Goal: Task Accomplishment & Management: Use online tool/utility

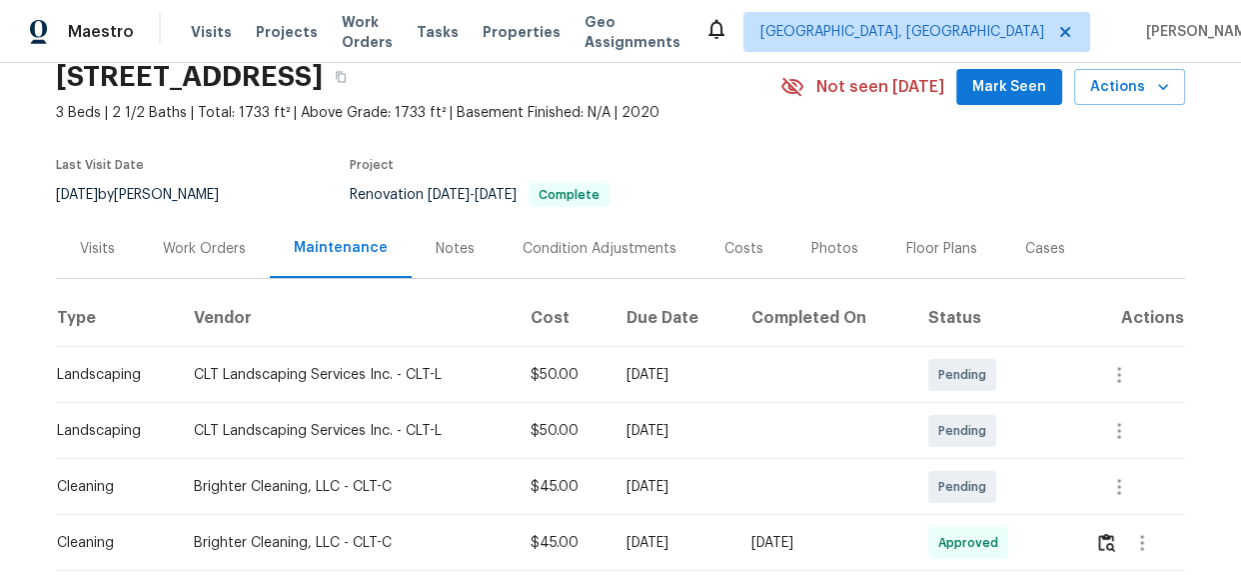
scroll to position [363, 0]
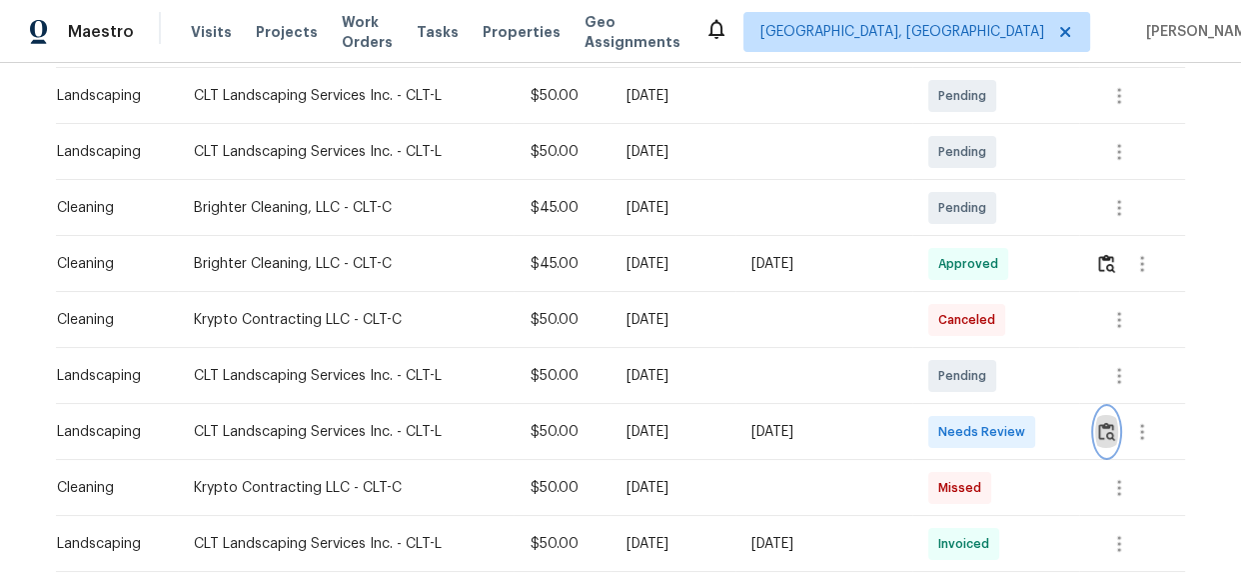
click at [1098, 433] on img "button" at bounding box center [1106, 431] width 17 height 19
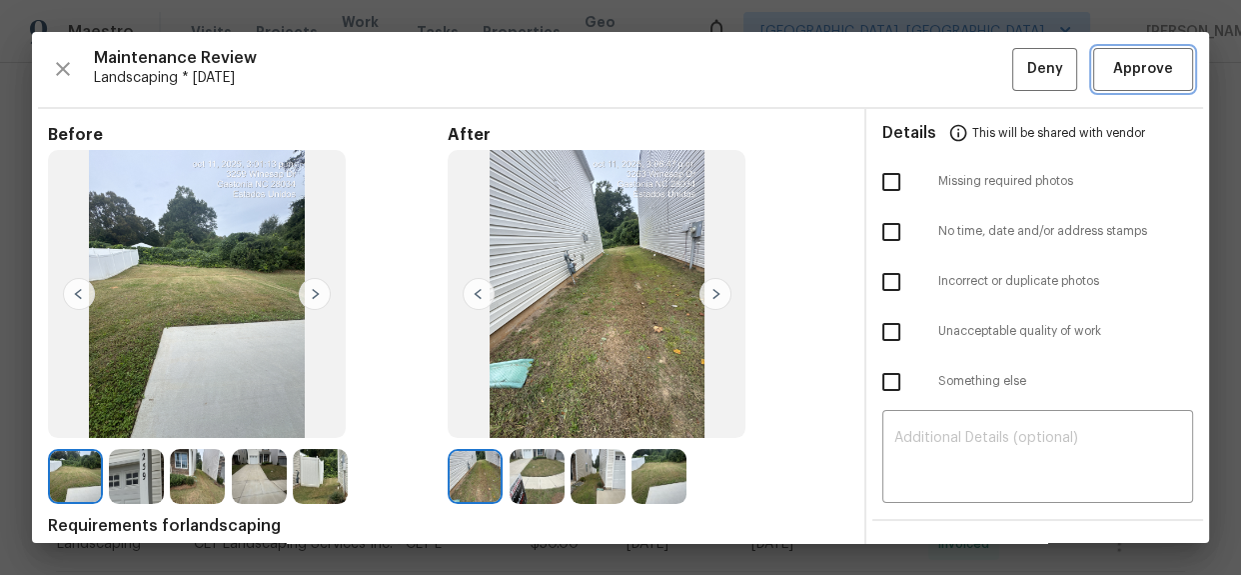
click at [1151, 60] on span "Approve" at bounding box center [1143, 69] width 60 height 25
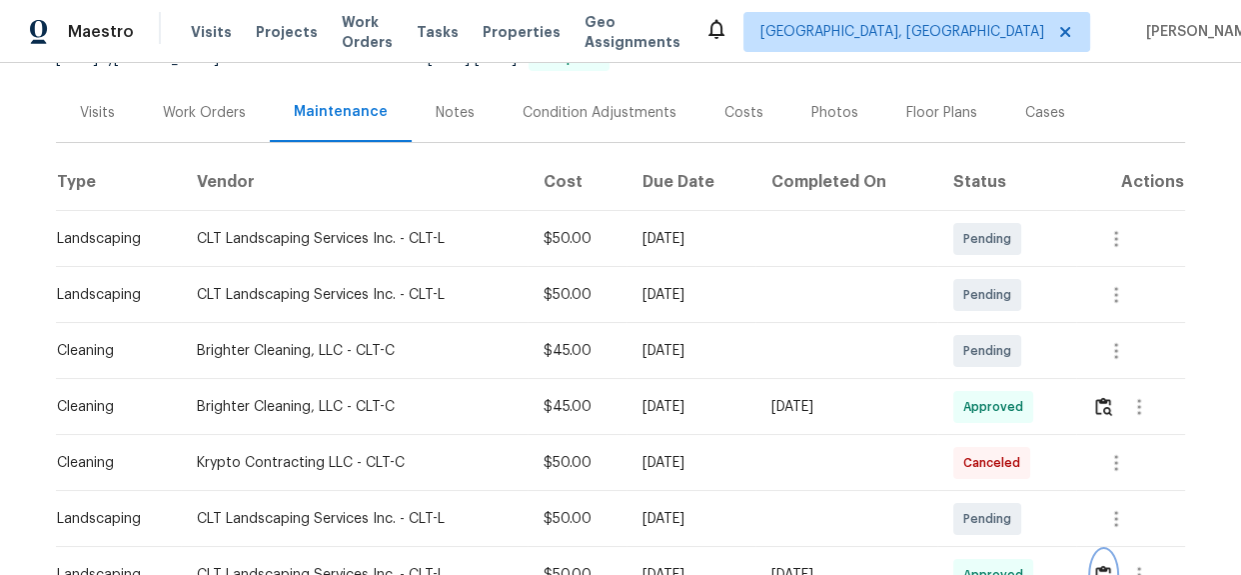
scroll to position [0, 0]
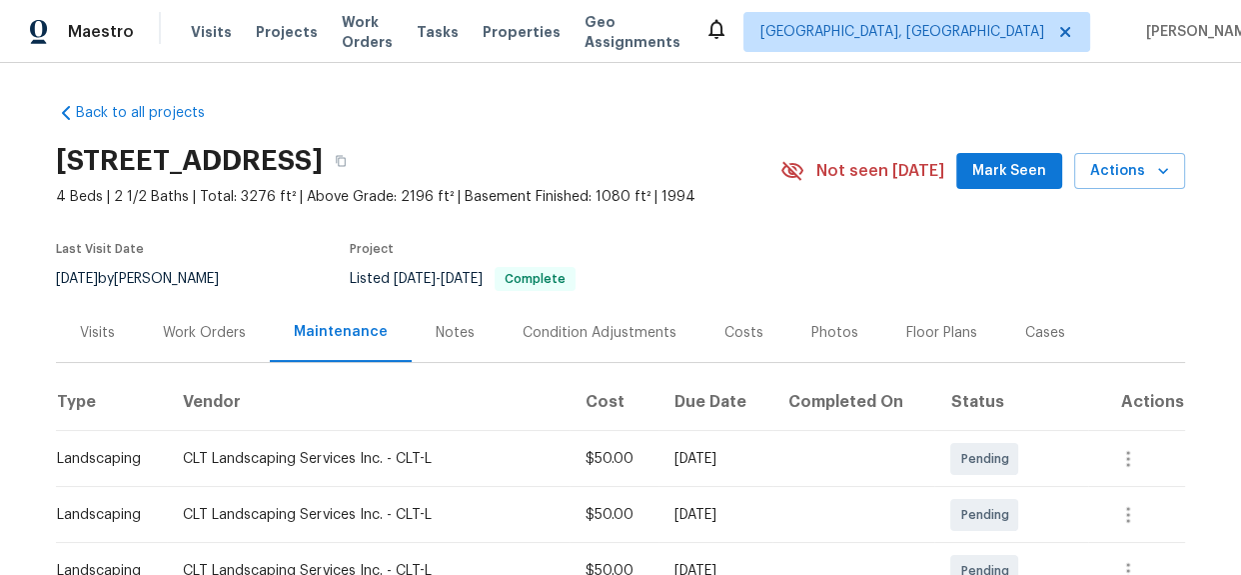
scroll to position [272, 0]
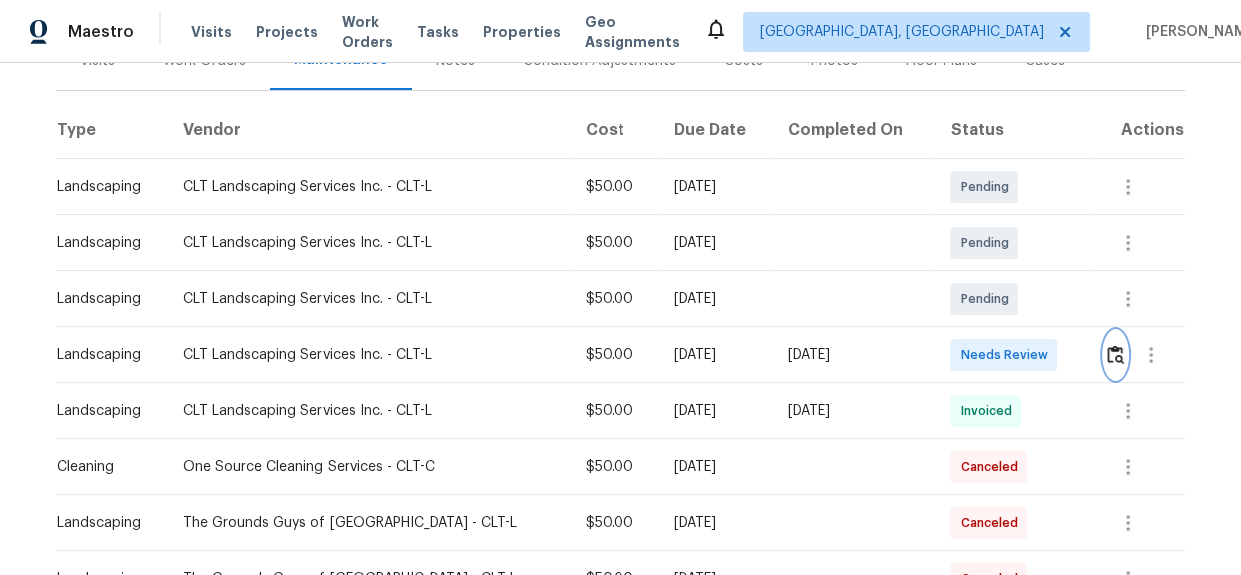
click at [1107, 350] on img "button" at bounding box center [1115, 354] width 17 height 19
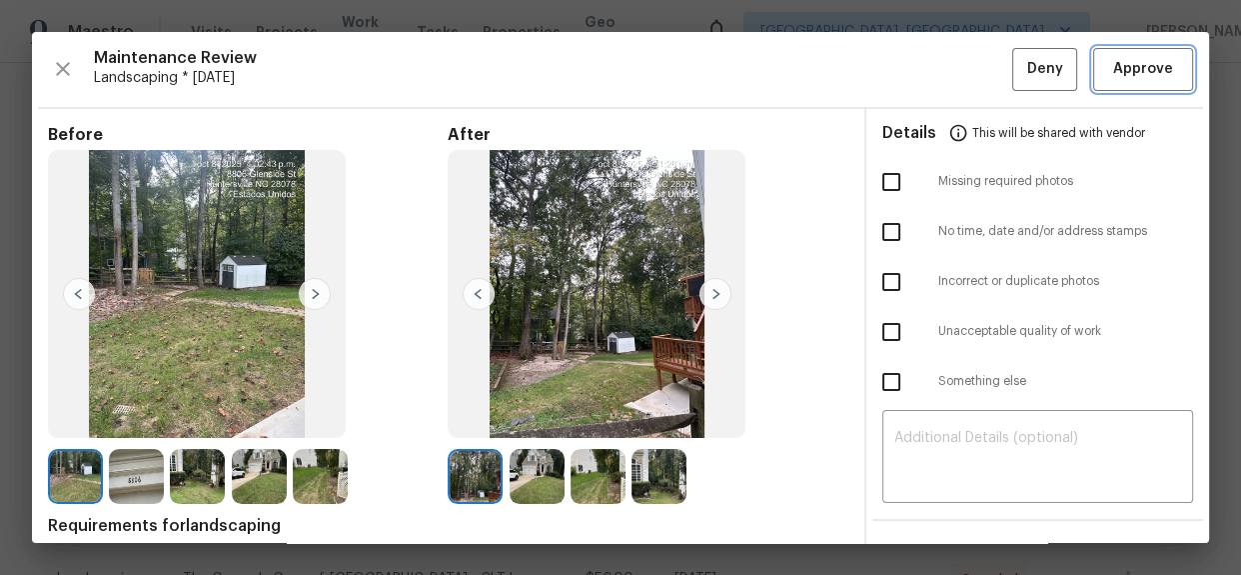
click at [1146, 73] on span "Approve" at bounding box center [1143, 69] width 60 height 25
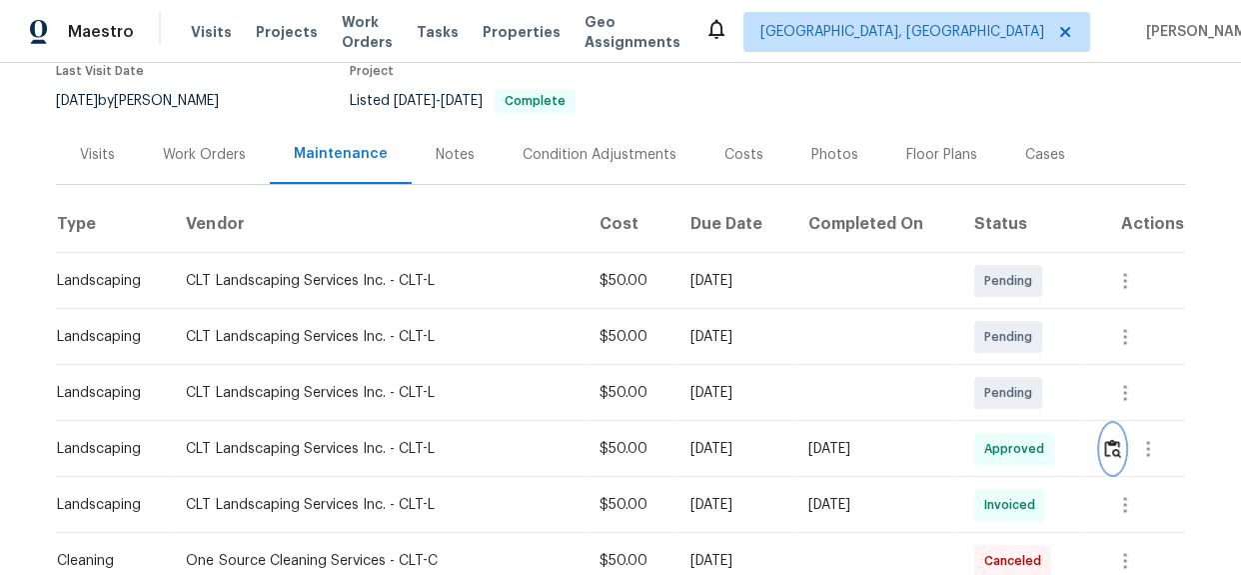
scroll to position [0, 0]
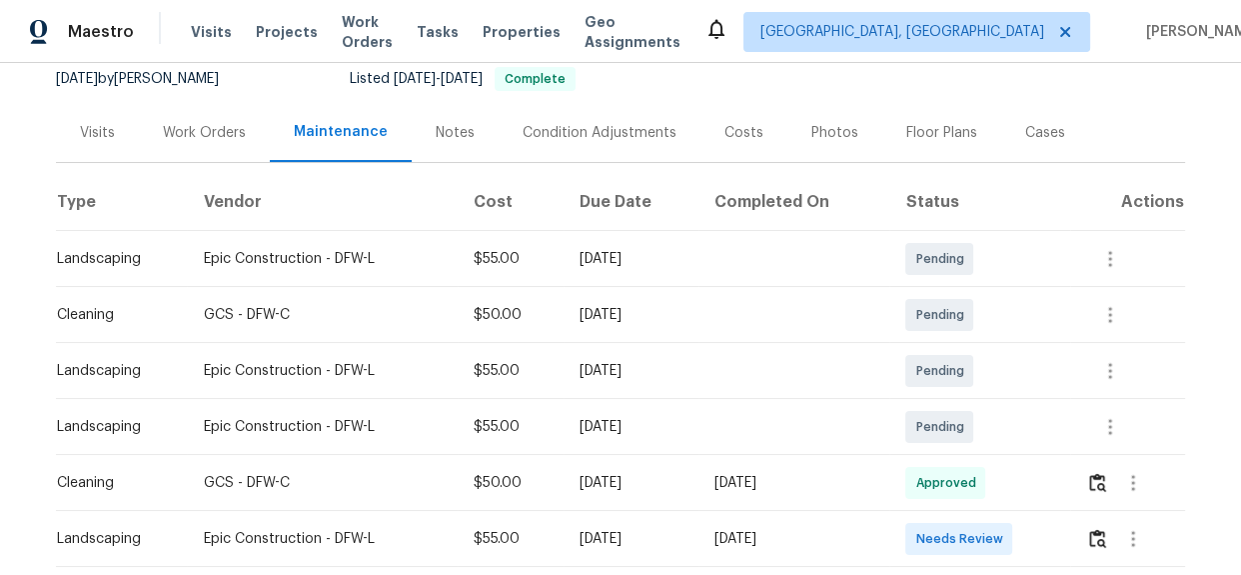
scroll to position [272, 0]
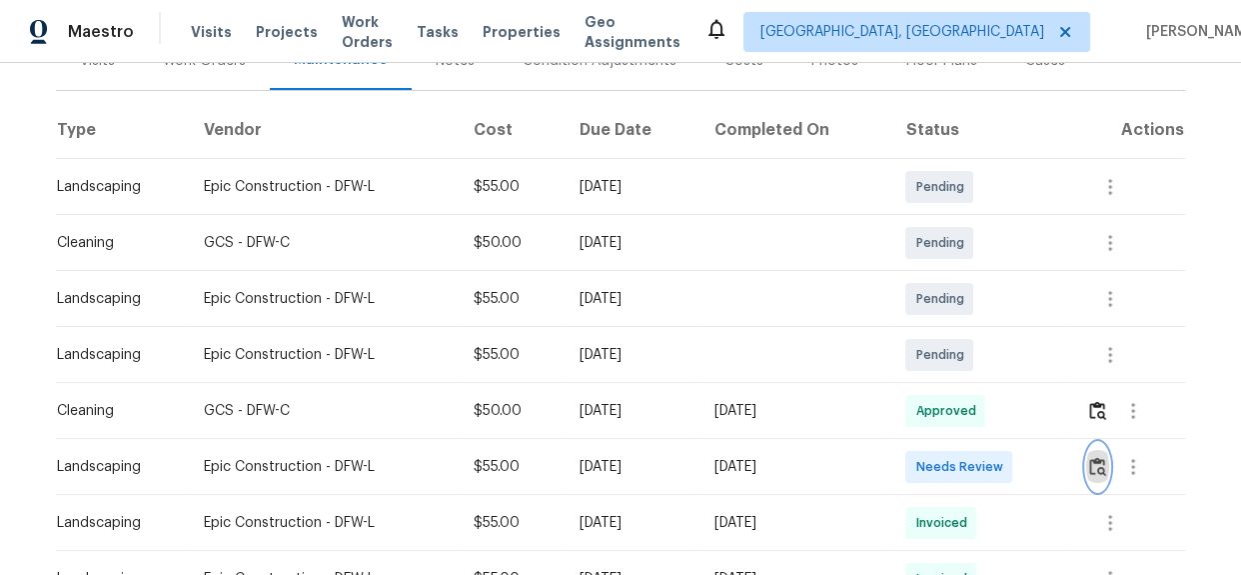
click at [1099, 461] on img "button" at bounding box center [1097, 466] width 17 height 19
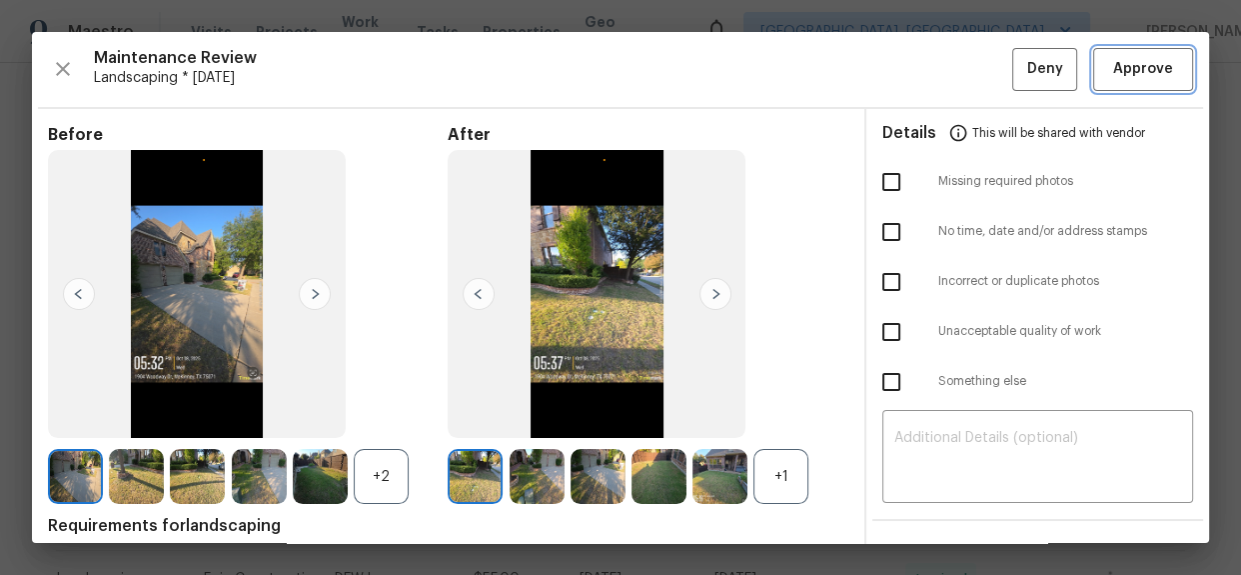
click at [1113, 67] on span "Approve" at bounding box center [1143, 69] width 60 height 25
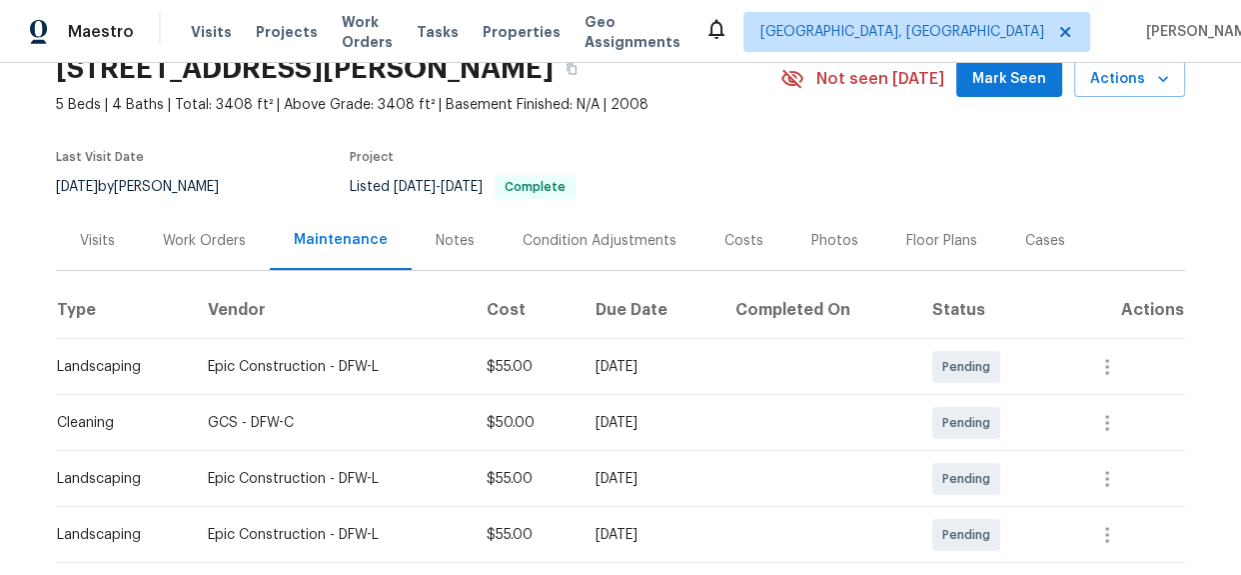
scroll to position [0, 0]
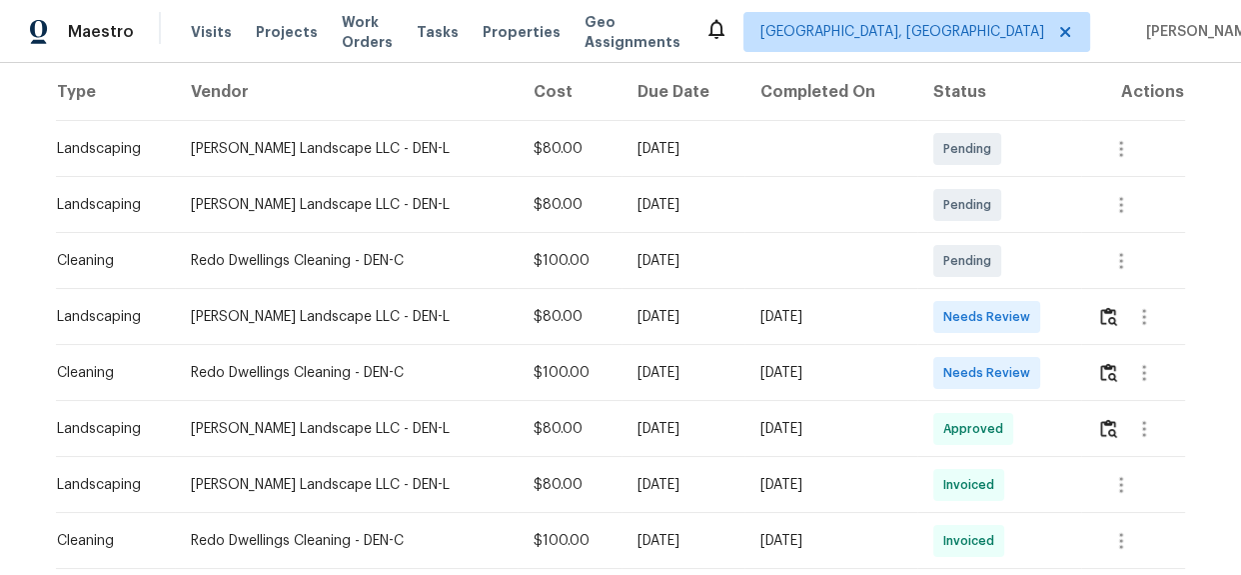
scroll to position [363, 0]
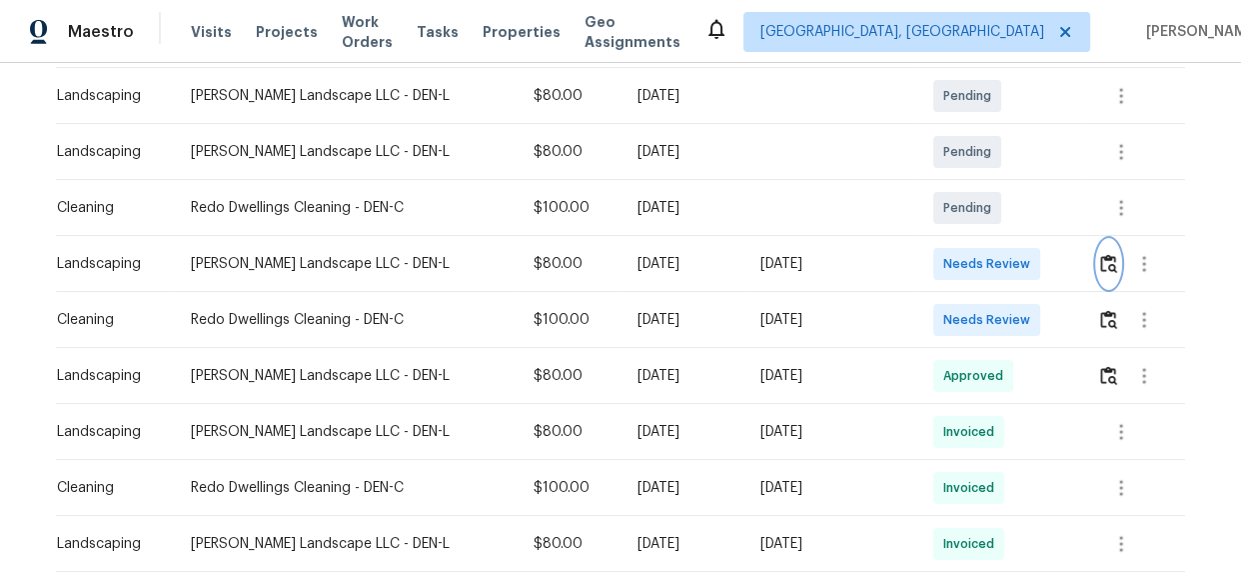
click at [1101, 270] on img "button" at bounding box center [1108, 263] width 17 height 19
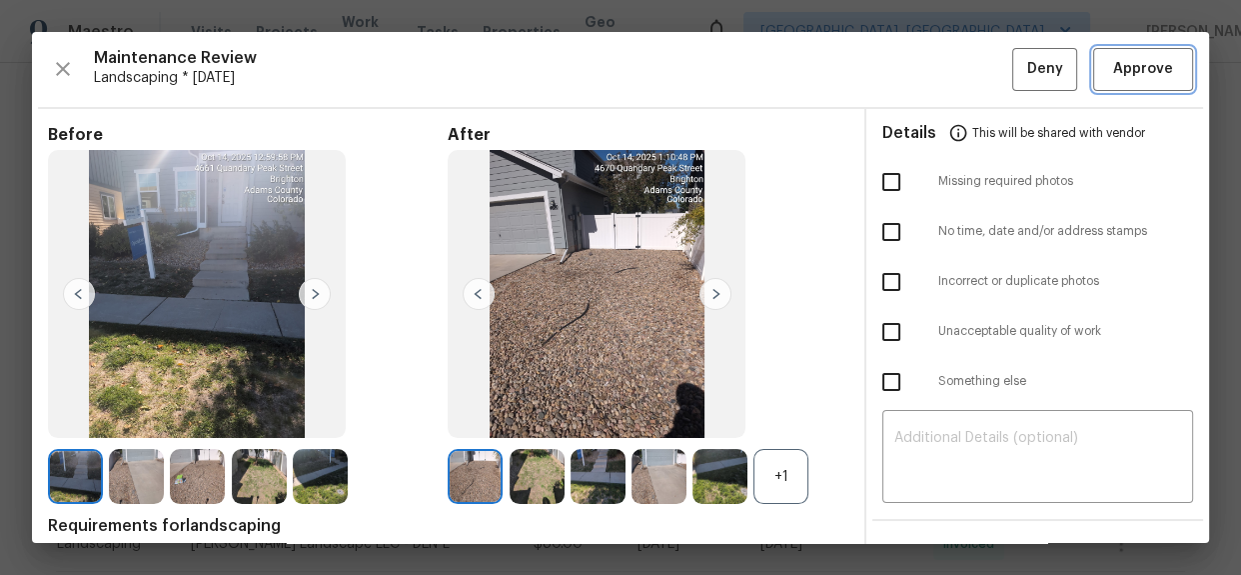
click at [1113, 73] on span "Approve" at bounding box center [1143, 69] width 60 height 25
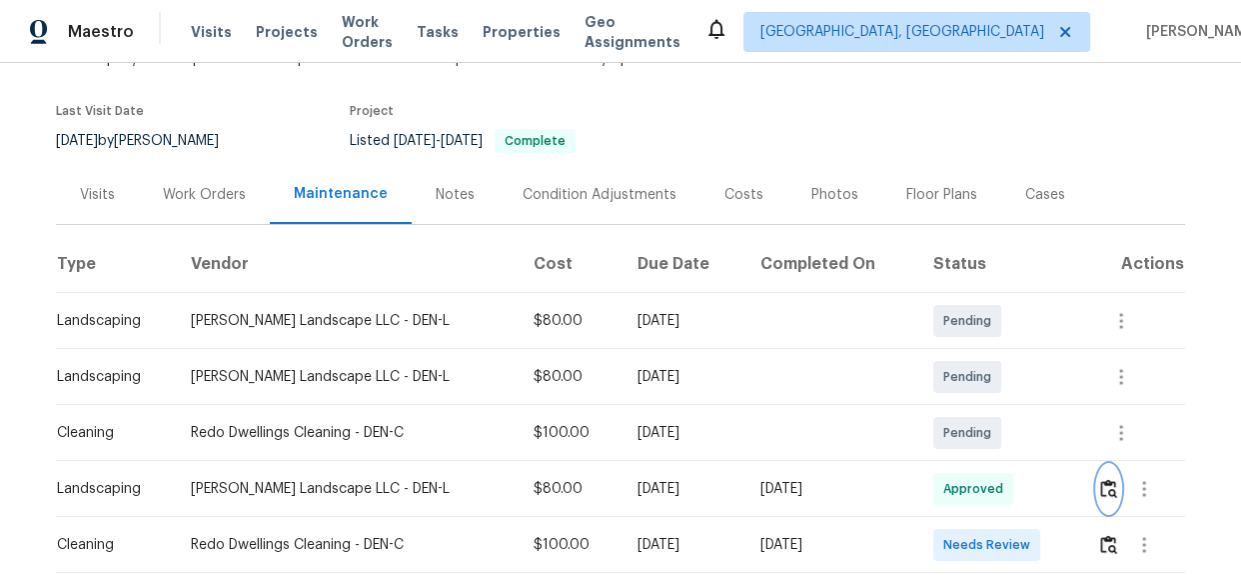
scroll to position [0, 0]
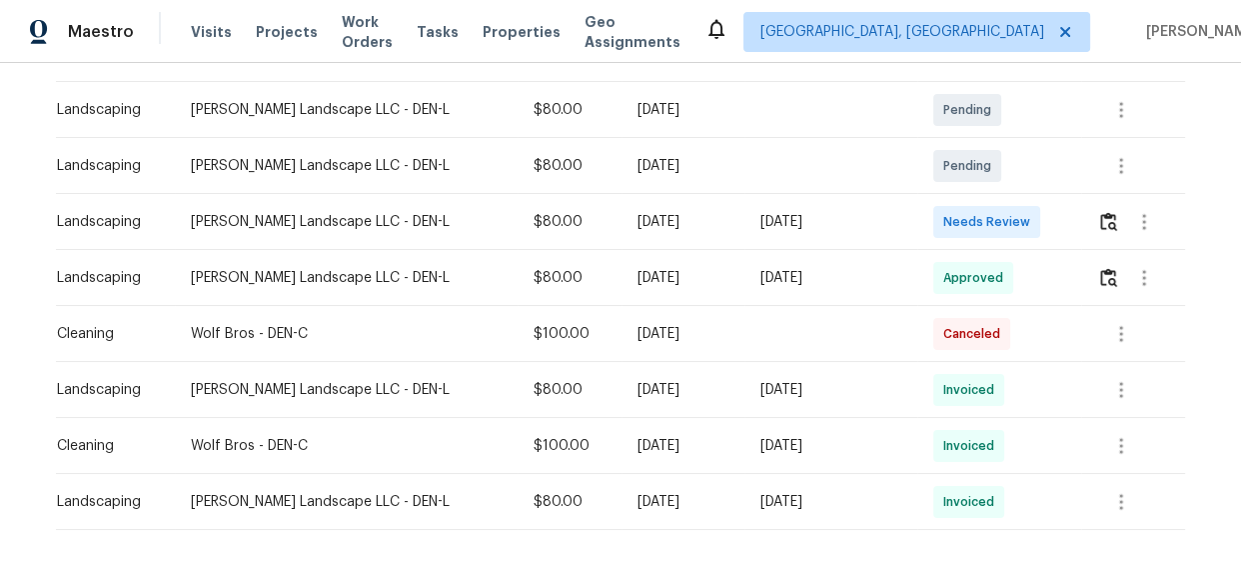
scroll to position [363, 0]
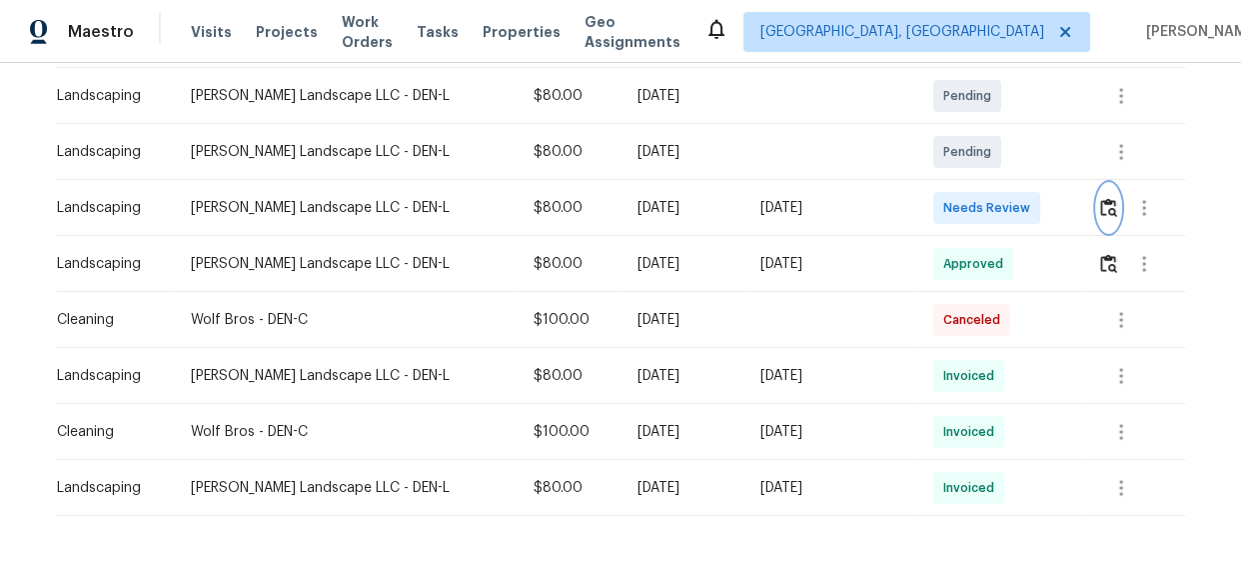
click at [1100, 199] on img "button" at bounding box center [1108, 207] width 17 height 19
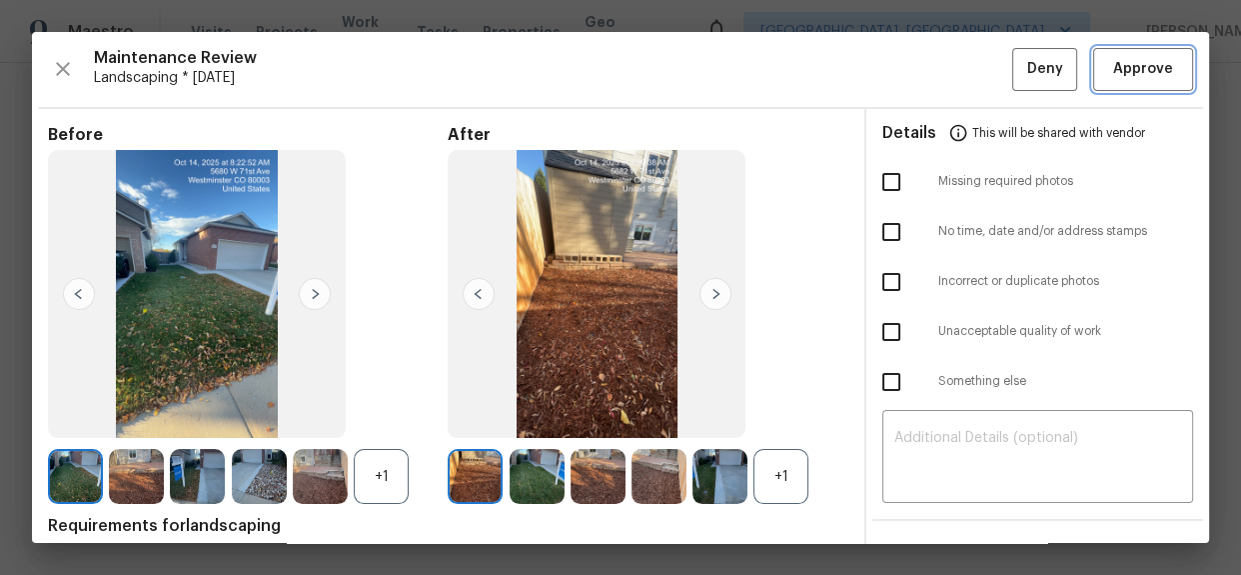
drag, startPoint x: 1130, startPoint y: 72, endPoint x: 1101, endPoint y: 86, distance: 32.2
click at [1130, 71] on span "Approve" at bounding box center [1143, 69] width 60 height 25
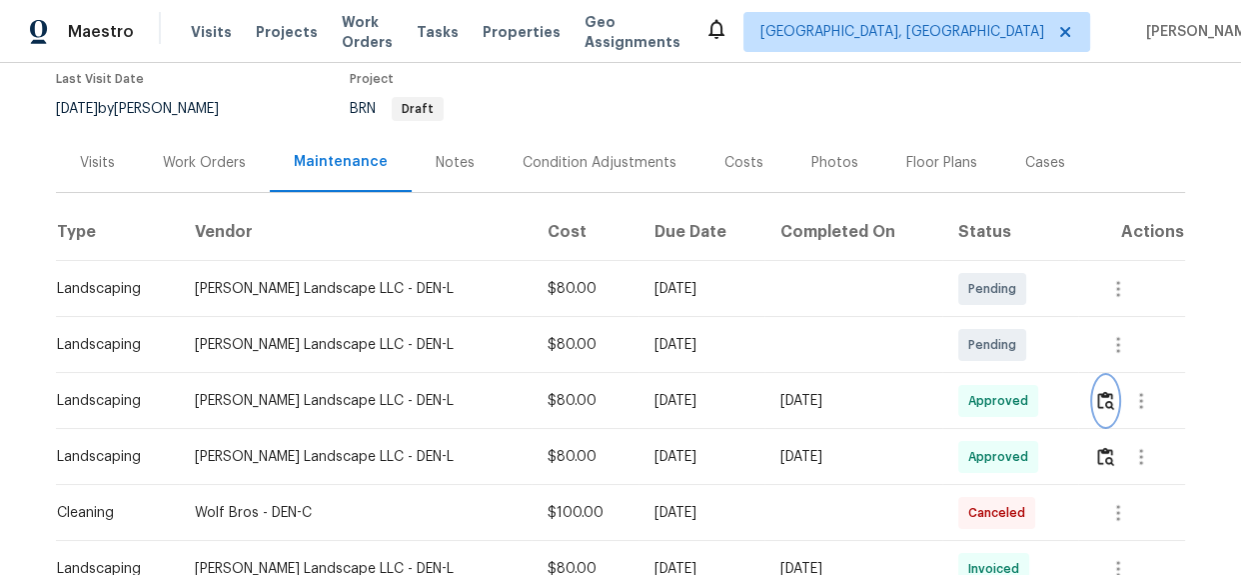
scroll to position [0, 0]
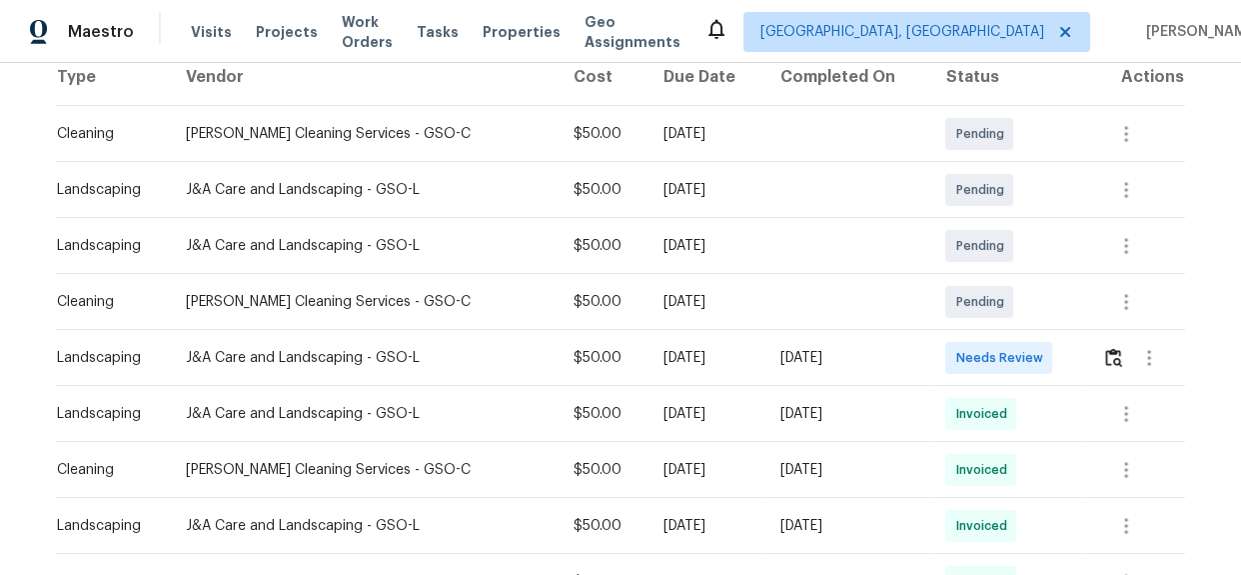
scroll to position [363, 0]
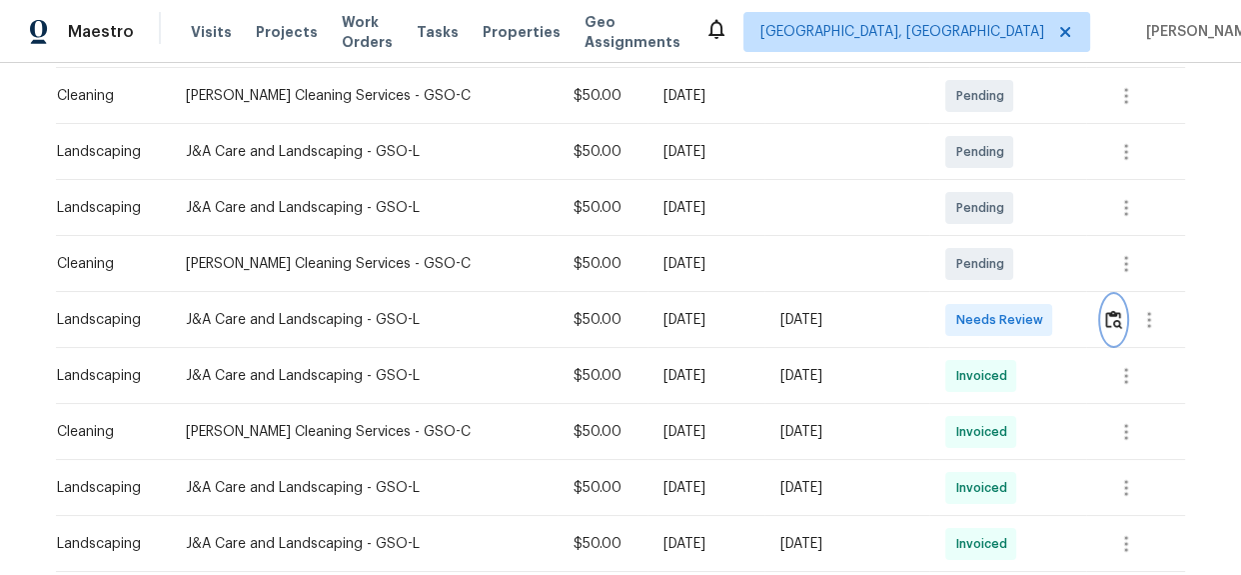
click at [1113, 323] on img "button" at bounding box center [1113, 319] width 17 height 19
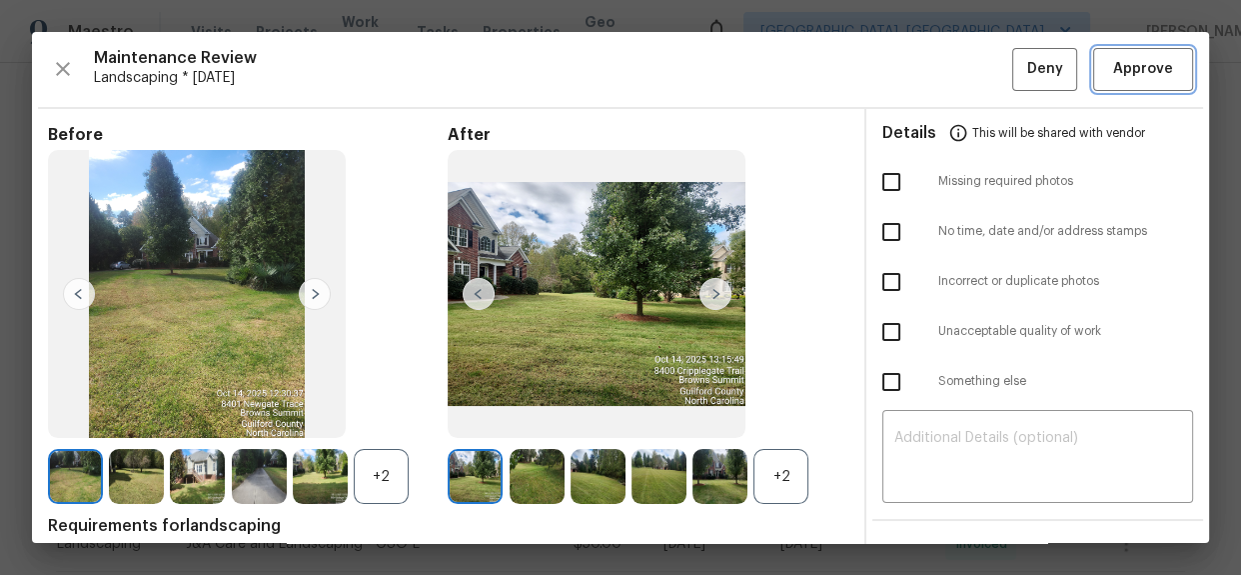
click at [1147, 51] on button "Approve" at bounding box center [1143, 69] width 100 height 43
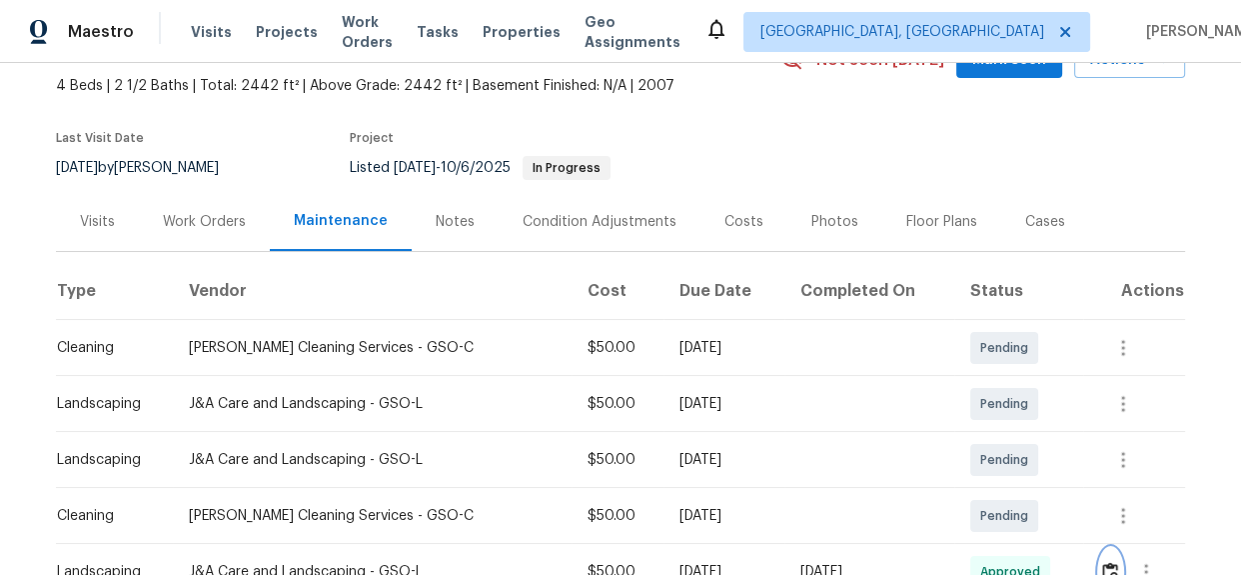
scroll to position [0, 0]
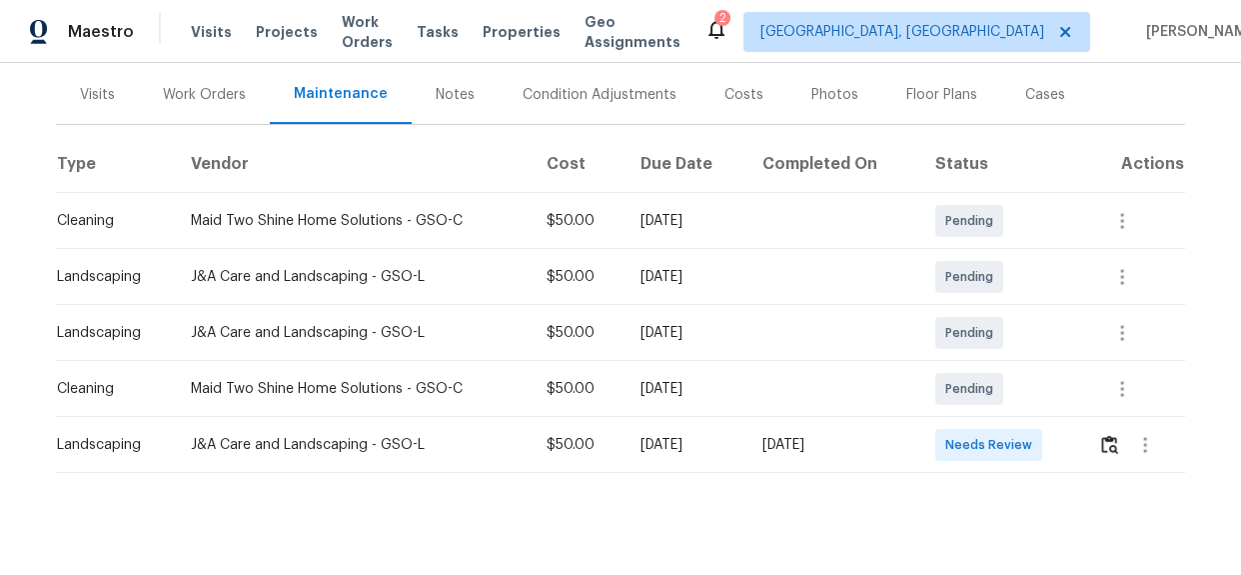
scroll to position [269, 0]
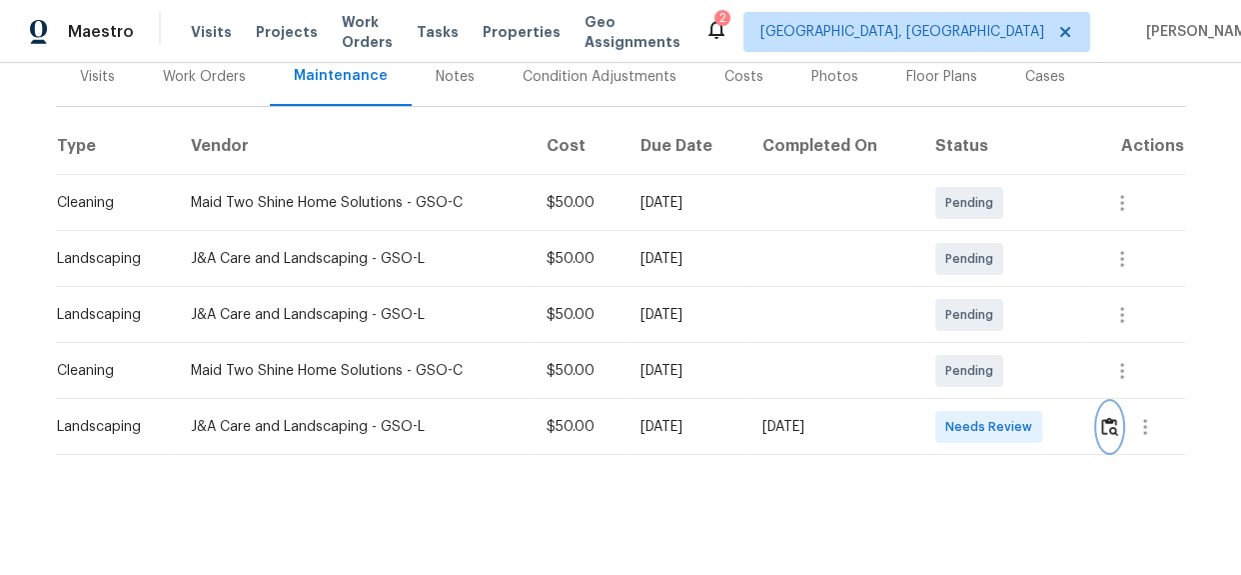
click at [1112, 417] on img "button" at bounding box center [1109, 426] width 17 height 19
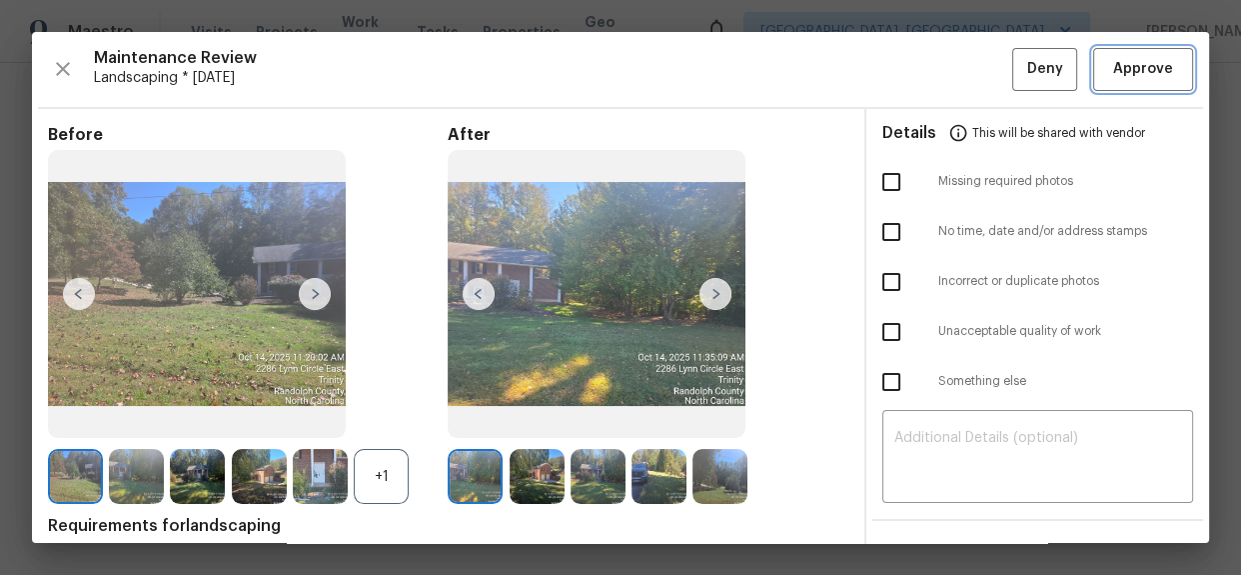
click at [1130, 88] on button "Approve" at bounding box center [1143, 69] width 100 height 43
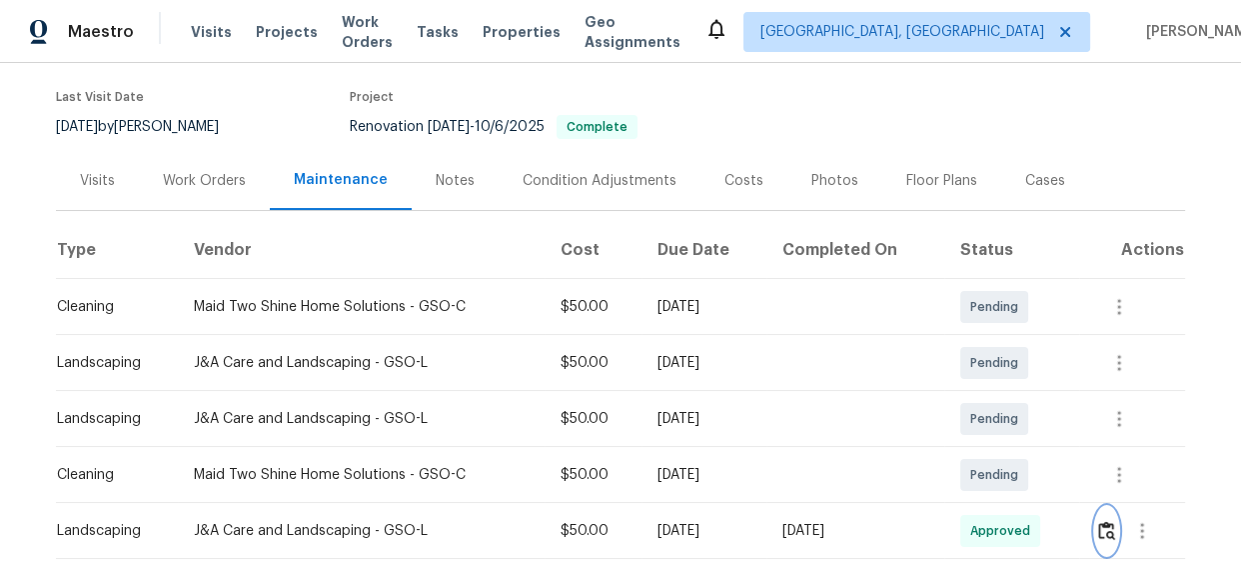
scroll to position [0, 0]
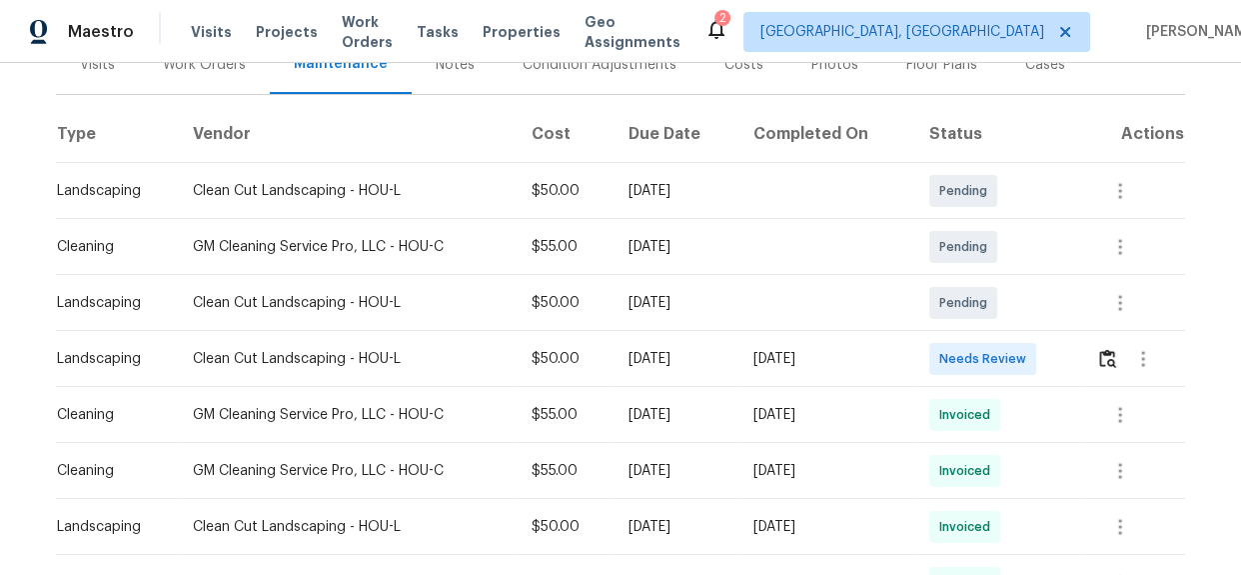
scroll to position [272, 0]
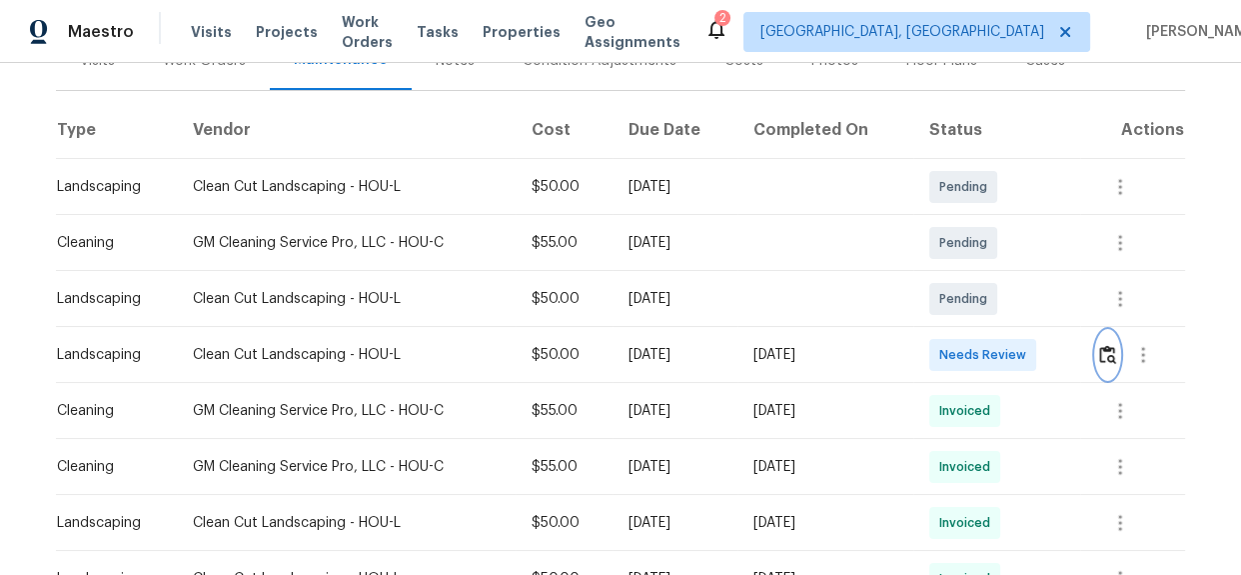
click at [1103, 345] on img "button" at bounding box center [1107, 354] width 17 height 19
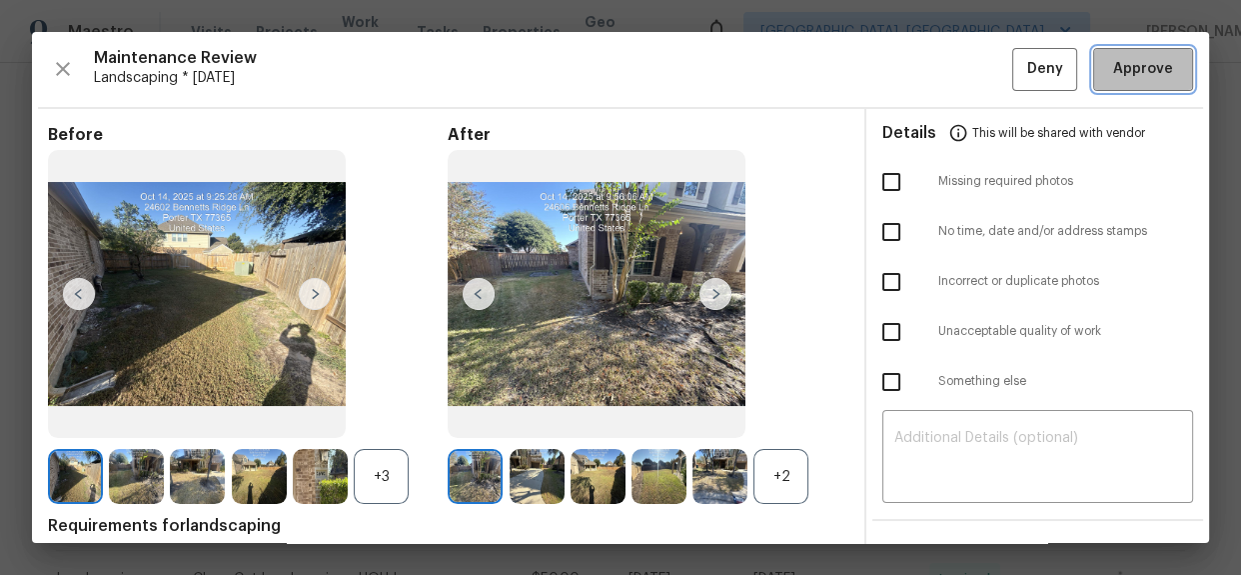
click at [1159, 54] on button "Approve" at bounding box center [1143, 69] width 100 height 43
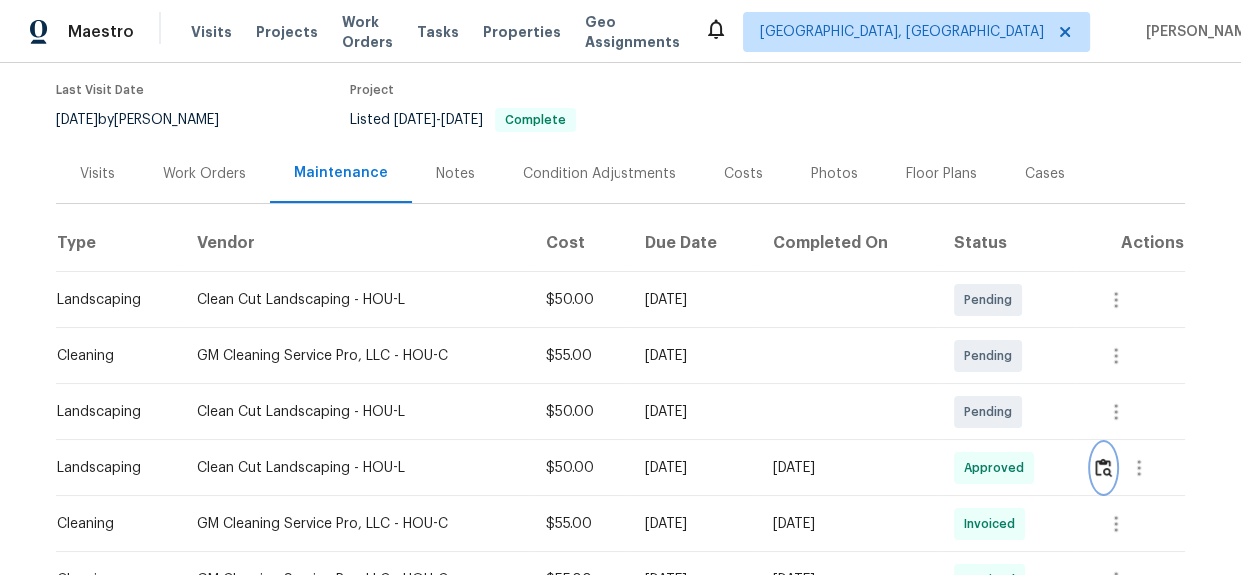
scroll to position [0, 0]
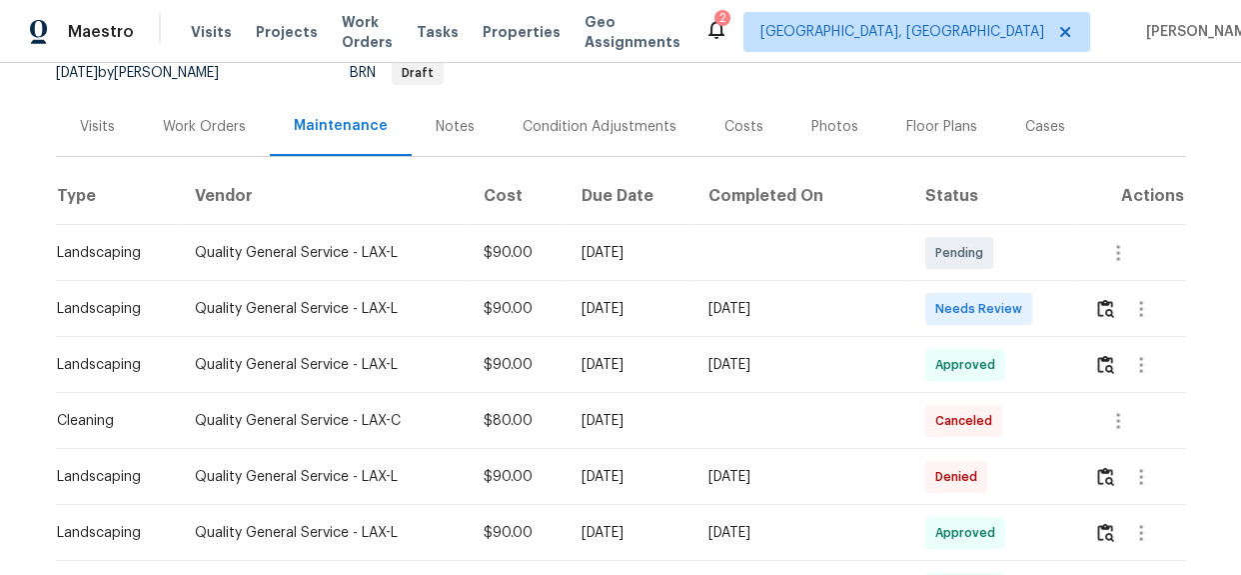
scroll to position [181, 0]
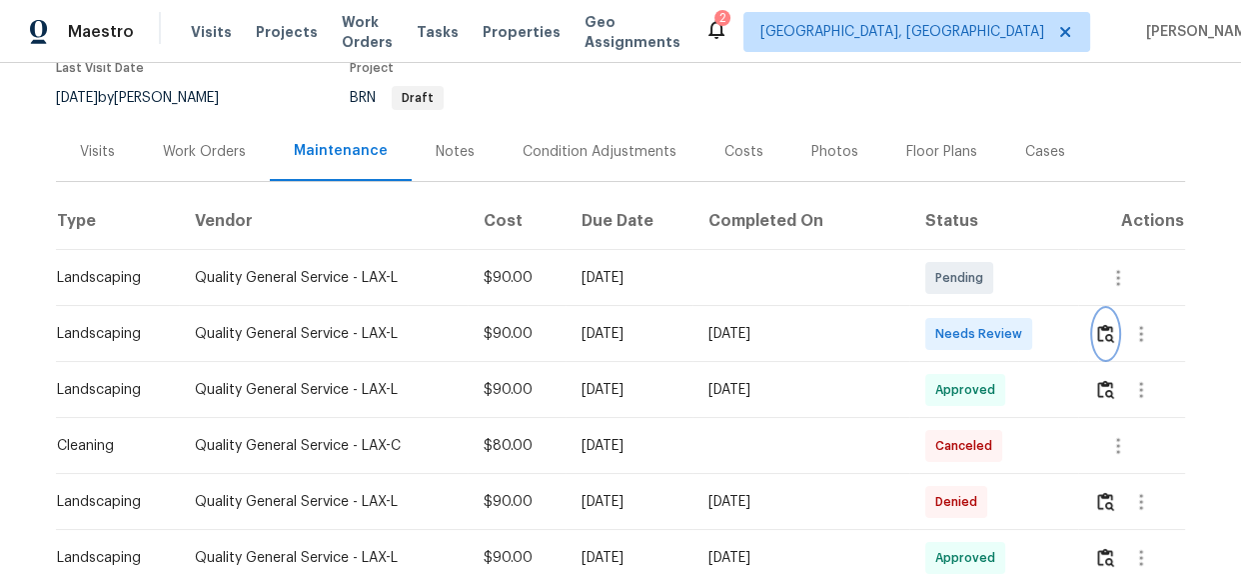
click at [1099, 343] on img "button" at bounding box center [1105, 333] width 17 height 19
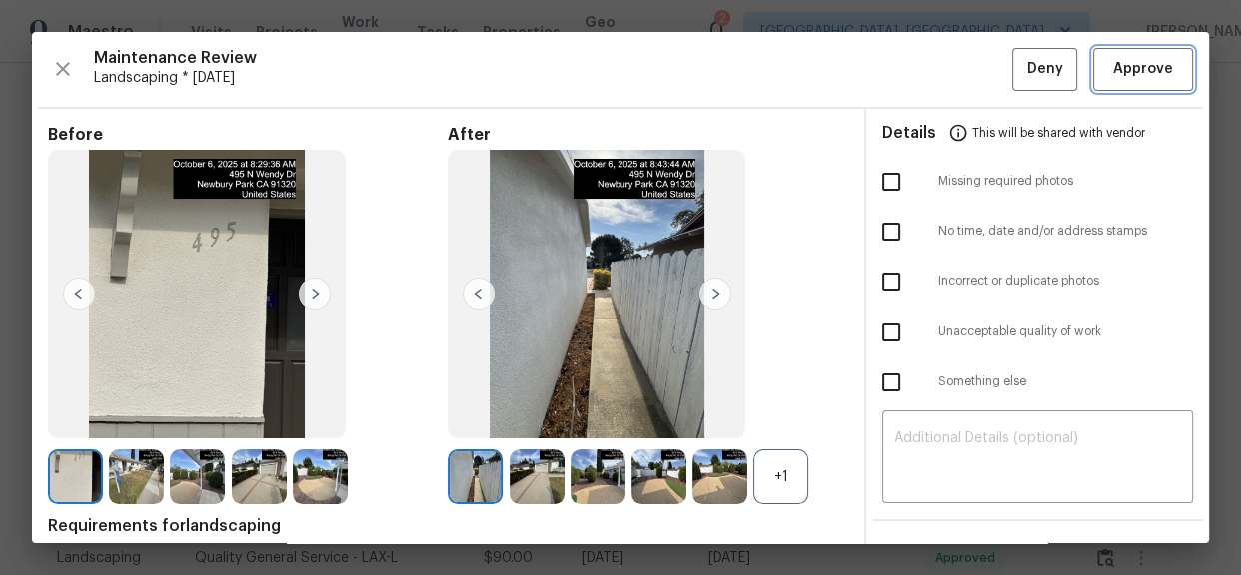
click at [1126, 66] on span "Approve" at bounding box center [1143, 69] width 60 height 25
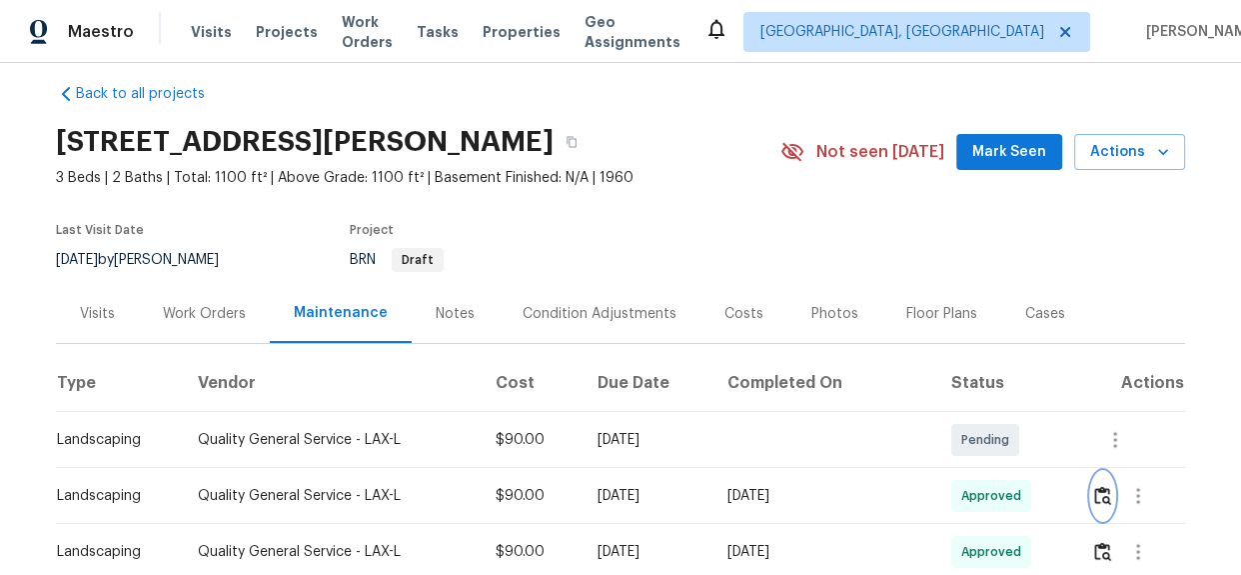
scroll to position [0, 0]
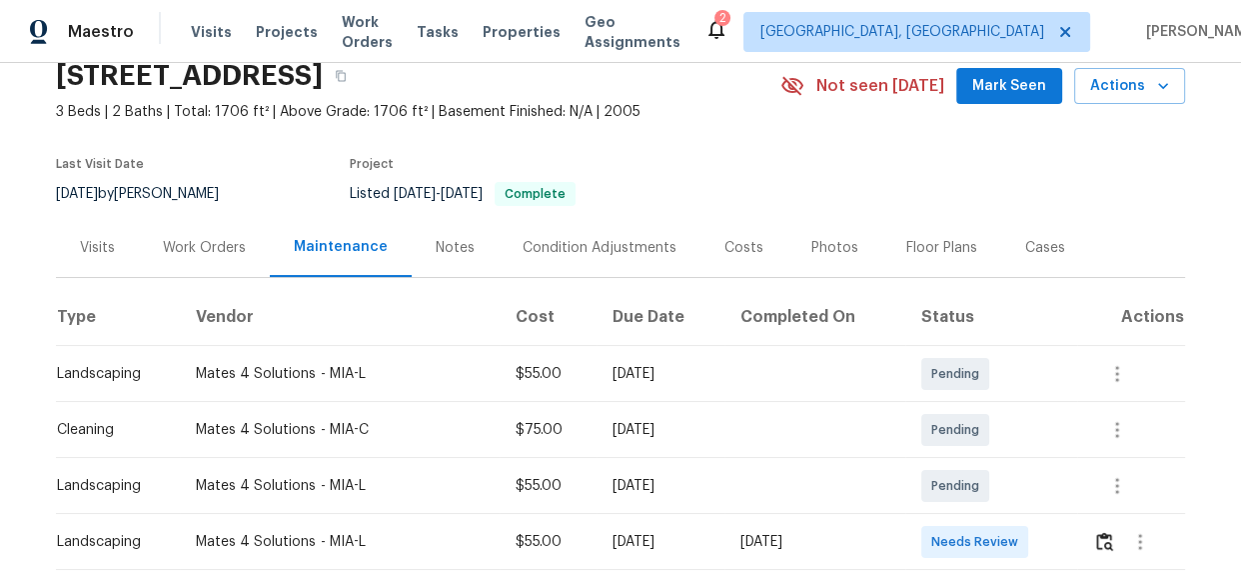
scroll to position [363, 0]
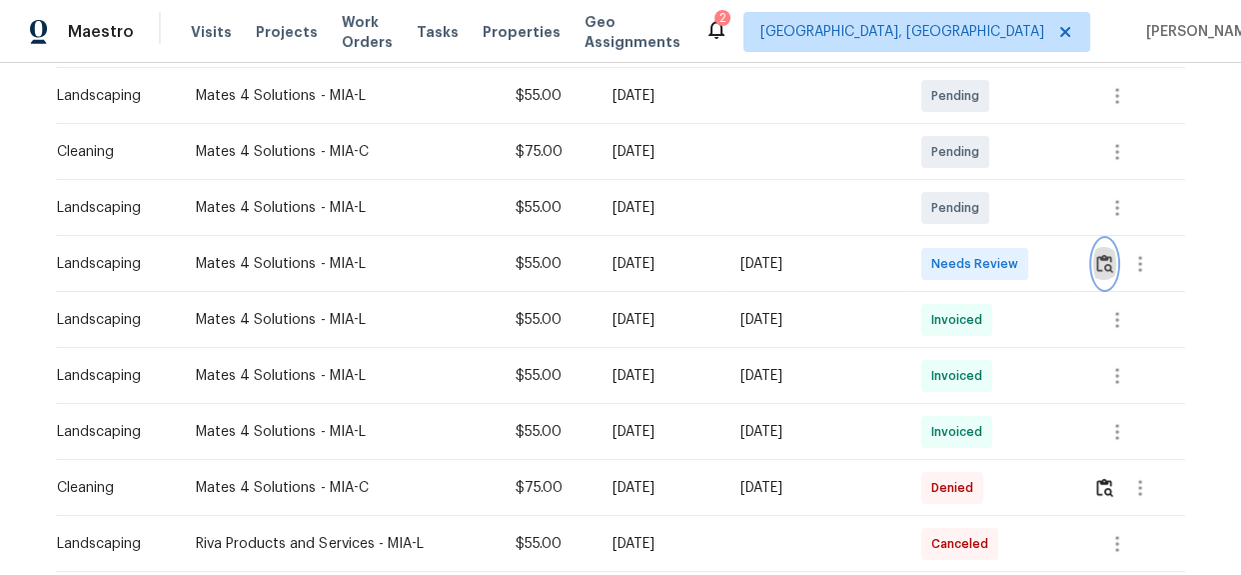
click at [1103, 250] on button "button" at bounding box center [1104, 264] width 23 height 48
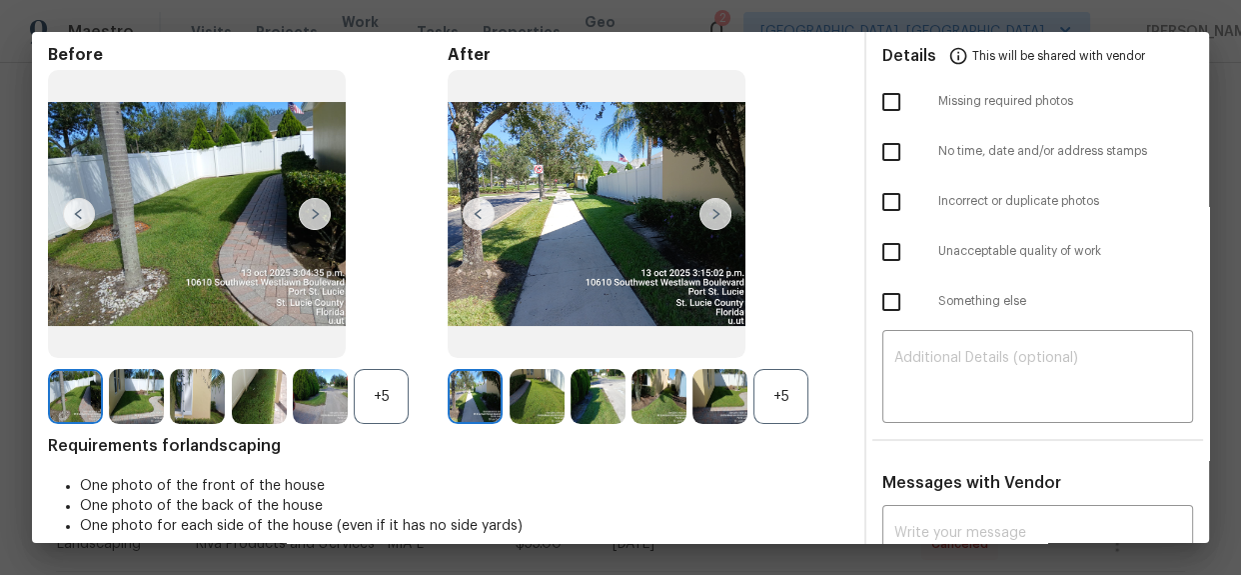
scroll to position [0, 0]
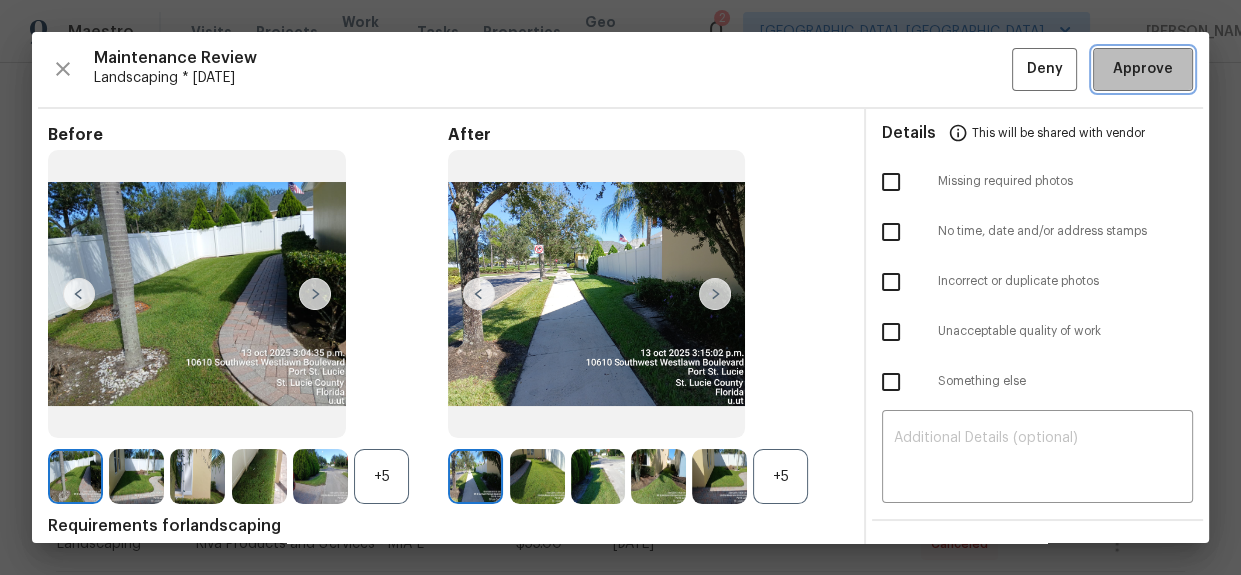
click at [1122, 71] on span "Approve" at bounding box center [1143, 69] width 60 height 25
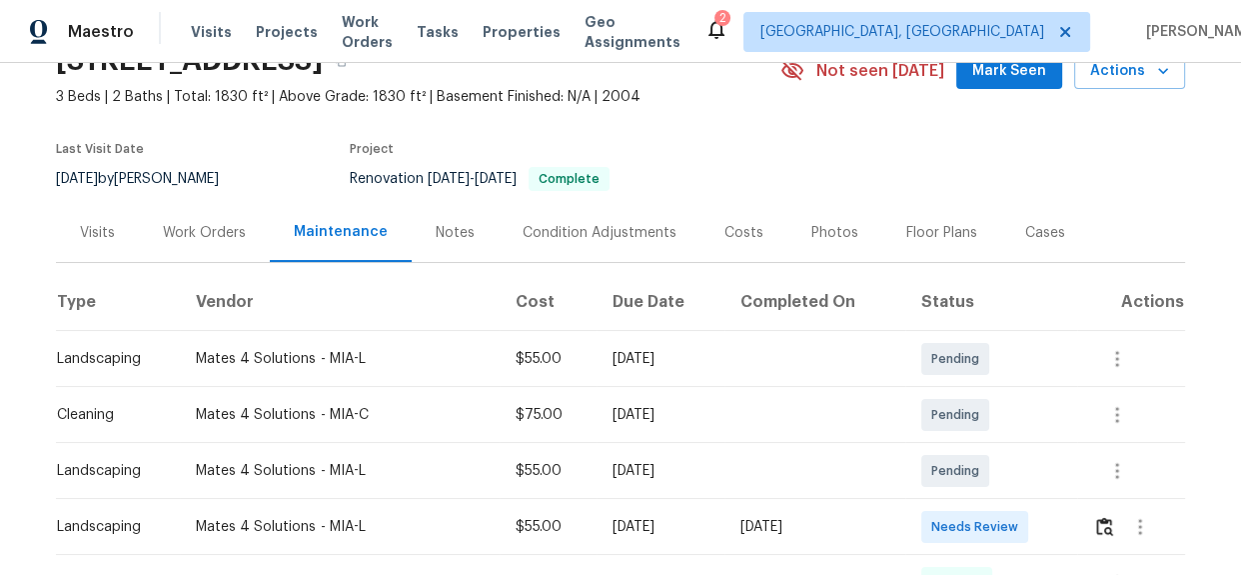
scroll to position [363, 0]
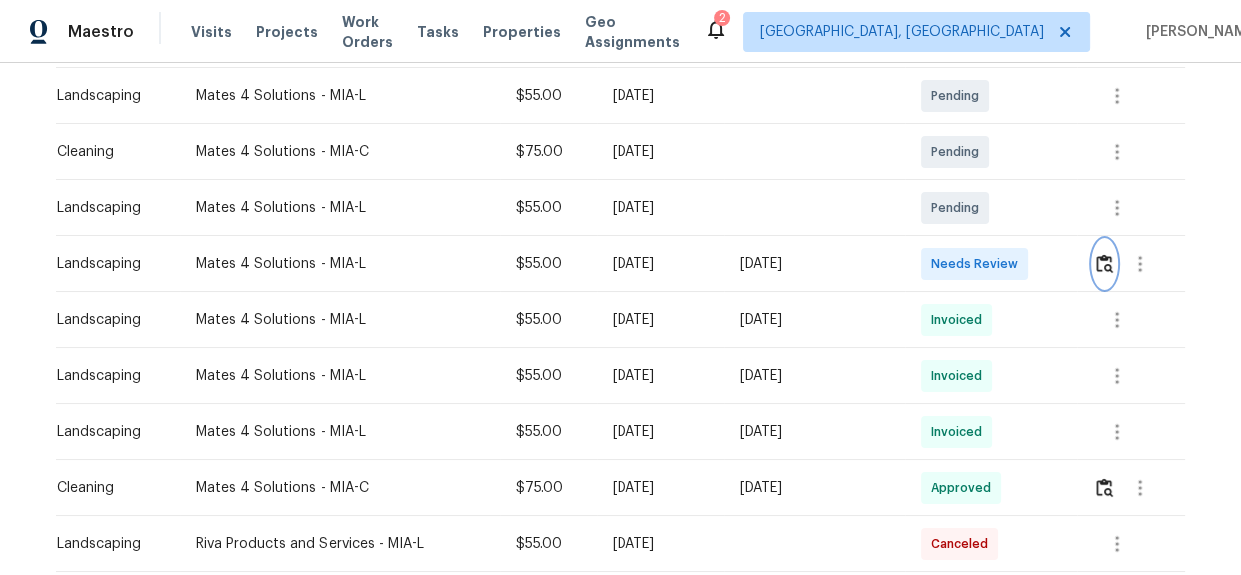
click at [1098, 260] on img "button" at bounding box center [1104, 263] width 17 height 19
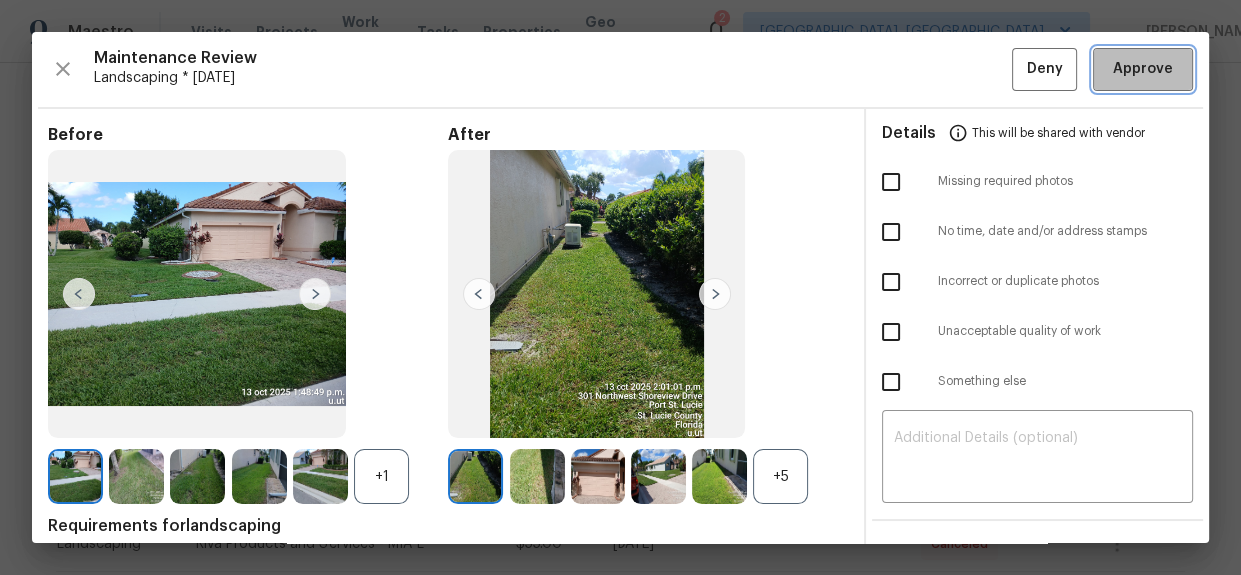
click at [1118, 70] on span "Approve" at bounding box center [1143, 69] width 60 height 25
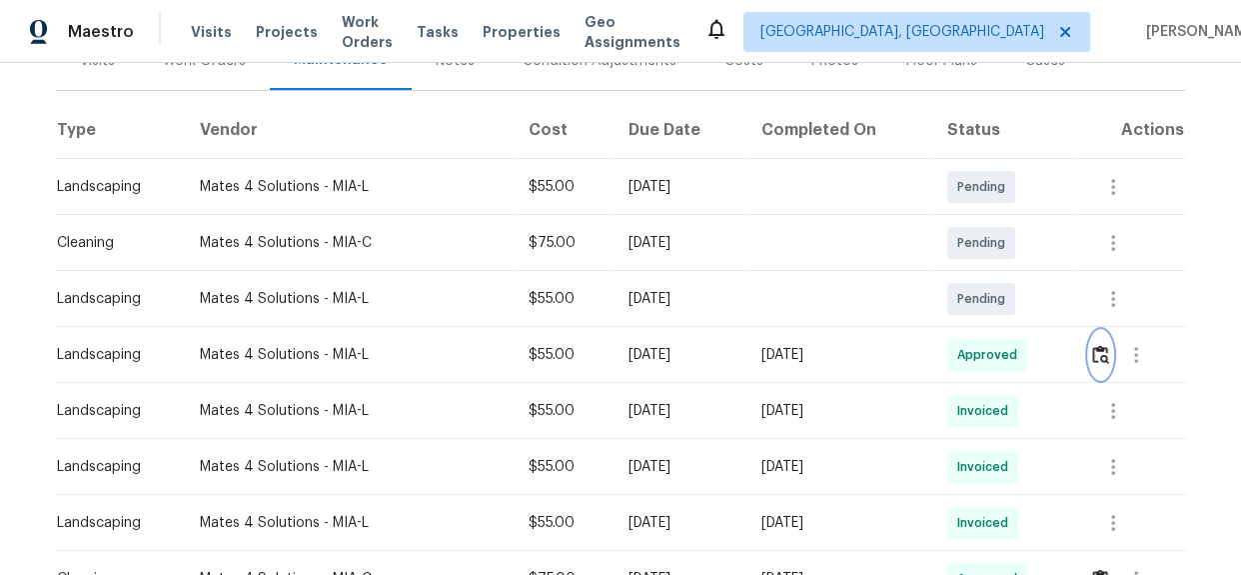
scroll to position [0, 0]
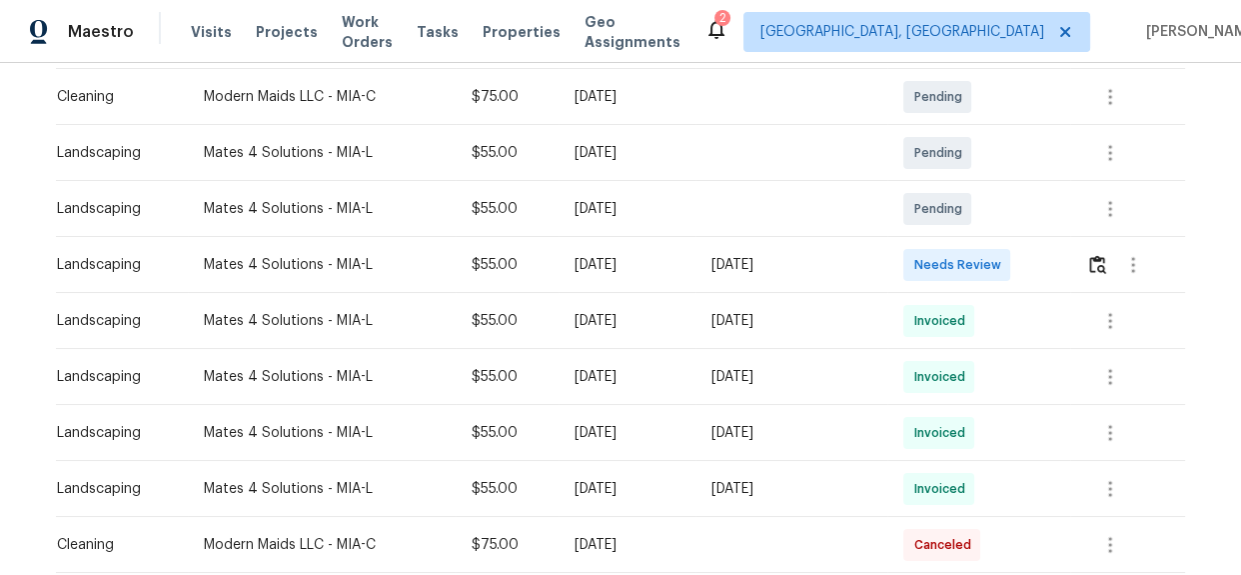
scroll to position [363, 0]
click at [1089, 267] on img "button" at bounding box center [1097, 263] width 17 height 19
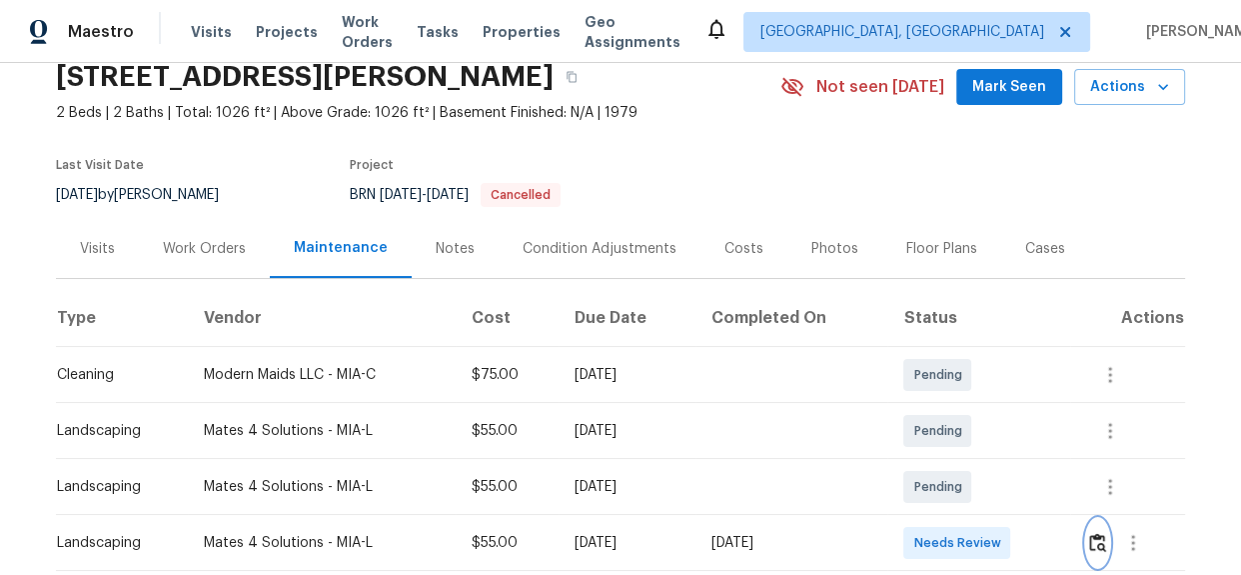
scroll to position [272, 0]
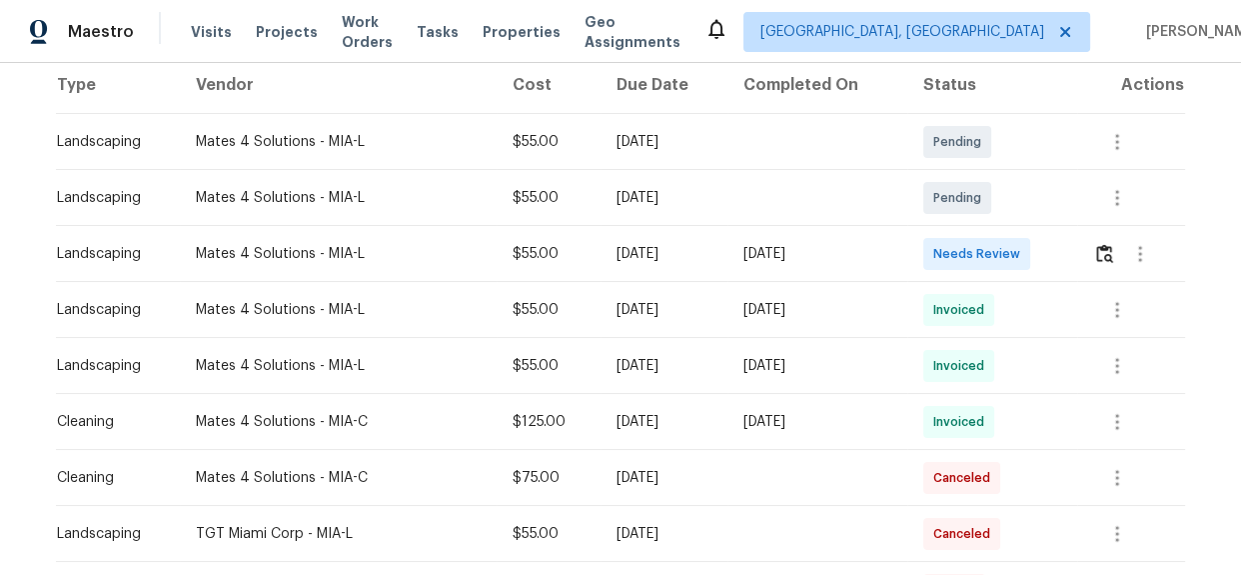
scroll to position [363, 0]
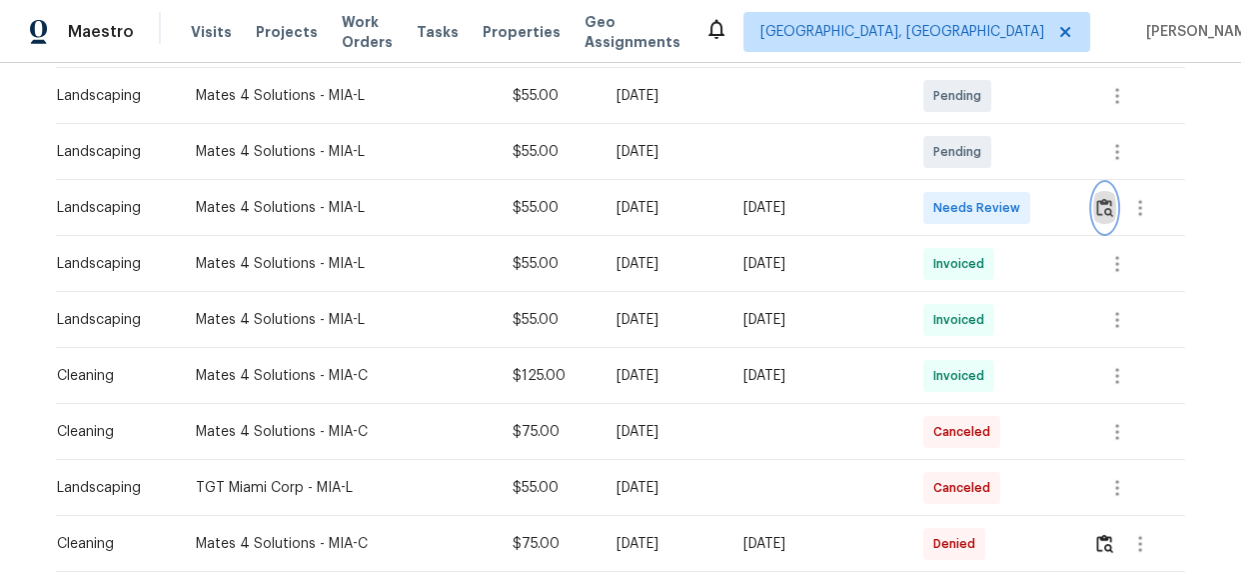
click at [1096, 209] on img "button" at bounding box center [1104, 207] width 17 height 19
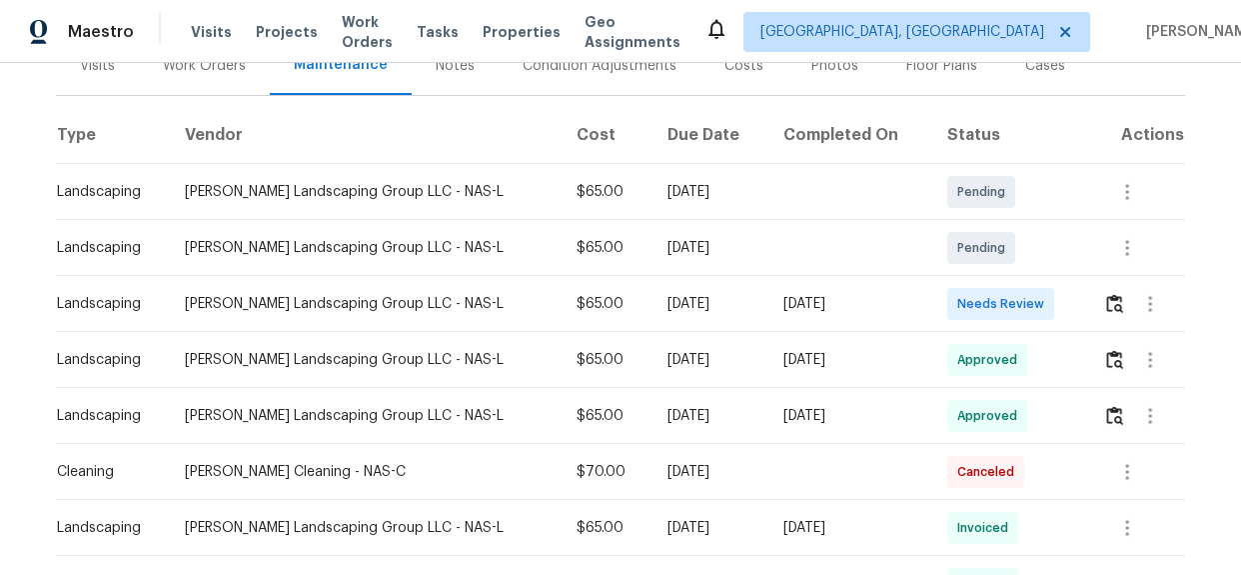
scroll to position [272, 0]
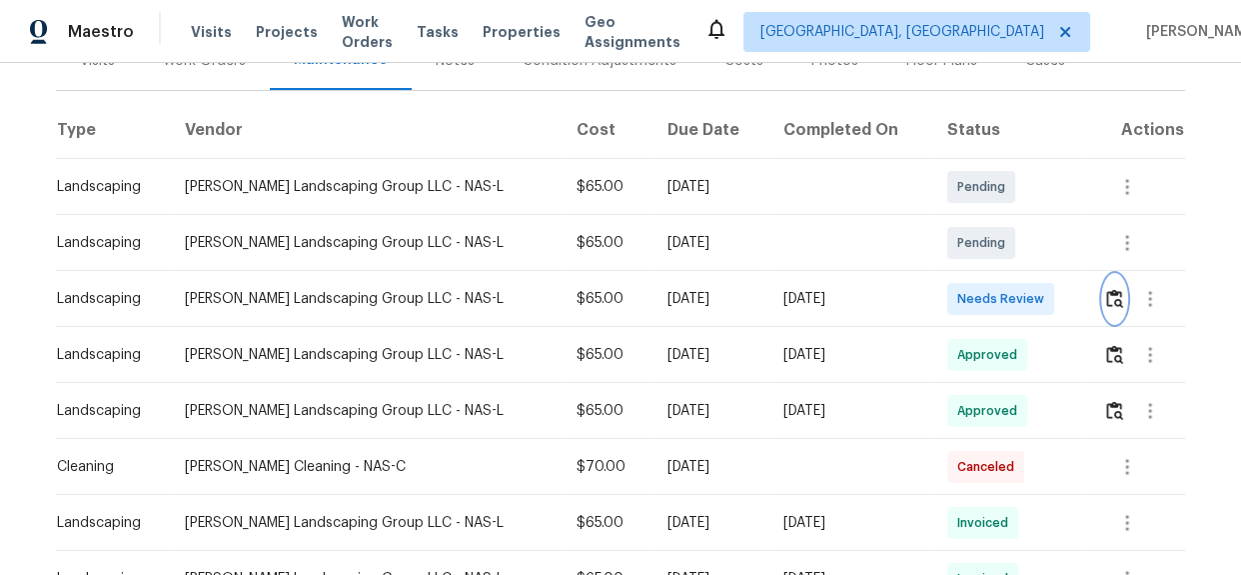
click at [1109, 299] on img "button" at bounding box center [1114, 298] width 17 height 19
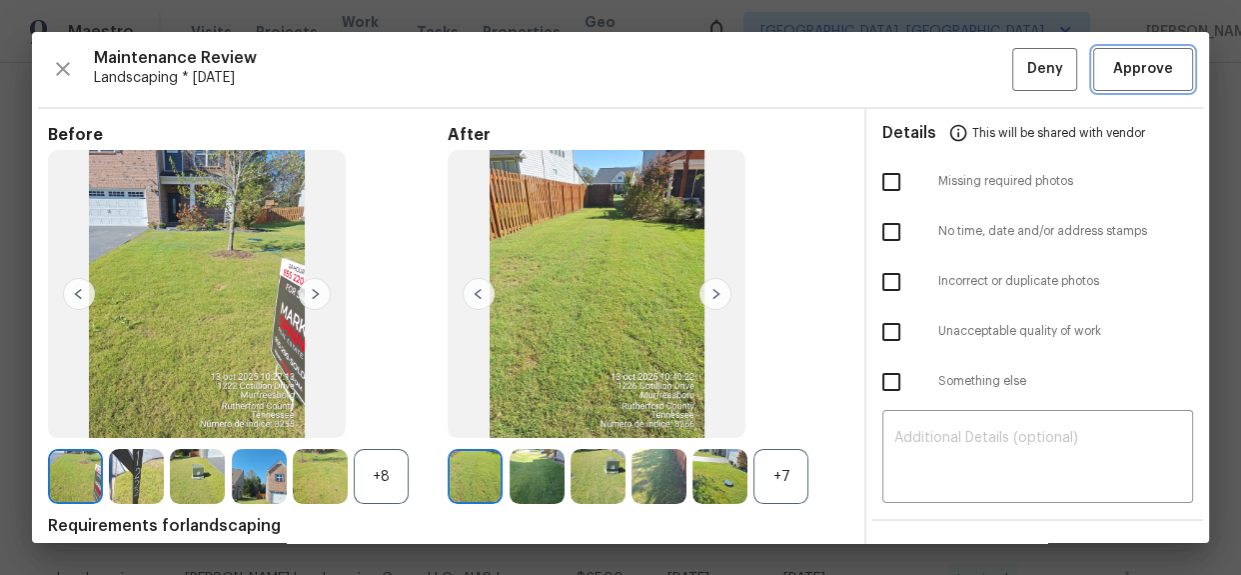
click at [1155, 70] on span "Approve" at bounding box center [1143, 69] width 60 height 25
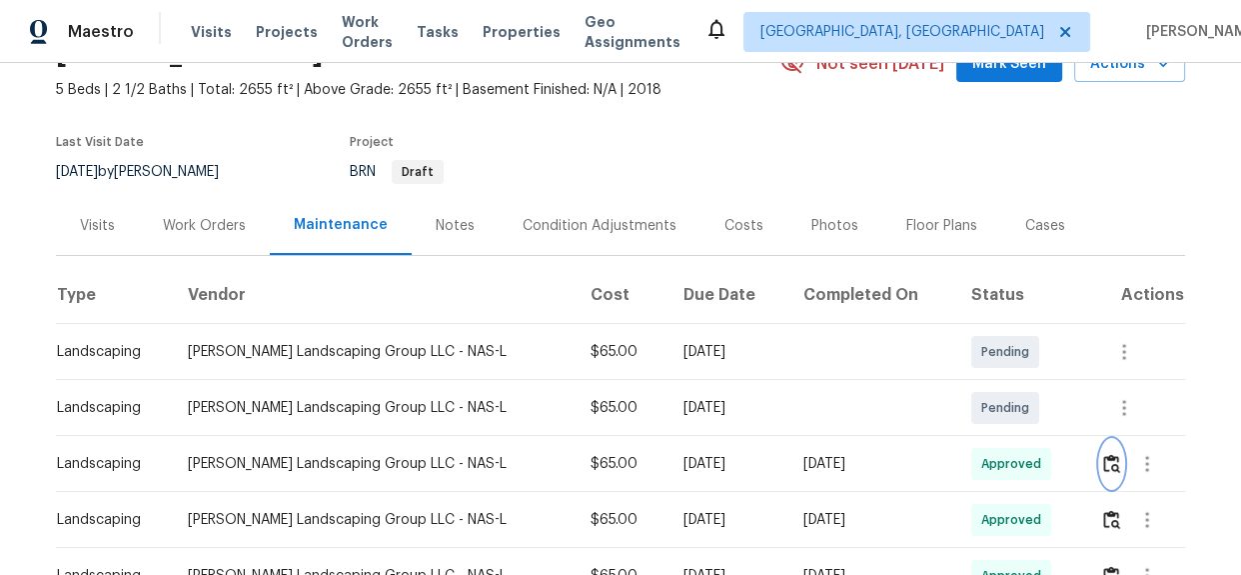
scroll to position [0, 0]
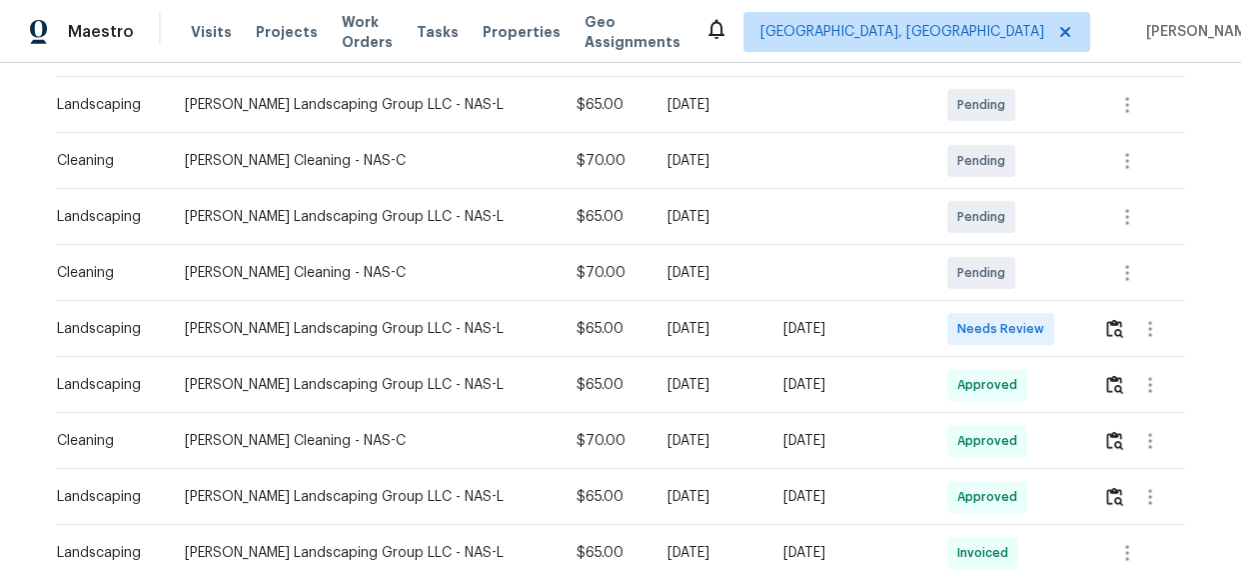
scroll to position [363, 0]
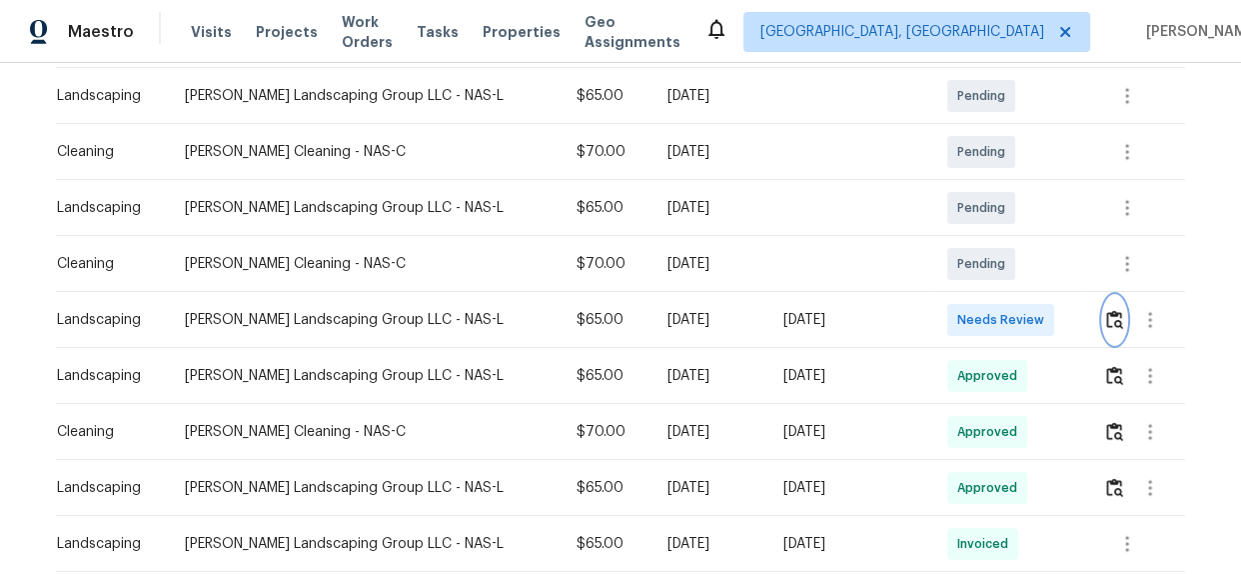
click at [1106, 320] on img "button" at bounding box center [1114, 319] width 17 height 19
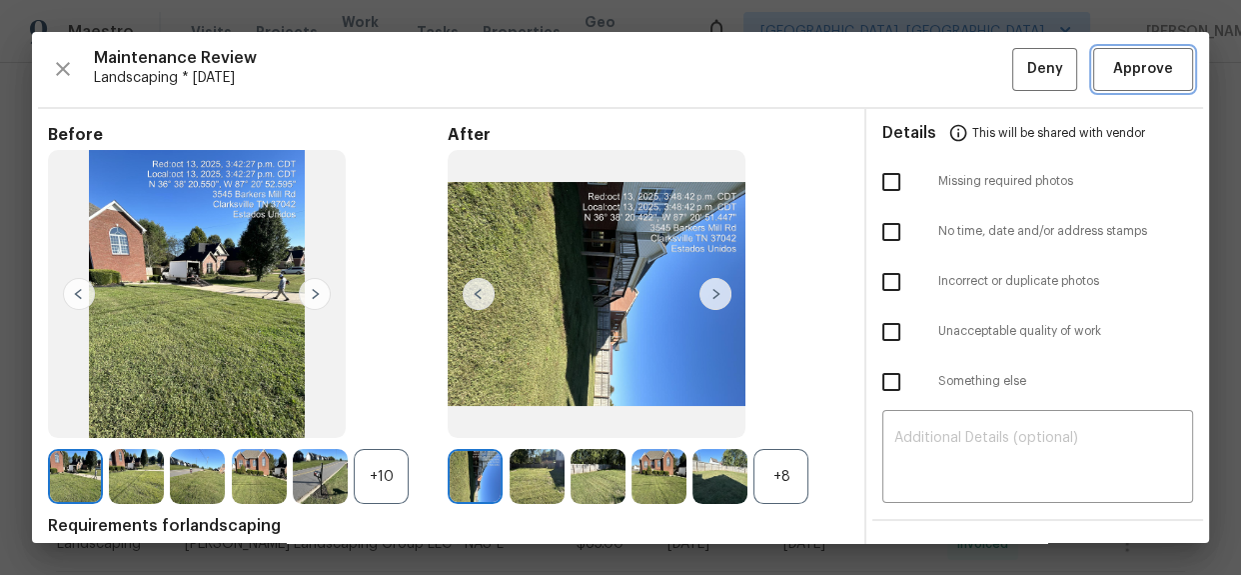
drag, startPoint x: 1117, startPoint y: 71, endPoint x: 1129, endPoint y: 84, distance: 17.7
click at [1117, 71] on span "Approve" at bounding box center [1143, 69] width 60 height 25
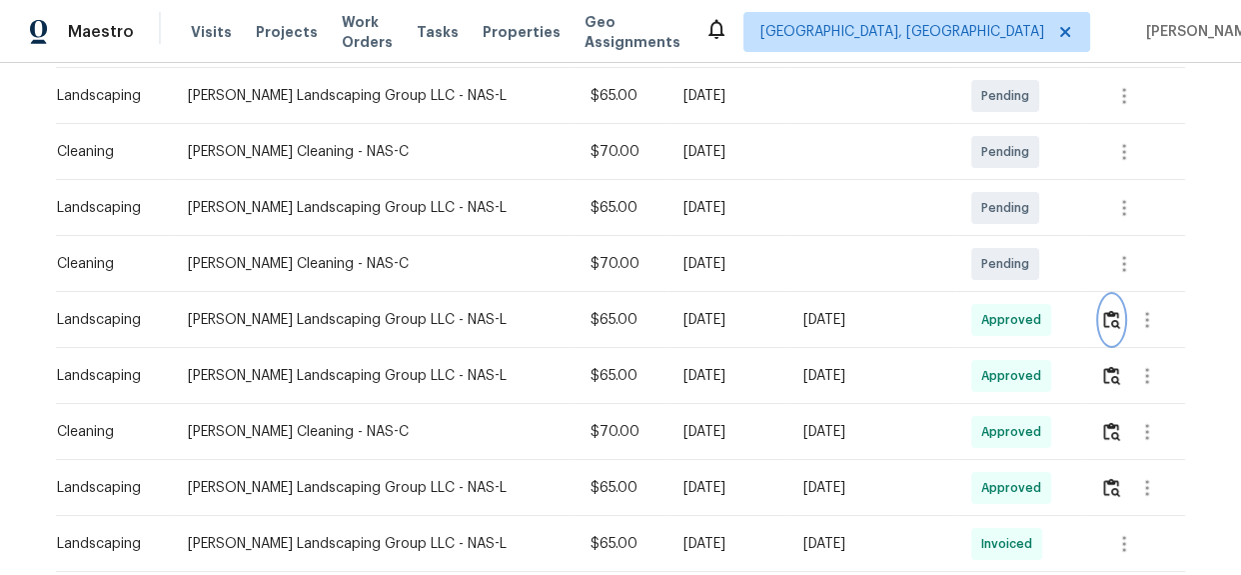
scroll to position [0, 0]
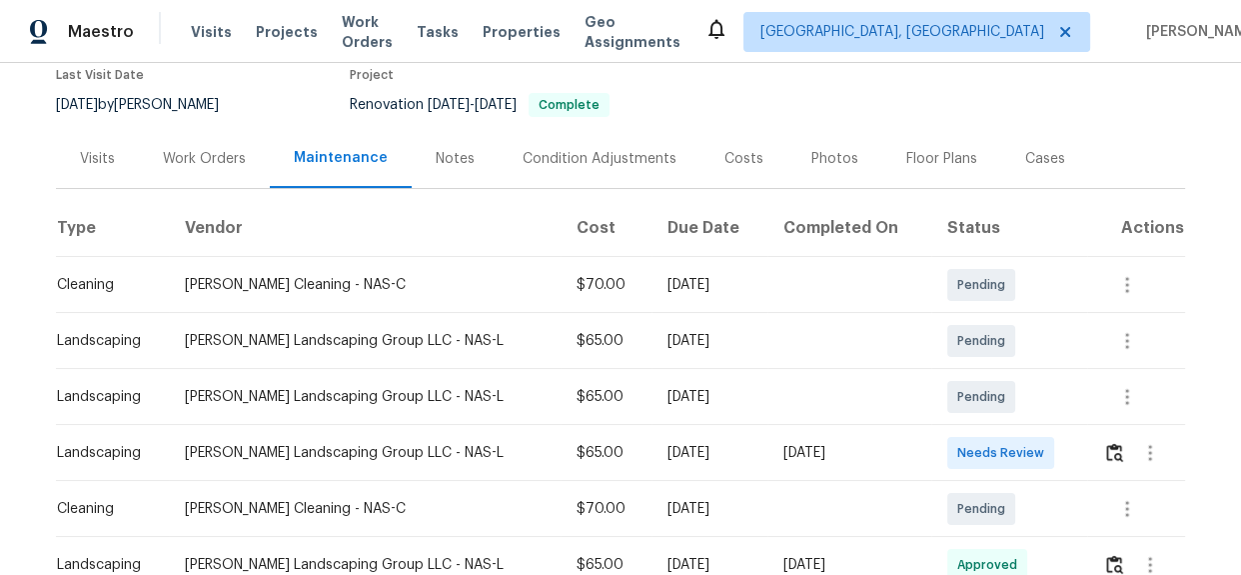
scroll to position [272, 0]
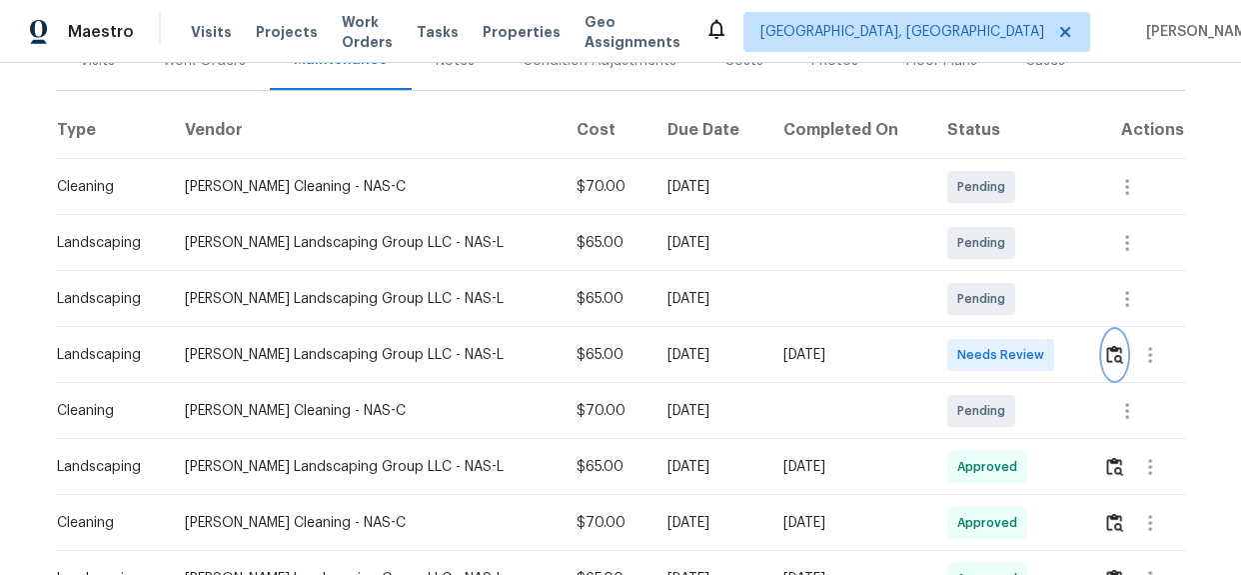
click at [1106, 345] on img "button" at bounding box center [1114, 354] width 17 height 19
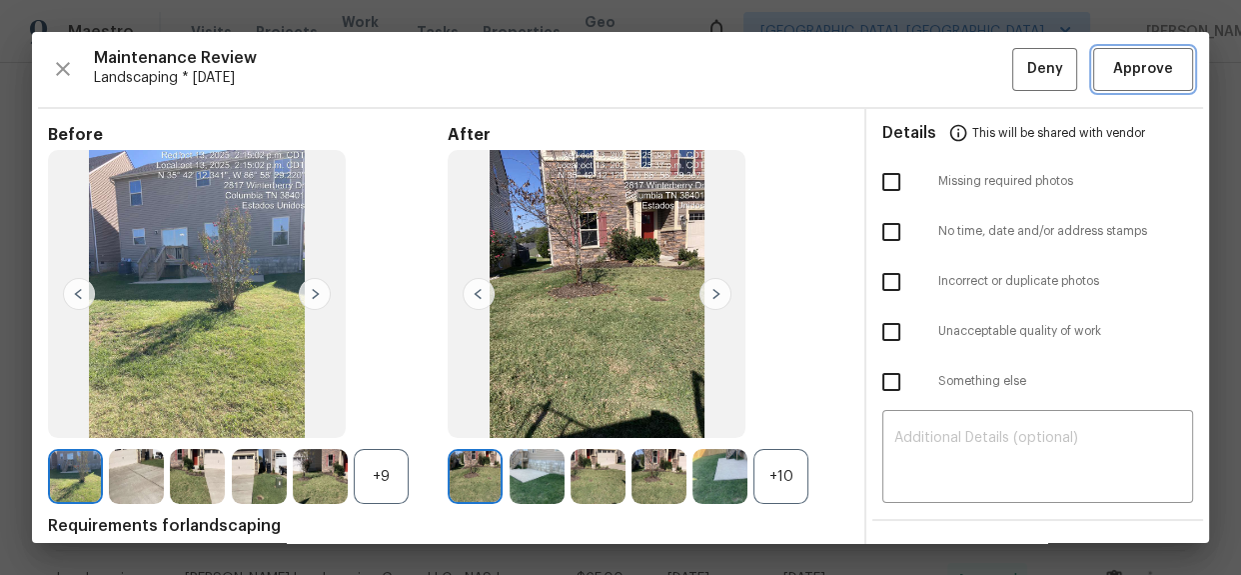
click at [1129, 59] on span "Approve" at bounding box center [1143, 69] width 60 height 25
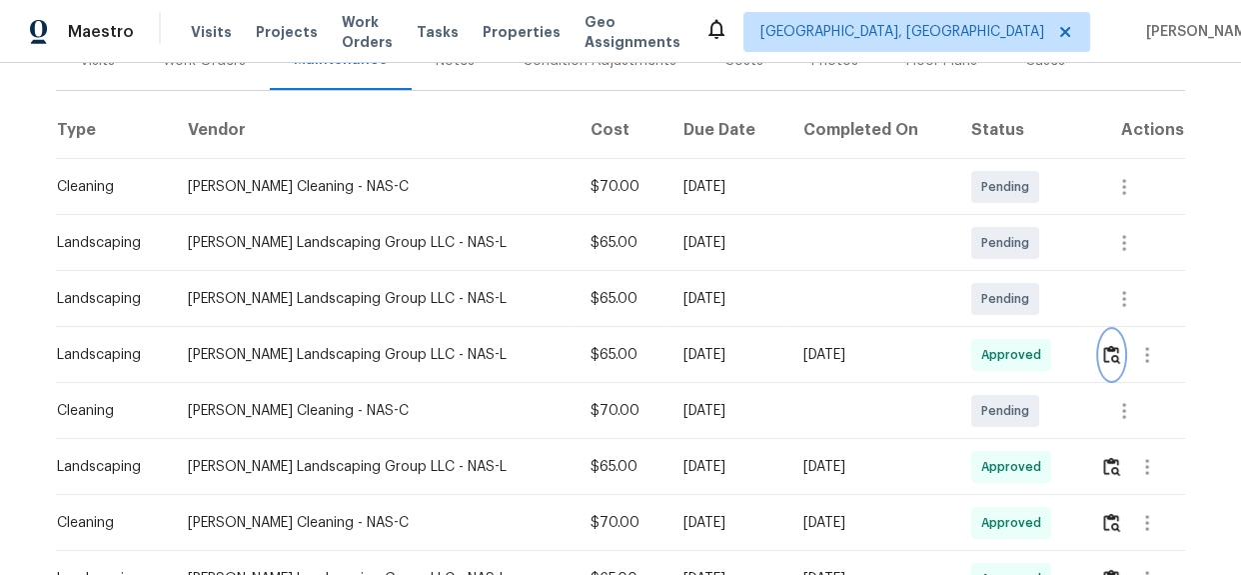
scroll to position [0, 0]
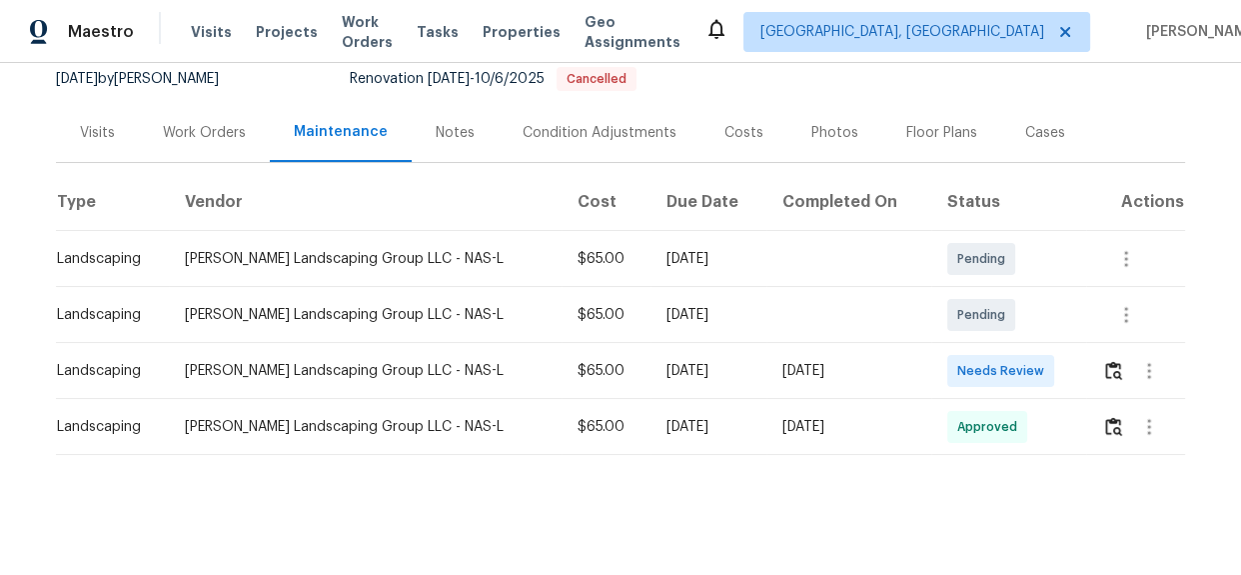
scroll to position [212, 0]
click at [1110, 361] on img "button" at bounding box center [1113, 370] width 17 height 19
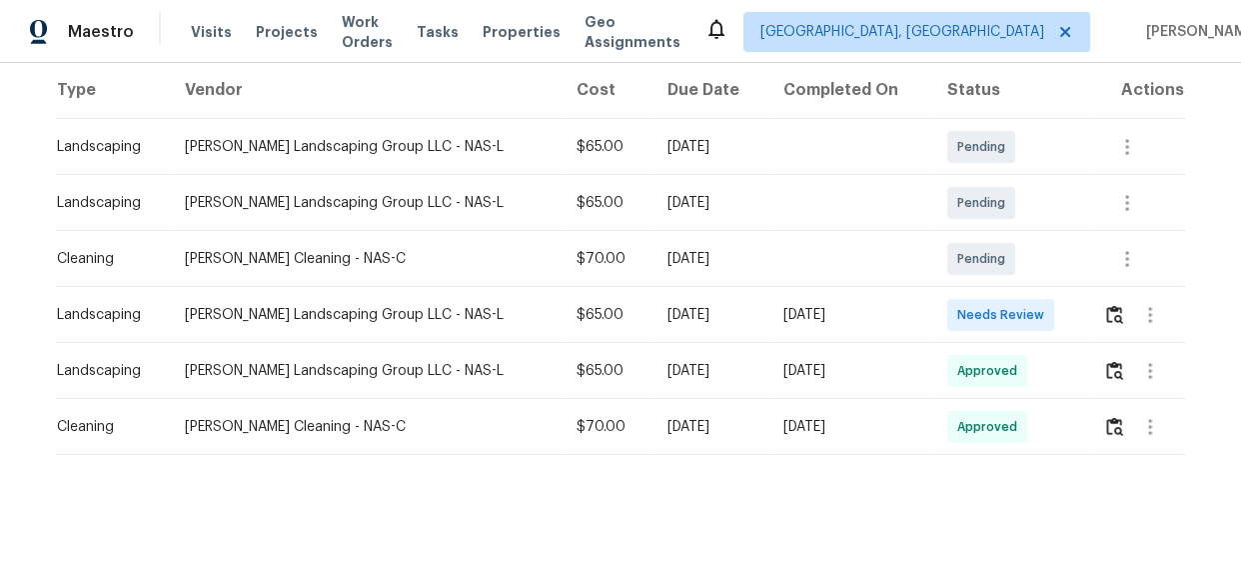
scroll to position [324, 0]
click at [1111, 305] on img "button" at bounding box center [1114, 314] width 17 height 19
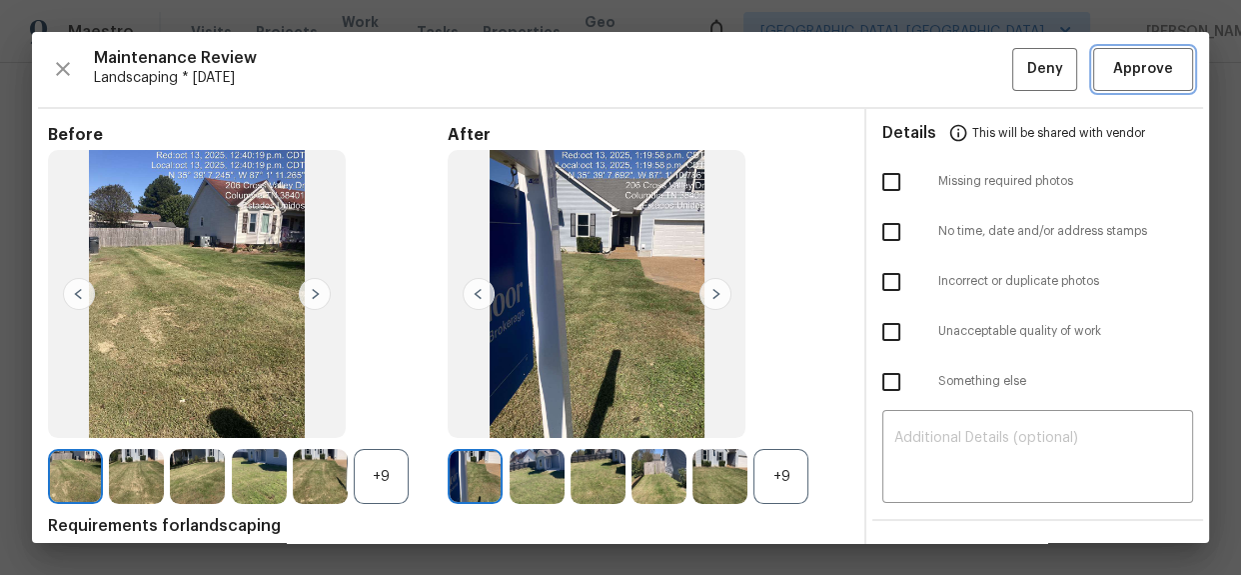
click at [1127, 70] on span "Approve" at bounding box center [1143, 69] width 60 height 25
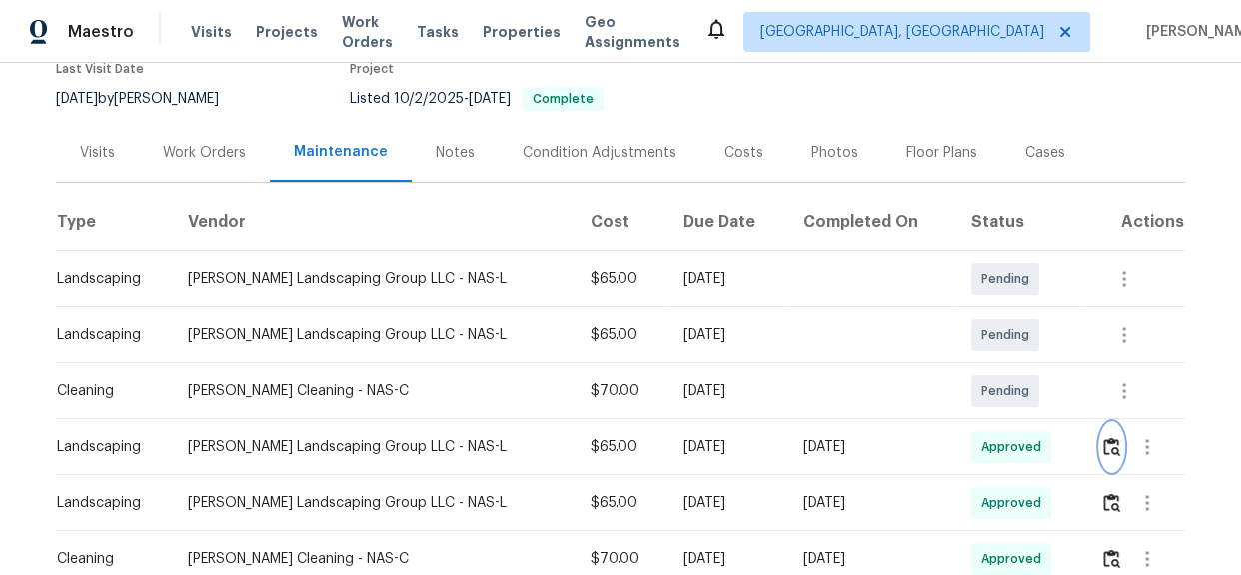
scroll to position [0, 0]
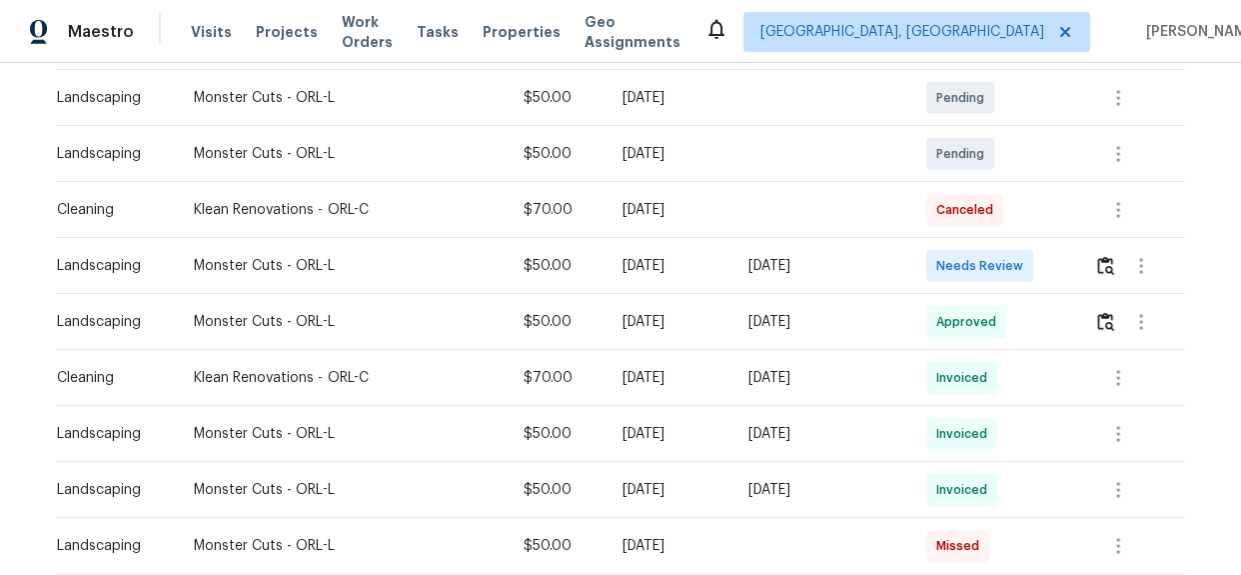
scroll to position [363, 0]
click at [1109, 270] on img "button" at bounding box center [1105, 263] width 17 height 19
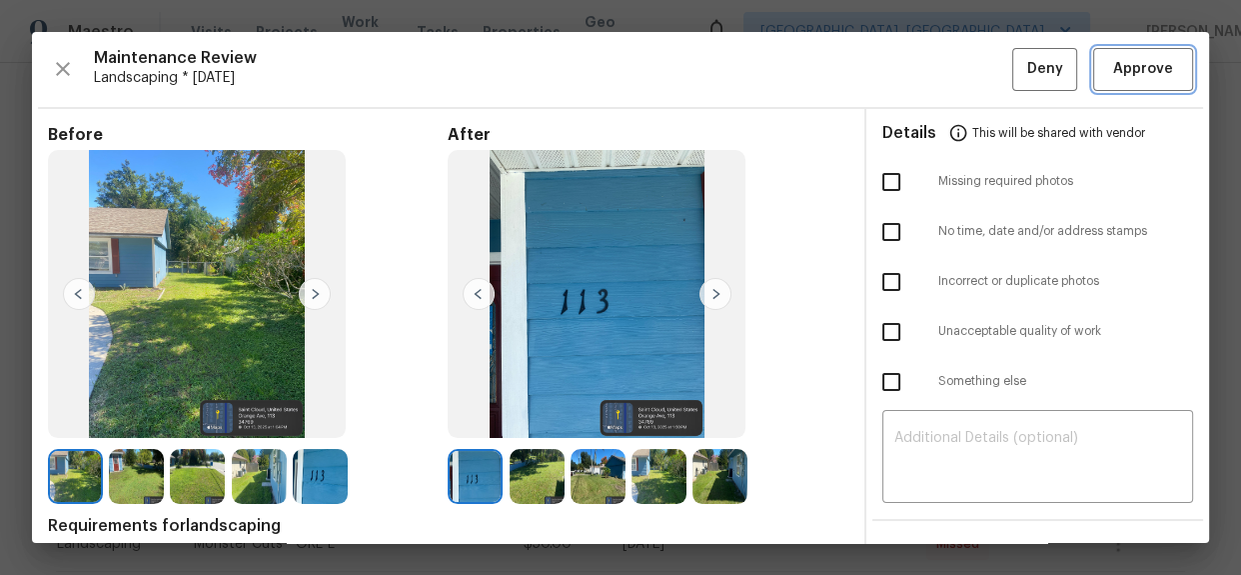
click at [1126, 74] on span "Approve" at bounding box center [1143, 69] width 60 height 25
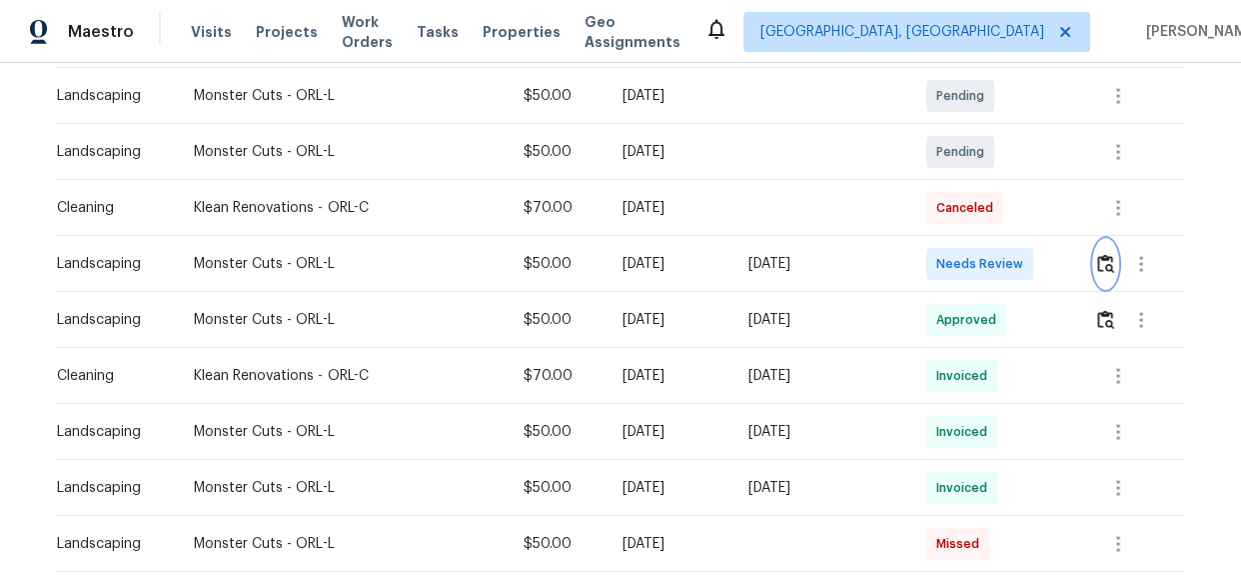
click at [1104, 276] on button "button" at bounding box center [1105, 264] width 23 height 48
click at [1105, 320] on img "button" at bounding box center [1105, 319] width 17 height 19
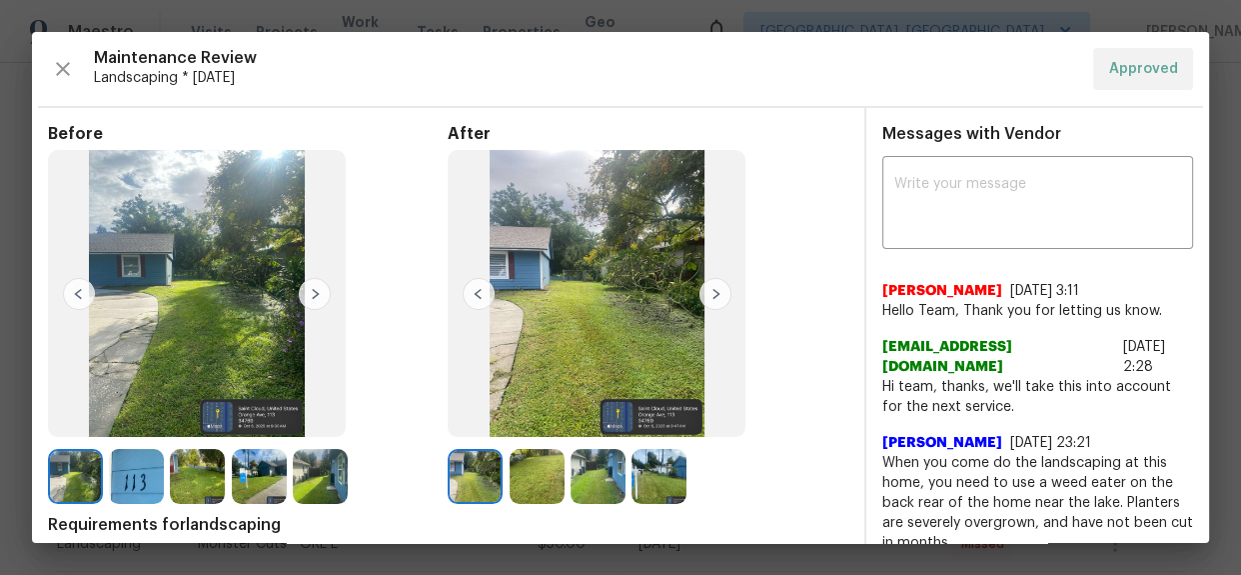
click at [689, 32] on div "Maintenance Review Landscaping * Mon, Oct 06 Approved Before After Requirements…" at bounding box center [620, 287] width 1177 height 511
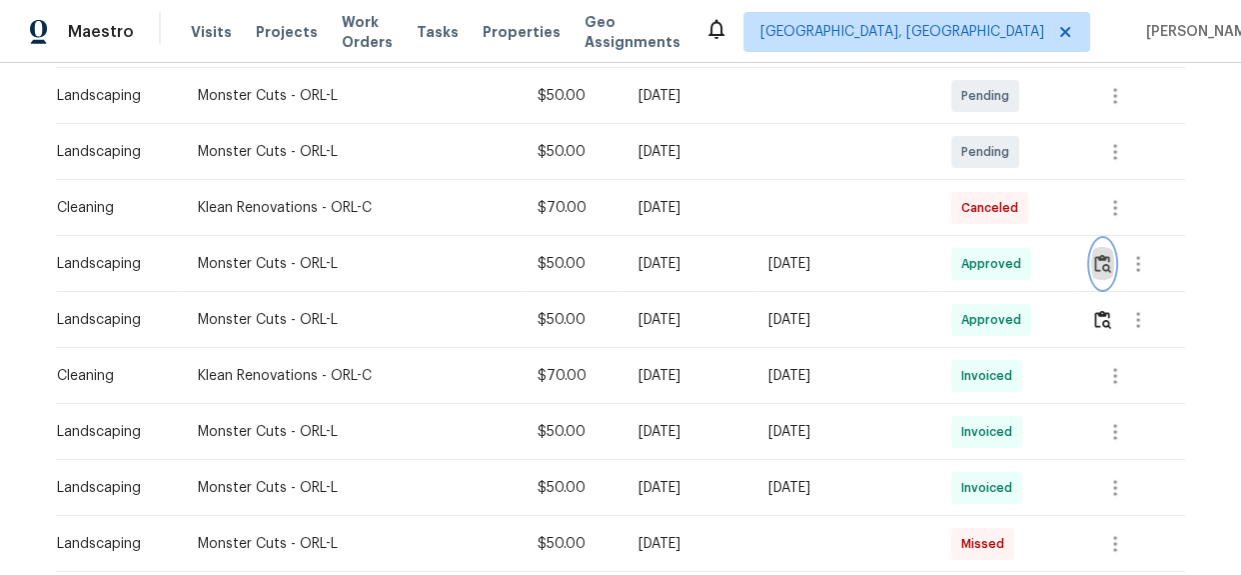
click at [1101, 270] on img "button" at bounding box center [1102, 263] width 17 height 19
click at [1105, 264] on img "button" at bounding box center [1102, 263] width 17 height 19
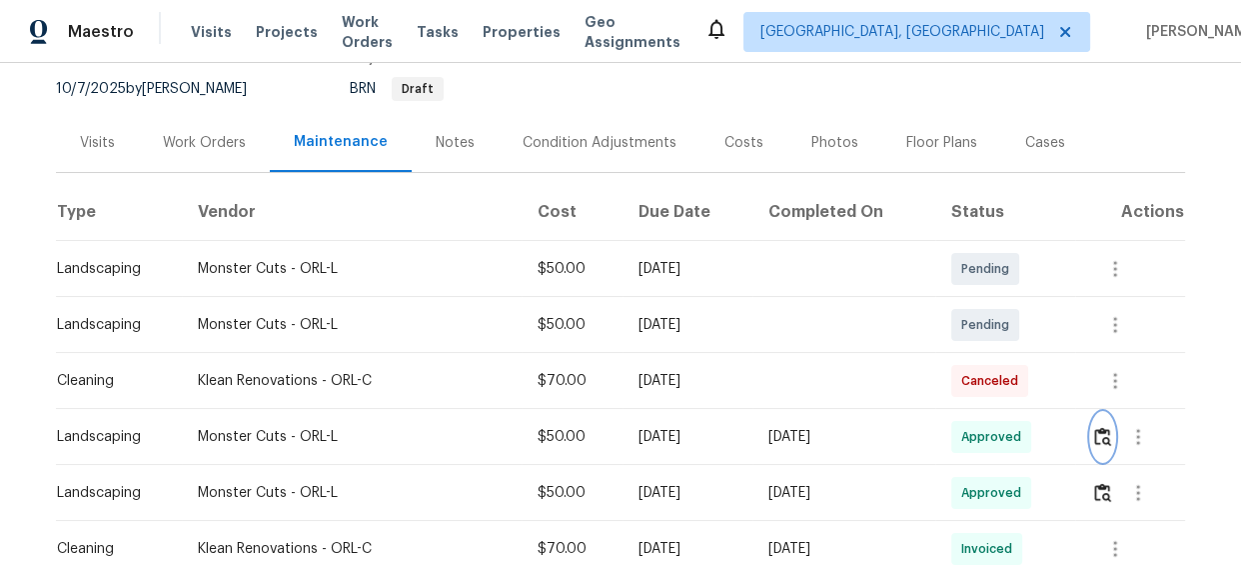
scroll to position [0, 0]
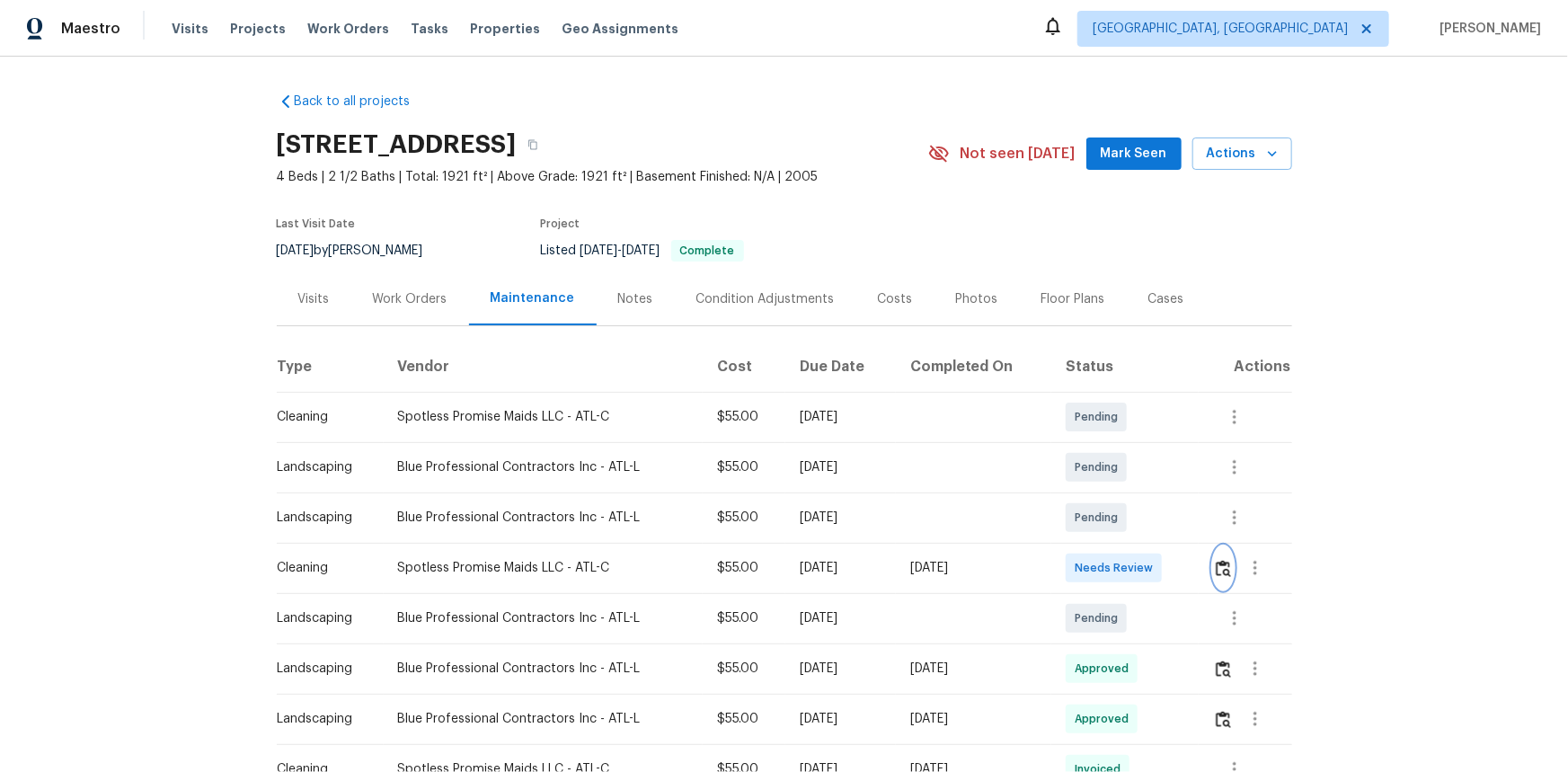
click at [1224, 562] on img "button" at bounding box center [1223, 568] width 15 height 17
click at [1213, 567] on button "button" at bounding box center [1223, 568] width 21 height 43
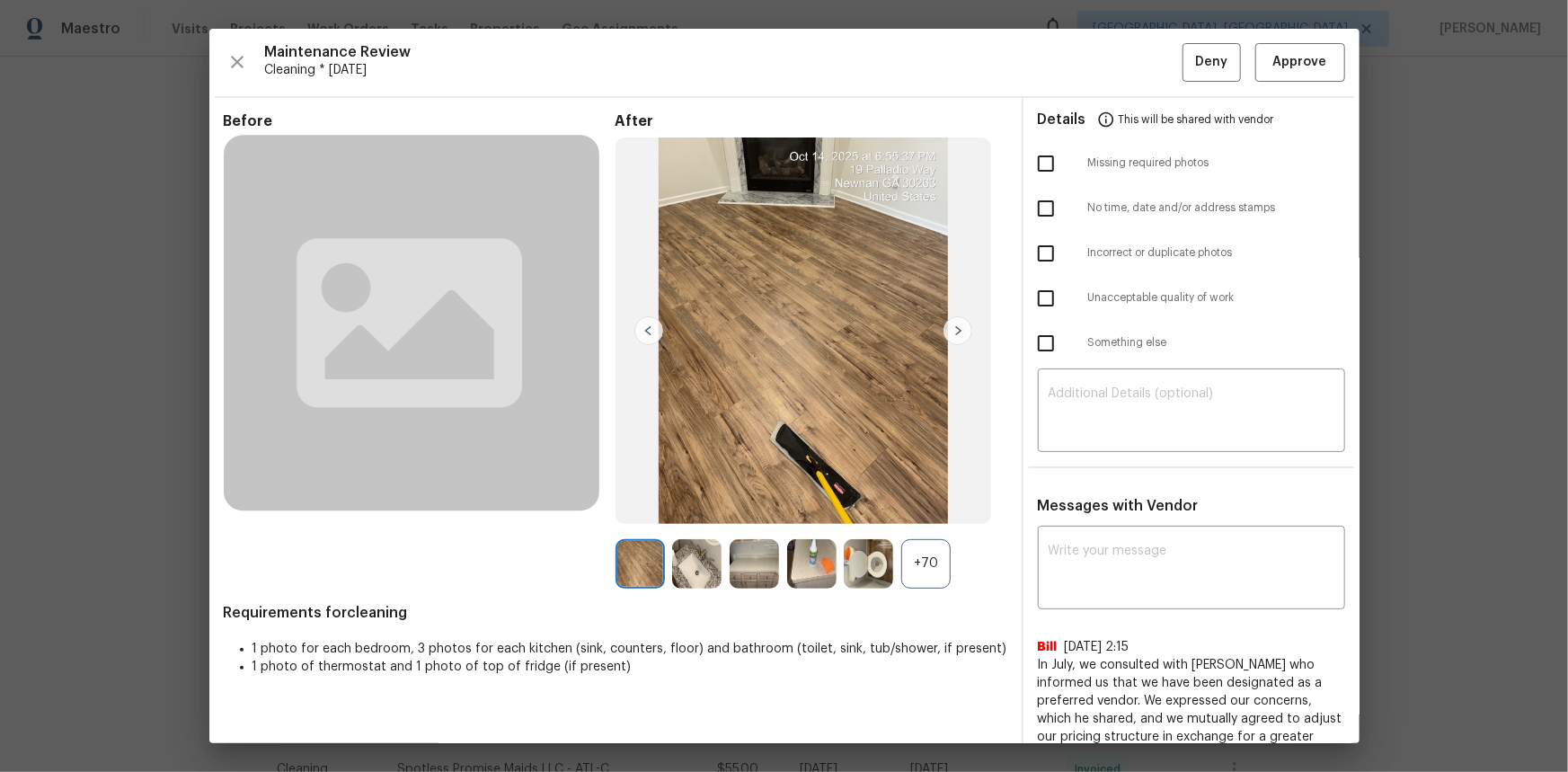
click at [912, 563] on div "+70" at bounding box center [925, 563] width 49 height 49
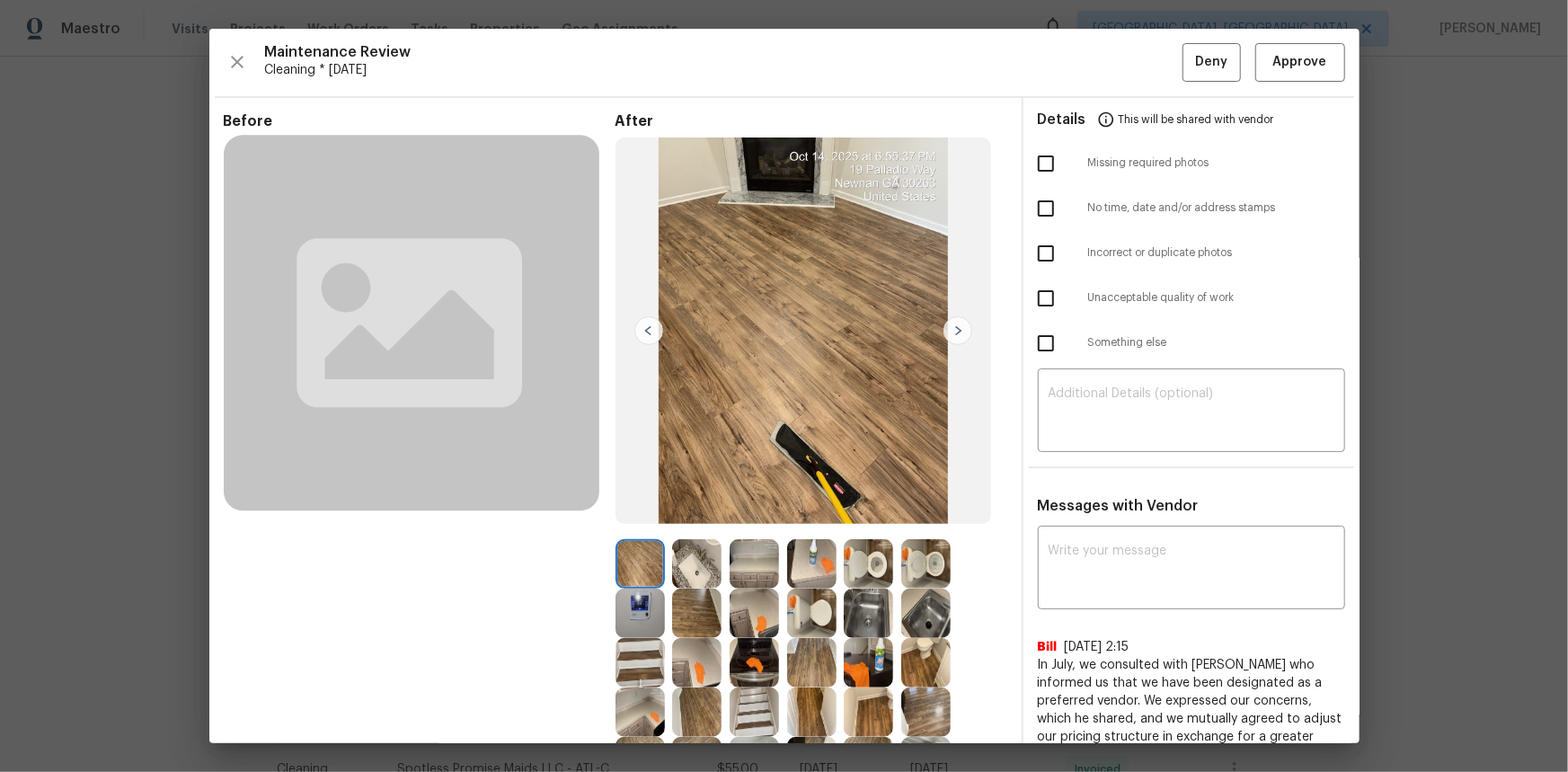
click at [640, 611] on img at bounding box center [640, 613] width 49 height 49
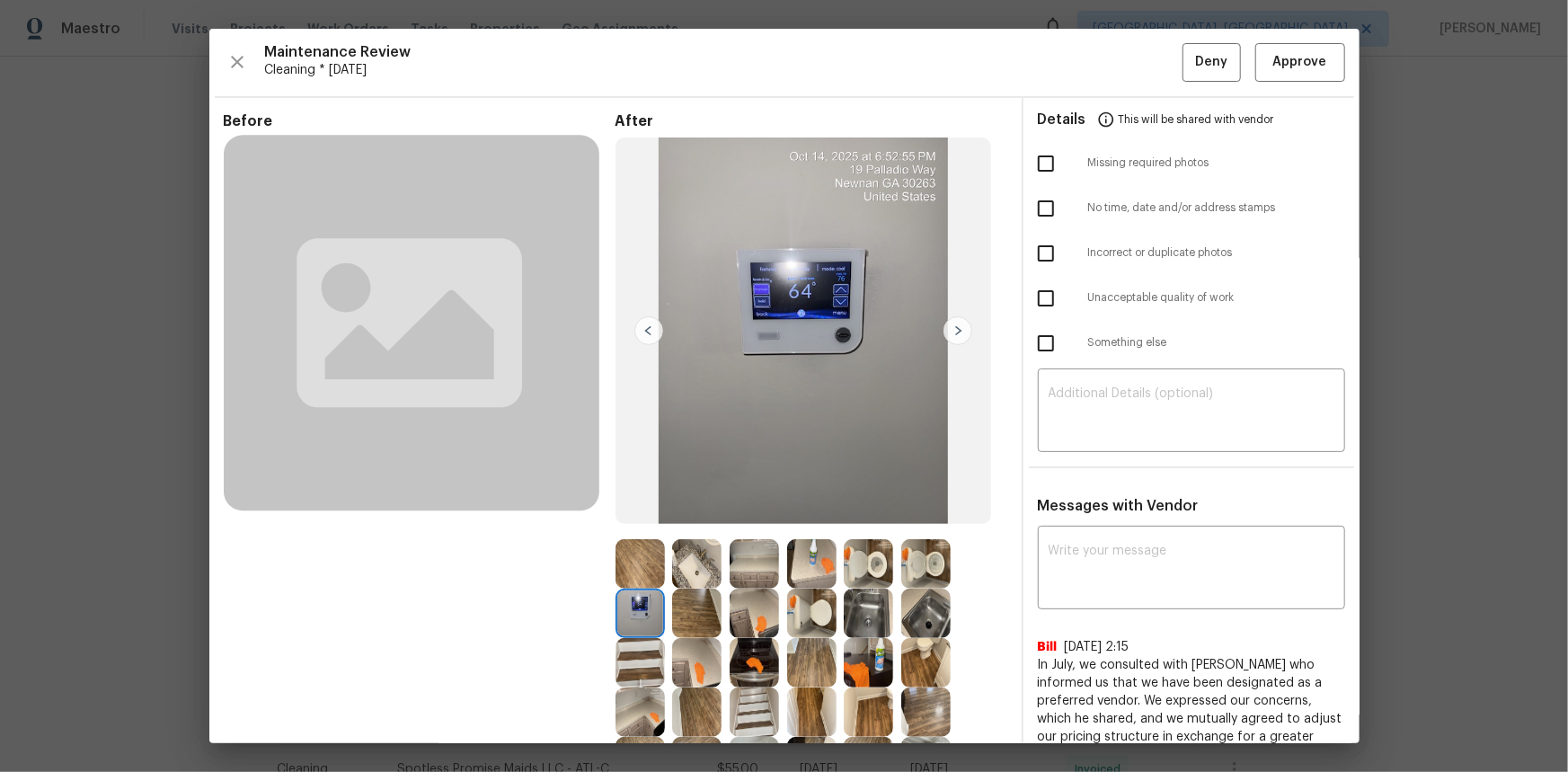
click at [640, 611] on img at bounding box center [640, 613] width 49 height 49
click at [1289, 58] on span "Approve" at bounding box center [1300, 62] width 54 height 22
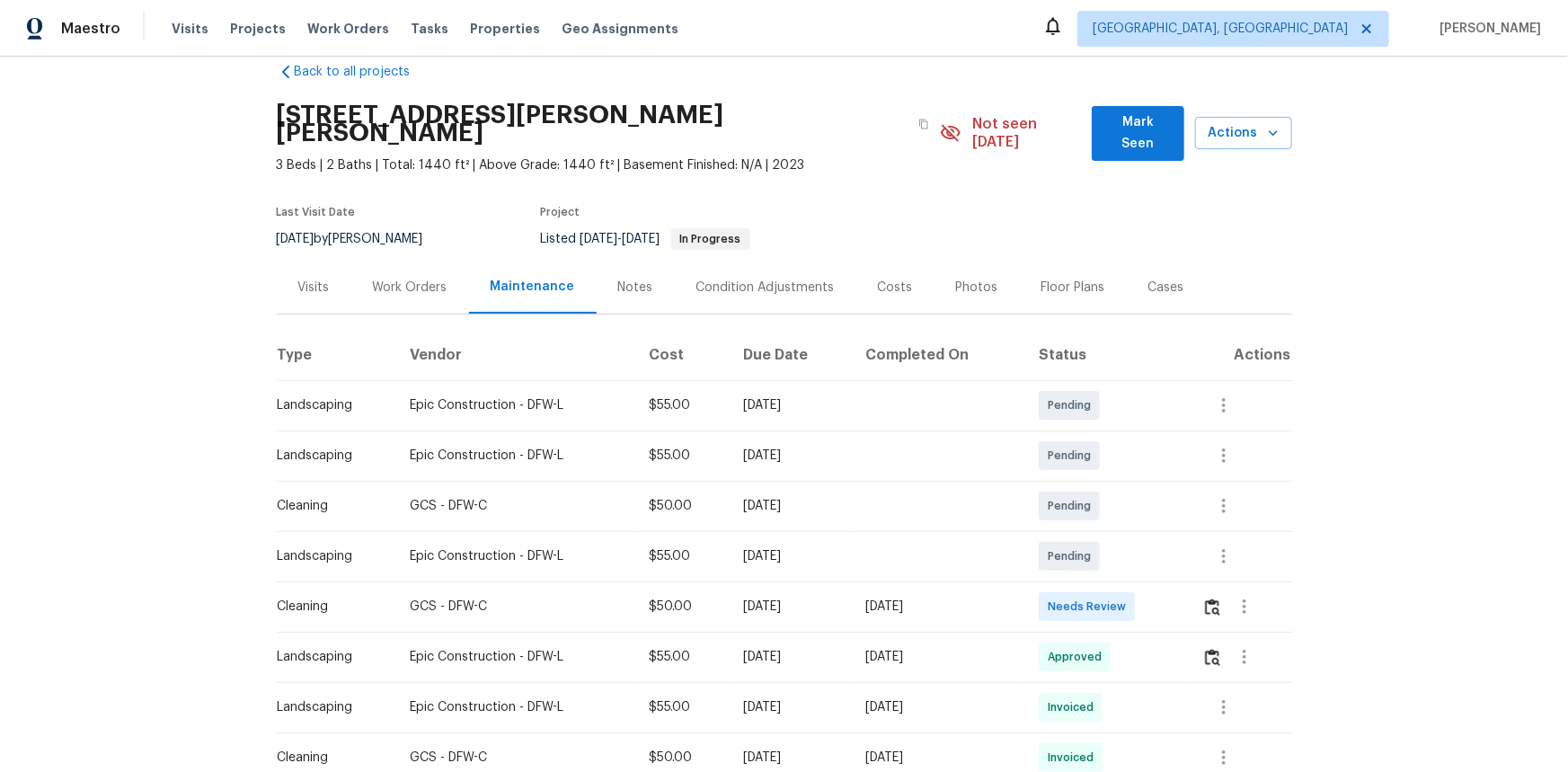
scroll to position [81, 0]
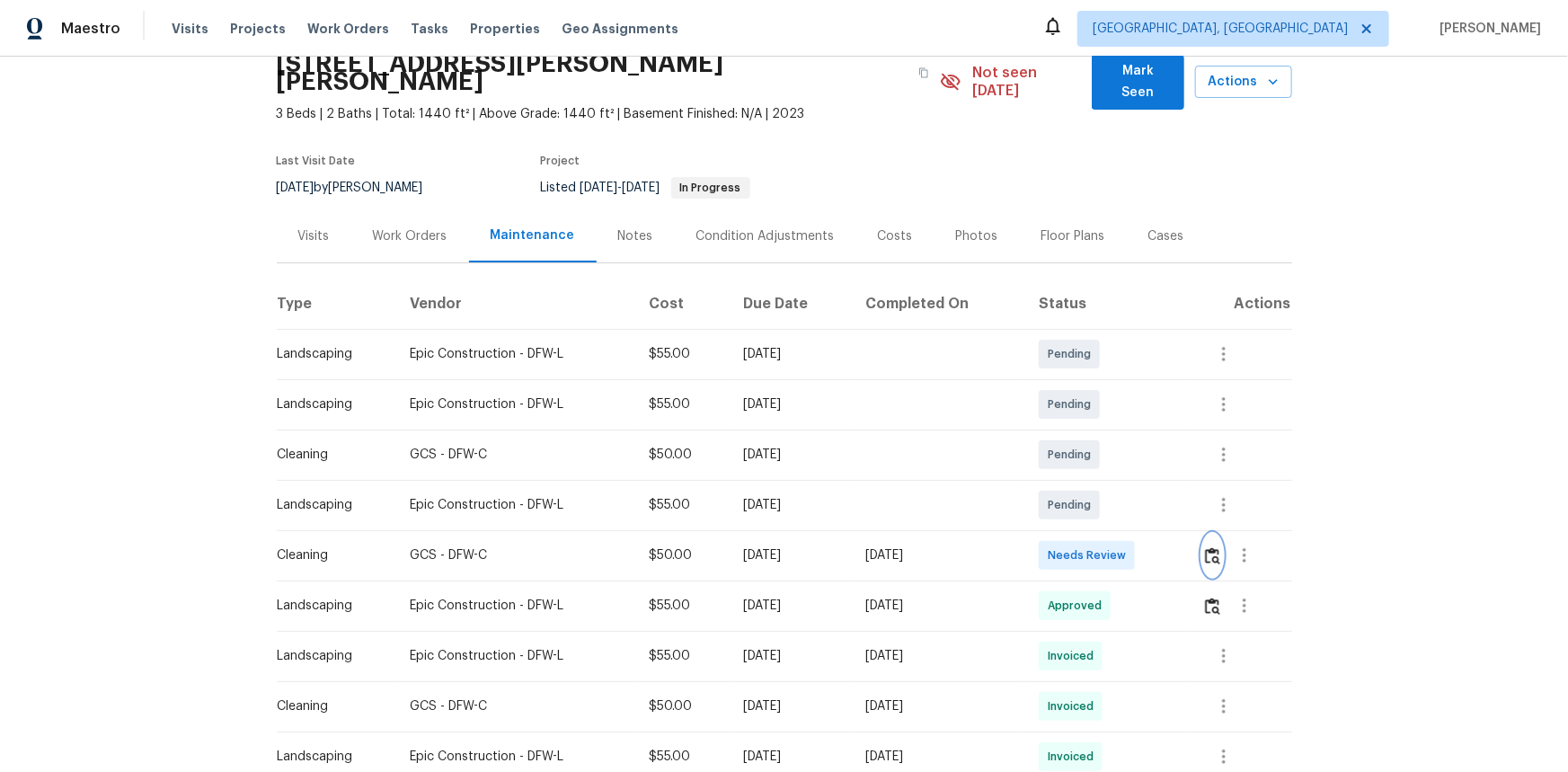
click at [1115, 516] on button "button" at bounding box center [1212, 555] width 21 height 43
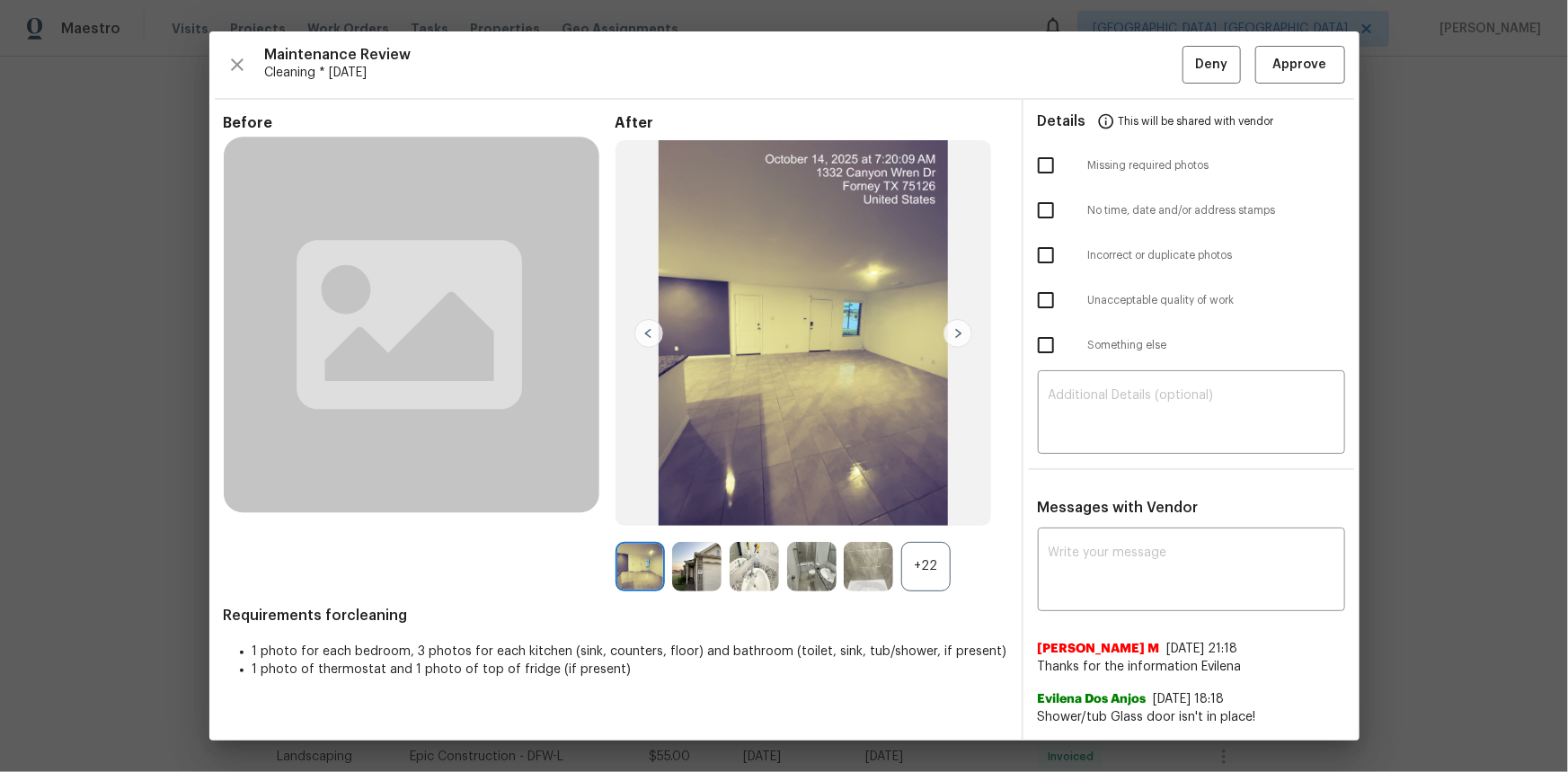
click at [943, 516] on div "+22" at bounding box center [925, 566] width 49 height 49
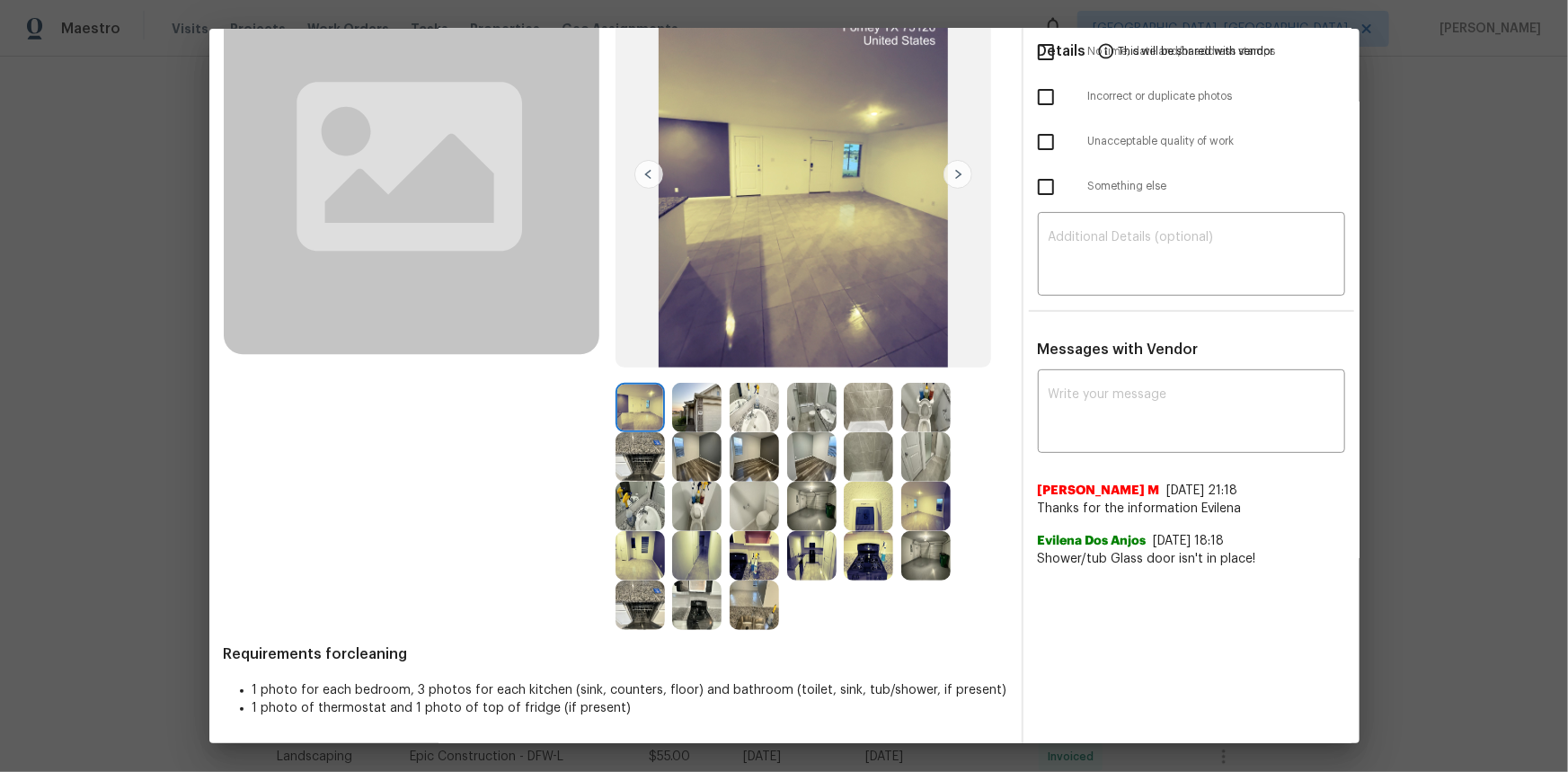
scroll to position [157, 0]
click at [859, 516] on img at bounding box center [868, 505] width 49 height 49
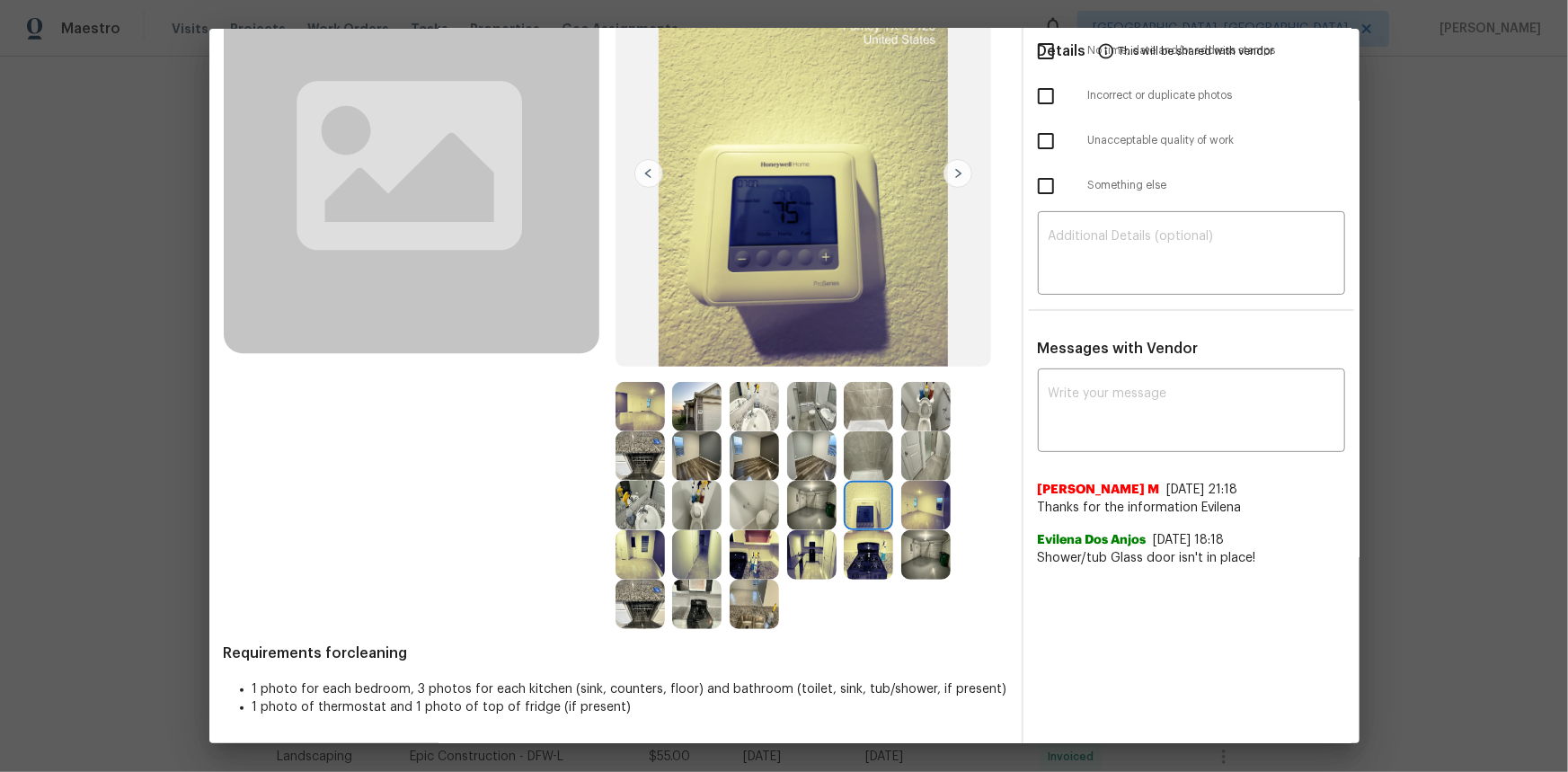
click at [859, 516] on img at bounding box center [868, 505] width 49 height 49
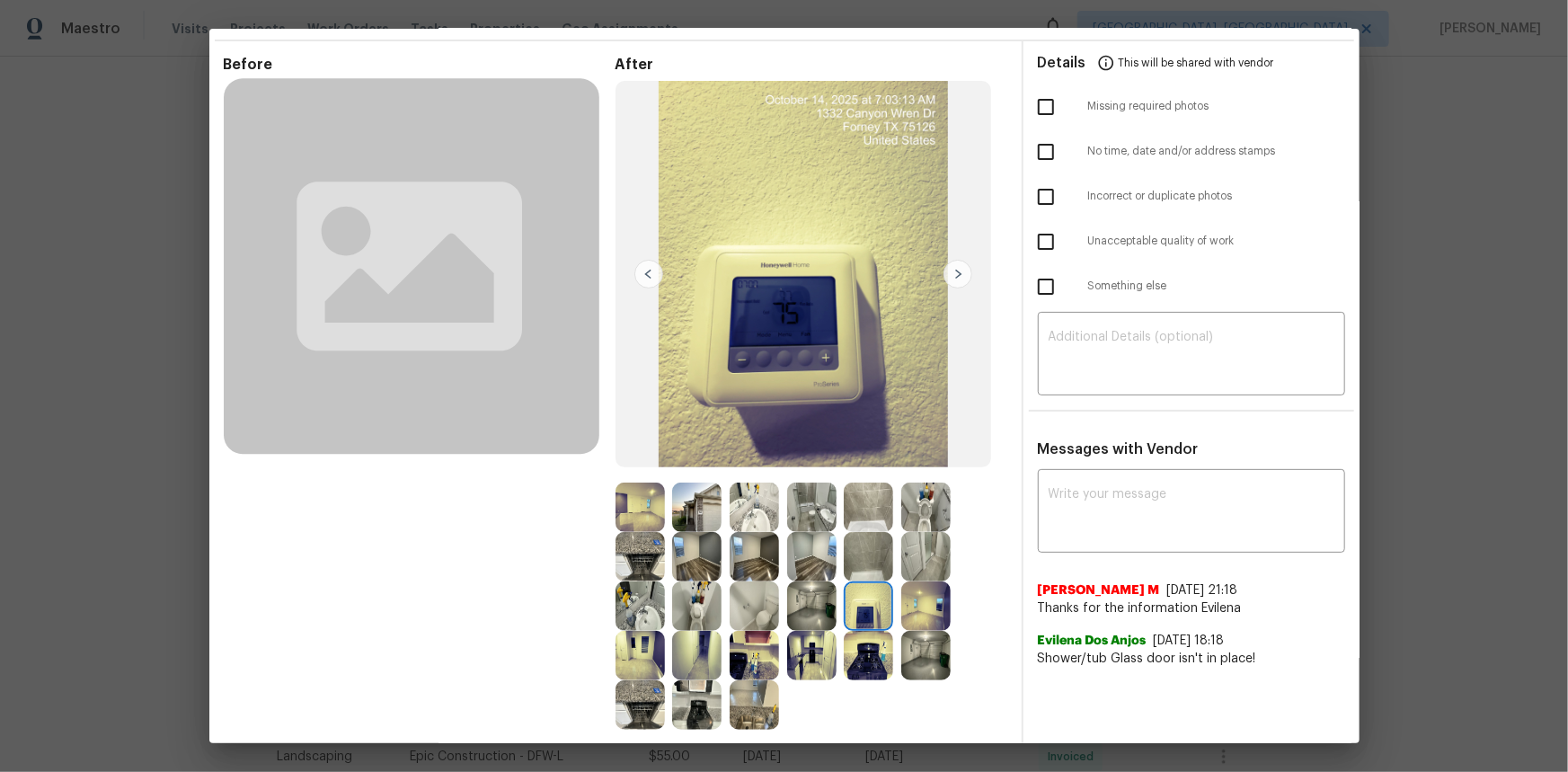
scroll to position [0, 0]
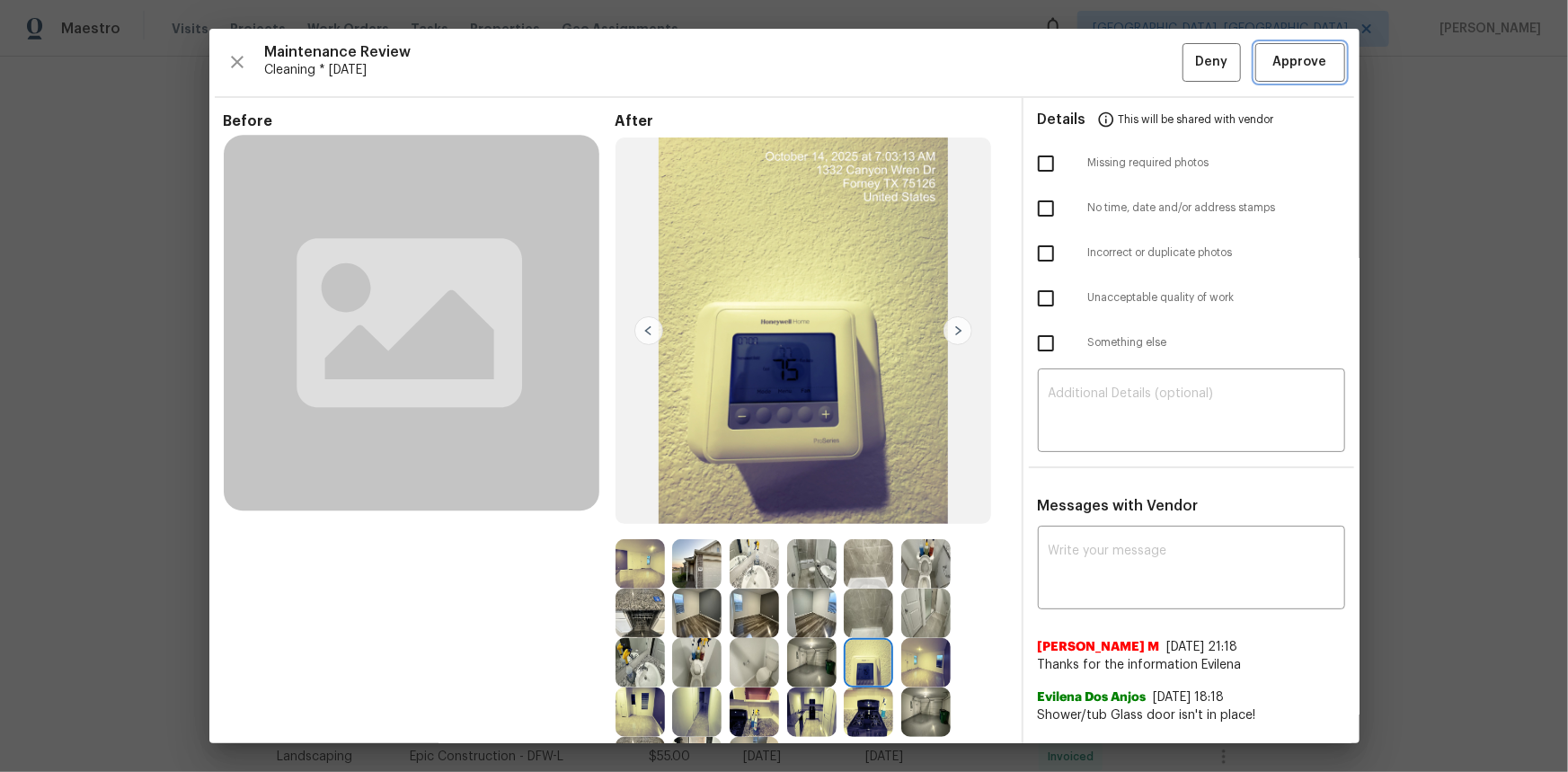
click at [1115, 67] on span "Approve" at bounding box center [1300, 62] width 54 height 22
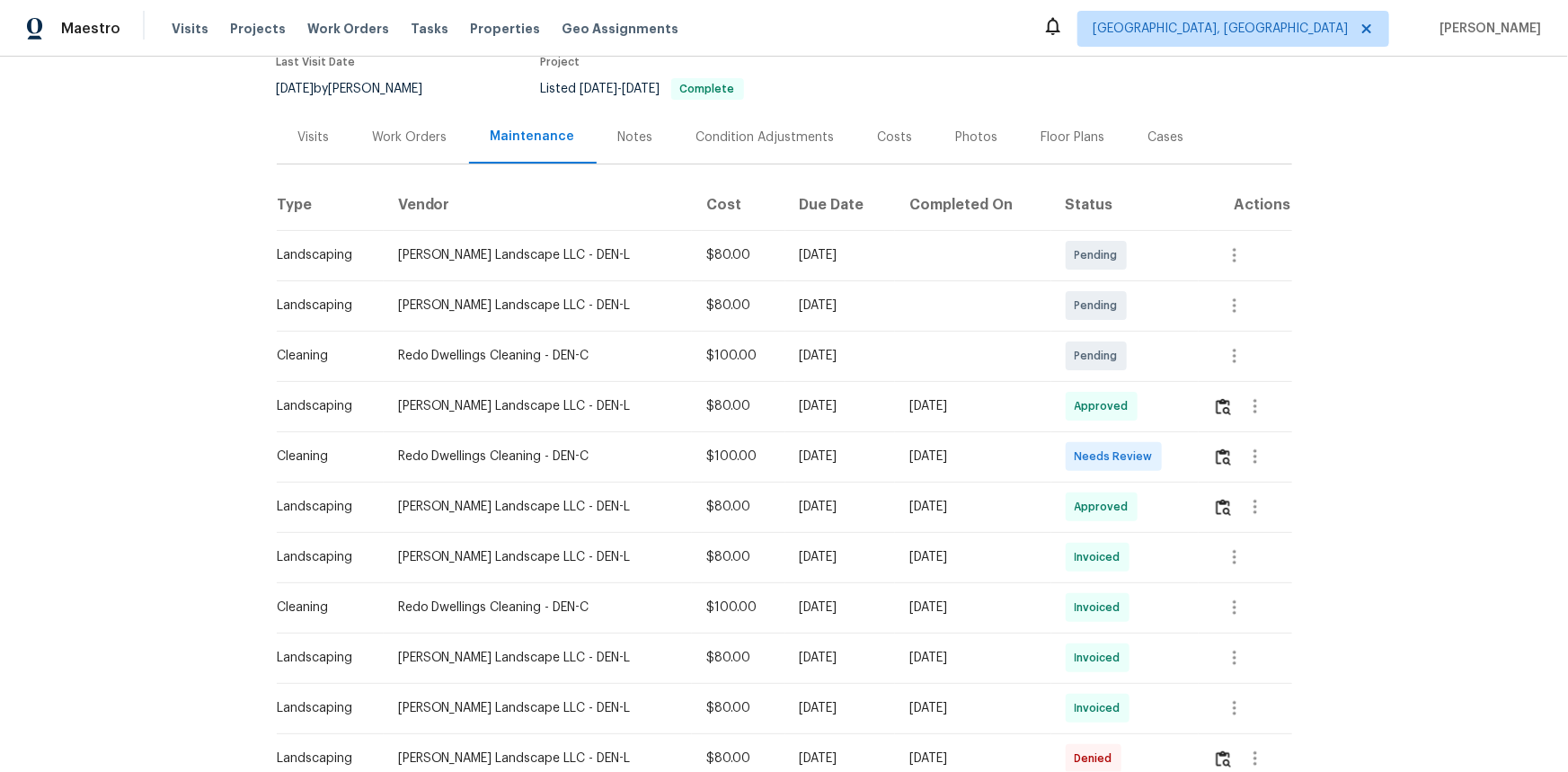
scroll to position [163, 0]
click at [1216, 449] on img "button" at bounding box center [1223, 456] width 15 height 17
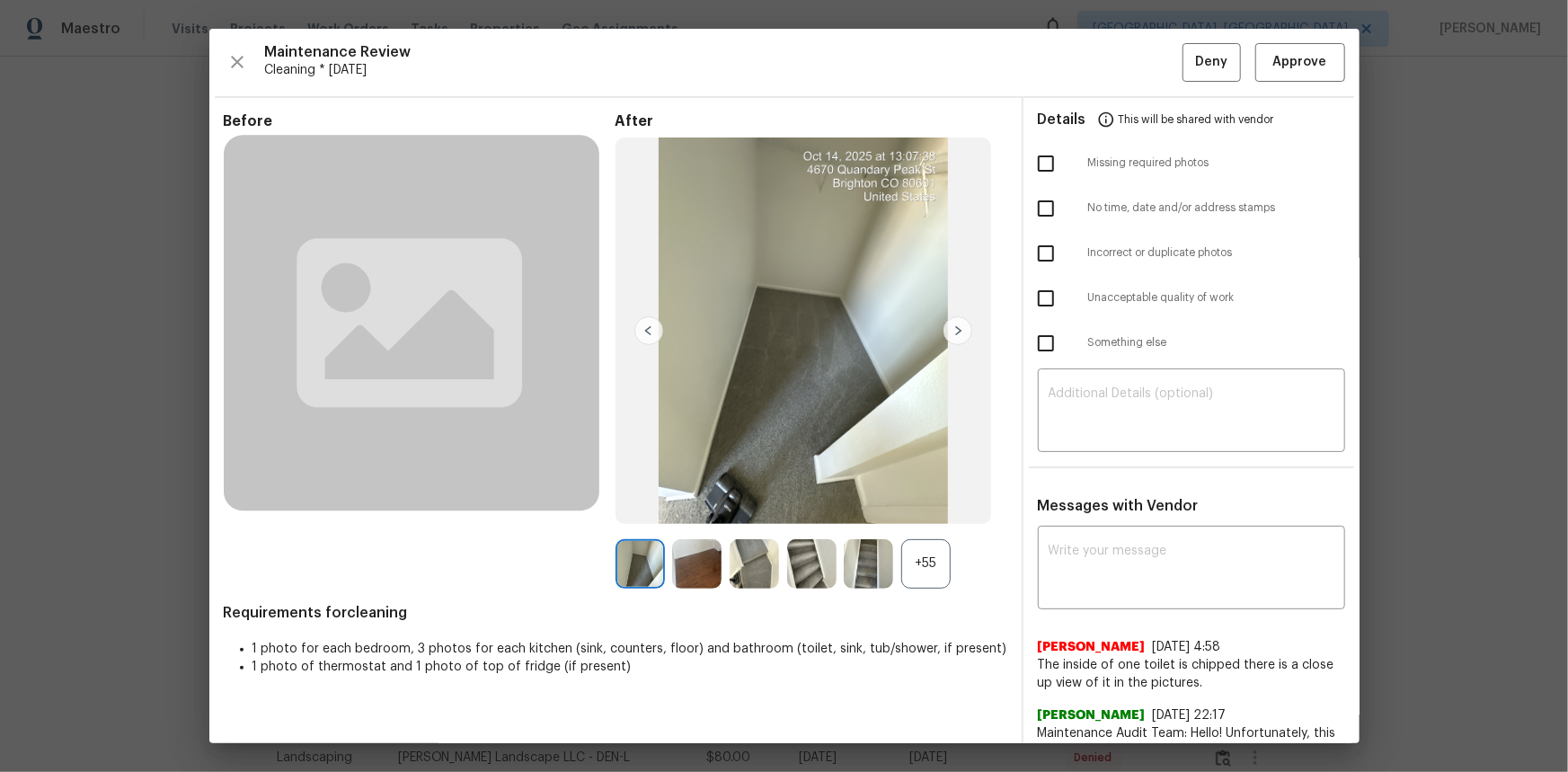
click at [926, 557] on div "+55" at bounding box center [925, 563] width 49 height 49
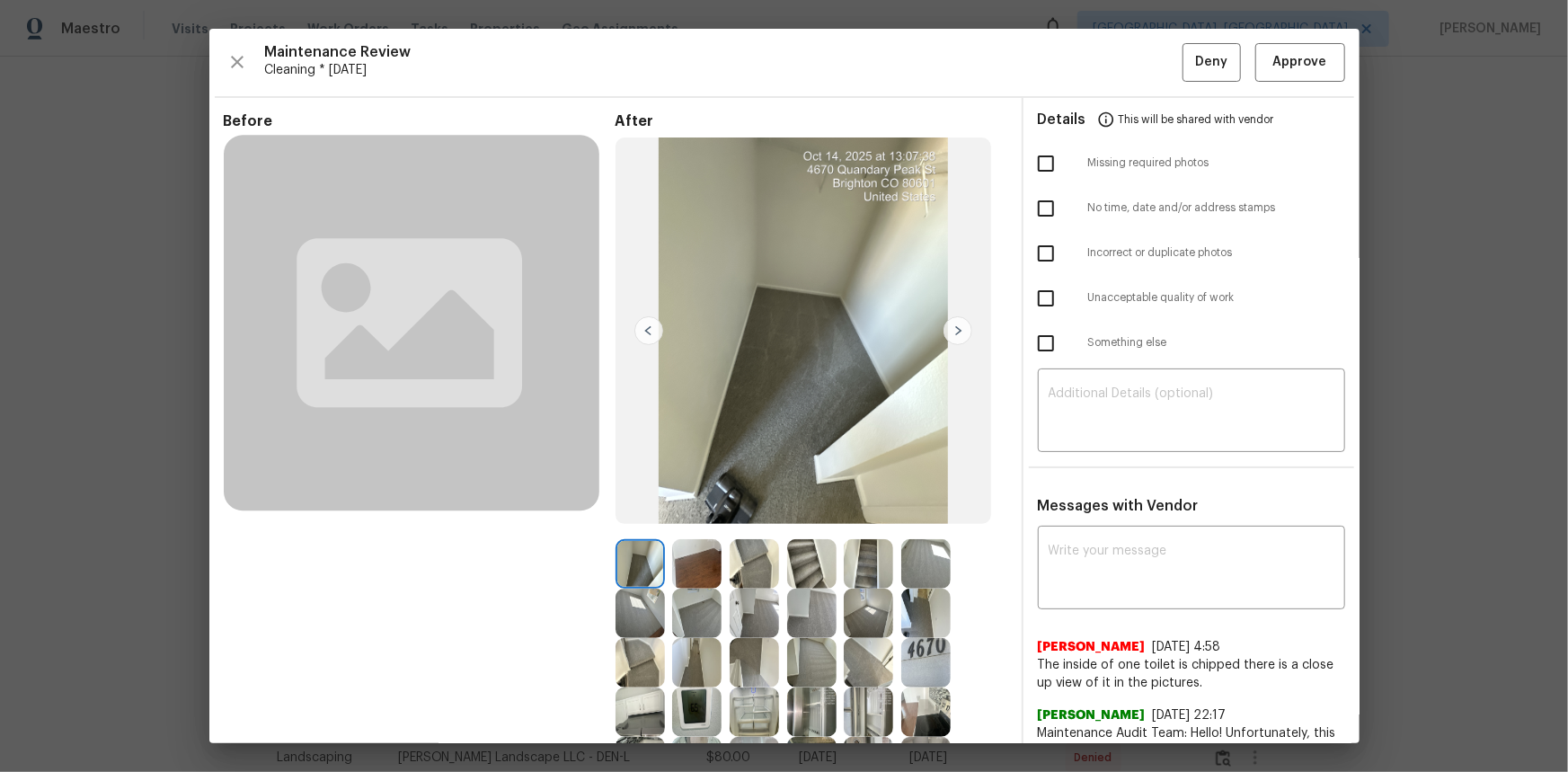
click at [688, 712] on img at bounding box center [697, 712] width 49 height 49
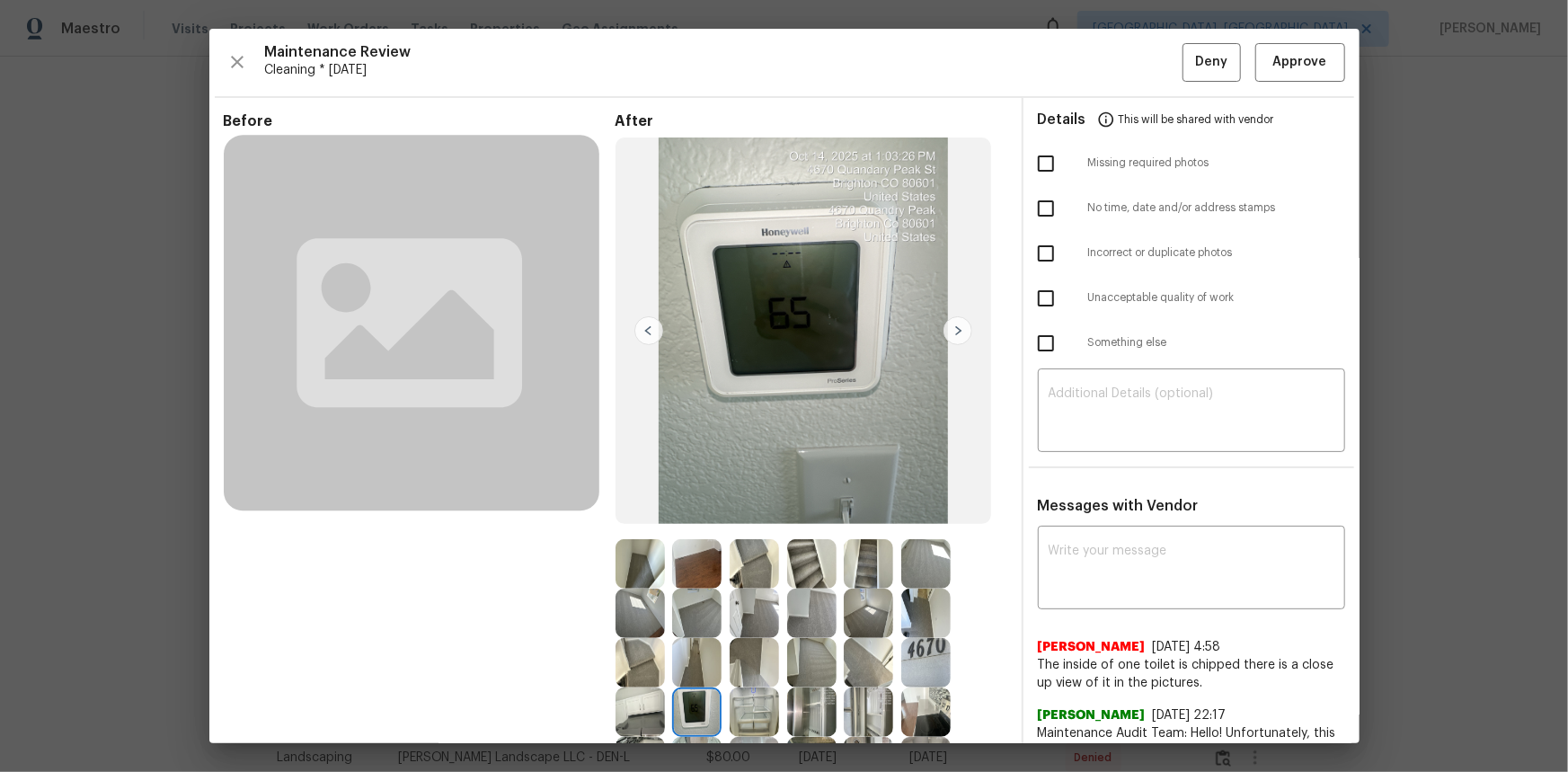
click at [688, 712] on img at bounding box center [697, 712] width 49 height 49
drag, startPoint x: 687, startPoint y: 712, endPoint x: 389, endPoint y: 260, distance: 541.4
click at [686, 712] on img at bounding box center [697, 712] width 49 height 49
click at [694, 700] on img at bounding box center [697, 712] width 49 height 49
click at [693, 700] on img at bounding box center [697, 712] width 49 height 49
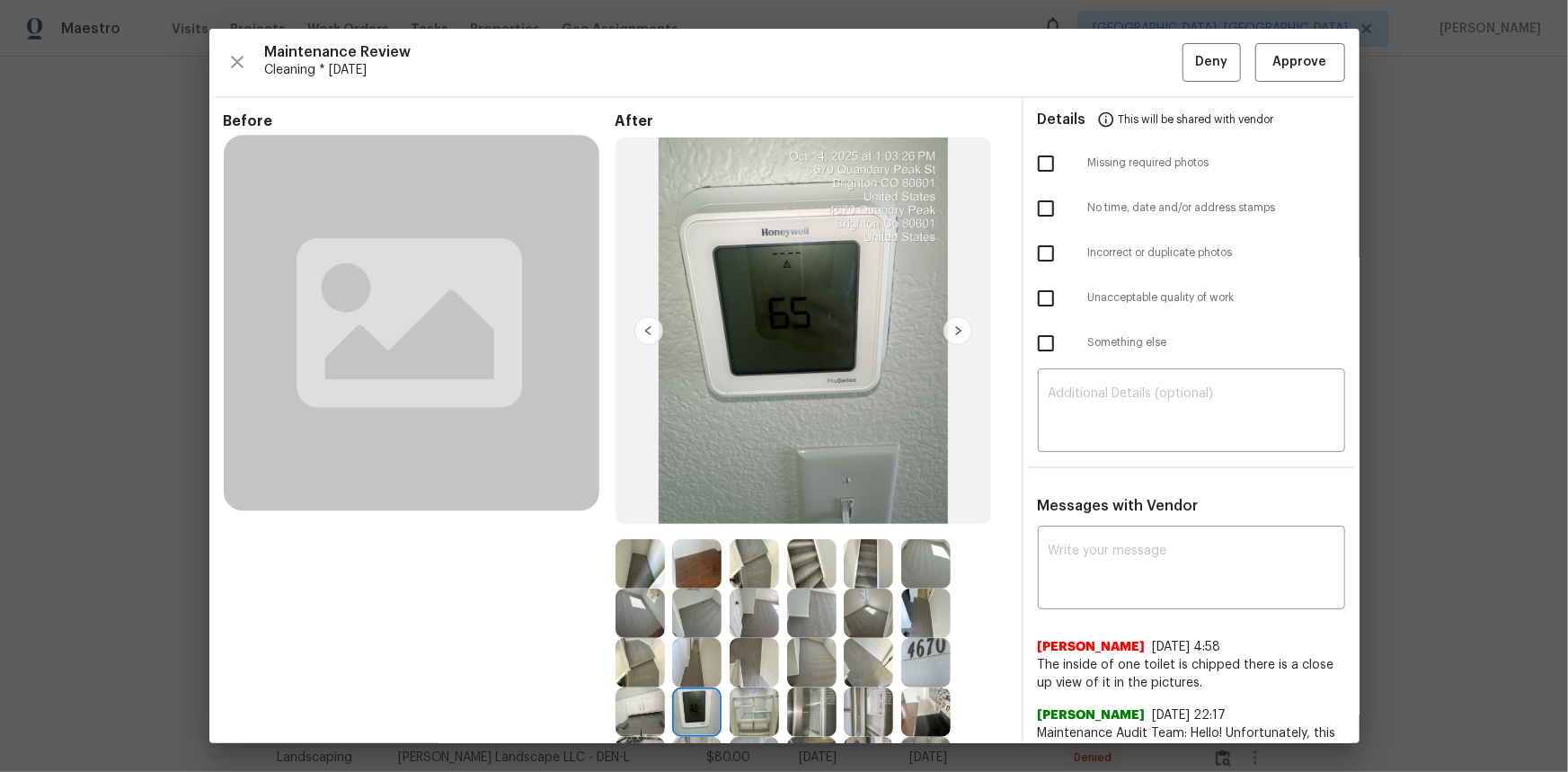
click at [690, 713] on img at bounding box center [697, 712] width 49 height 49
click at [686, 712] on img at bounding box center [697, 712] width 49 height 49
click at [674, 709] on img at bounding box center [697, 712] width 49 height 49
drag, startPoint x: 699, startPoint y: 707, endPoint x: 689, endPoint y: 703, distance: 10.8
click at [696, 706] on img at bounding box center [697, 712] width 49 height 49
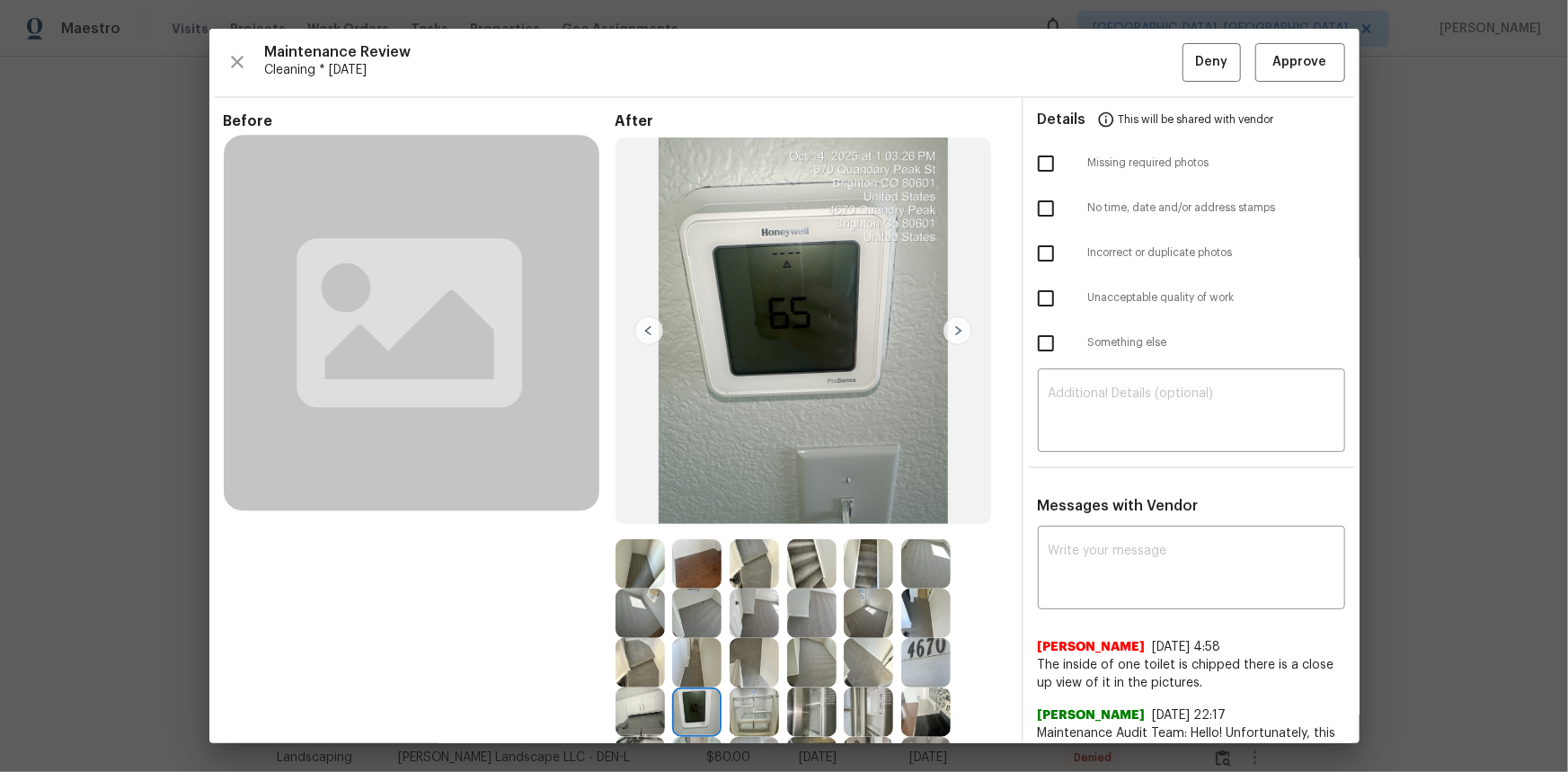
drag, startPoint x: 689, startPoint y: 703, endPoint x: 566, endPoint y: 484, distance: 251.2
click at [686, 702] on img at bounding box center [697, 712] width 49 height 49
drag, startPoint x: 1260, startPoint y: 58, endPoint x: 1186, endPoint y: 64, distance: 74.2
click at [1270, 59] on span "Approve" at bounding box center [1300, 62] width 61 height 22
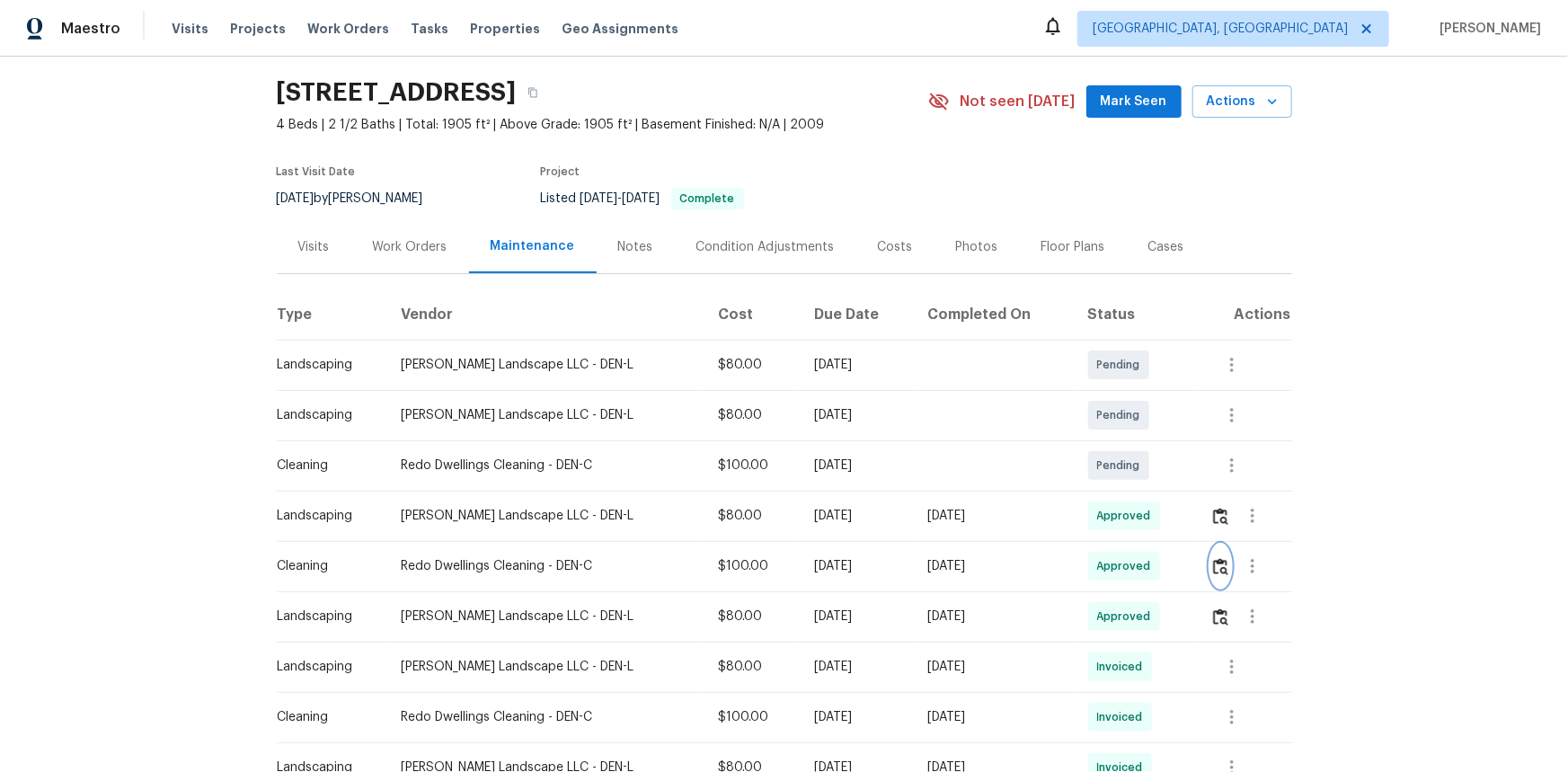
scroll to position [0, 0]
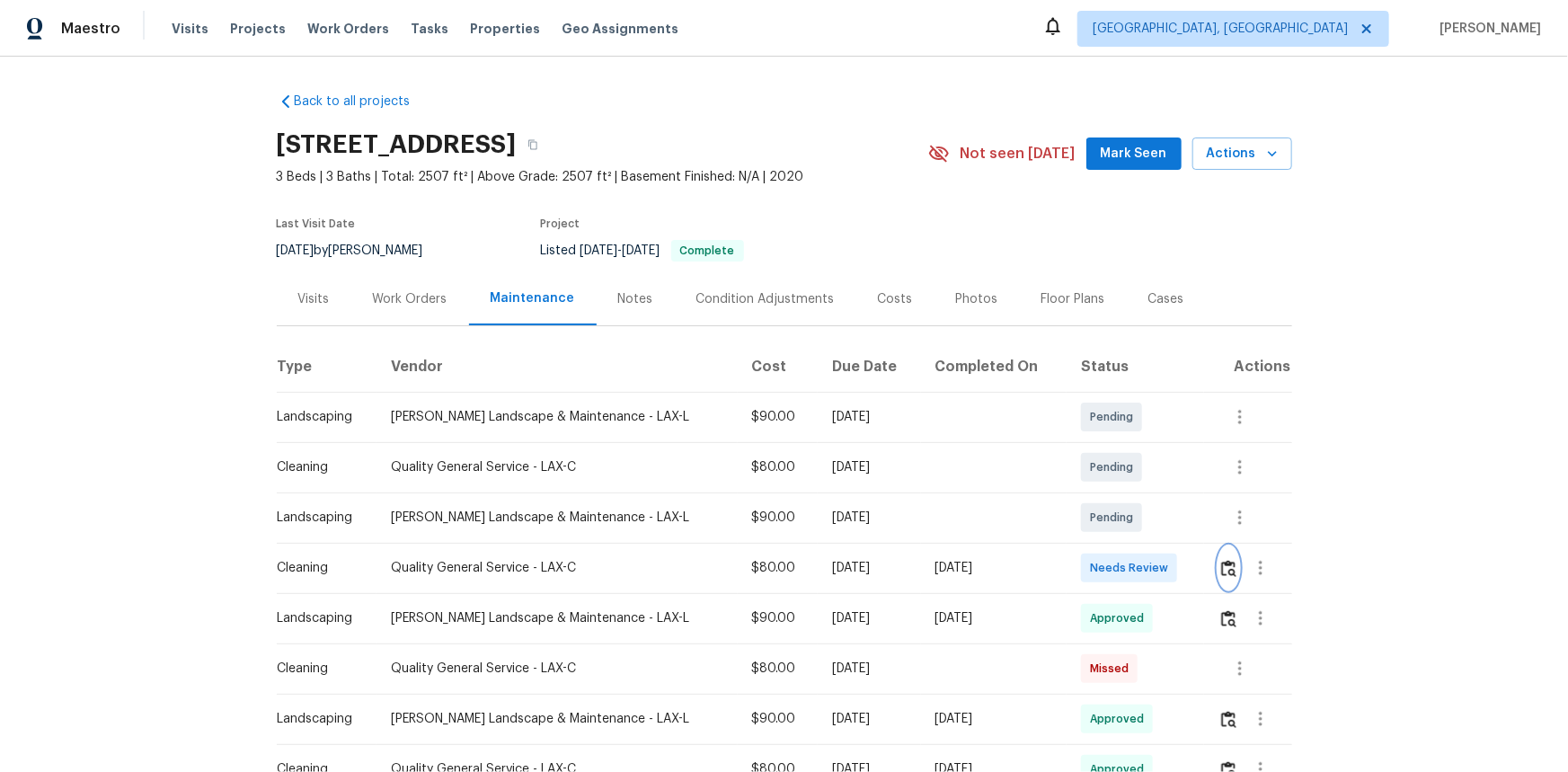
click at [1115, 516] on img "button" at bounding box center [1228, 568] width 15 height 17
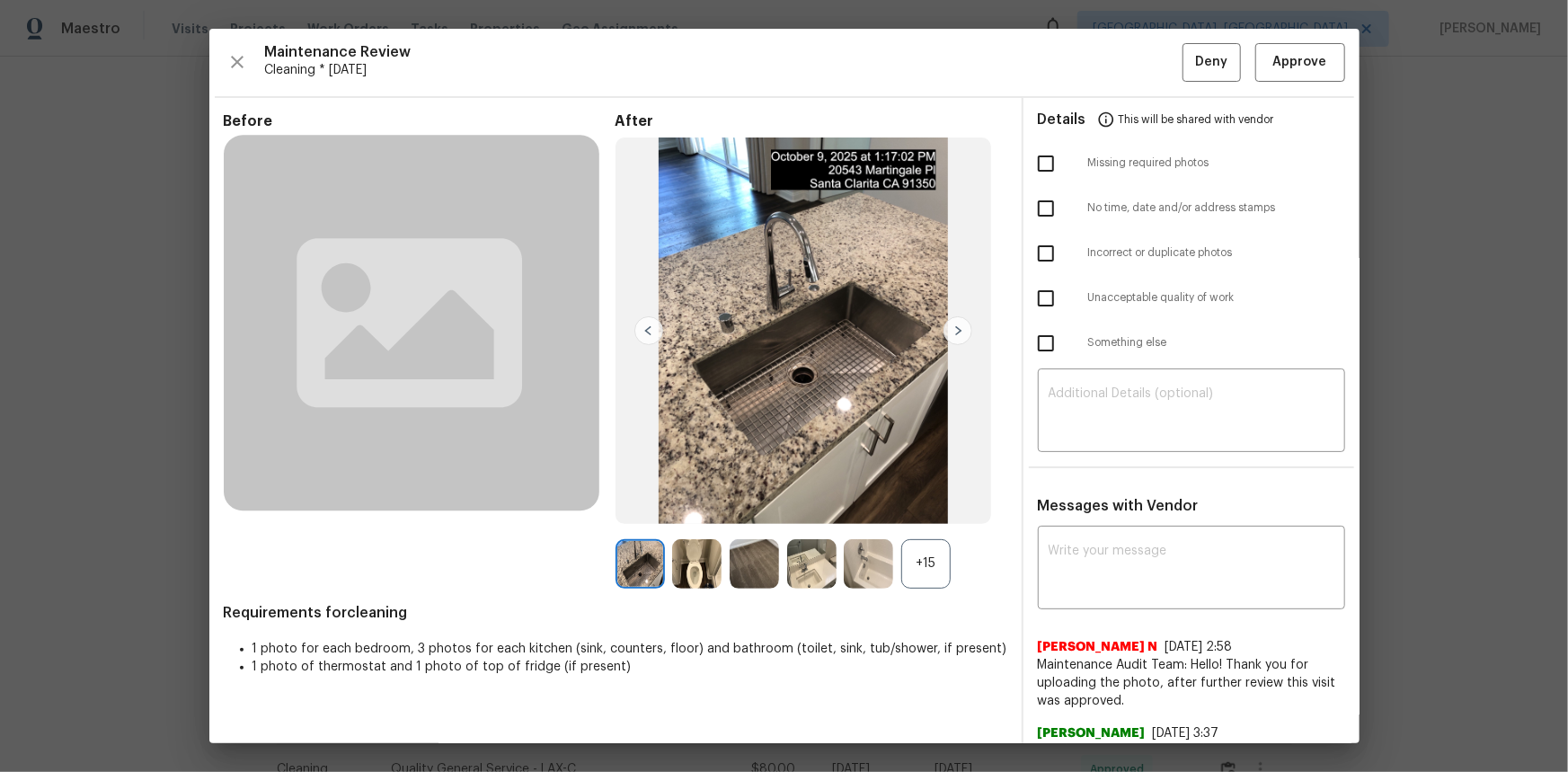
click at [917, 516] on div "+15" at bounding box center [925, 563] width 49 height 49
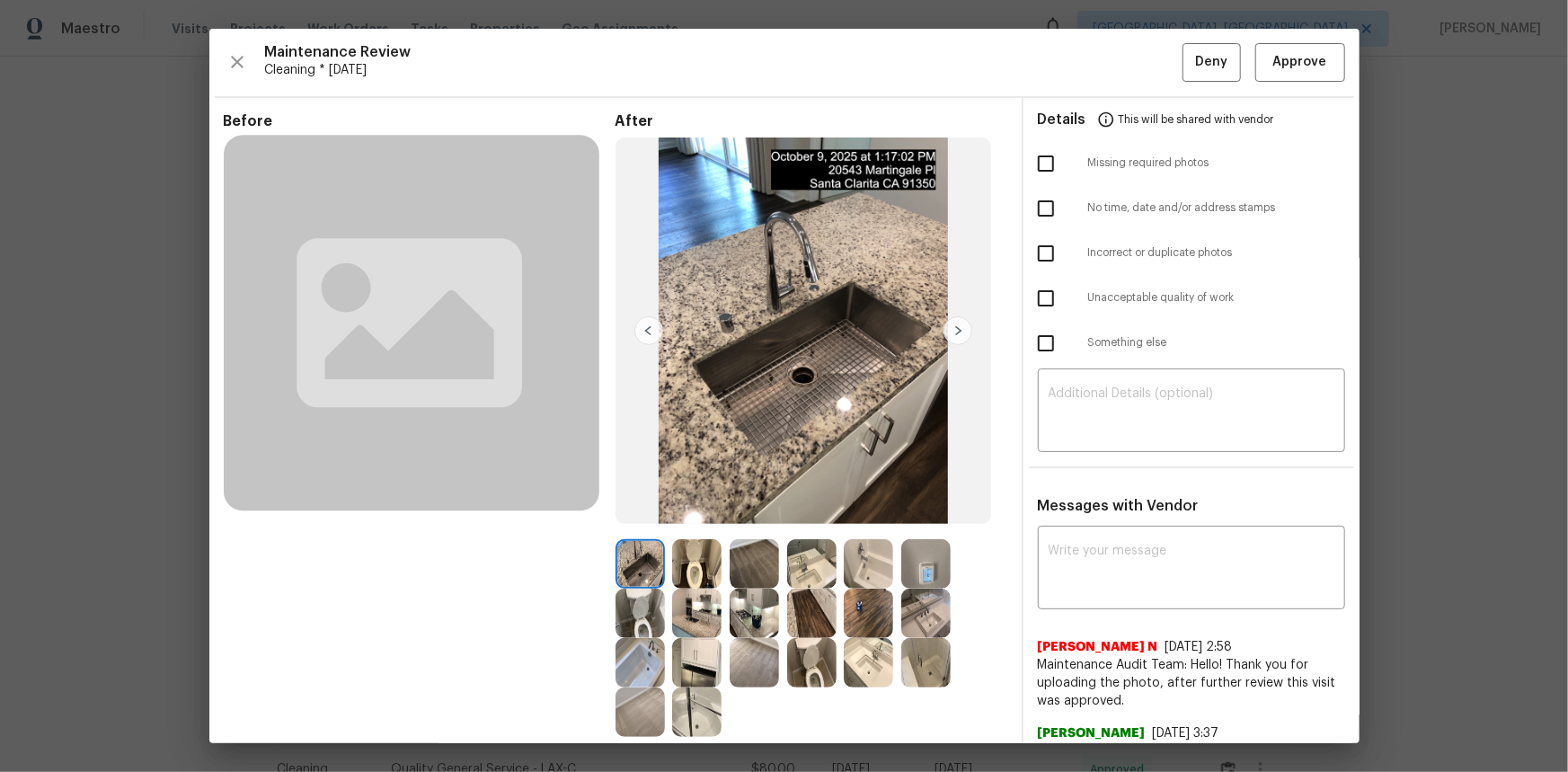
click at [907, 516] on img at bounding box center [925, 563] width 49 height 49
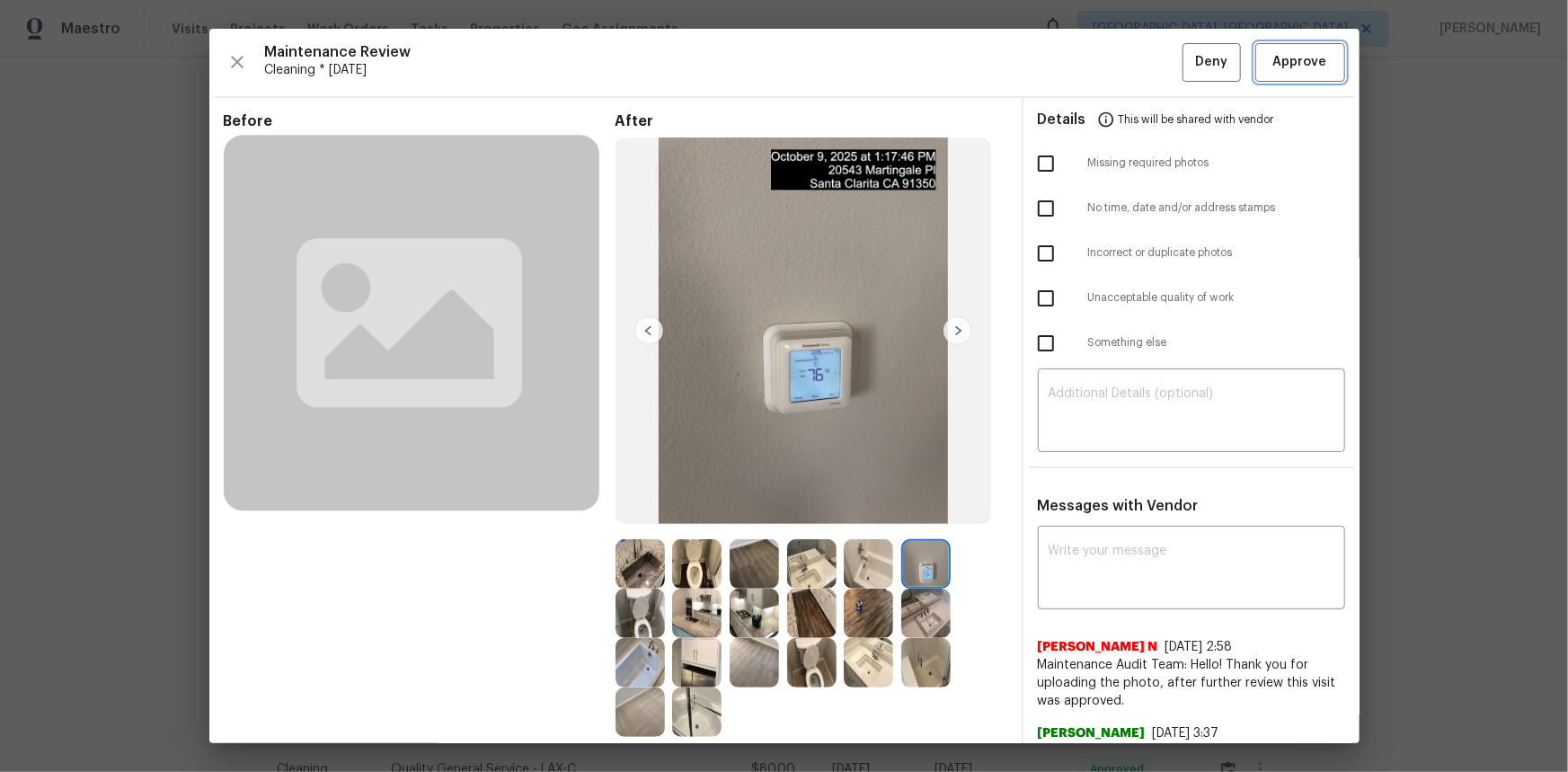
click at [1115, 64] on span "Approve" at bounding box center [1300, 62] width 54 height 22
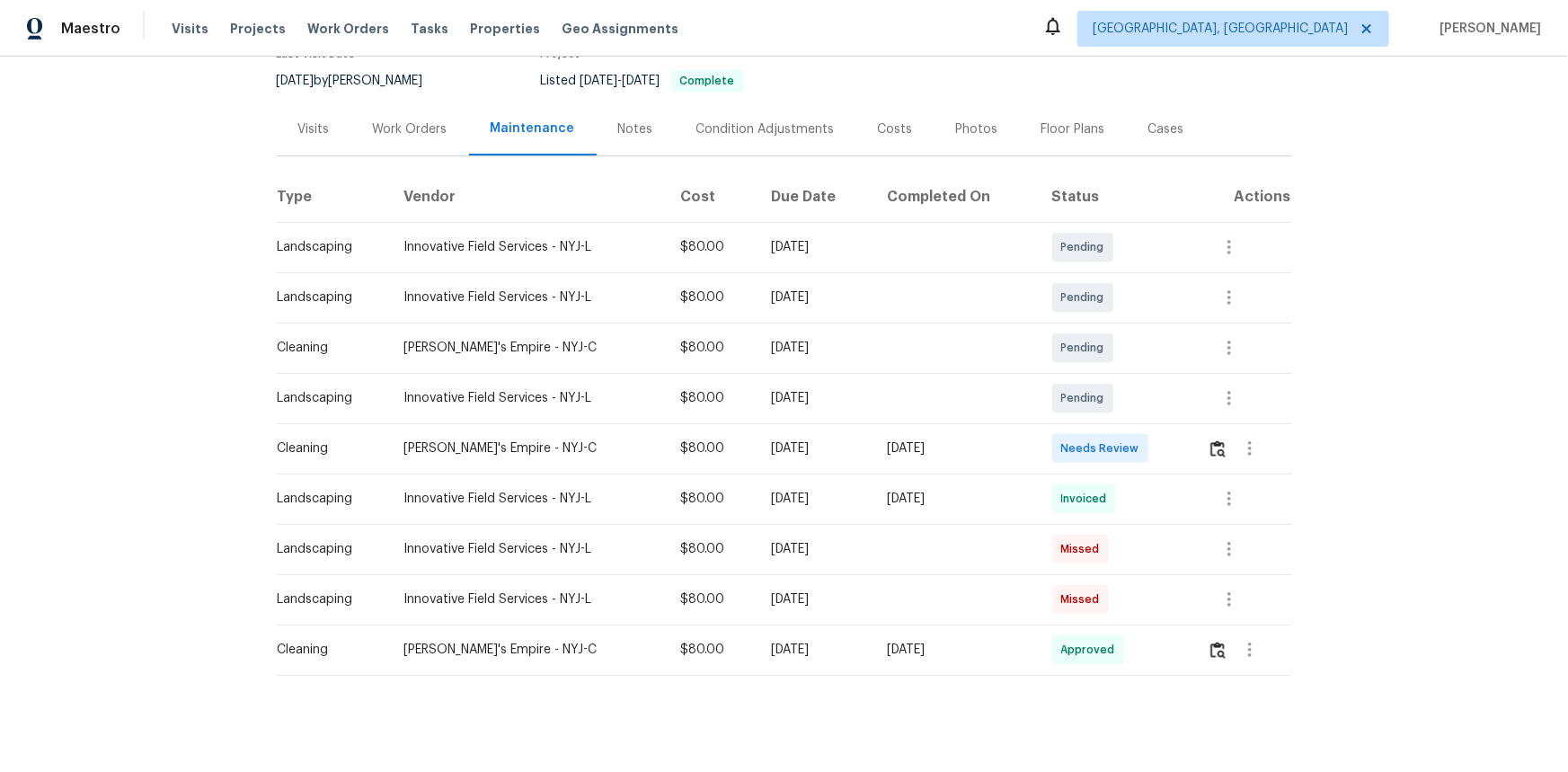
scroll to position [192, 0]
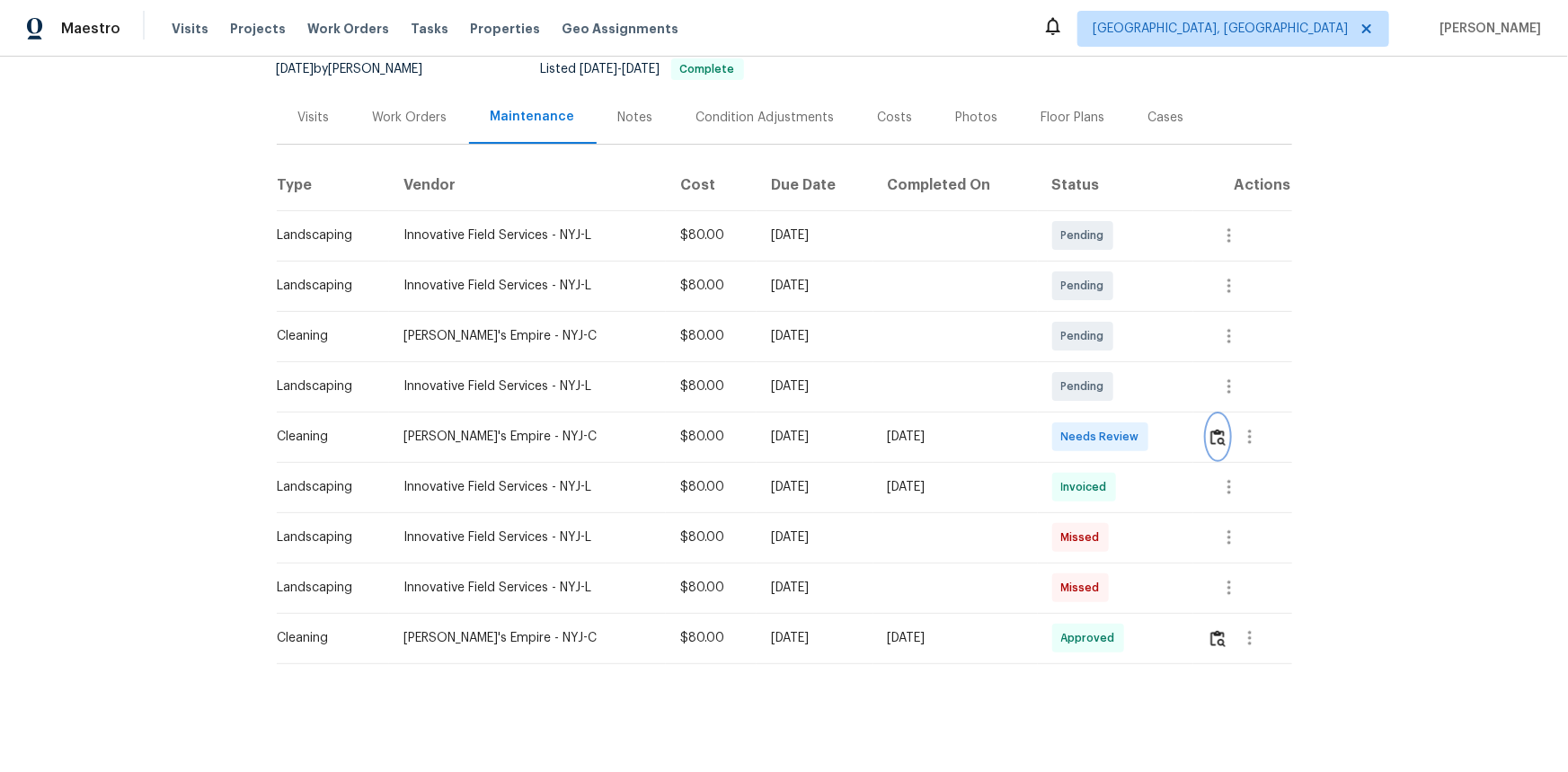
click at [1115, 421] on button "button" at bounding box center [1217, 437] width 21 height 43
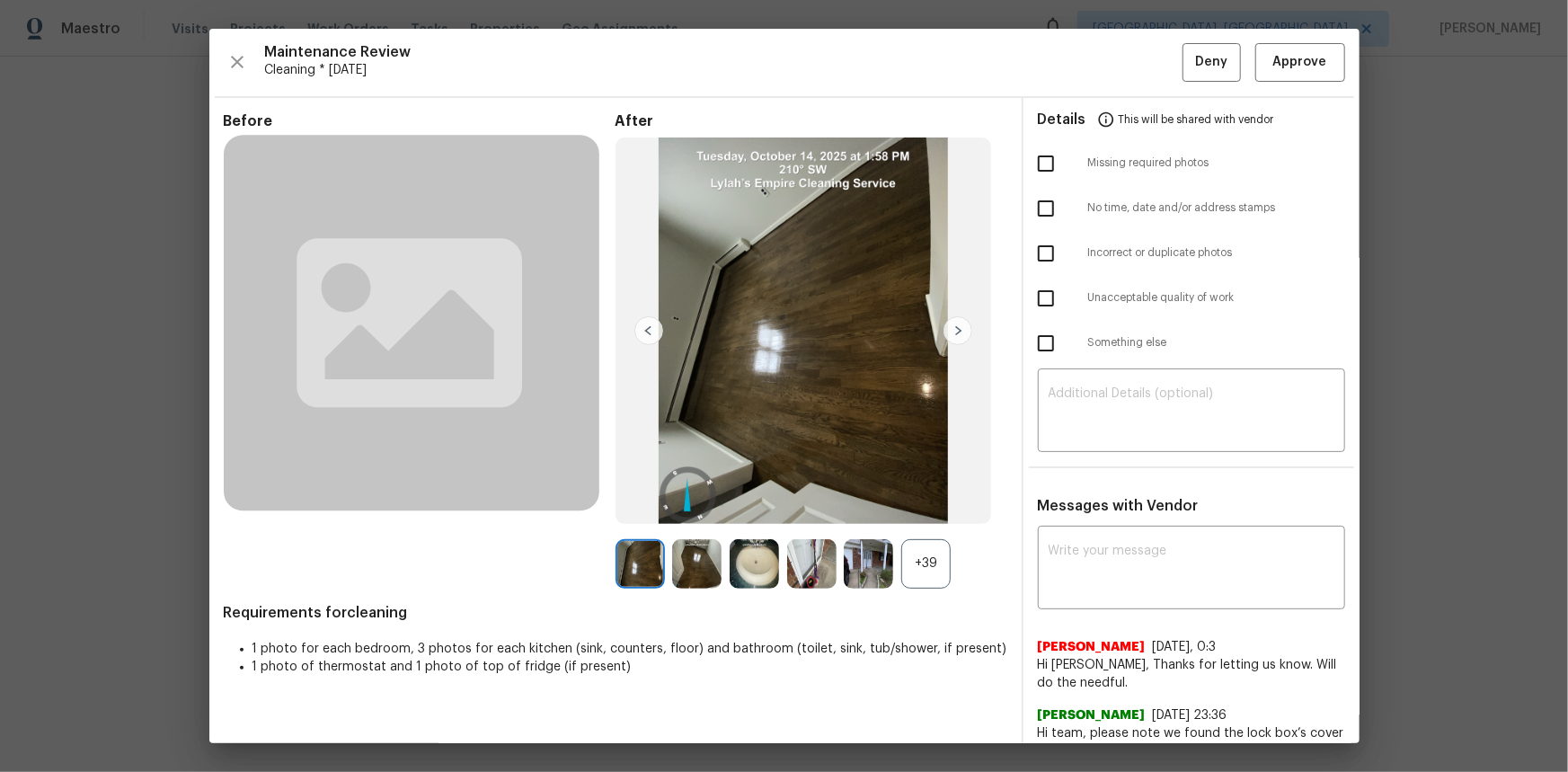
click at [917, 516] on div "+39" at bounding box center [925, 563] width 49 height 49
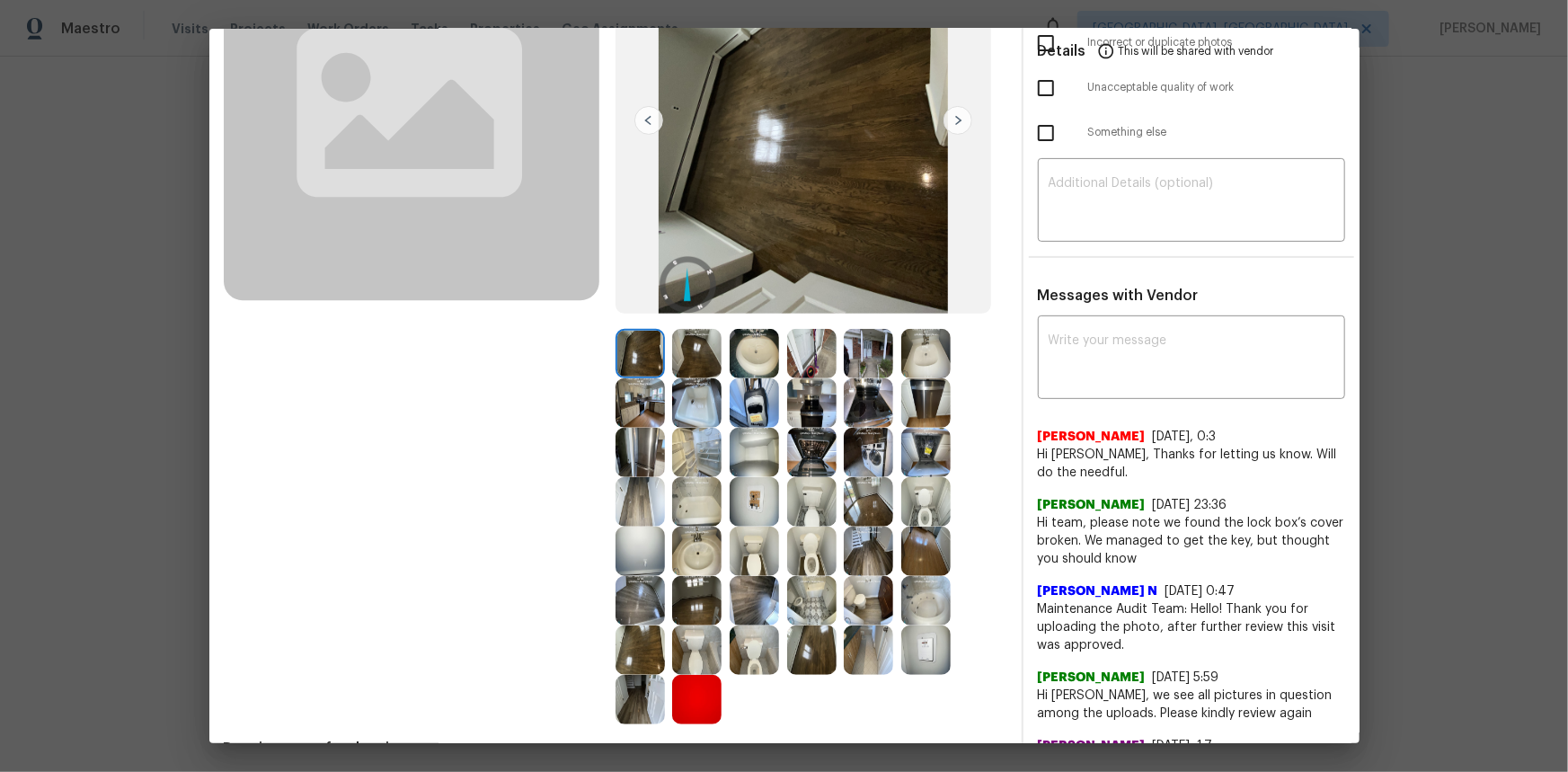
scroll to position [163, 0]
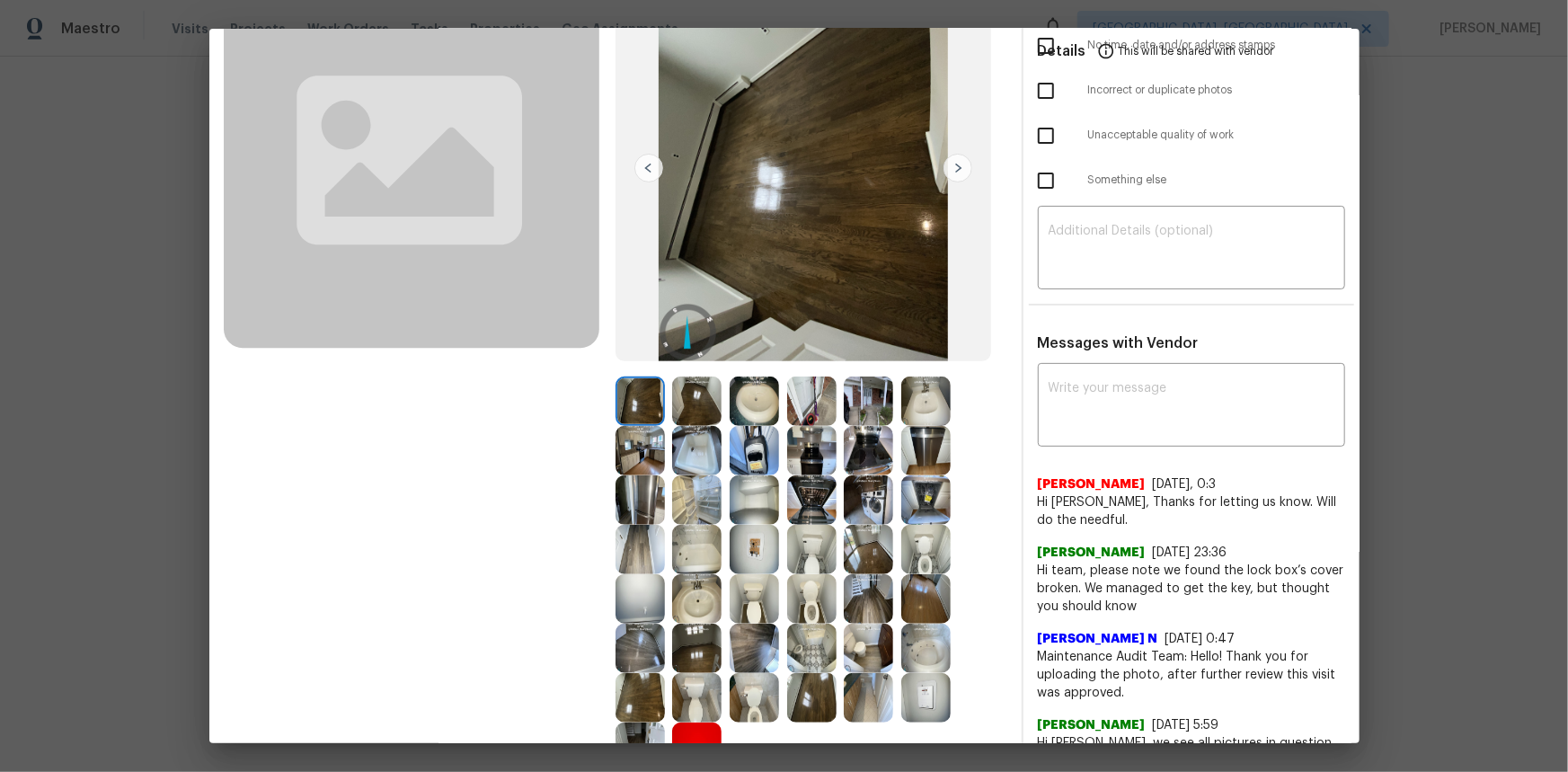
click at [924, 516] on img at bounding box center [925, 697] width 49 height 49
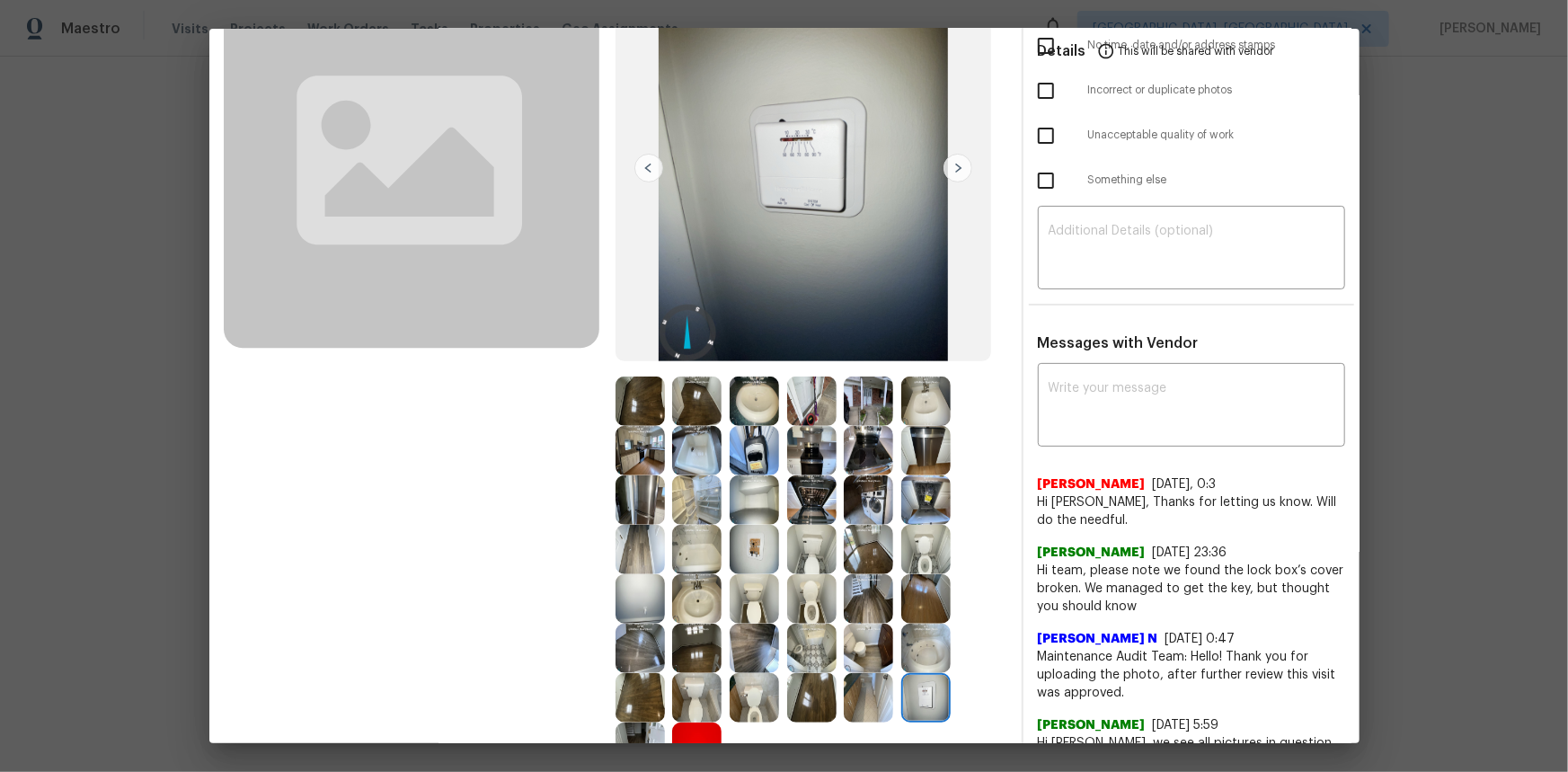
click at [924, 516] on img at bounding box center [925, 697] width 49 height 49
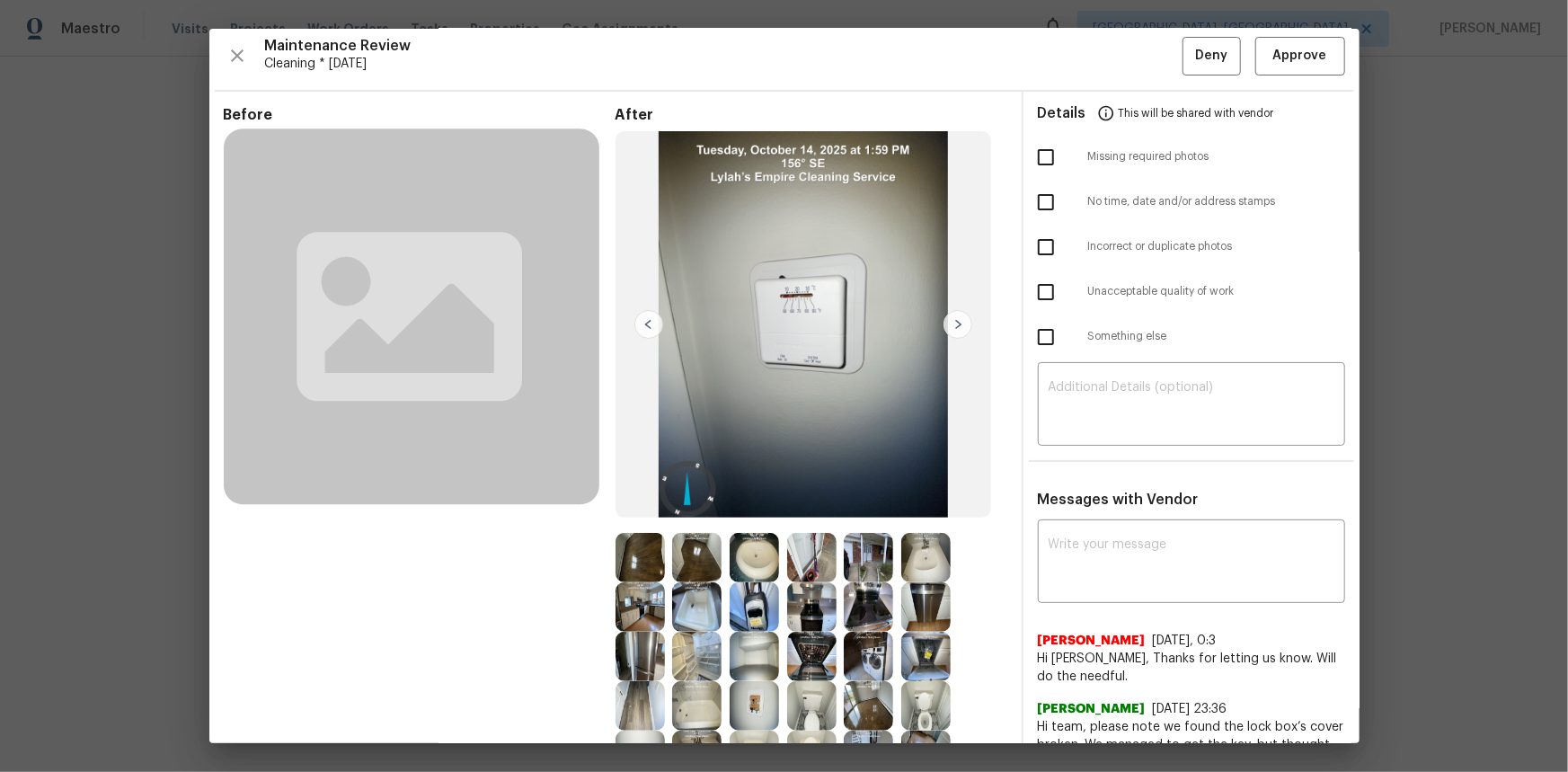
scroll to position [0, 0]
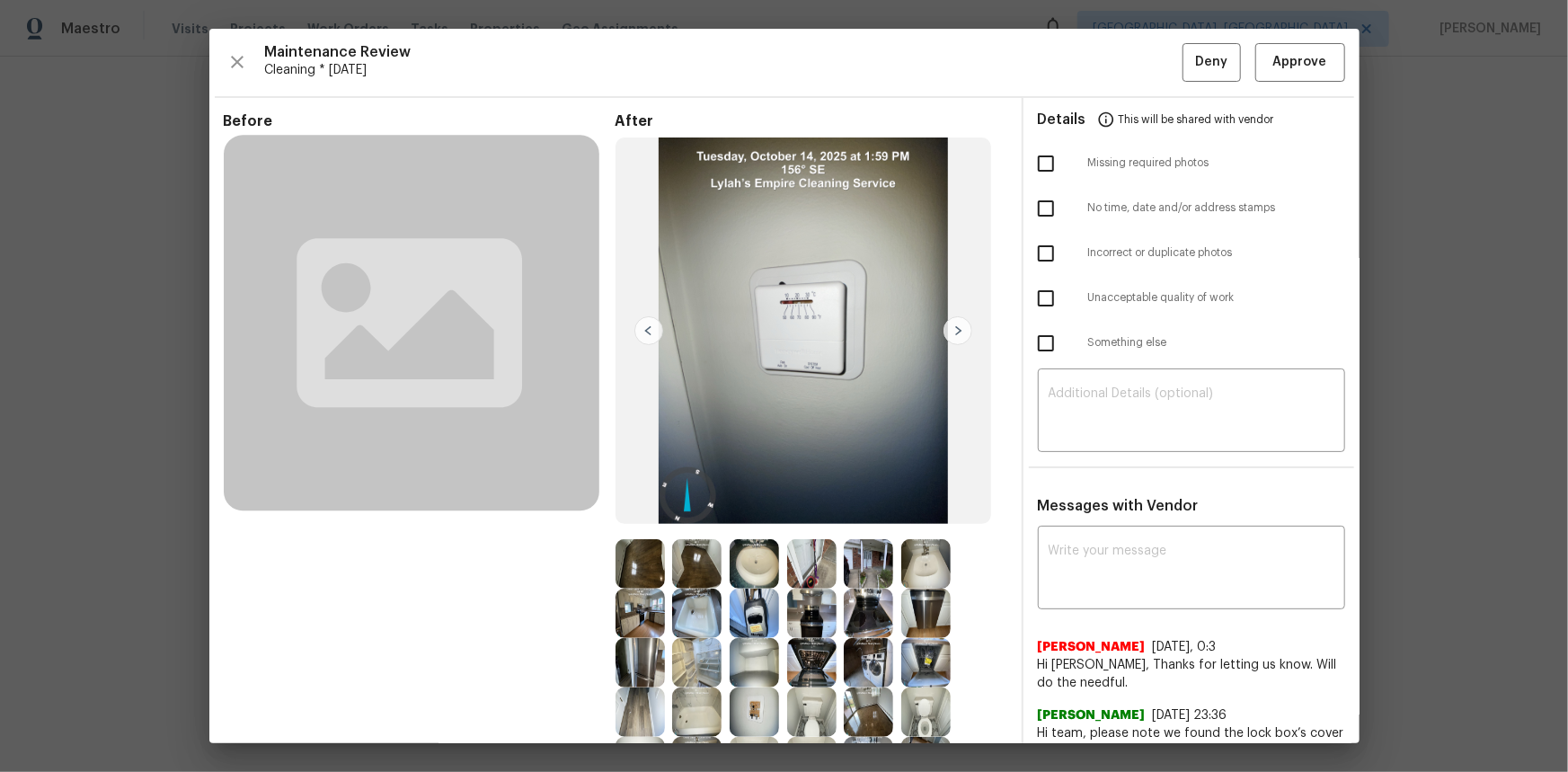
click at [1115, 84] on div "Maintenance Review Cleaning * Mon, Oct 06 Deny Approve Before After Requirement…" at bounding box center [784, 386] width 1150 height 714
click at [1115, 61] on span "Approve" at bounding box center [1300, 62] width 54 height 22
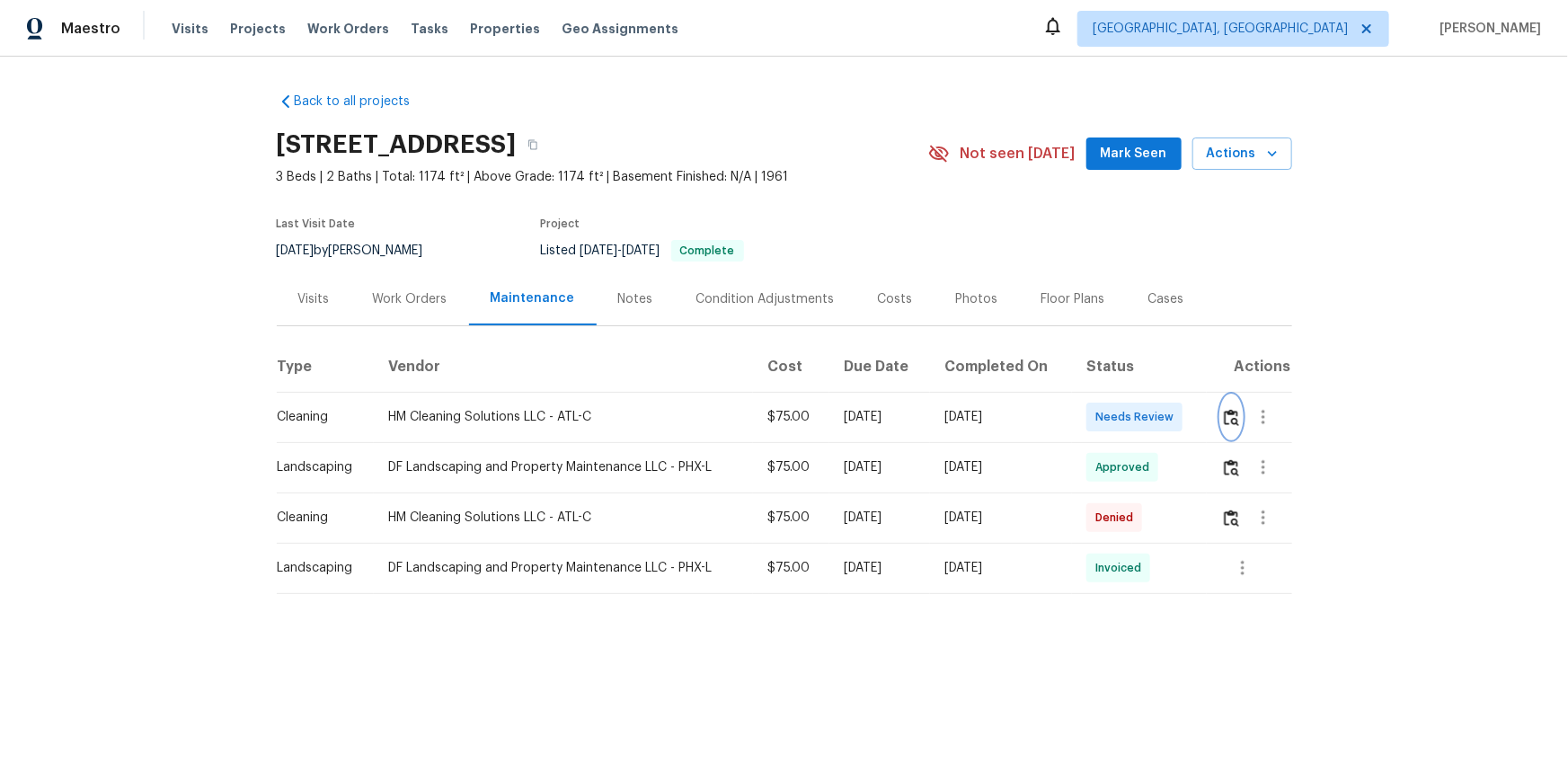
click at [1115, 411] on img "button" at bounding box center [1231, 417] width 15 height 17
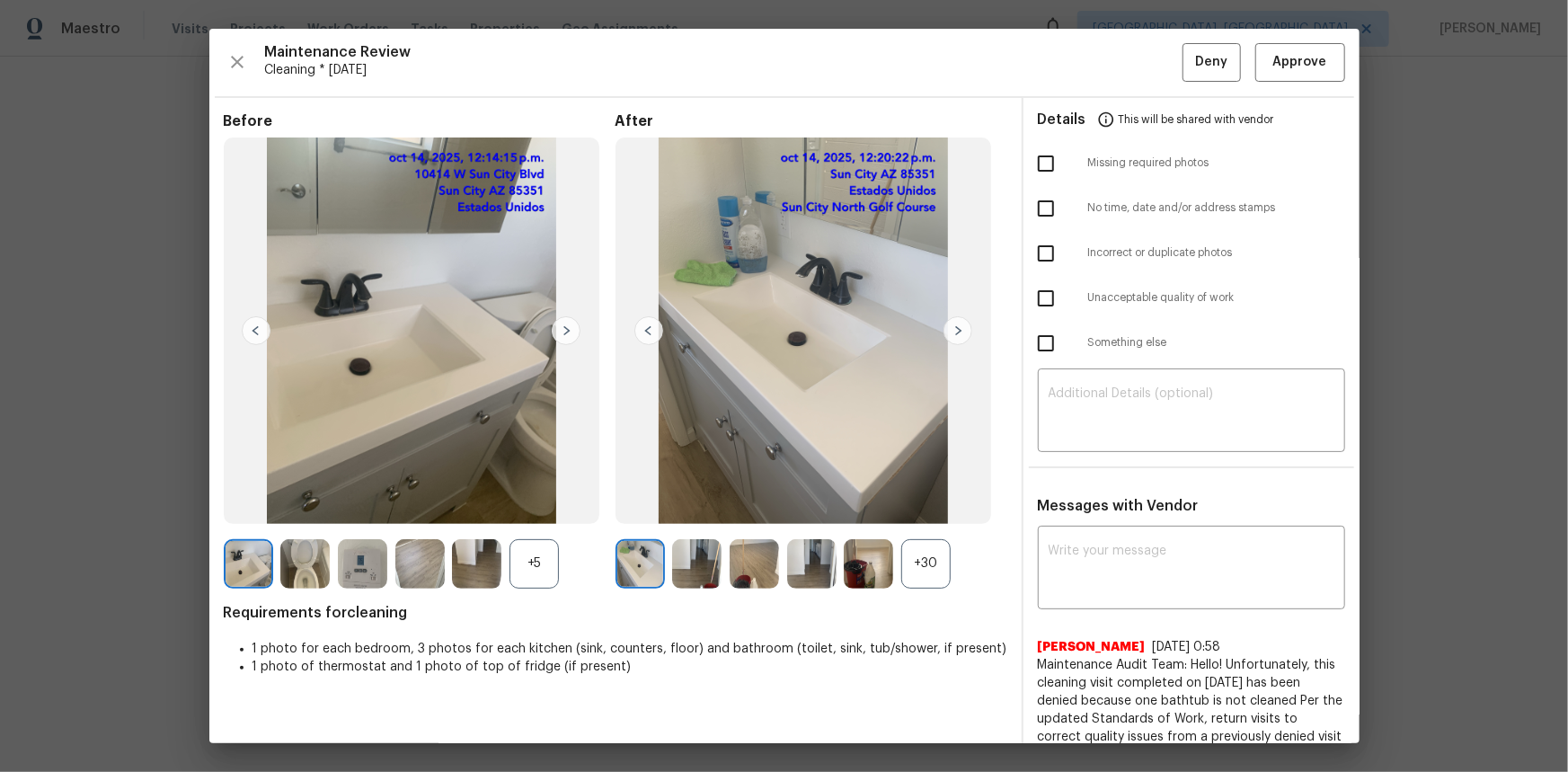
click at [918, 516] on div "+30" at bounding box center [925, 563] width 49 height 49
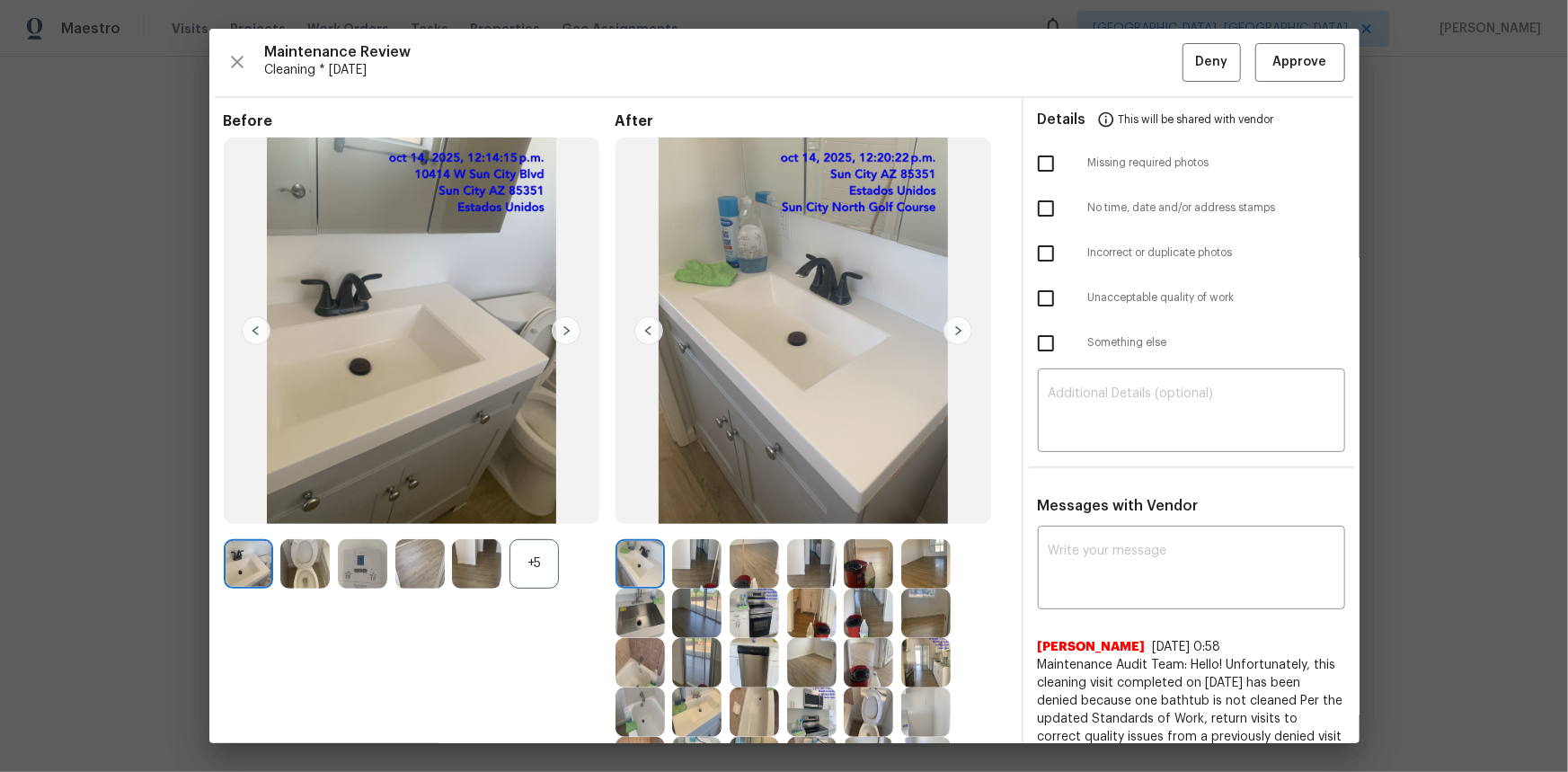
click at [363, 516] on img at bounding box center [362, 563] width 49 height 49
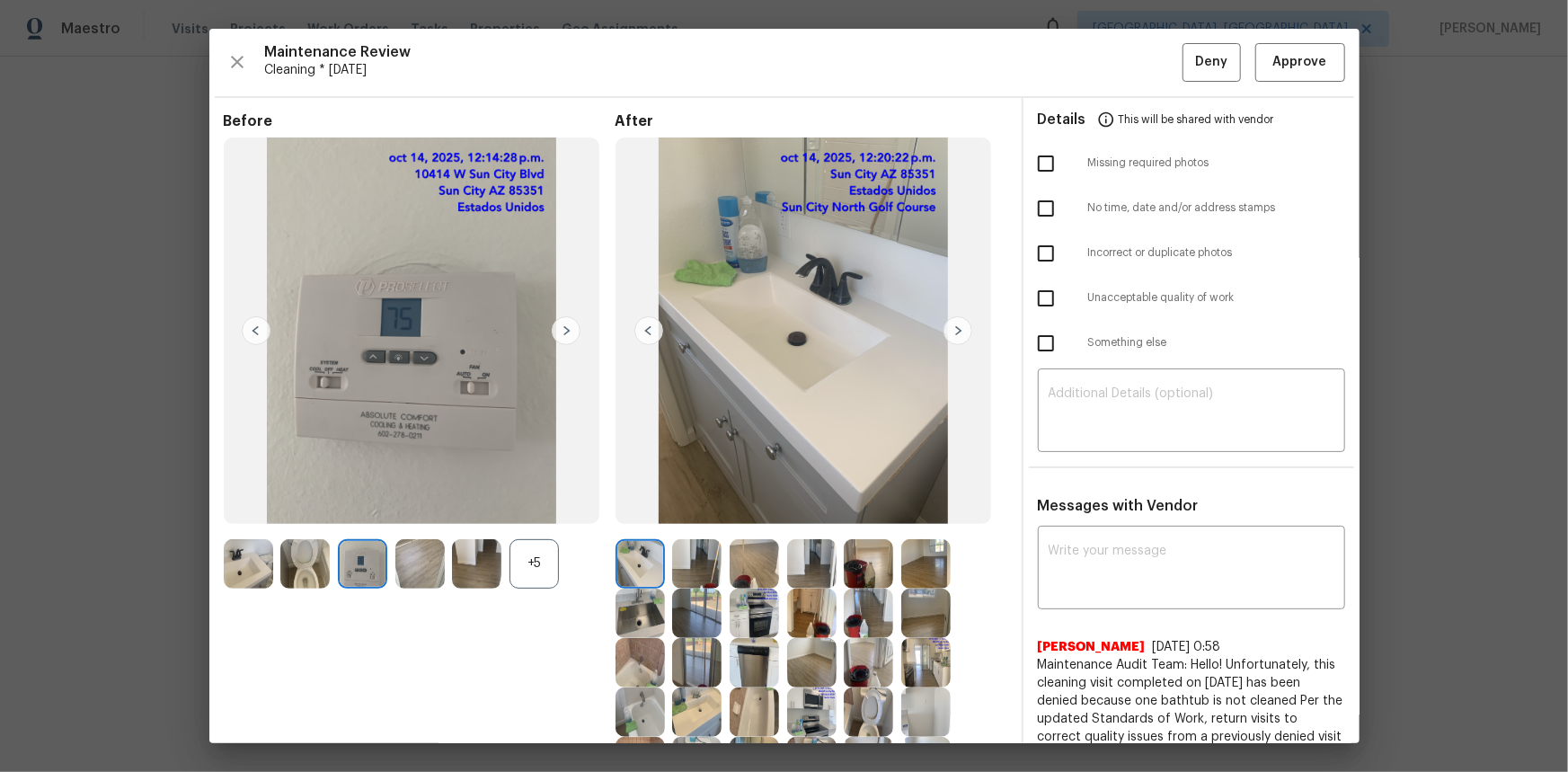
click at [363, 516] on img at bounding box center [362, 563] width 49 height 49
click at [1115, 63] on span "Approve" at bounding box center [1300, 62] width 54 height 22
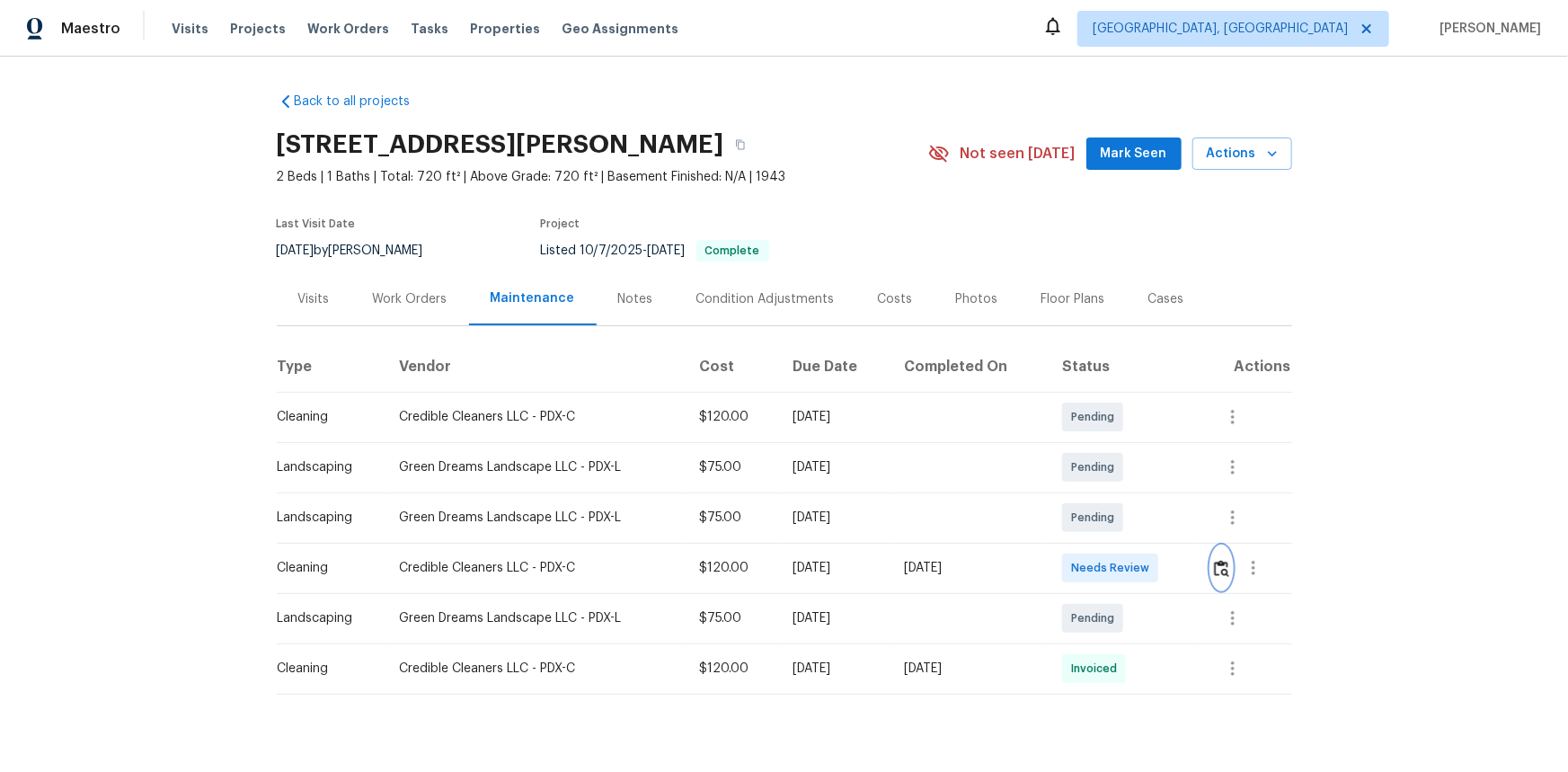
click at [1115, 516] on img "button" at bounding box center [1221, 568] width 15 height 17
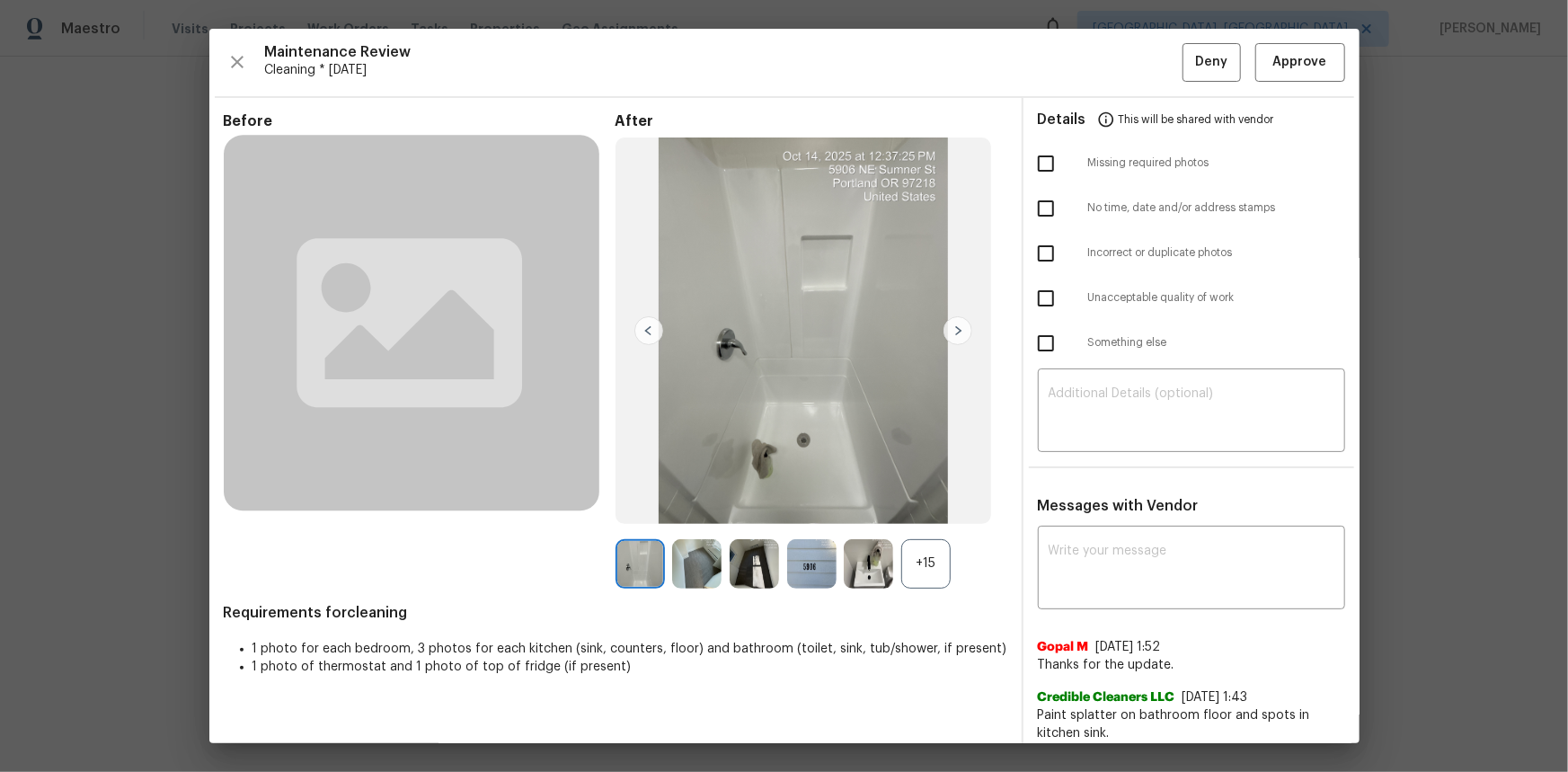
click at [912, 516] on div "+15" at bounding box center [925, 563] width 49 height 49
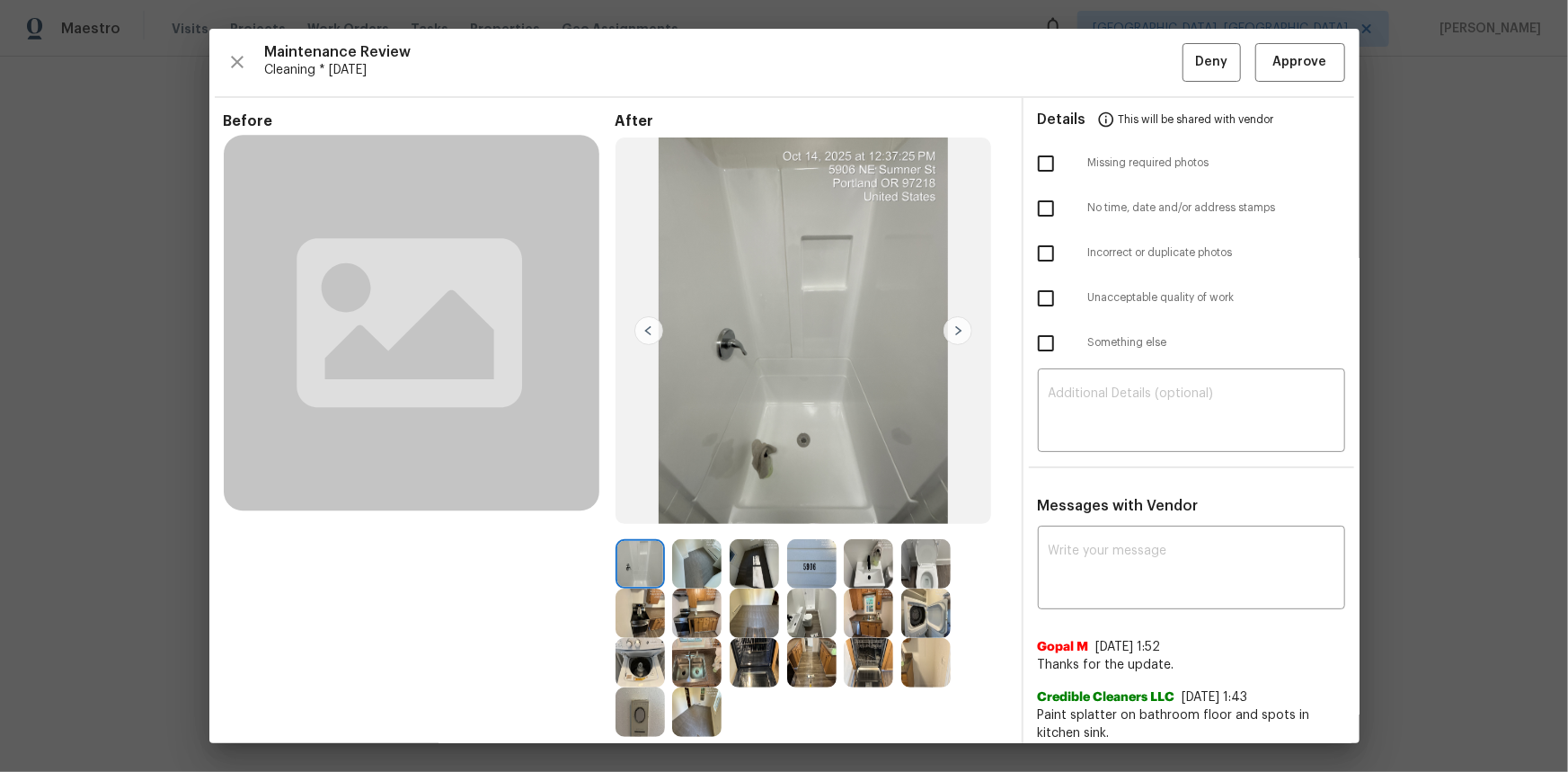
click at [640, 516] on img at bounding box center [640, 712] width 49 height 49
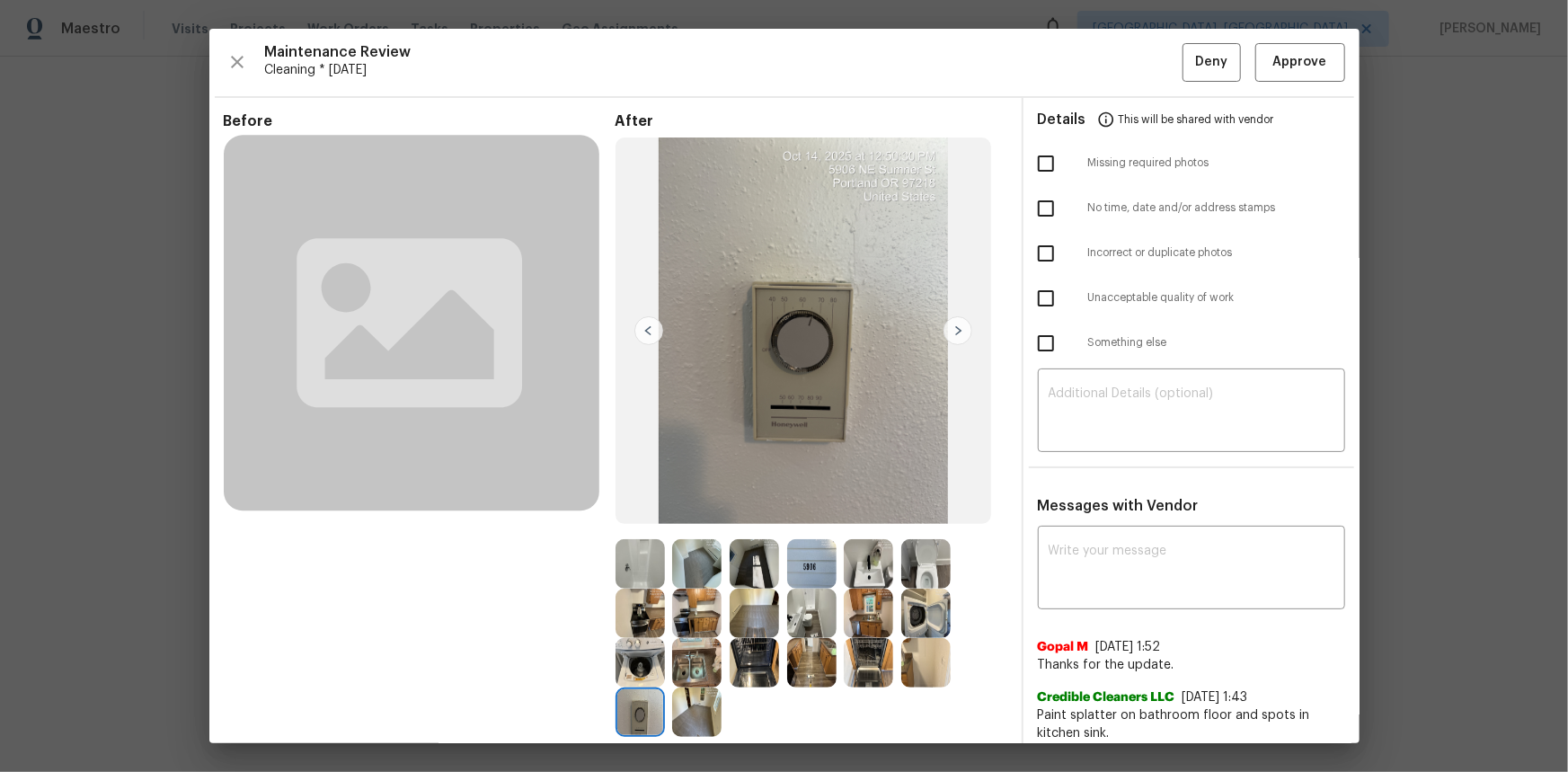
click at [640, 516] on img at bounding box center [640, 712] width 49 height 49
click at [1115, 67] on span "Approve" at bounding box center [1300, 62] width 61 height 22
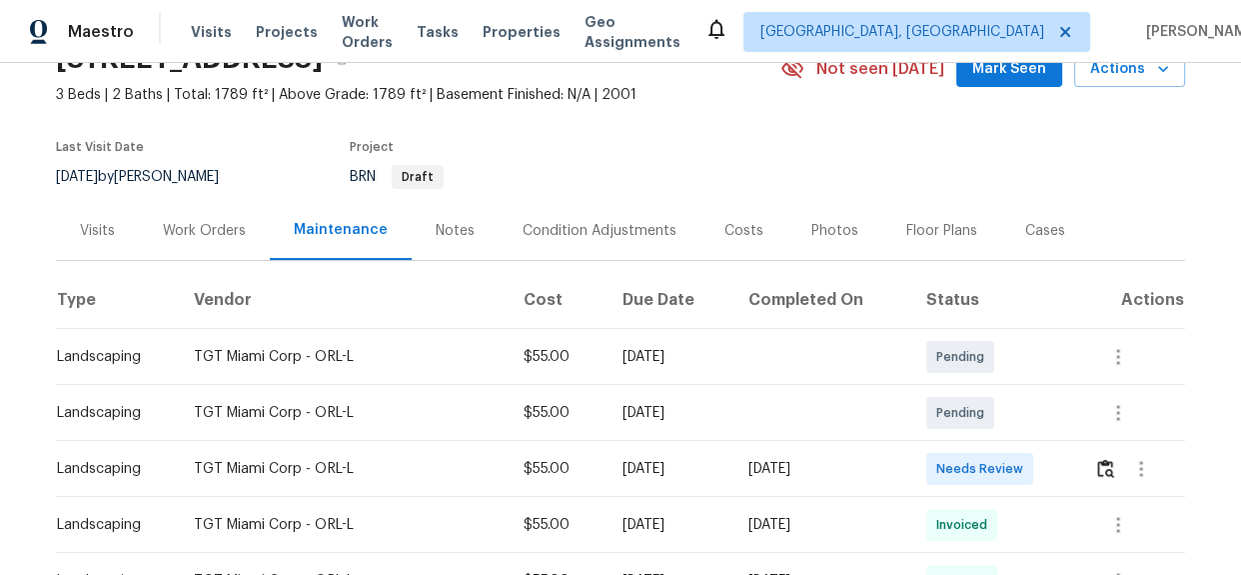
scroll to position [181, 0]
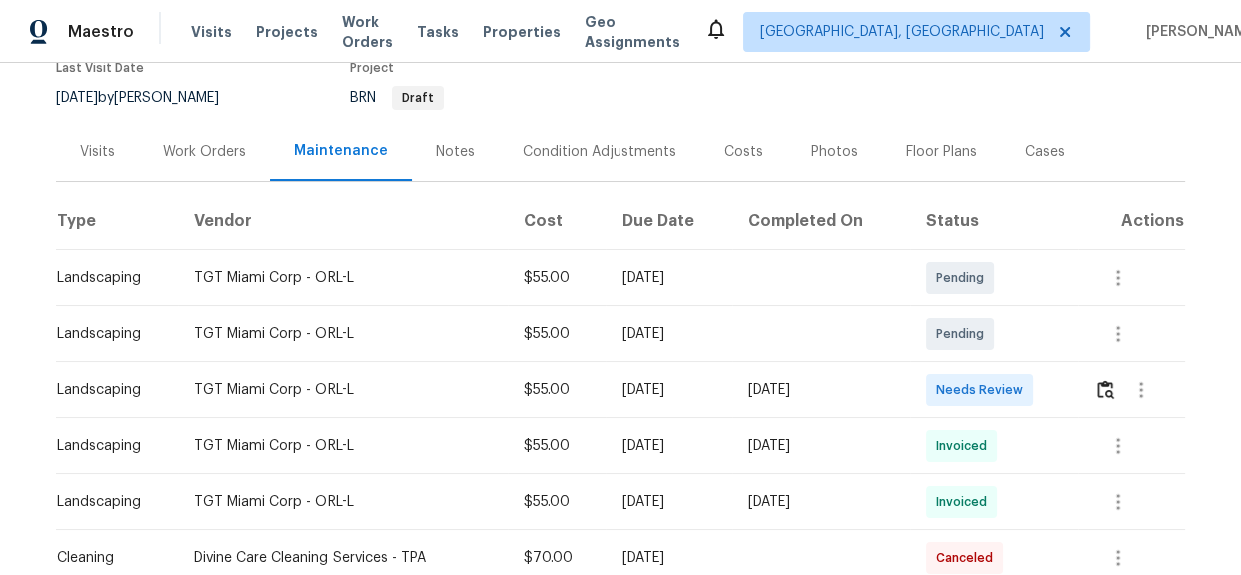
click at [1026, 391] on span "Needs Review" at bounding box center [983, 390] width 95 height 20
click at [1108, 385] on img "button" at bounding box center [1105, 389] width 17 height 19
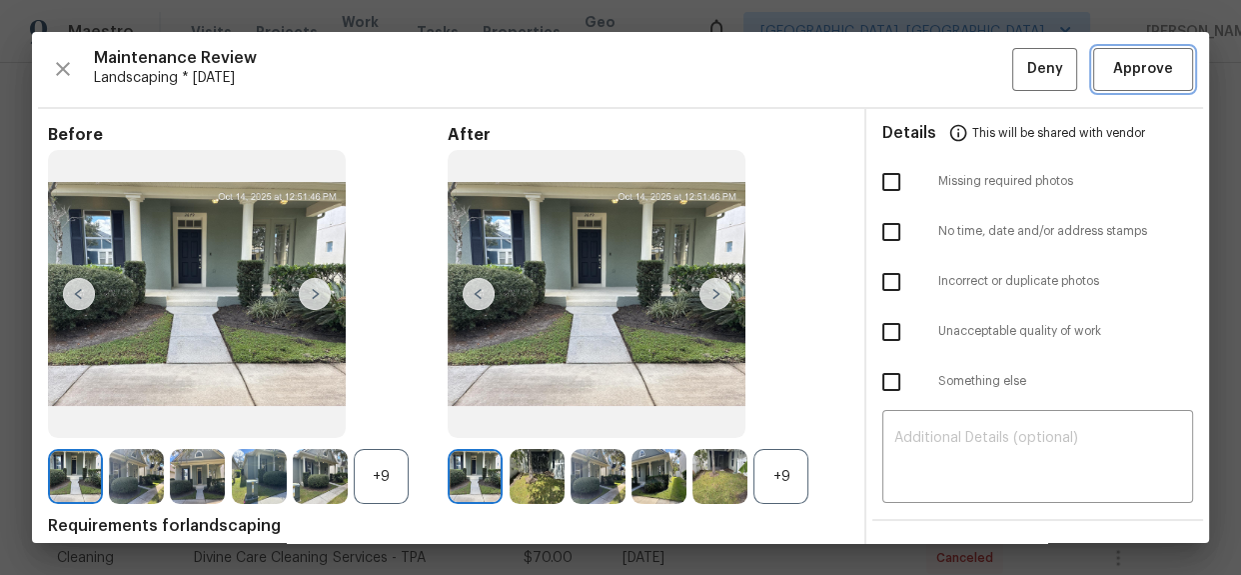
drag, startPoint x: 1117, startPoint y: 80, endPoint x: 1135, endPoint y: 99, distance: 26.2
click at [1117, 80] on span "Approve" at bounding box center [1143, 69] width 60 height 25
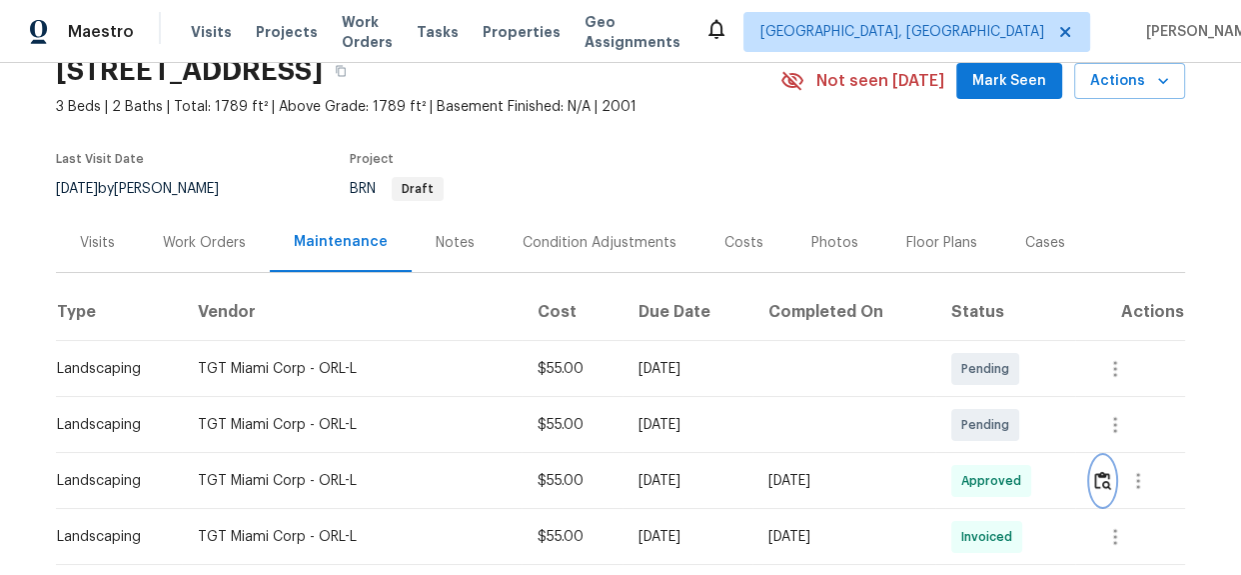
scroll to position [0, 0]
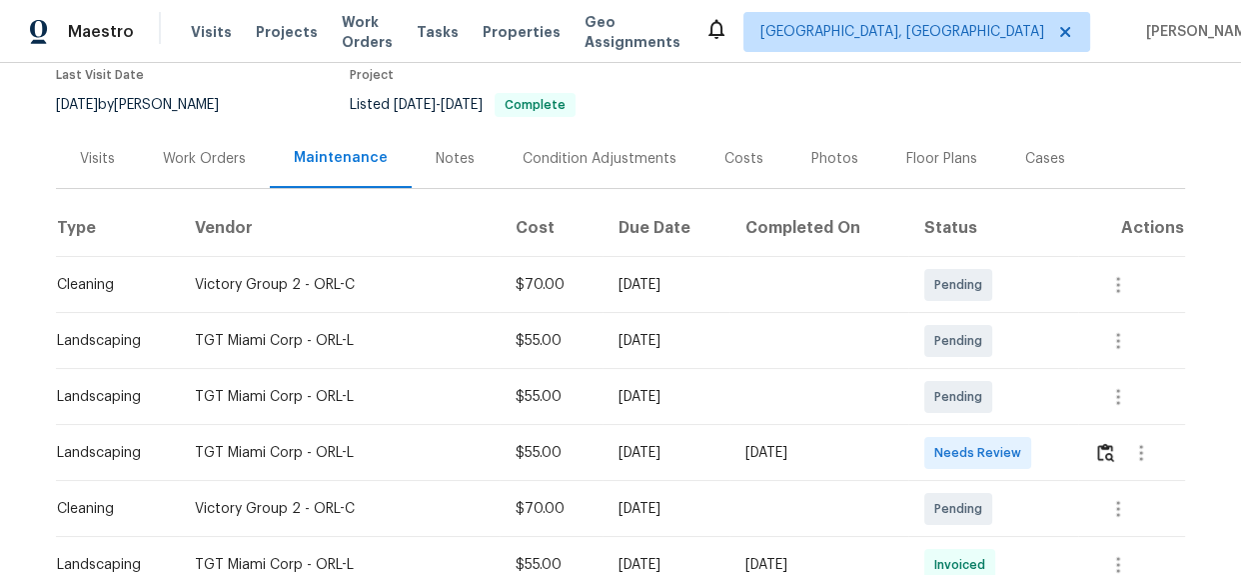
scroll to position [363, 0]
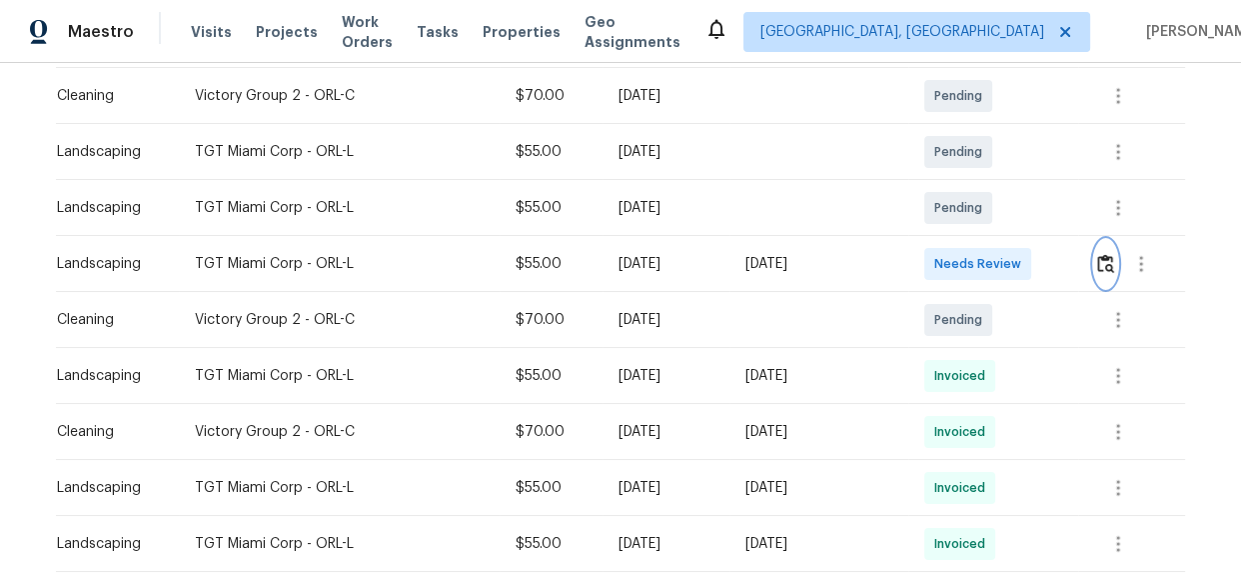
click at [1103, 270] on img "button" at bounding box center [1105, 263] width 17 height 19
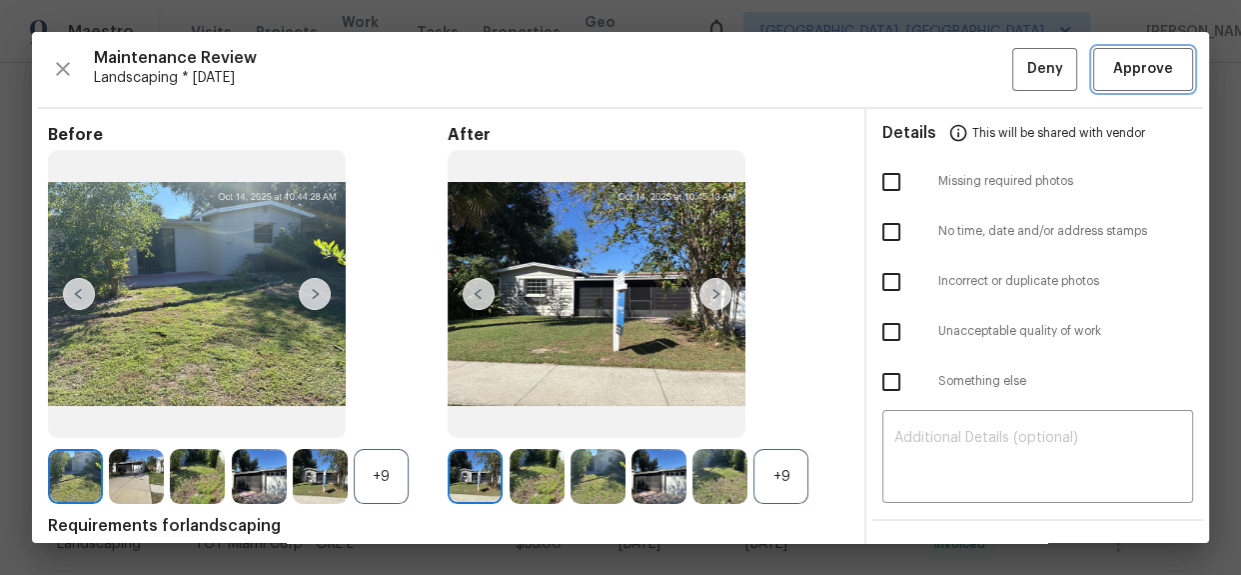
click at [1144, 57] on span "Approve" at bounding box center [1143, 69] width 60 height 25
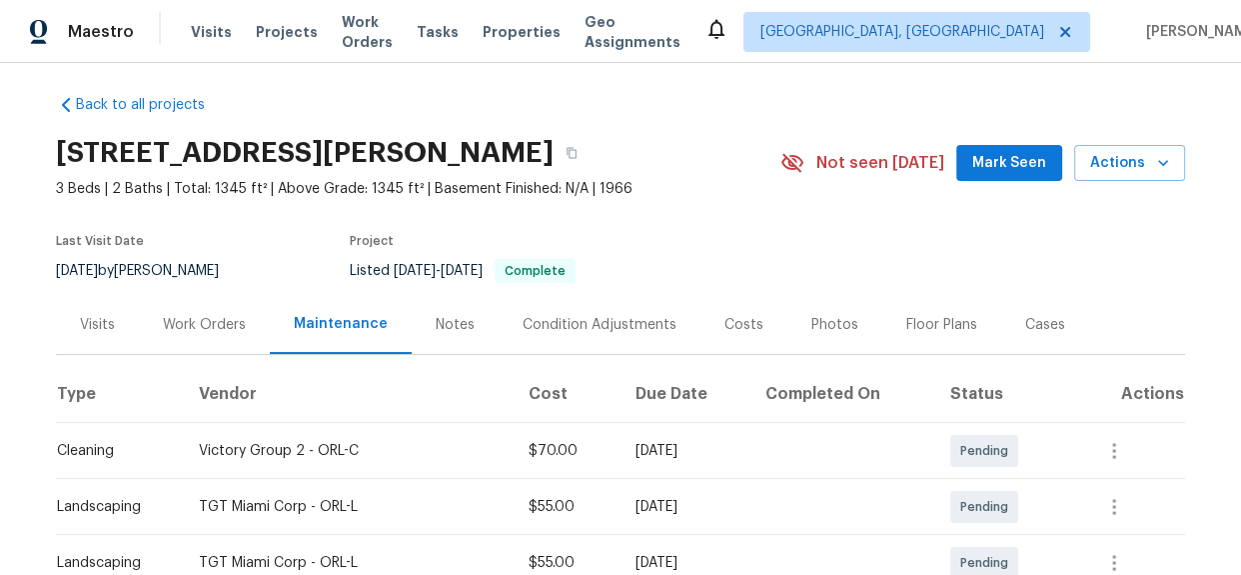
scroll to position [0, 0]
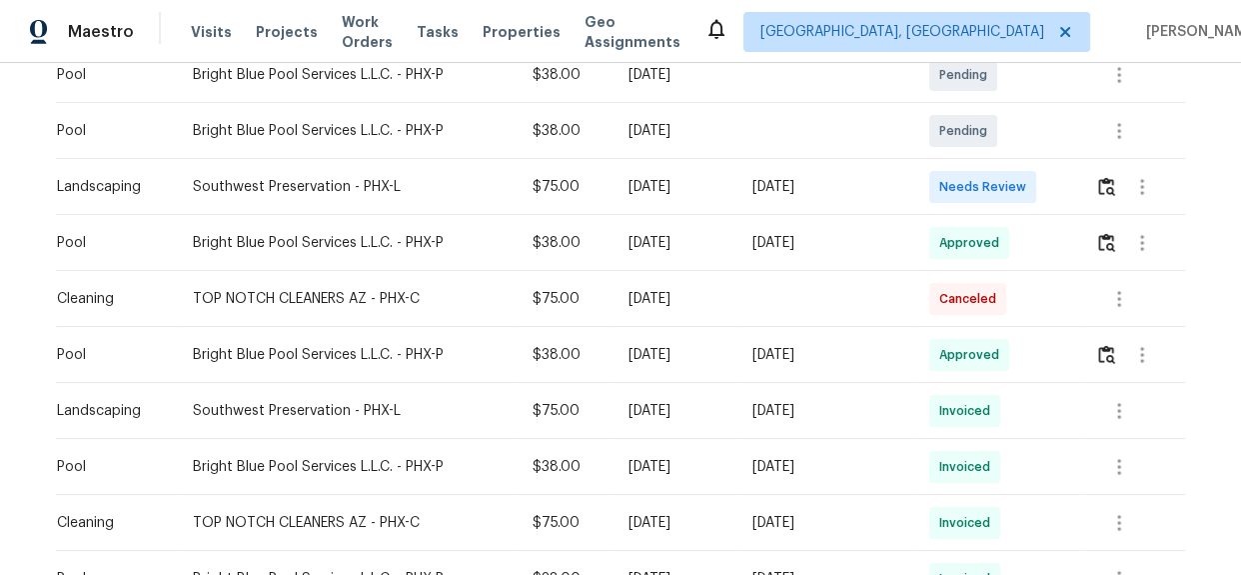
scroll to position [454, 0]
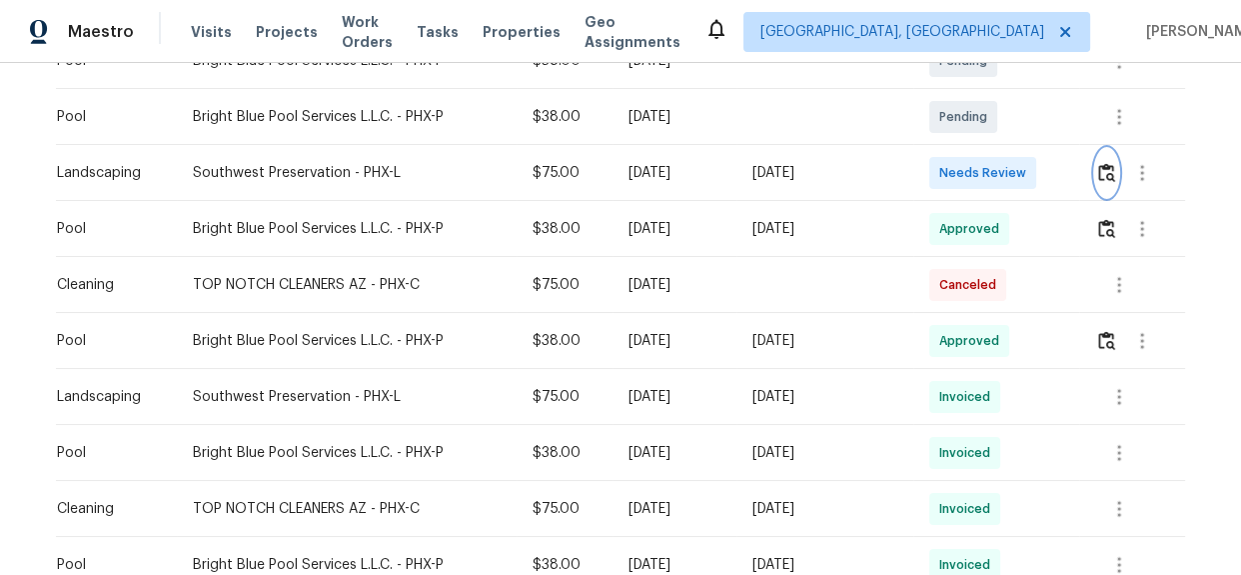
click at [1104, 181] on button "button" at bounding box center [1106, 173] width 23 height 48
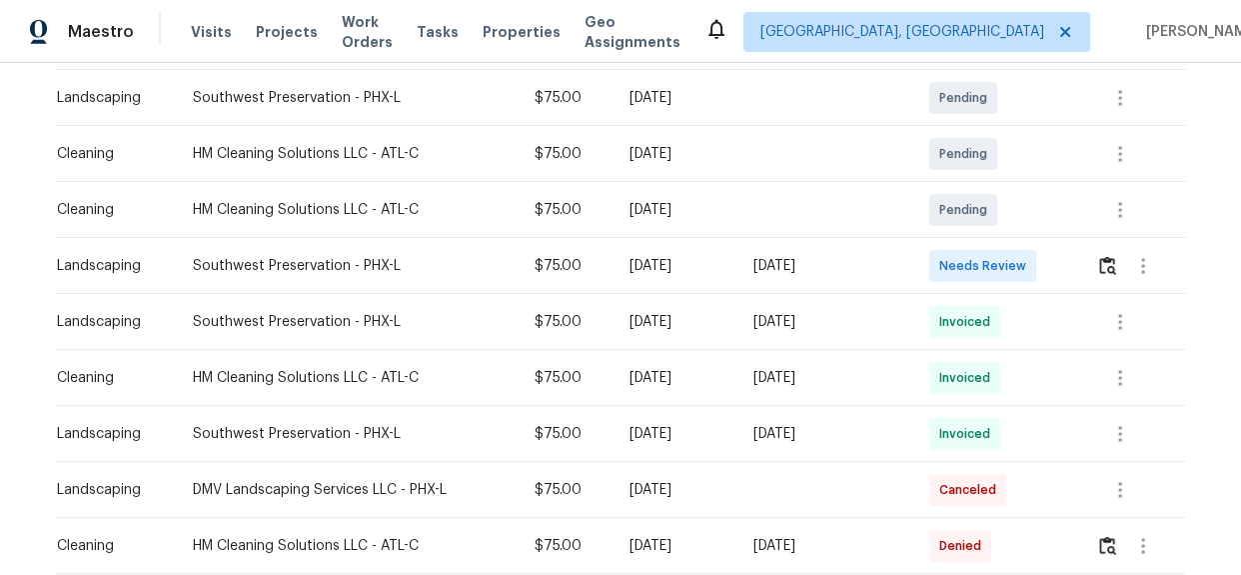
scroll to position [363, 0]
click at [1099, 269] on img "button" at bounding box center [1107, 263] width 17 height 19
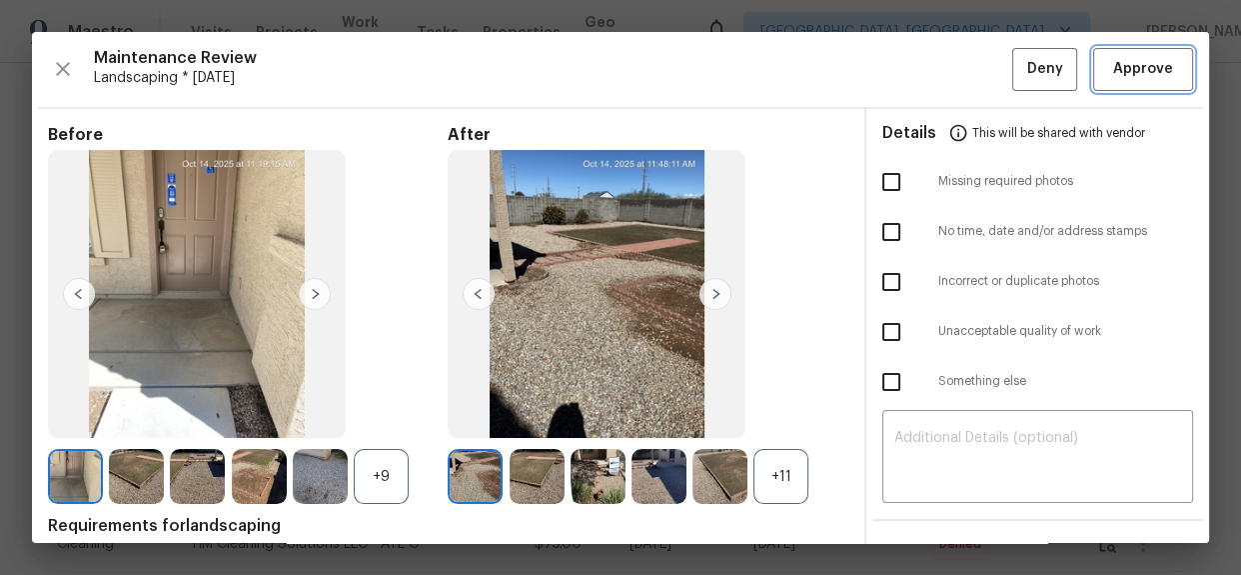
click at [1123, 76] on span "Approve" at bounding box center [1143, 69] width 60 height 25
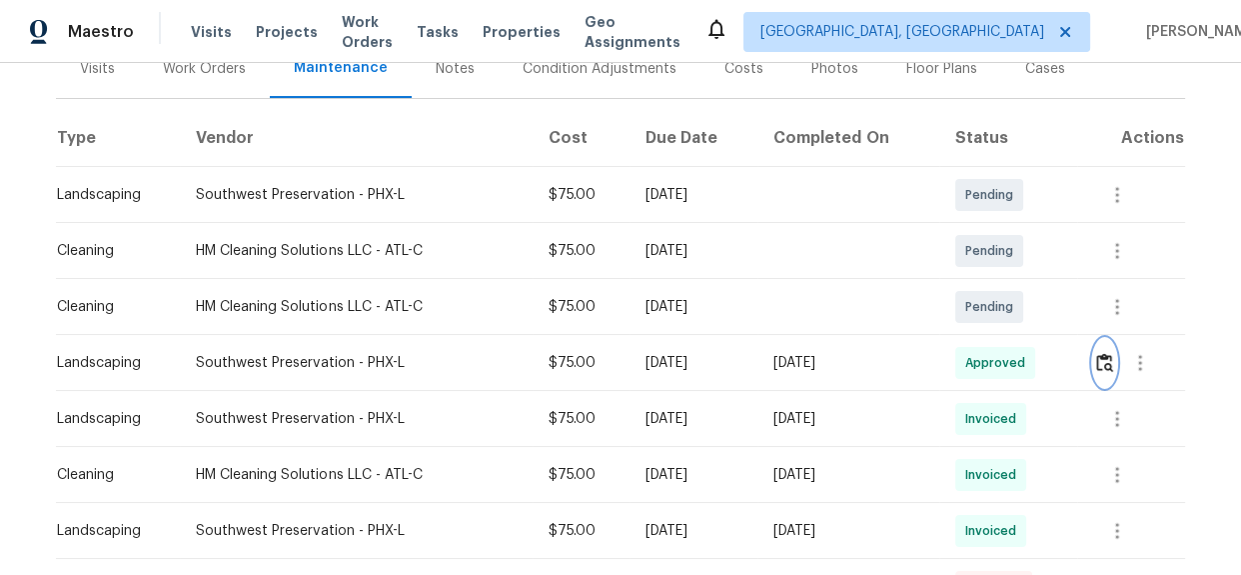
scroll to position [0, 0]
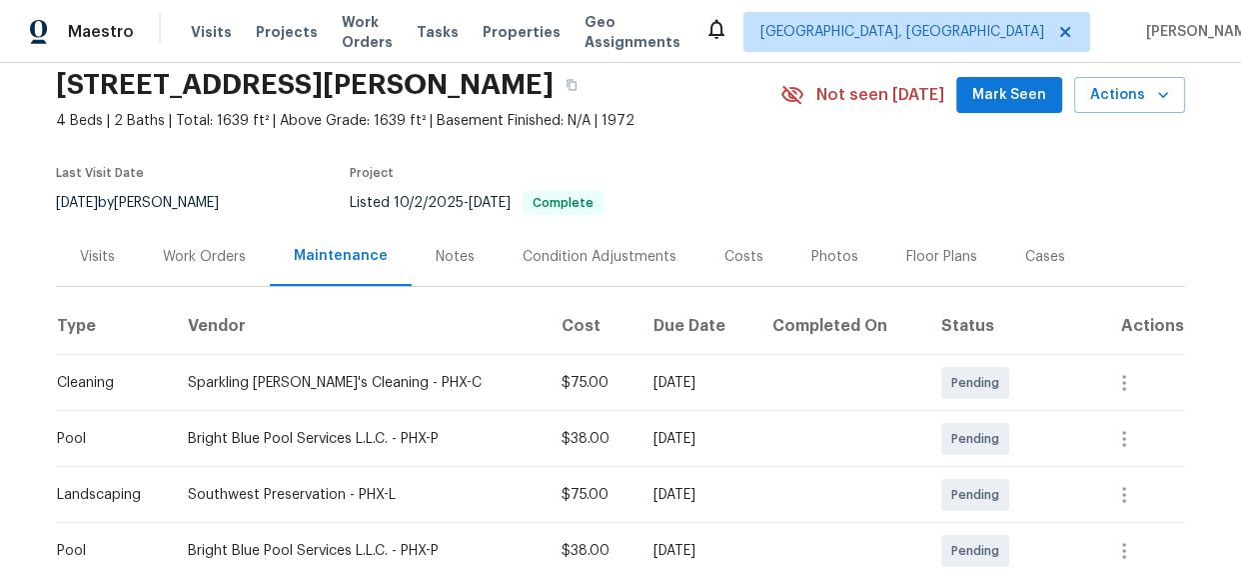
scroll to position [363, 0]
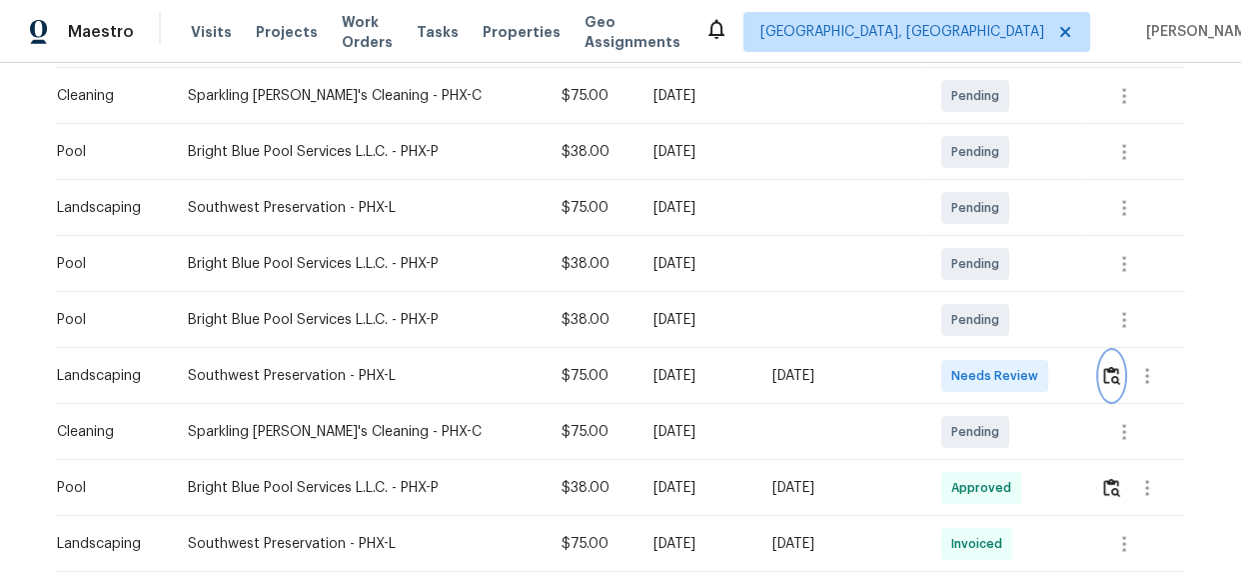
click at [1103, 380] on img "button" at bounding box center [1111, 375] width 17 height 19
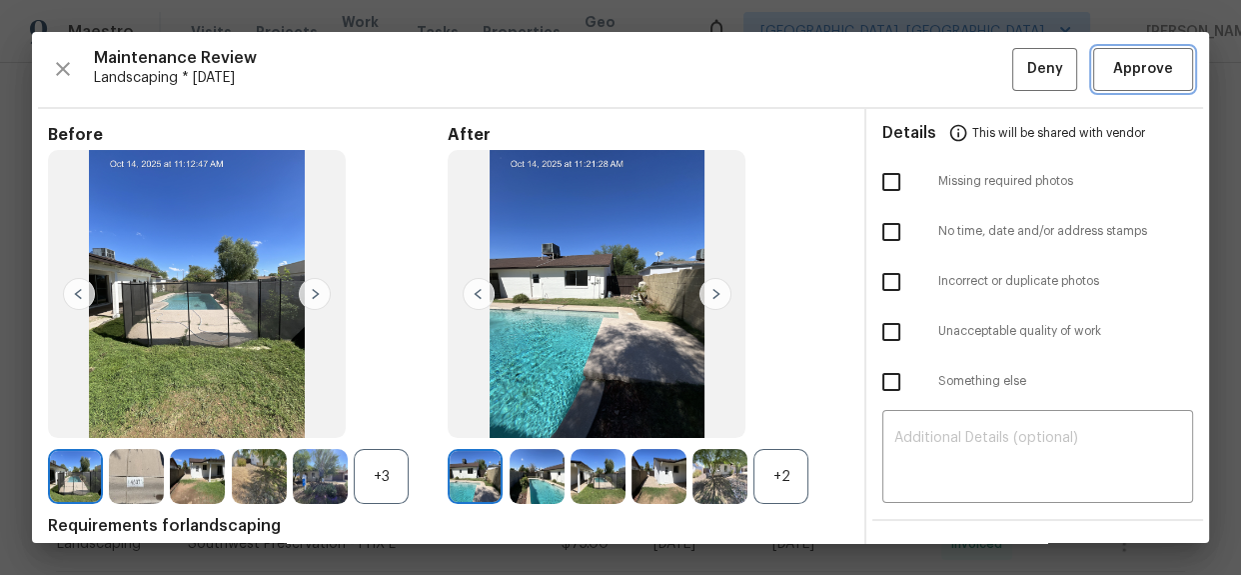
click at [1122, 70] on span "Approve" at bounding box center [1143, 69] width 60 height 25
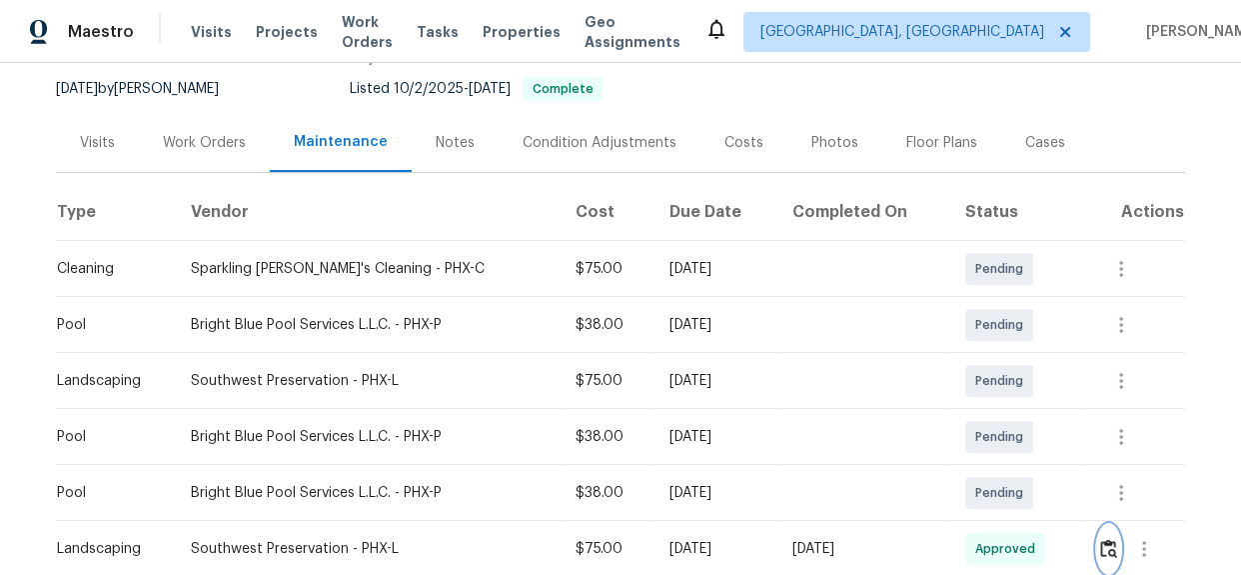
scroll to position [0, 0]
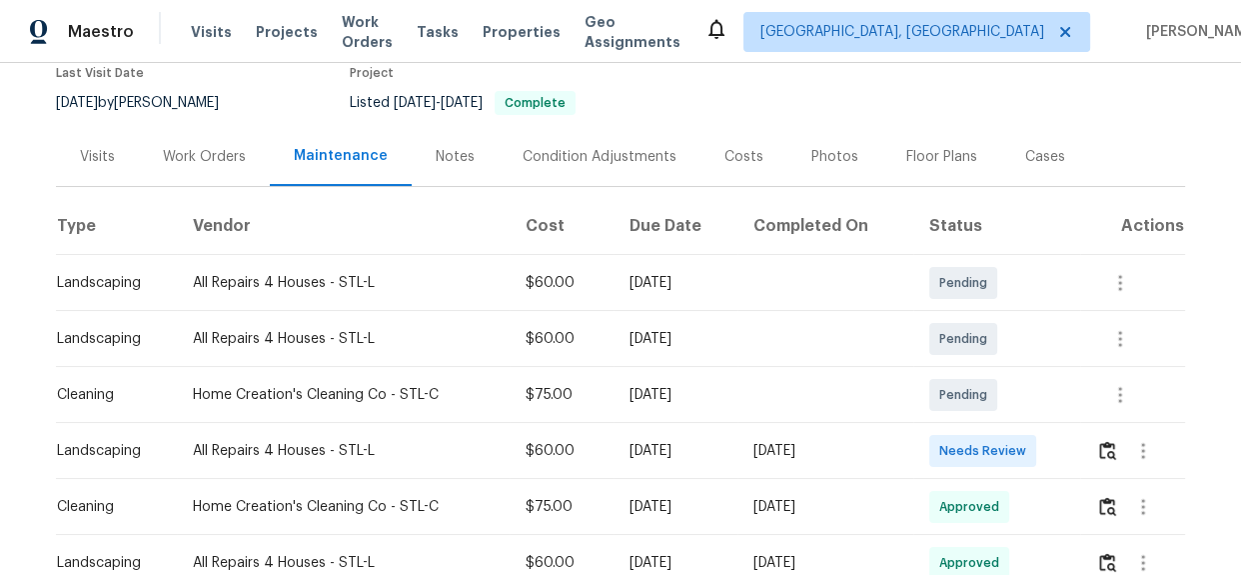
scroll to position [272, 0]
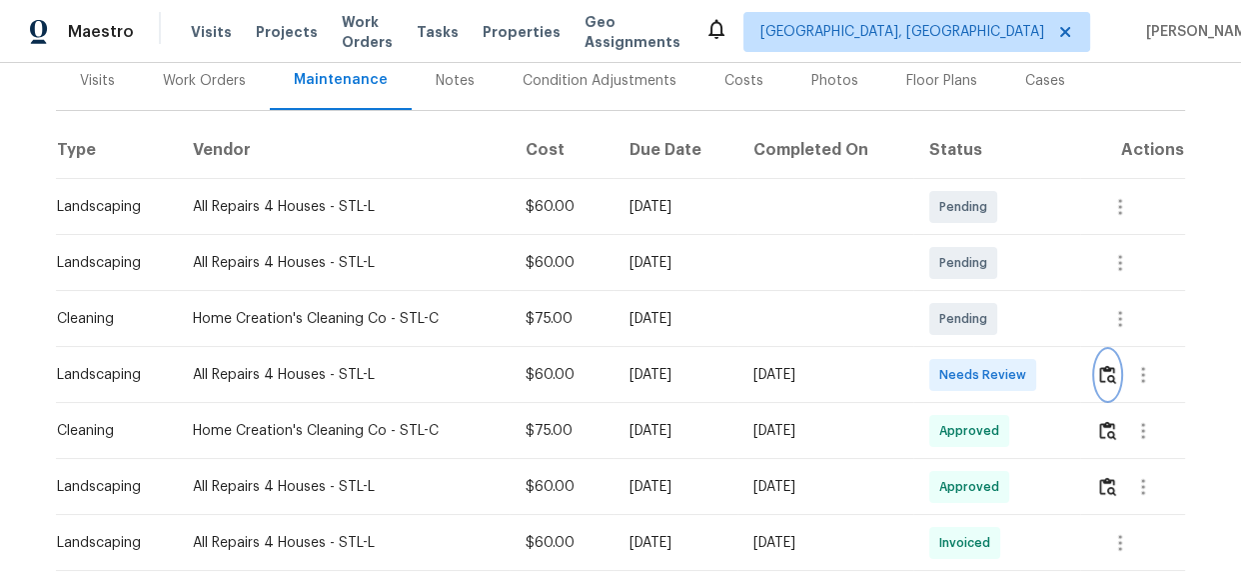
click at [1103, 365] on img "button" at bounding box center [1107, 374] width 17 height 19
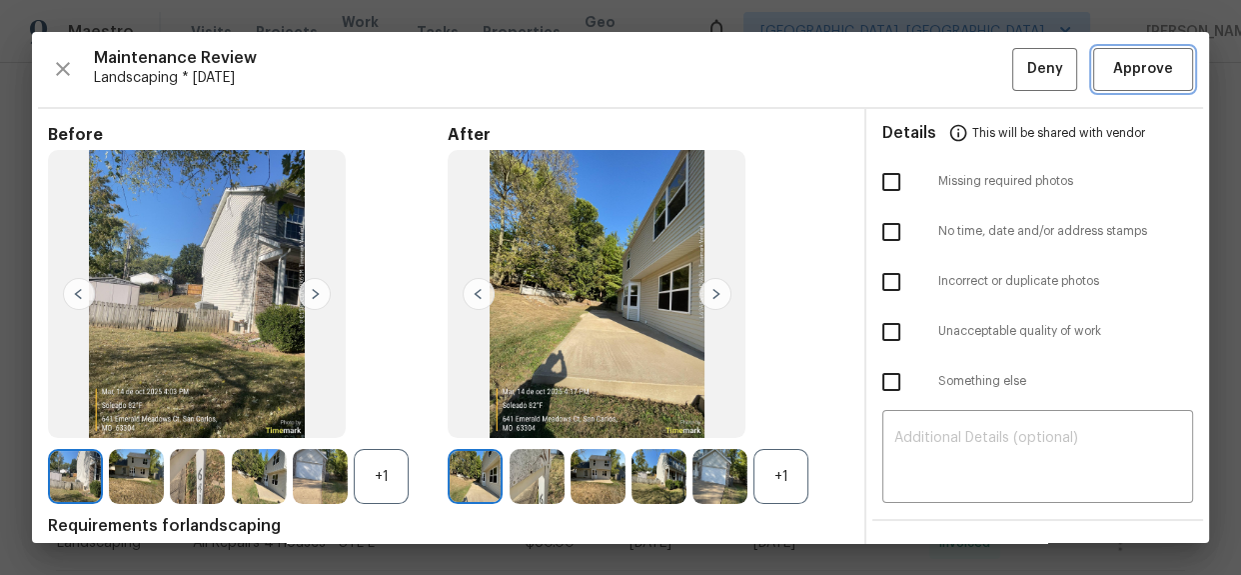
click at [1113, 70] on span "Approve" at bounding box center [1143, 69] width 60 height 25
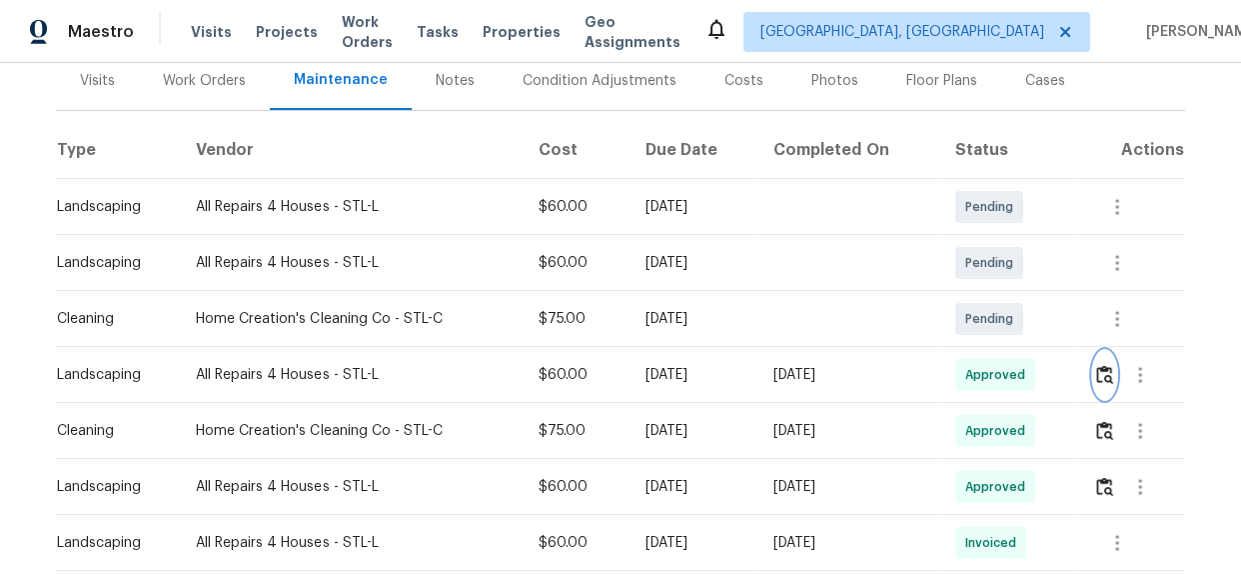
scroll to position [0, 0]
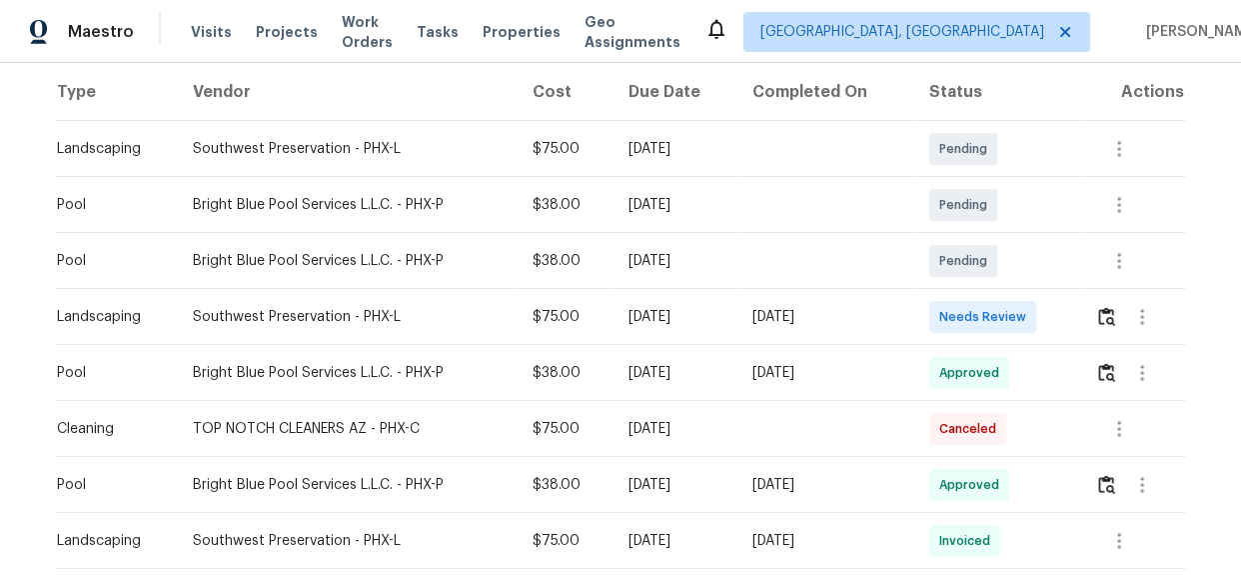
scroll to position [363, 0]
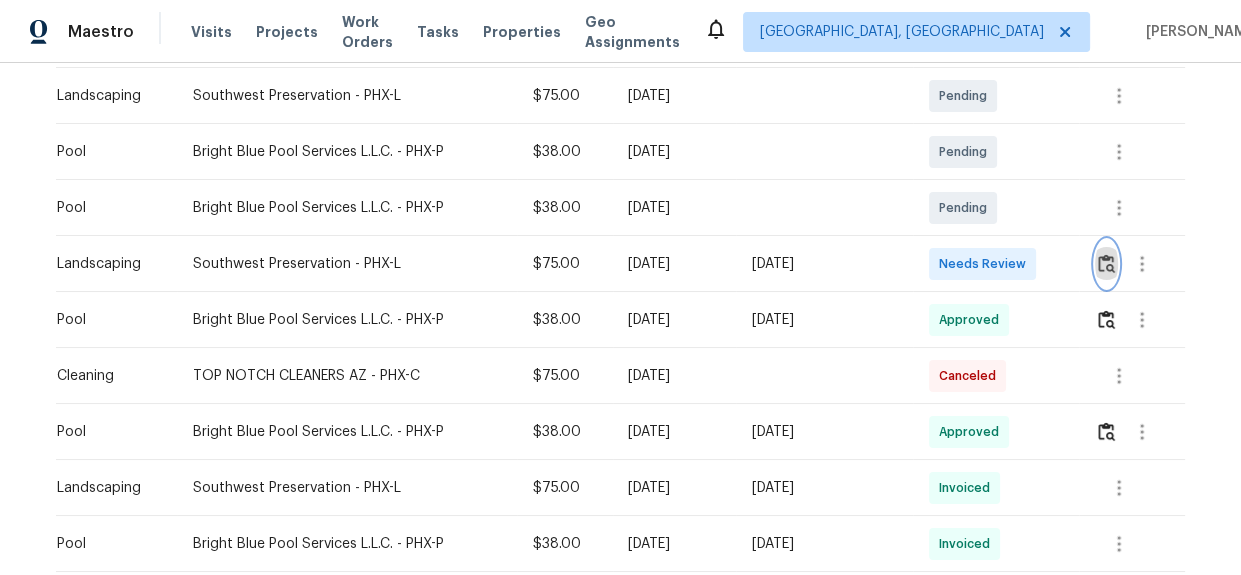
click at [1101, 259] on img "button" at bounding box center [1106, 263] width 17 height 19
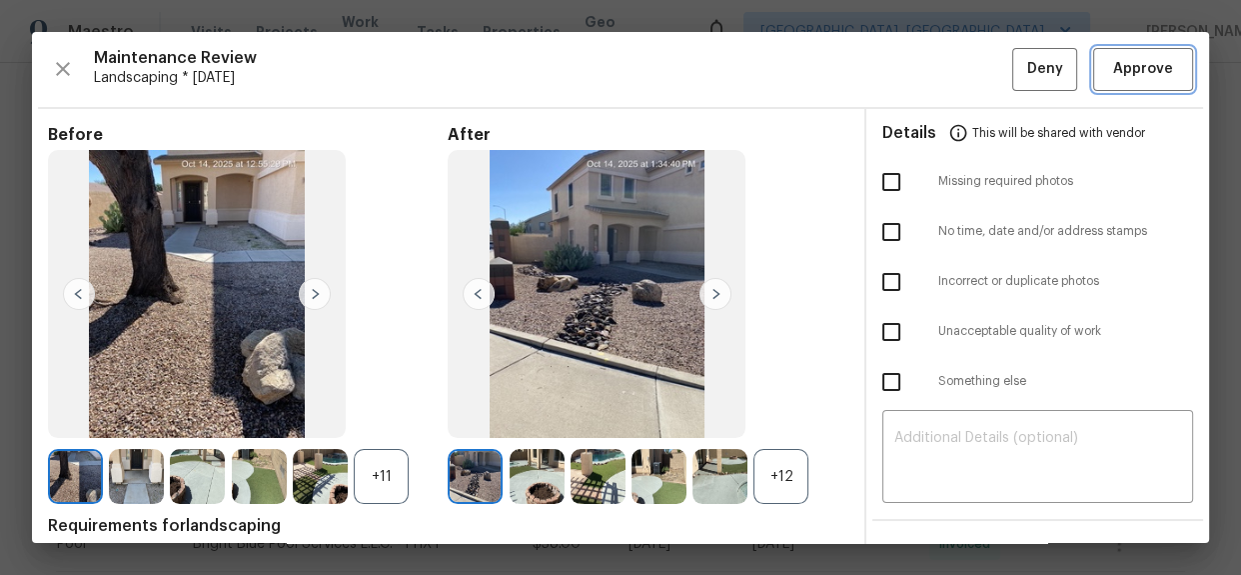
click at [1113, 79] on span "Approve" at bounding box center [1143, 69] width 60 height 25
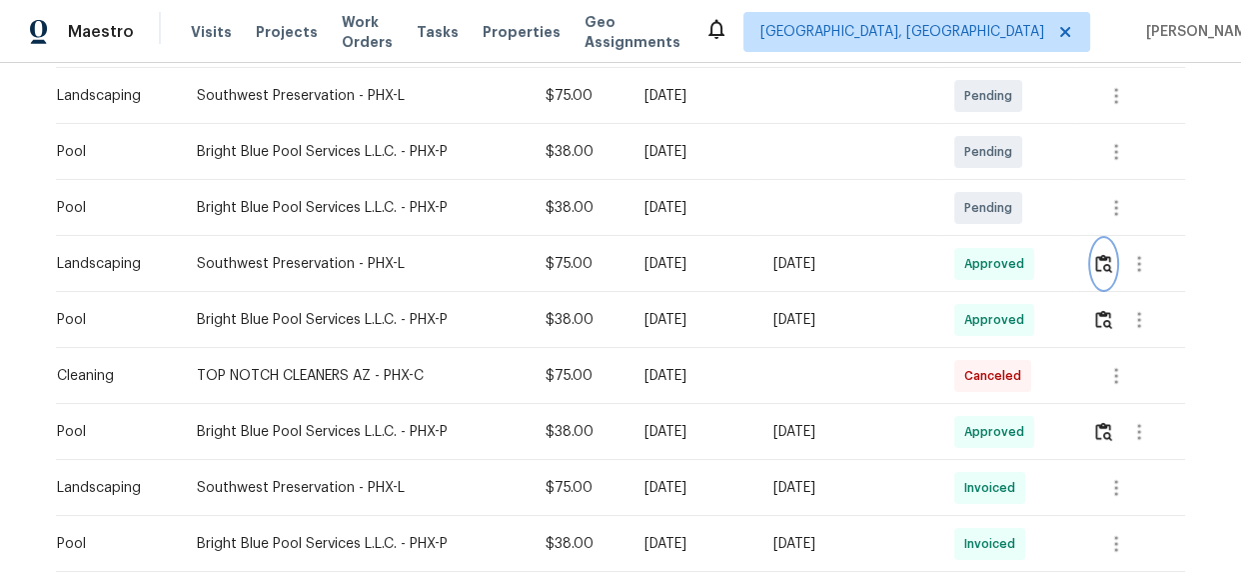
scroll to position [0, 0]
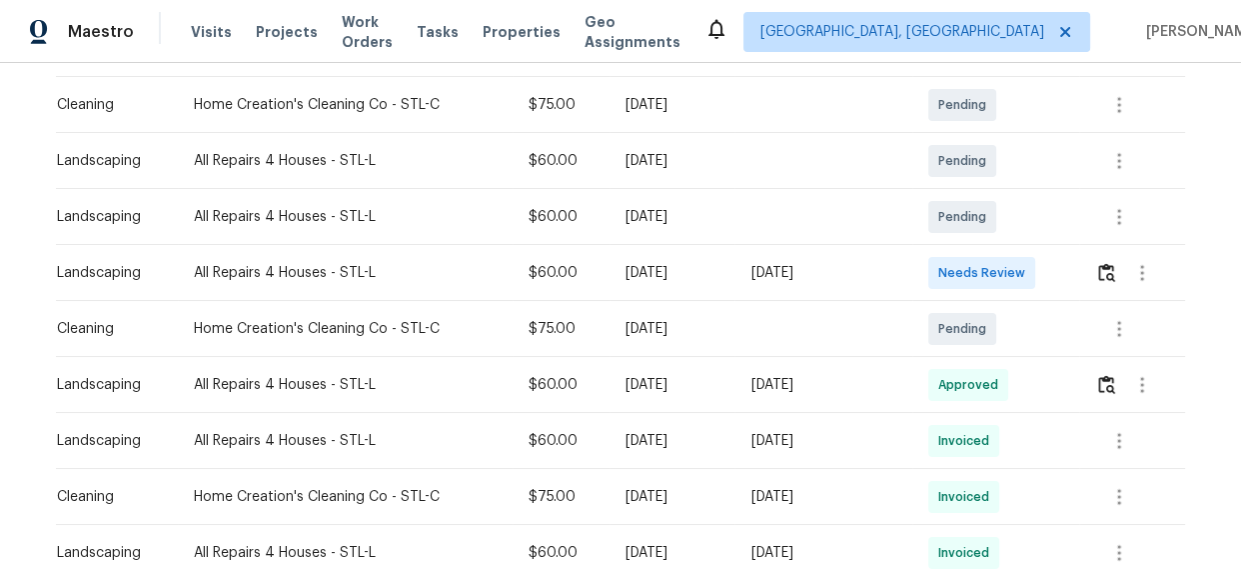
scroll to position [363, 0]
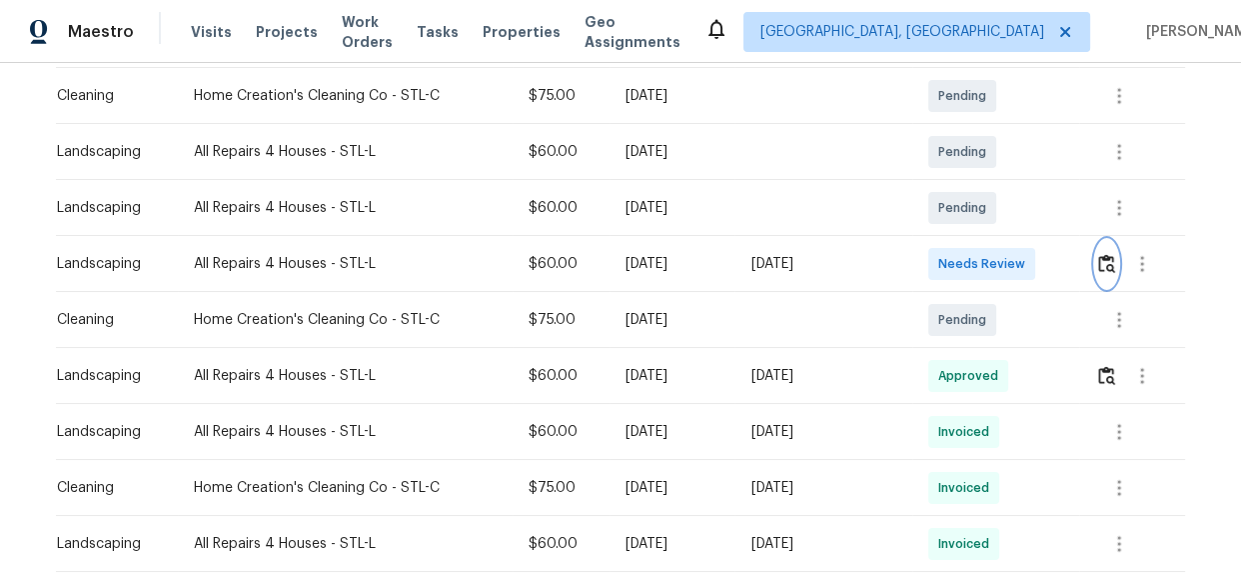
click at [1105, 264] on img "button" at bounding box center [1106, 263] width 17 height 19
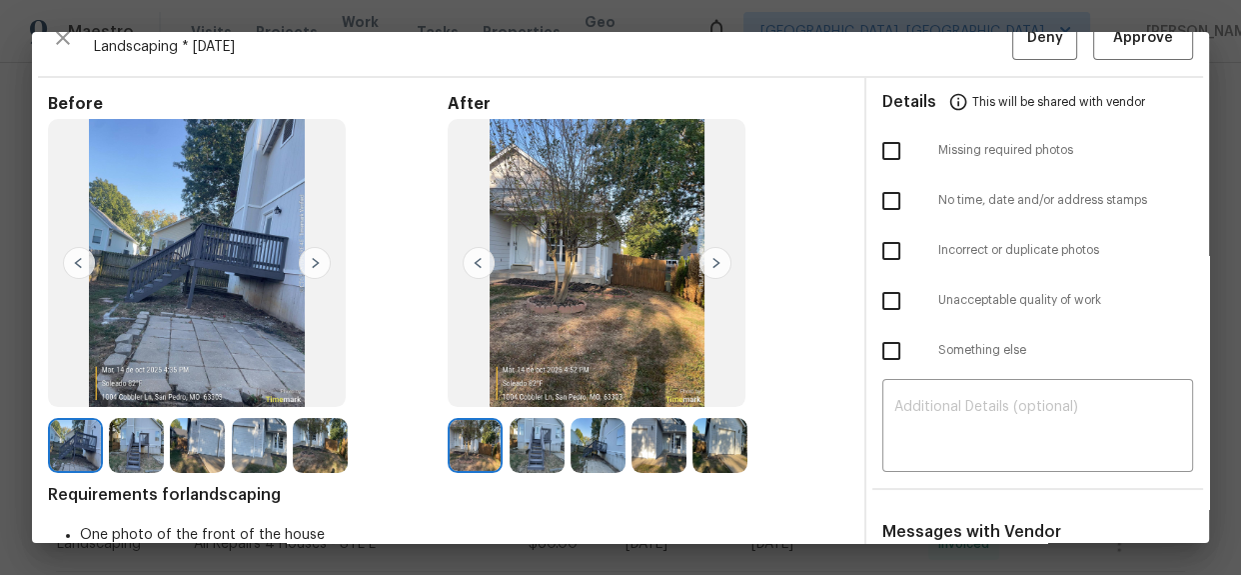
scroll to position [0, 0]
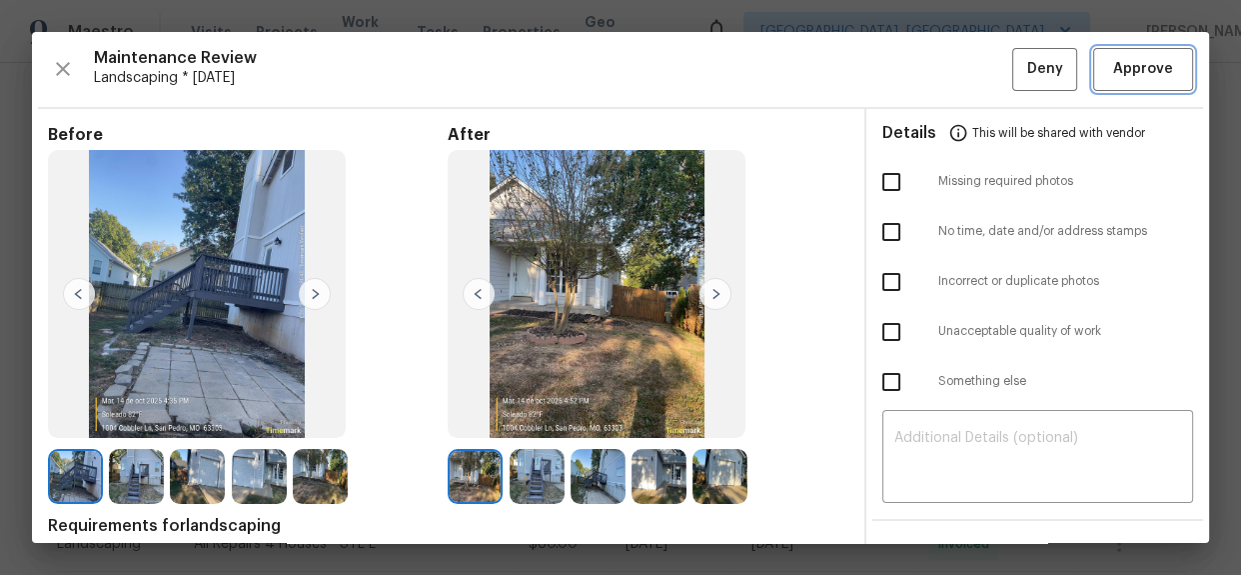
click at [1134, 57] on span "Approve" at bounding box center [1143, 69] width 60 height 25
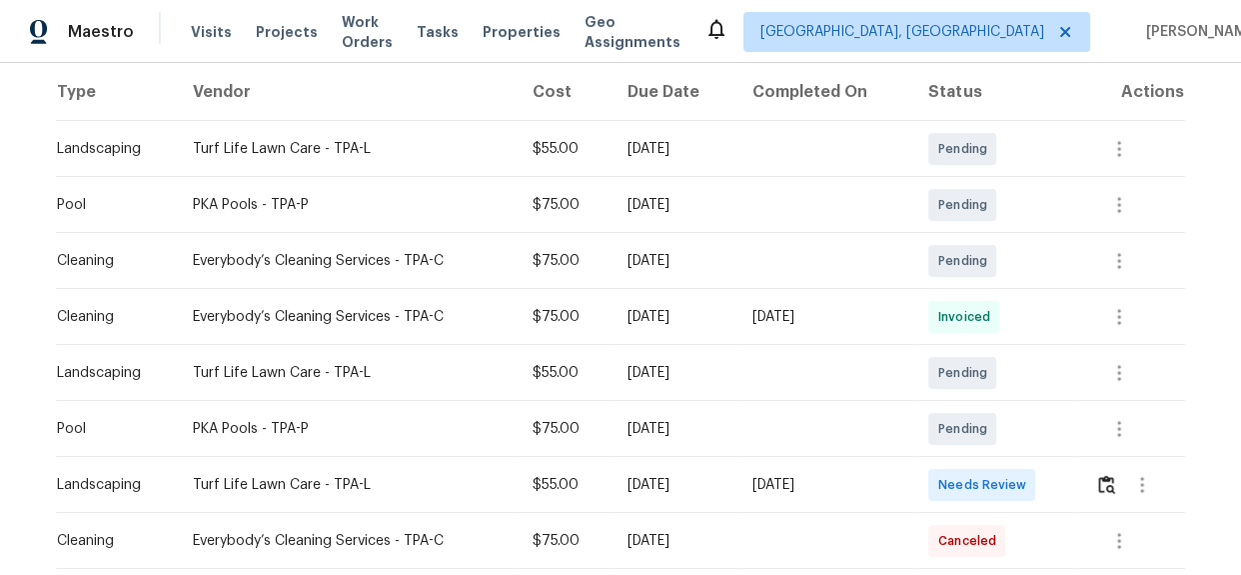
scroll to position [363, 0]
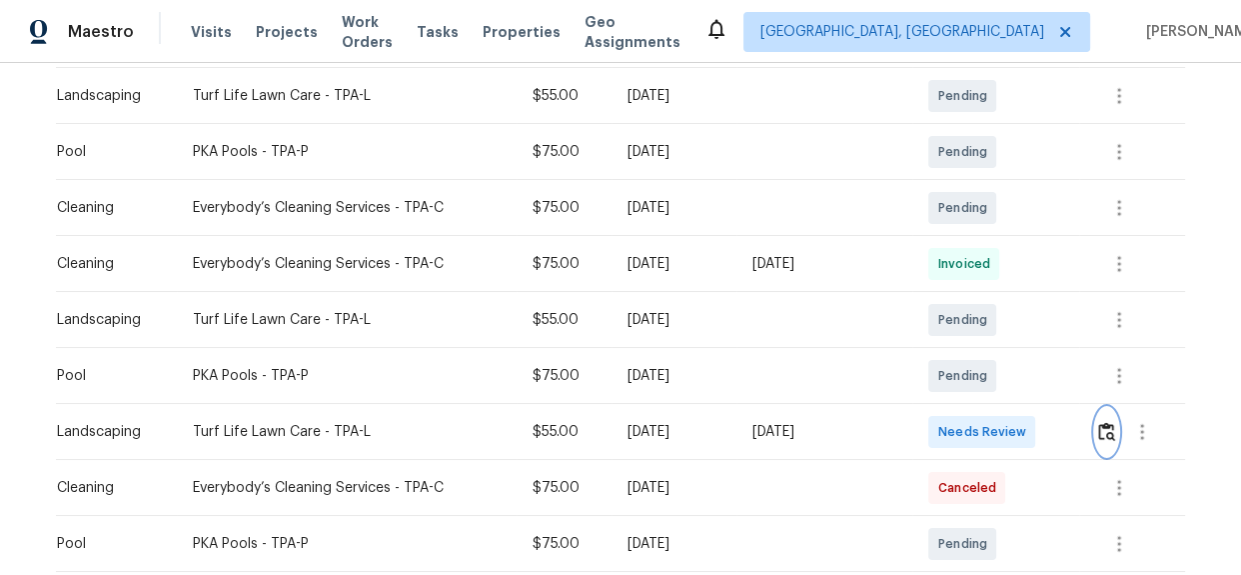
click at [1111, 432] on img "button" at bounding box center [1106, 431] width 17 height 19
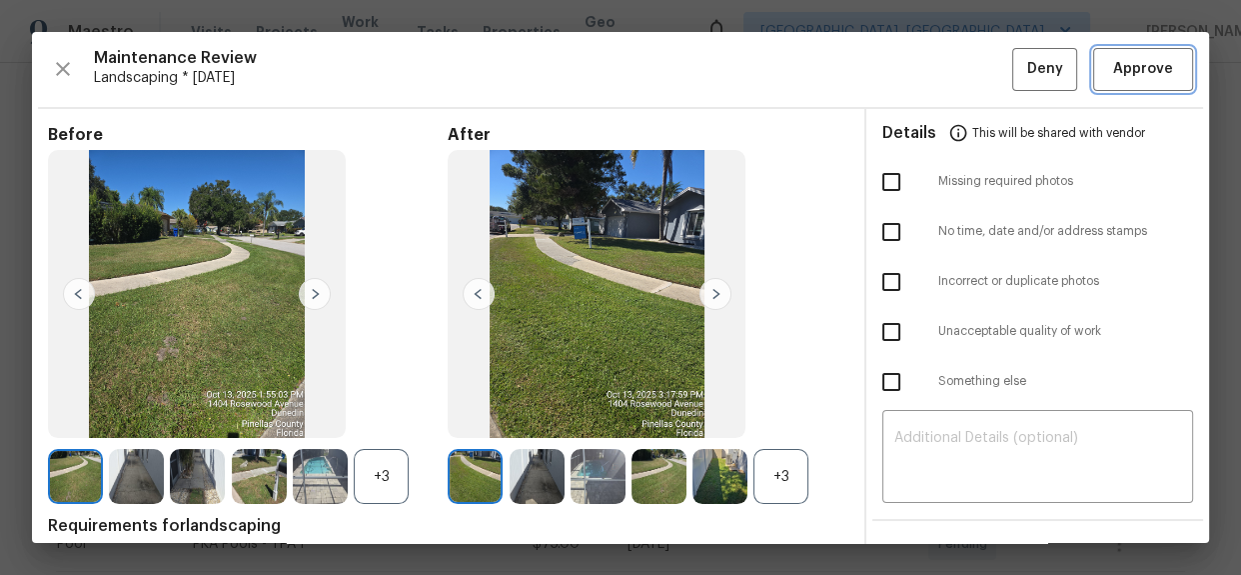
click at [1113, 70] on span "Approve" at bounding box center [1143, 69] width 60 height 25
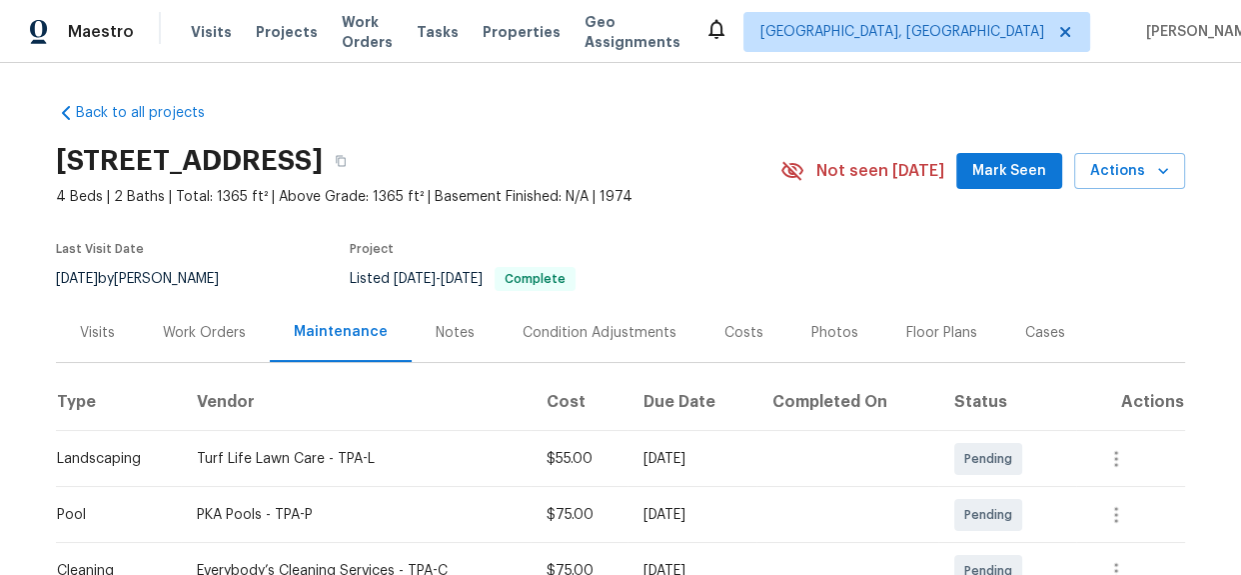
scroll to position [0, 0]
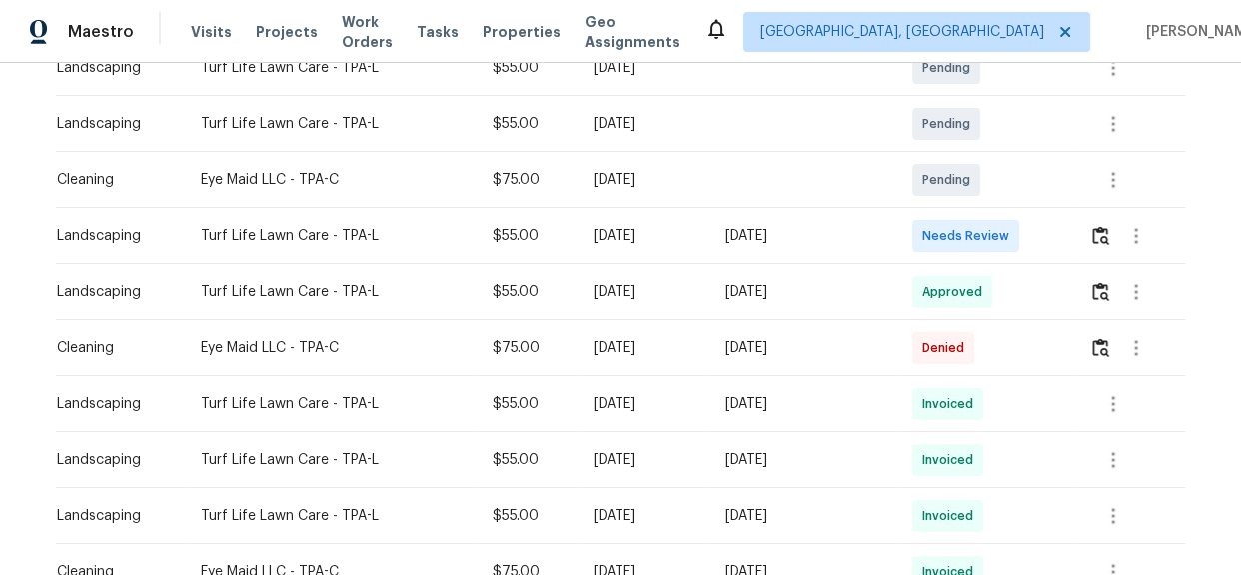
scroll to position [454, 0]
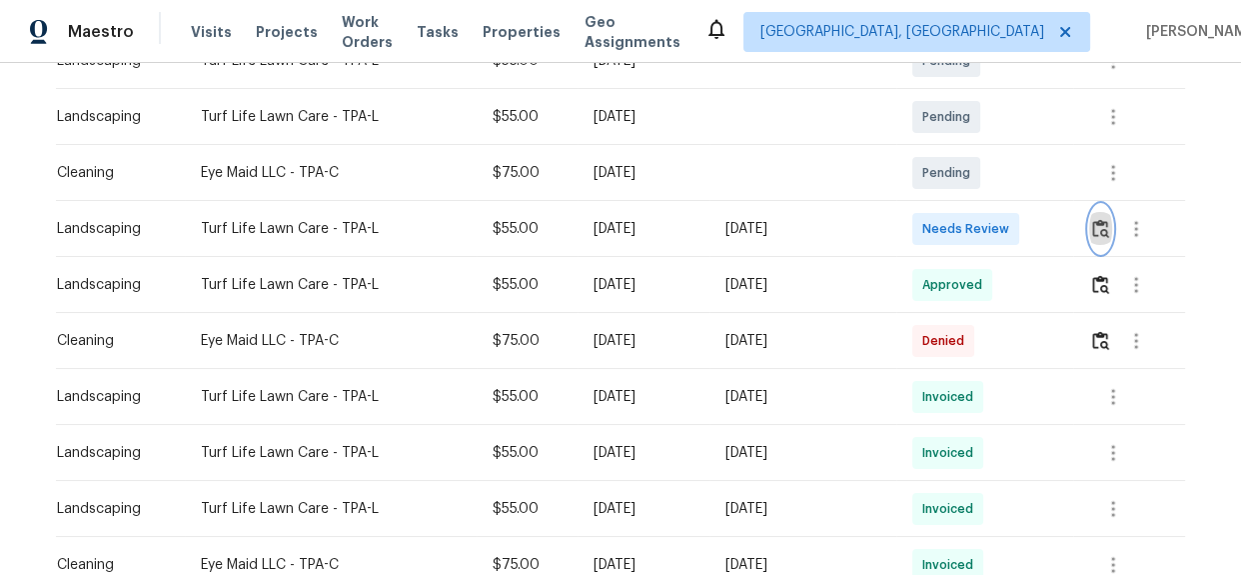
click at [1098, 225] on img "button" at bounding box center [1100, 228] width 17 height 19
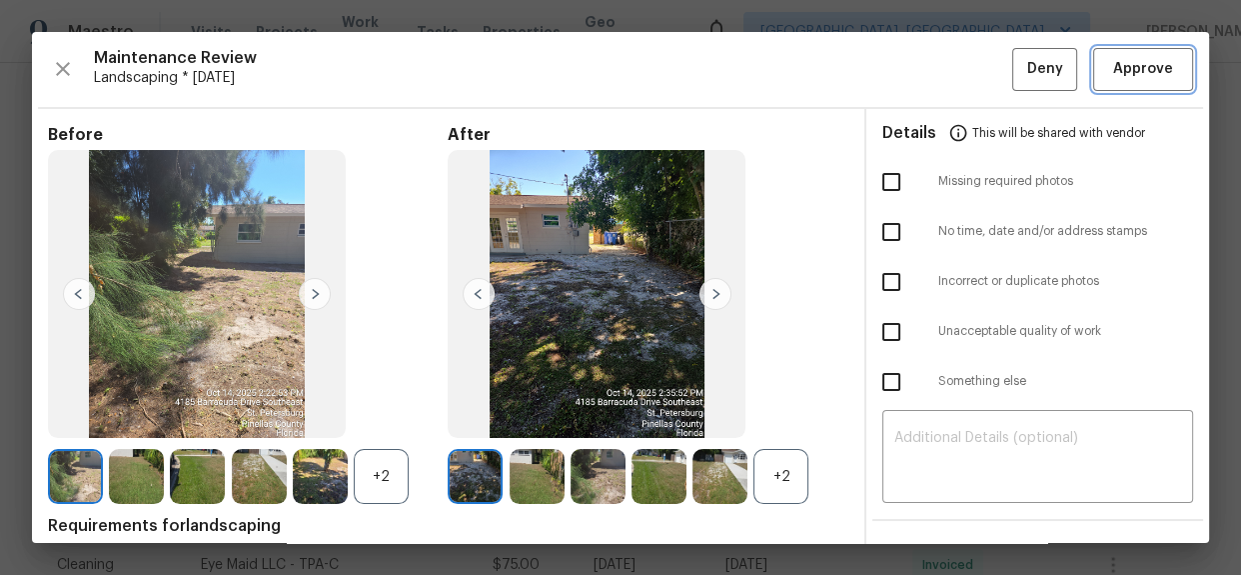
click at [1109, 70] on span "Approve" at bounding box center [1143, 69] width 68 height 25
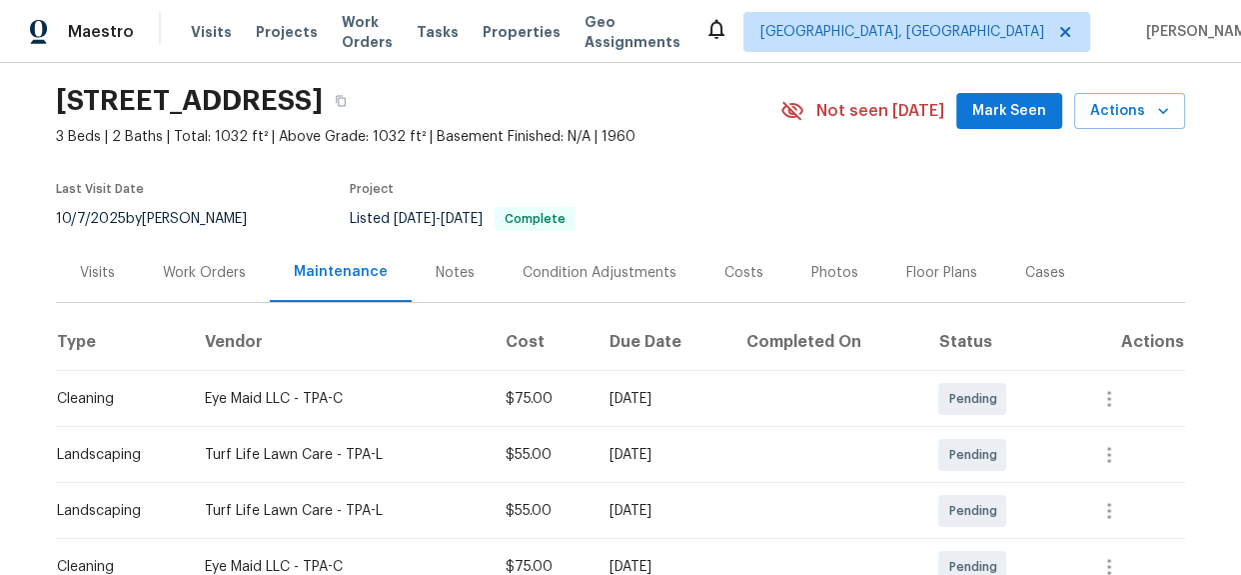
scroll to position [0, 0]
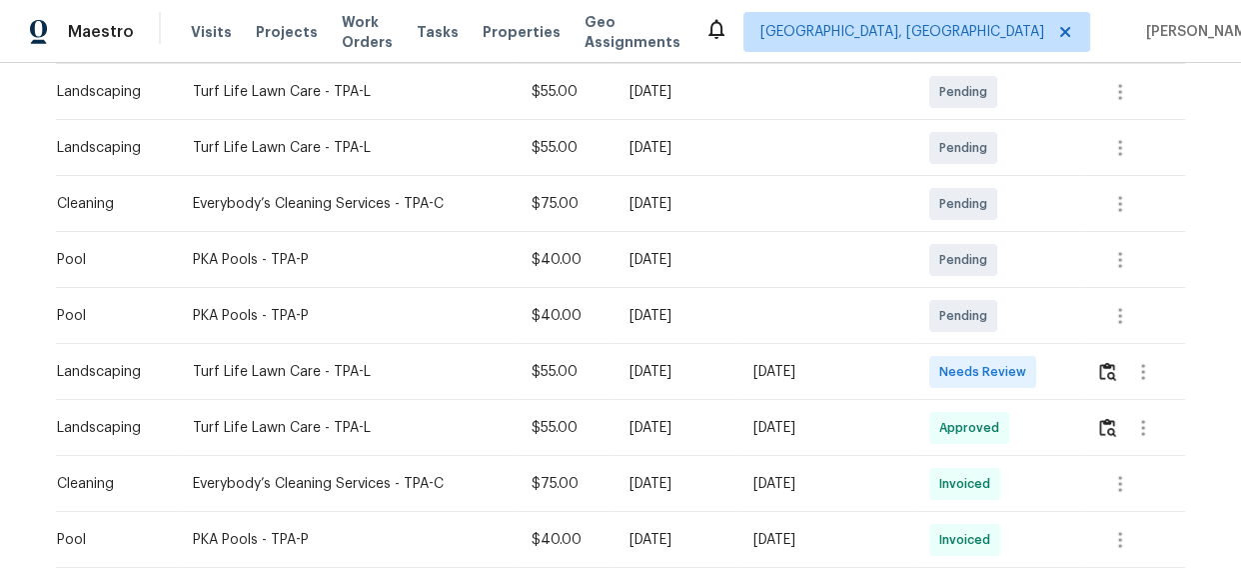
scroll to position [454, 0]
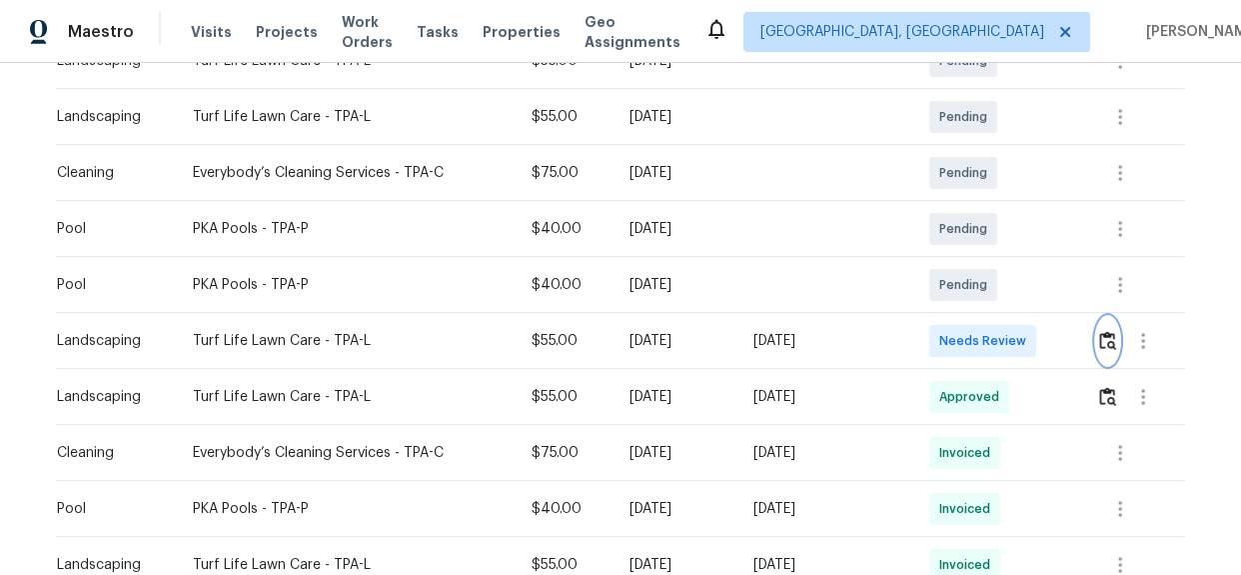
click at [1102, 340] on img "button" at bounding box center [1107, 340] width 17 height 19
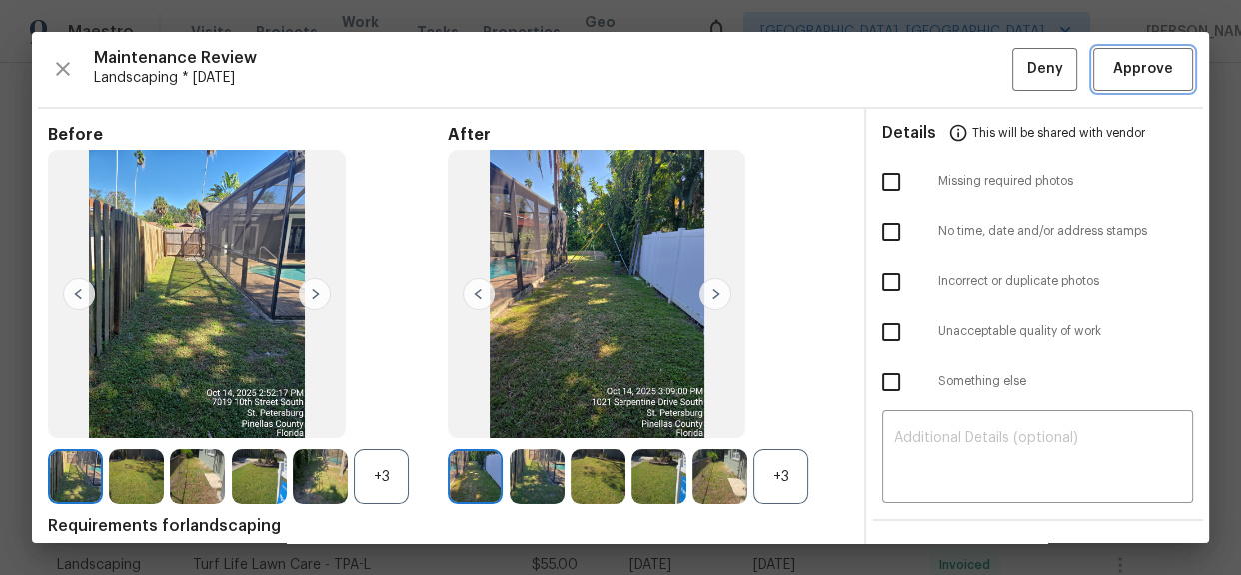
click at [1113, 58] on span "Approve" at bounding box center [1143, 69] width 60 height 25
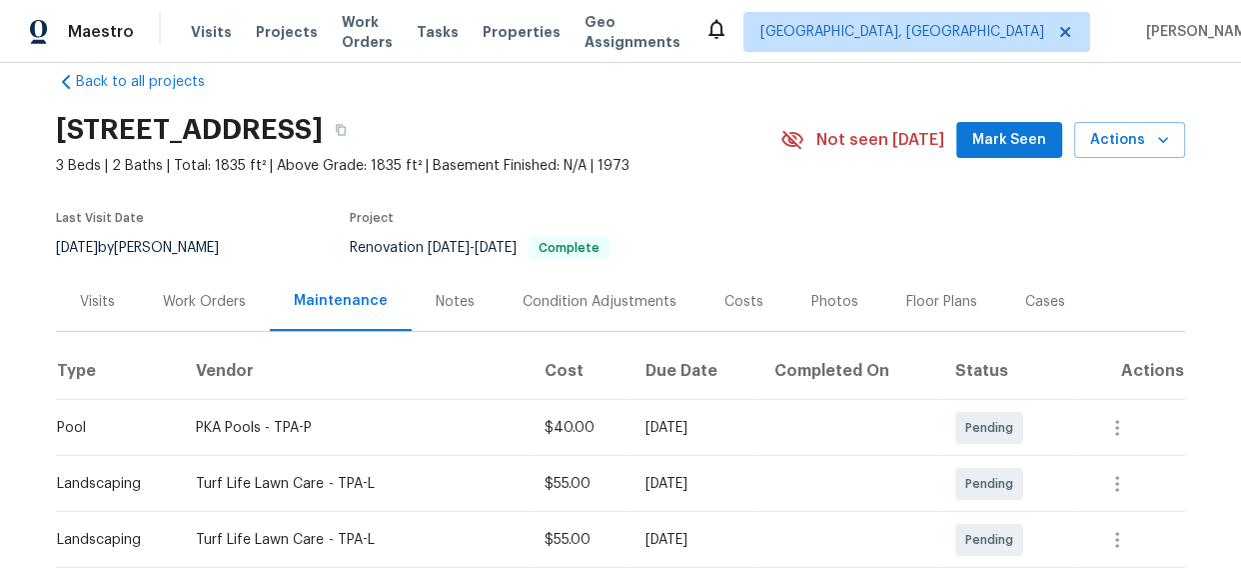
scroll to position [0, 0]
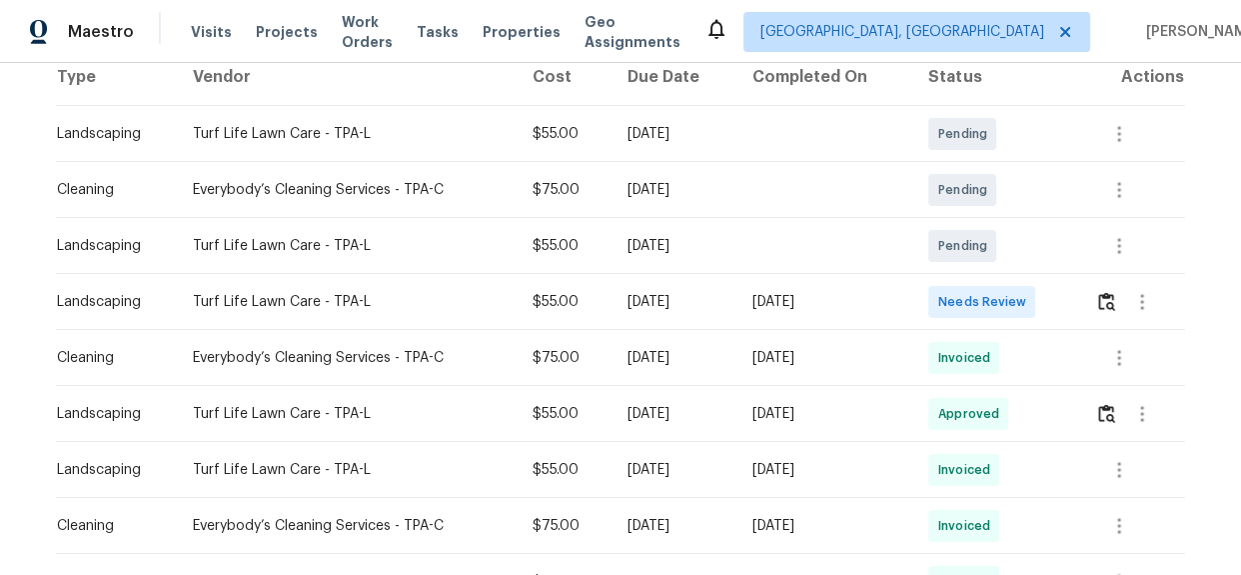
scroll to position [363, 0]
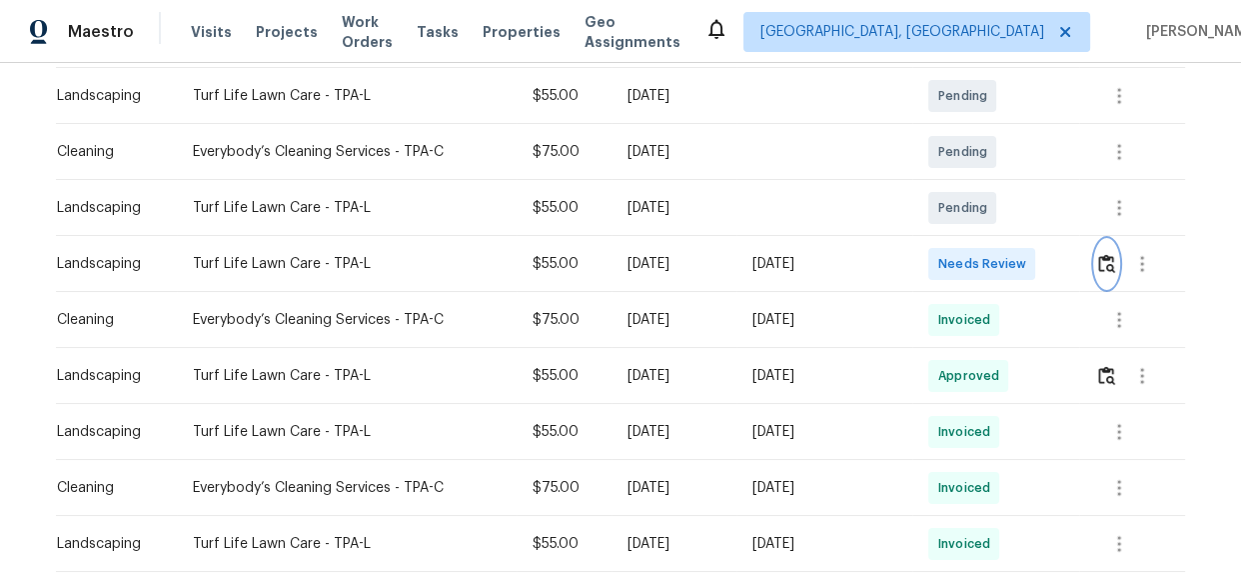
click at [1099, 264] on img "button" at bounding box center [1106, 263] width 17 height 19
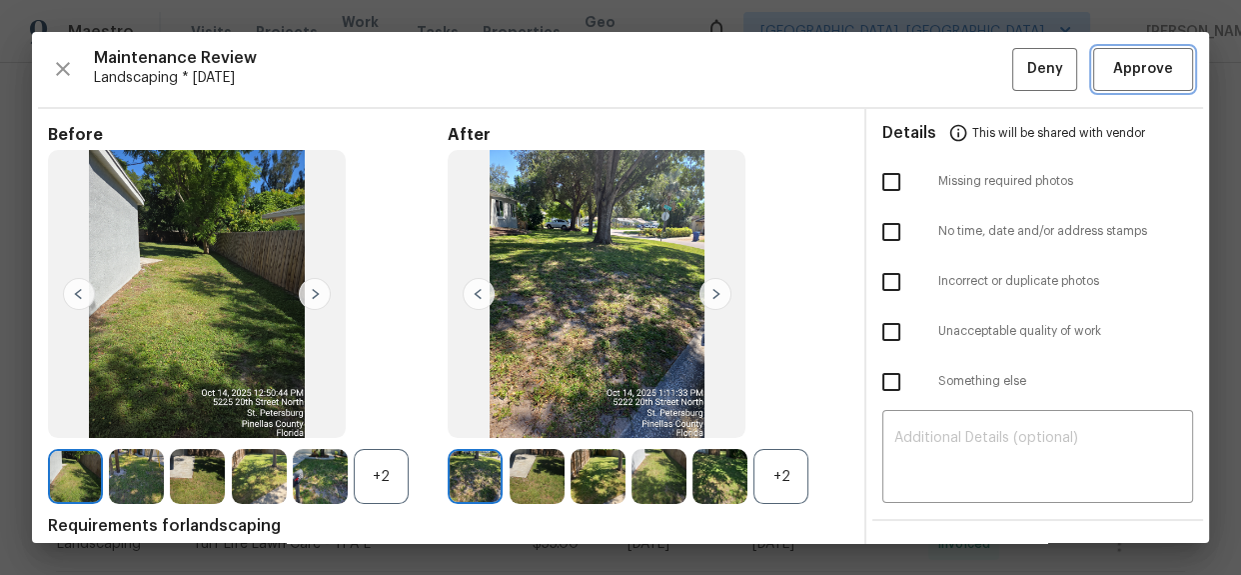
click at [1144, 63] on span "Approve" at bounding box center [1143, 69] width 60 height 25
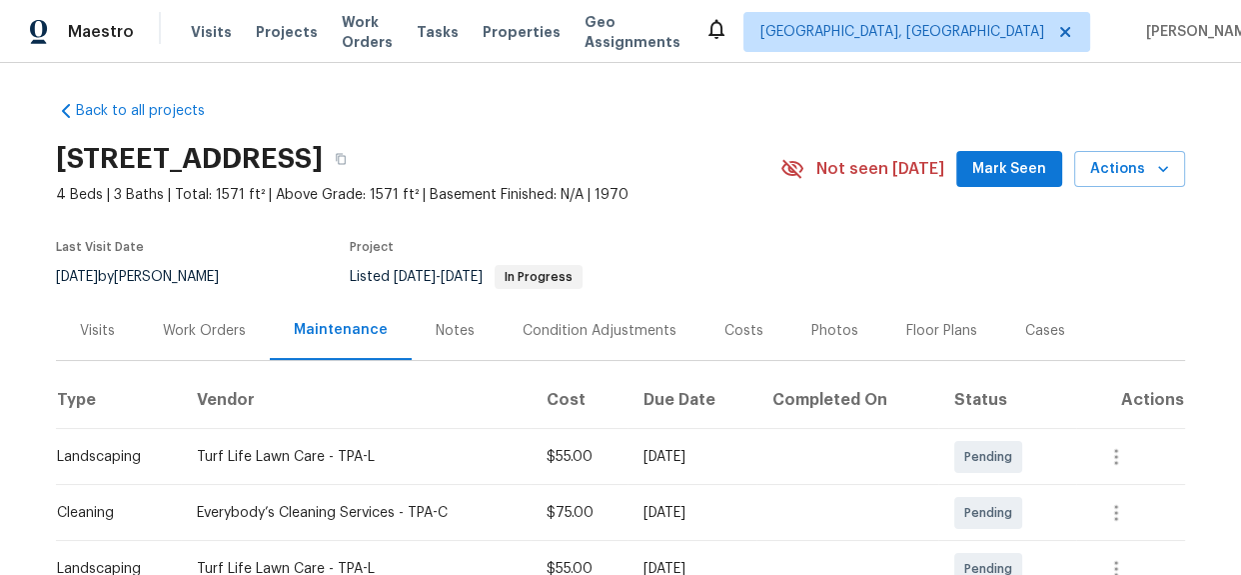
scroll to position [0, 0]
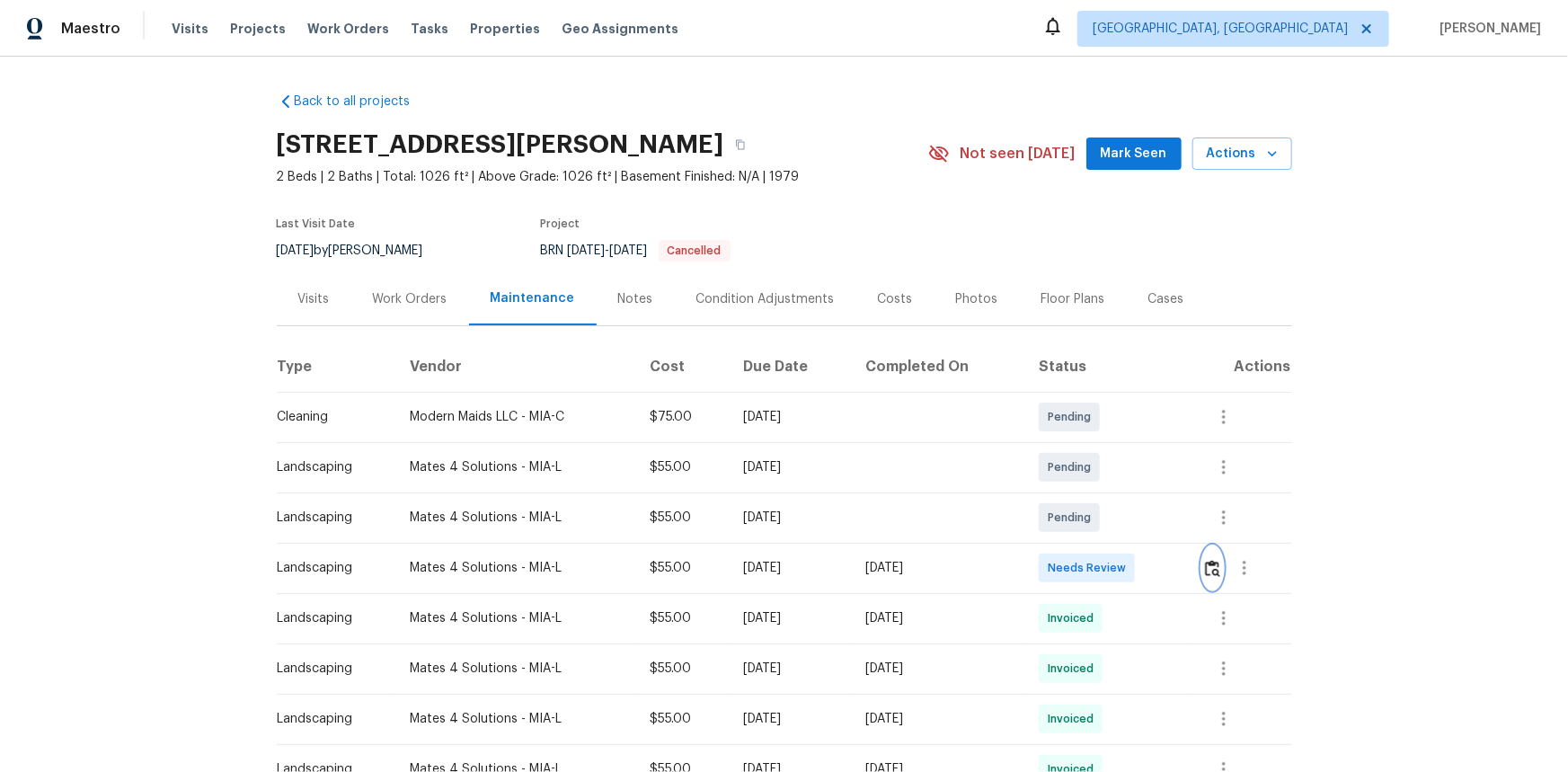
click at [1115, 516] on img "button" at bounding box center [1212, 568] width 15 height 17
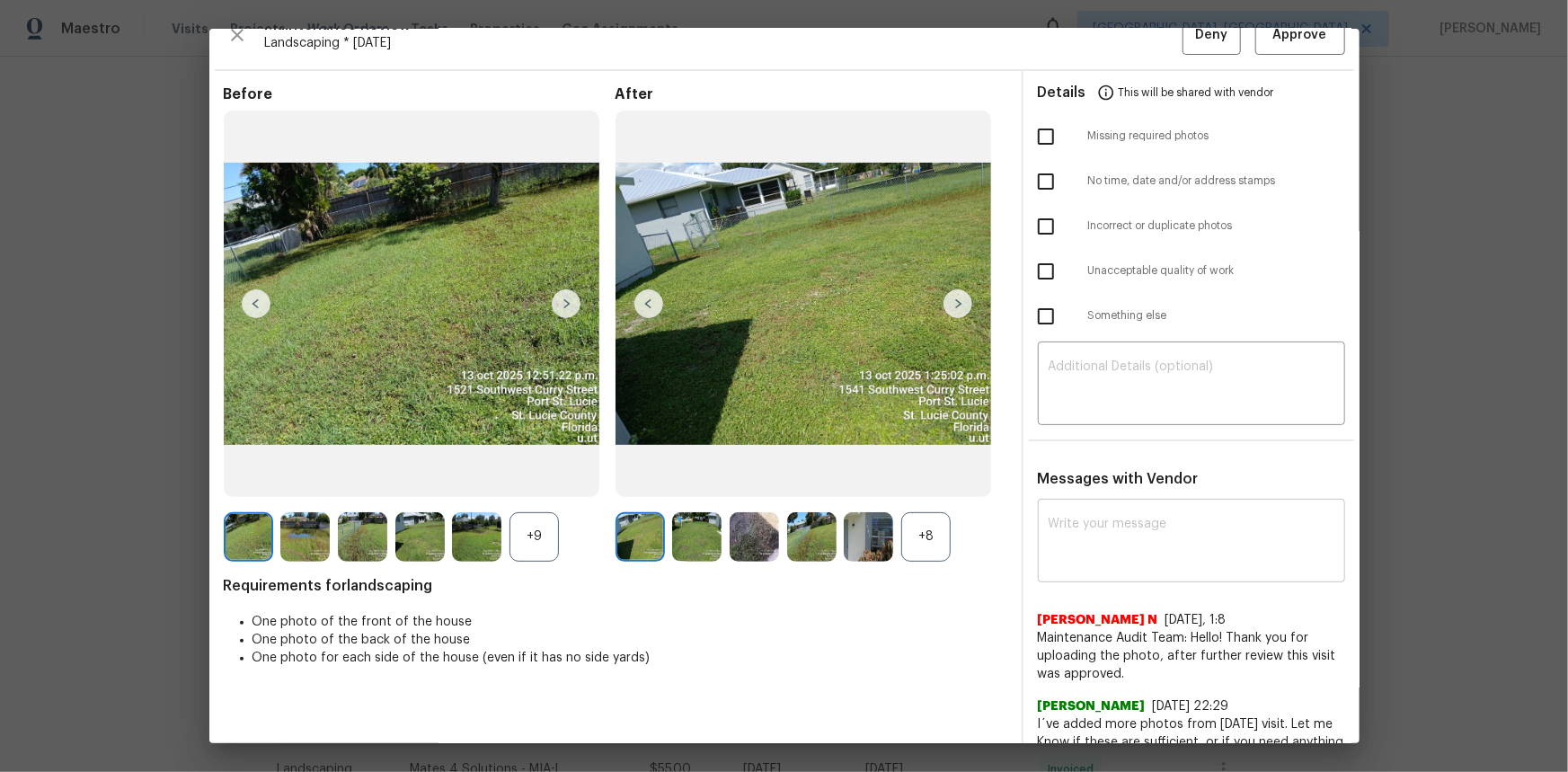
scroll to position [81, 0]
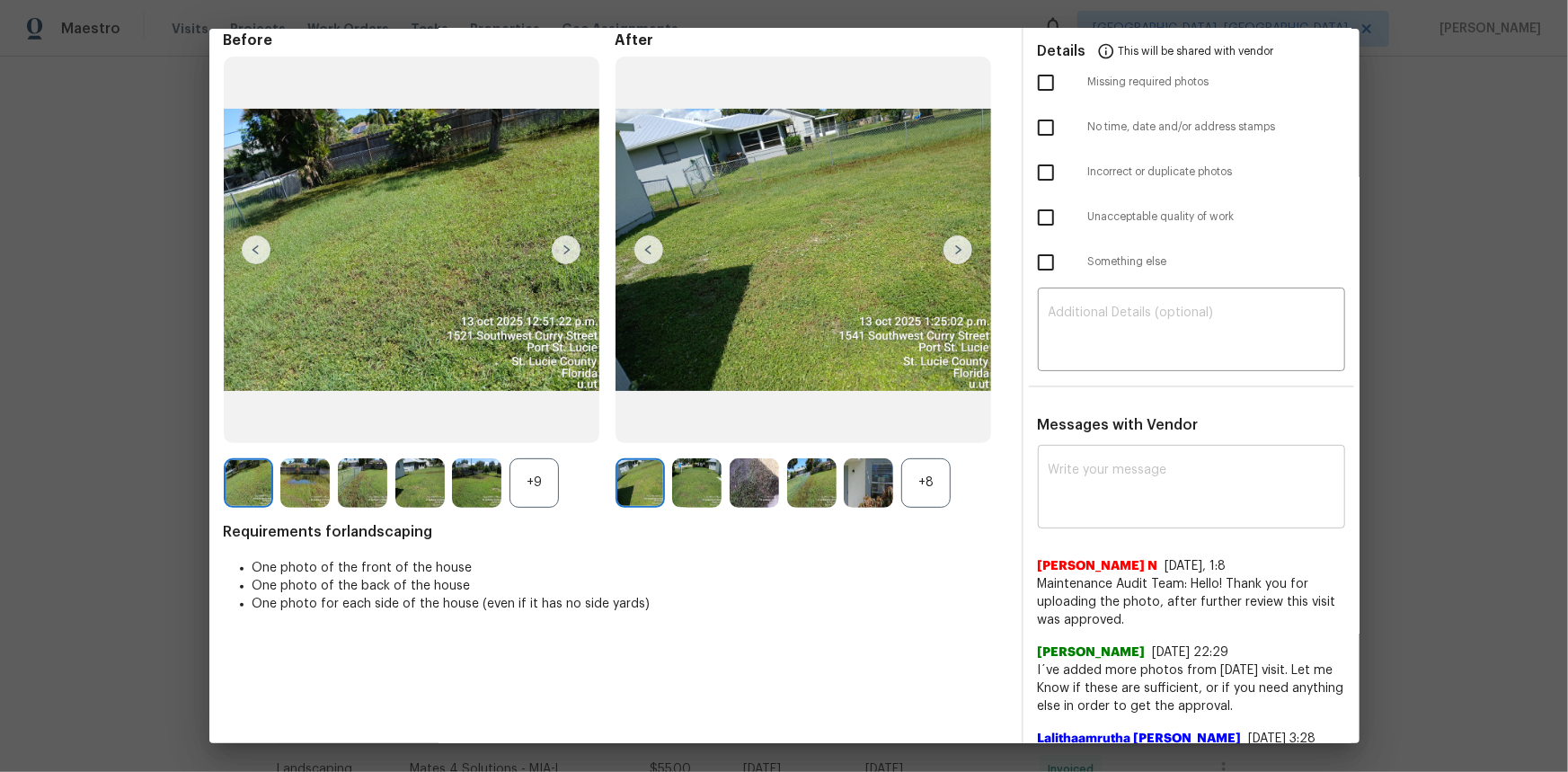
click at [1075, 508] on textarea at bounding box center [1191, 489] width 286 height 50
paste textarea "Maintenance Audit Team: Hello! Unfortunately, this landscaping visit completed …"
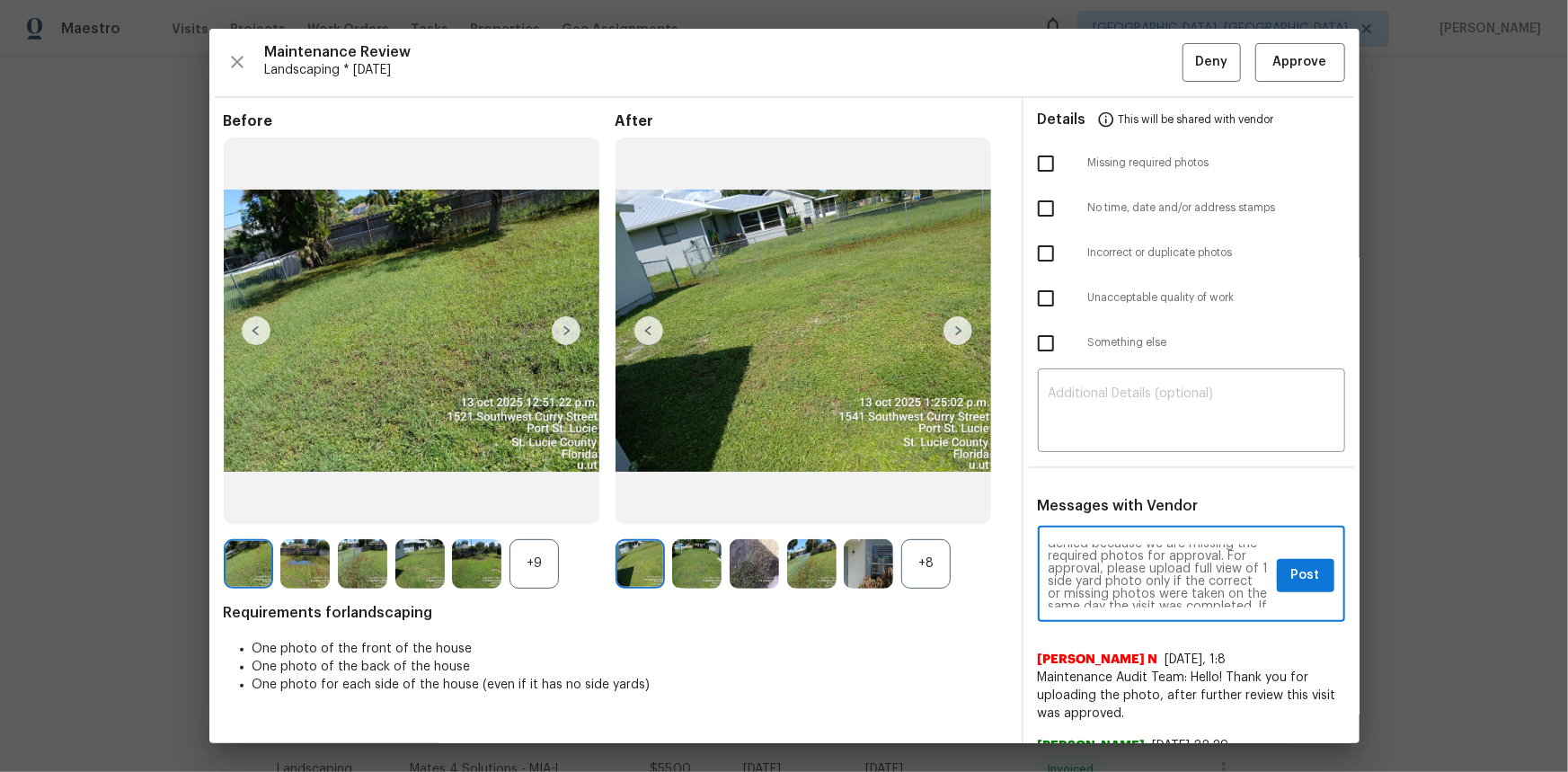
scroll to position [67, 0]
type textarea "Maintenance Audit Team: Hello! Unfortunately, this landscaping visit completed …"
drag, startPoint x: 1281, startPoint y: 572, endPoint x: 1229, endPoint y: 551, distance: 56.1
click at [1115, 516] on span "Post" at bounding box center [1305, 575] width 29 height 22
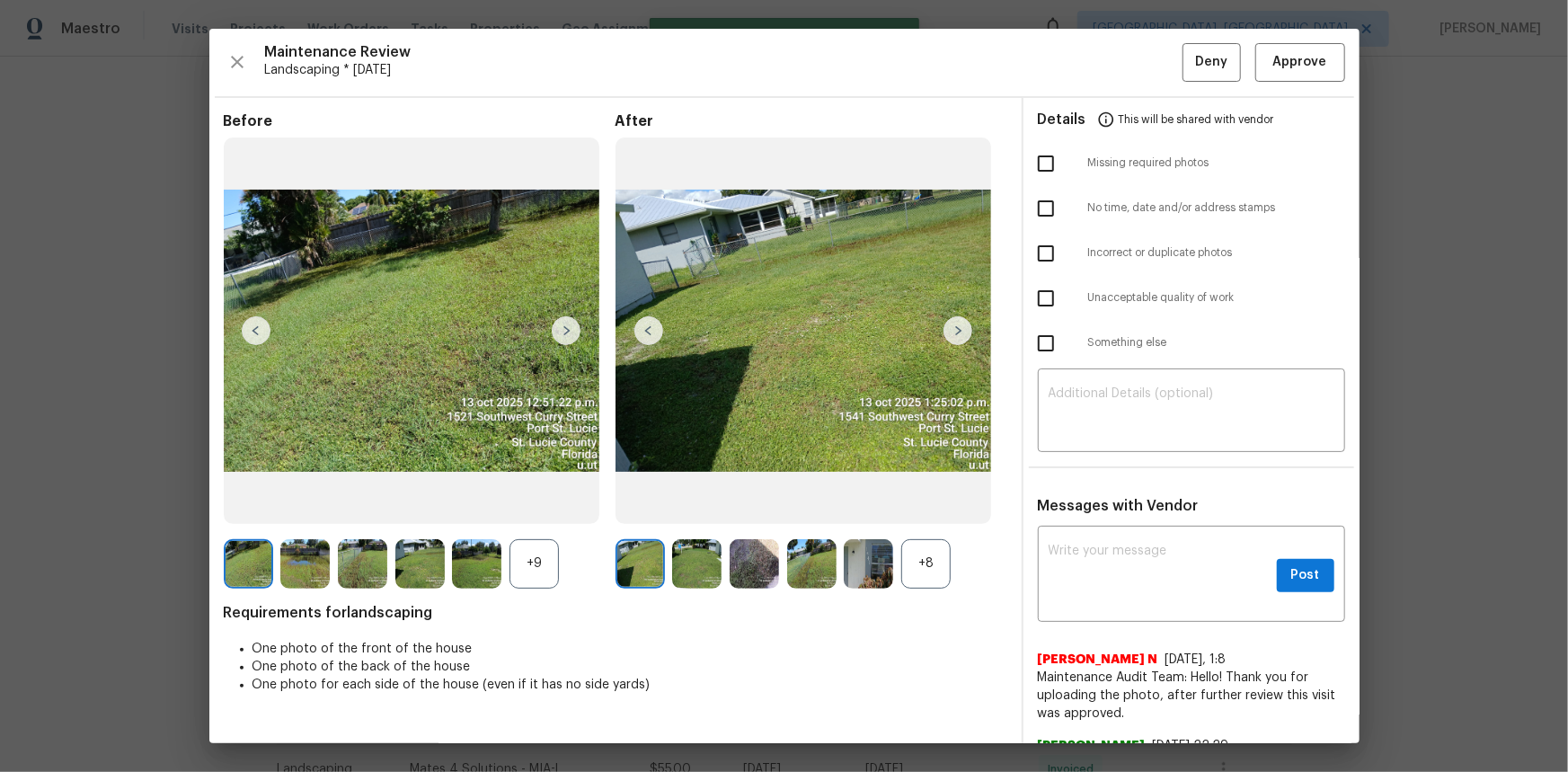
scroll to position [0, 0]
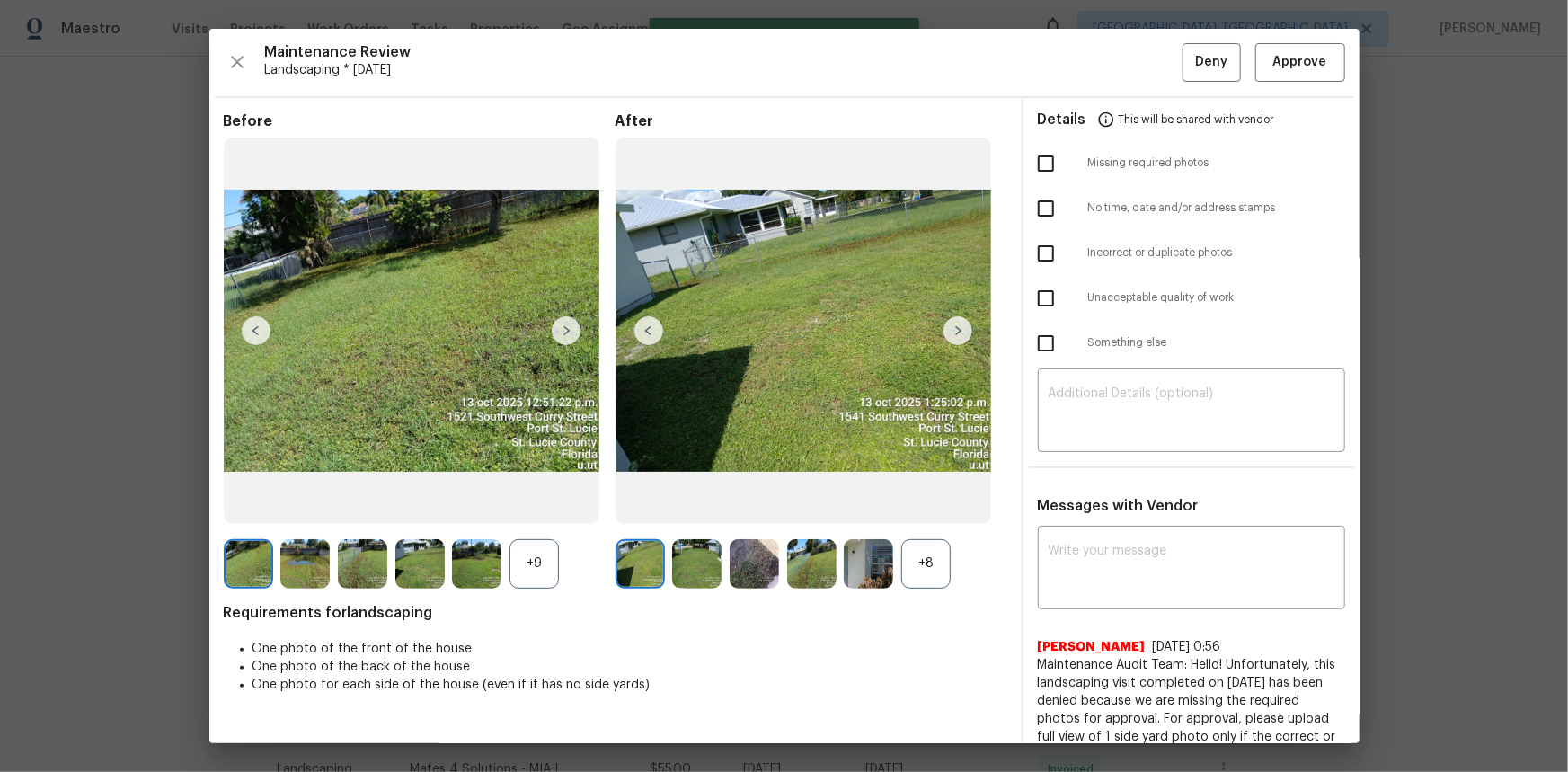
click at [1036, 159] on input "checkbox" at bounding box center [1046, 164] width 38 height 38
checkbox input "true"
click at [1115, 55] on span "Deny" at bounding box center [1211, 62] width 32 height 22
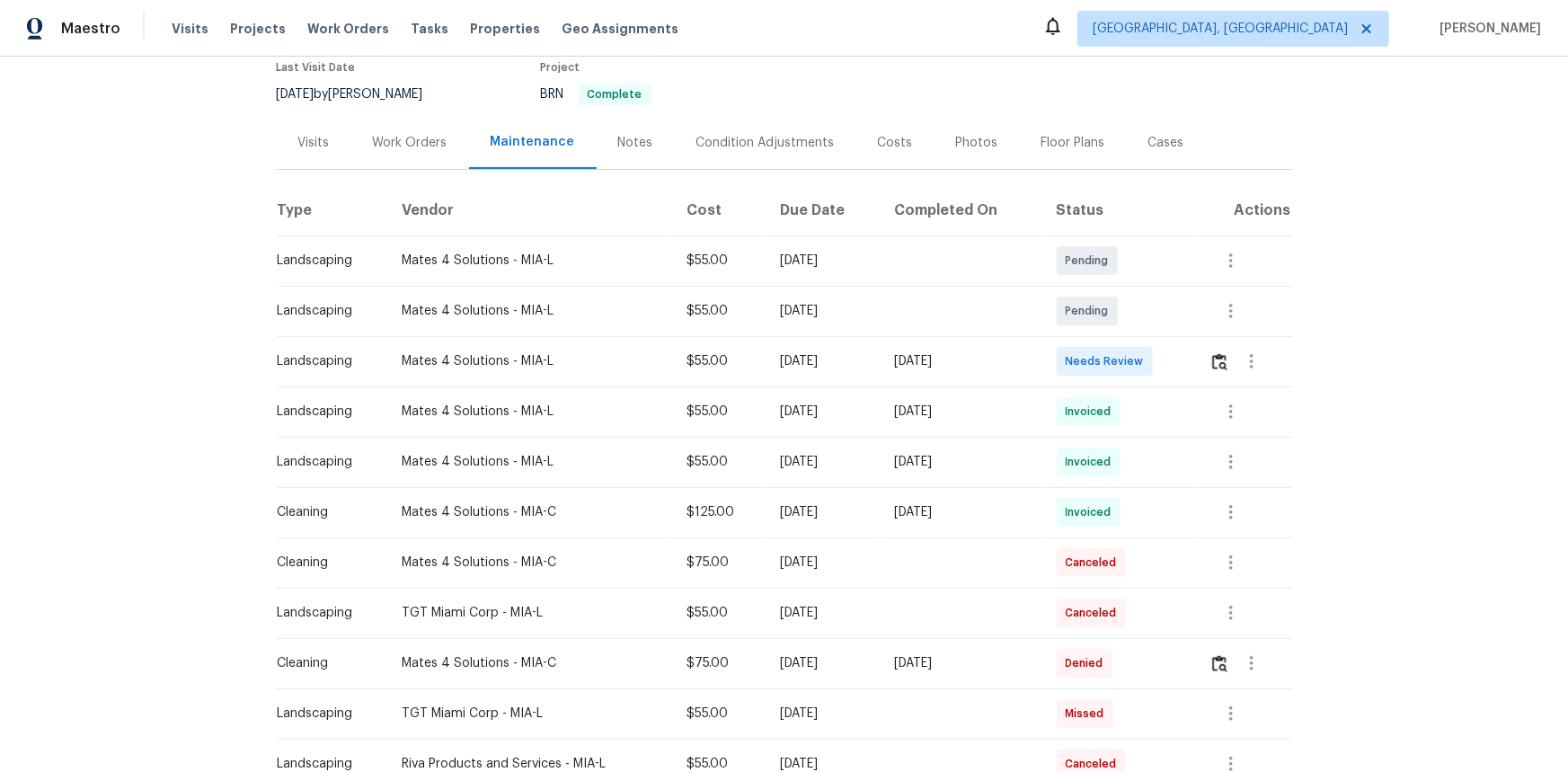
scroll to position [163, 0]
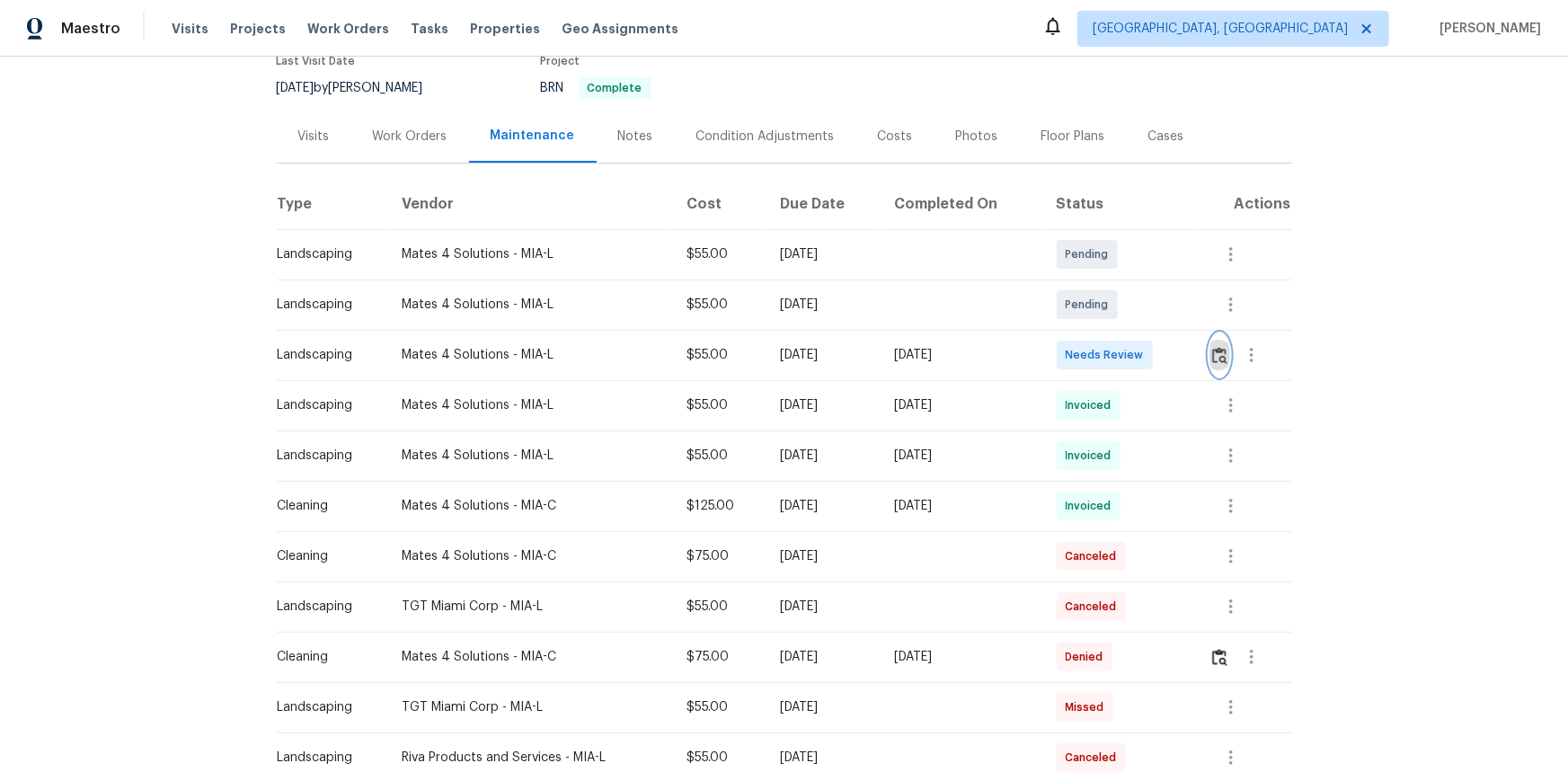
click at [1115, 342] on button "button" at bounding box center [1219, 355] width 21 height 43
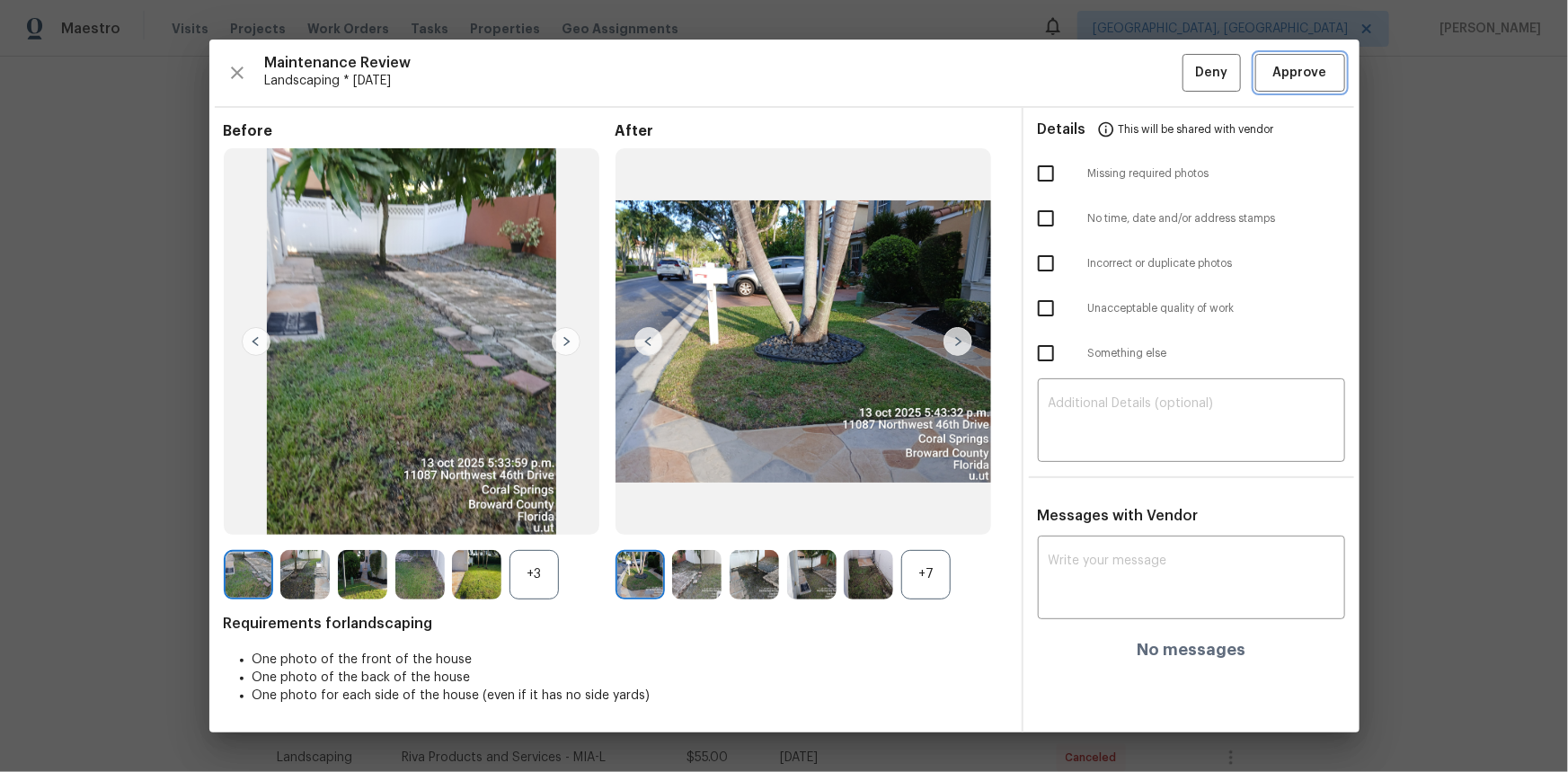
click at [1115, 76] on span "Approve" at bounding box center [1300, 73] width 54 height 22
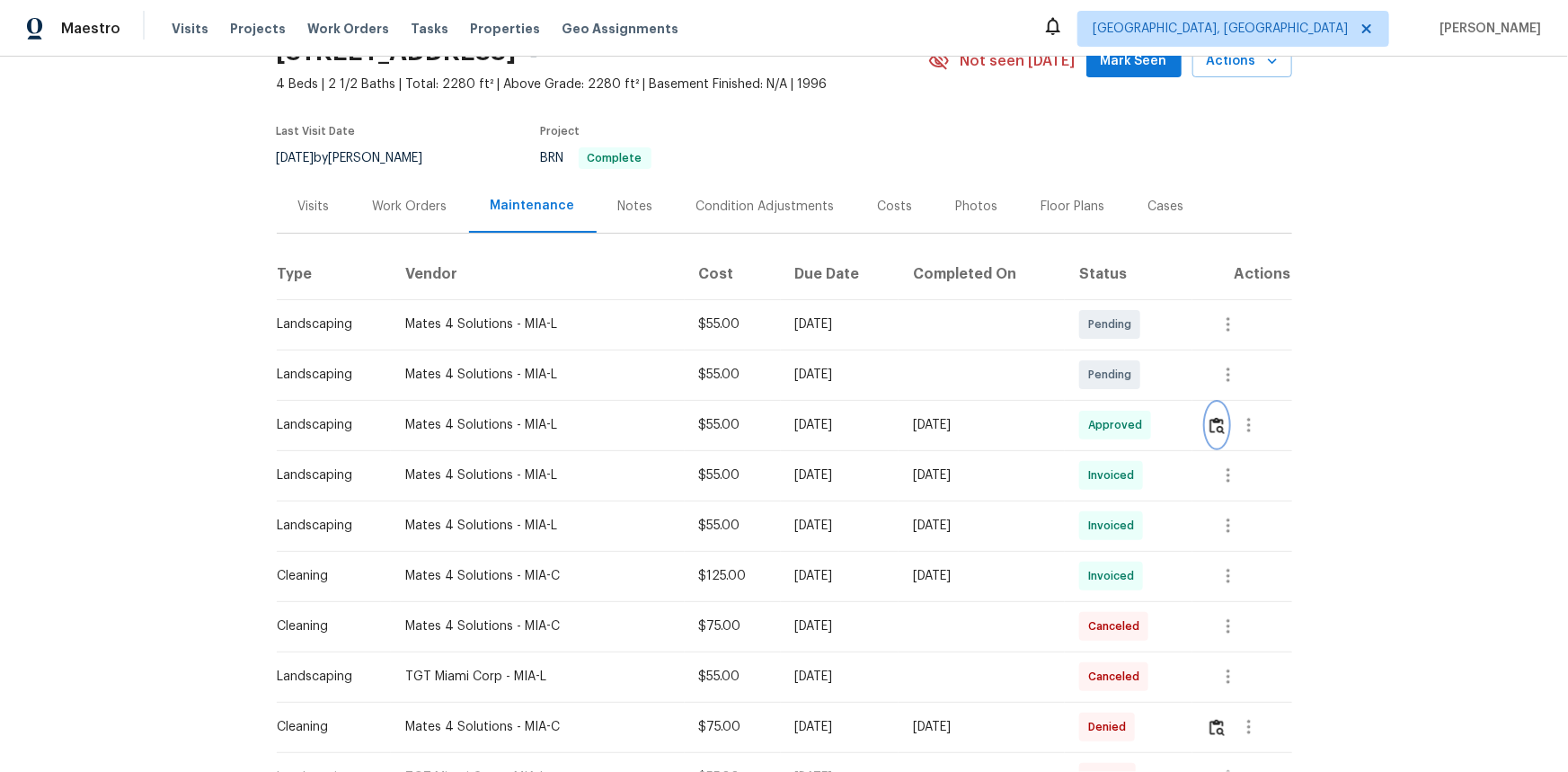
scroll to position [0, 0]
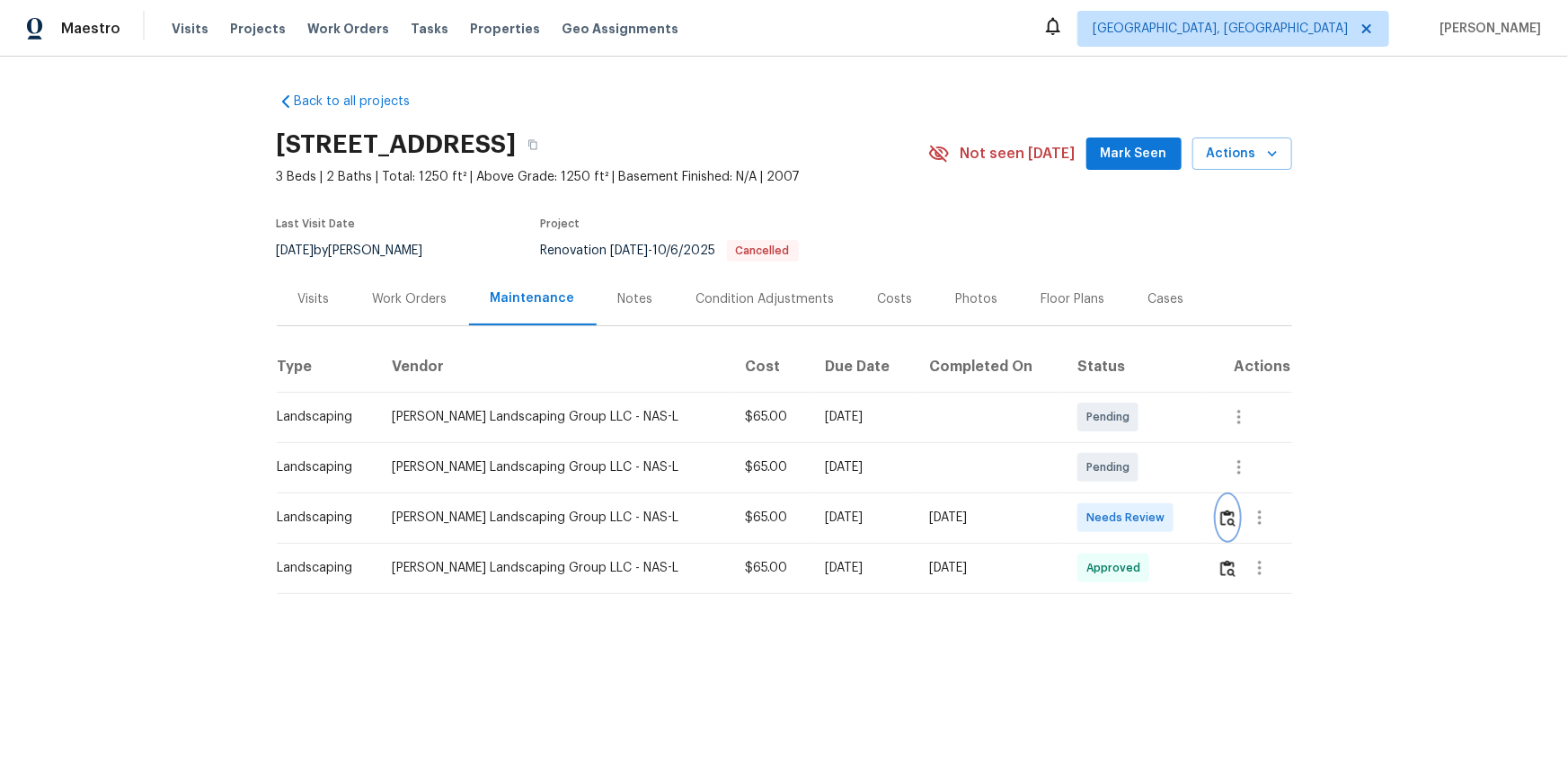
click at [1115, 516] on img "button" at bounding box center [1227, 518] width 15 height 17
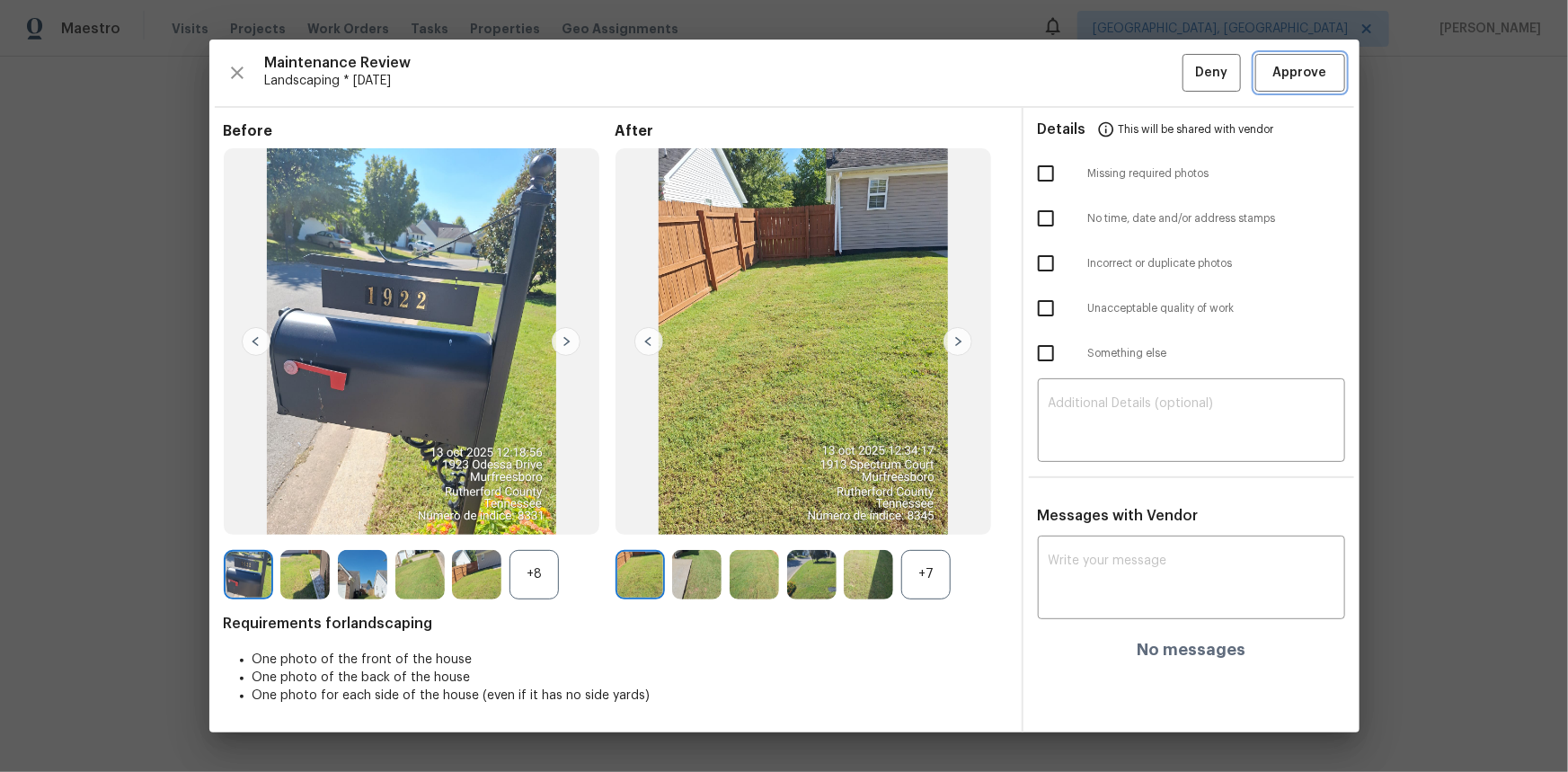
click at [1115, 86] on button "Approve" at bounding box center [1300, 73] width 90 height 39
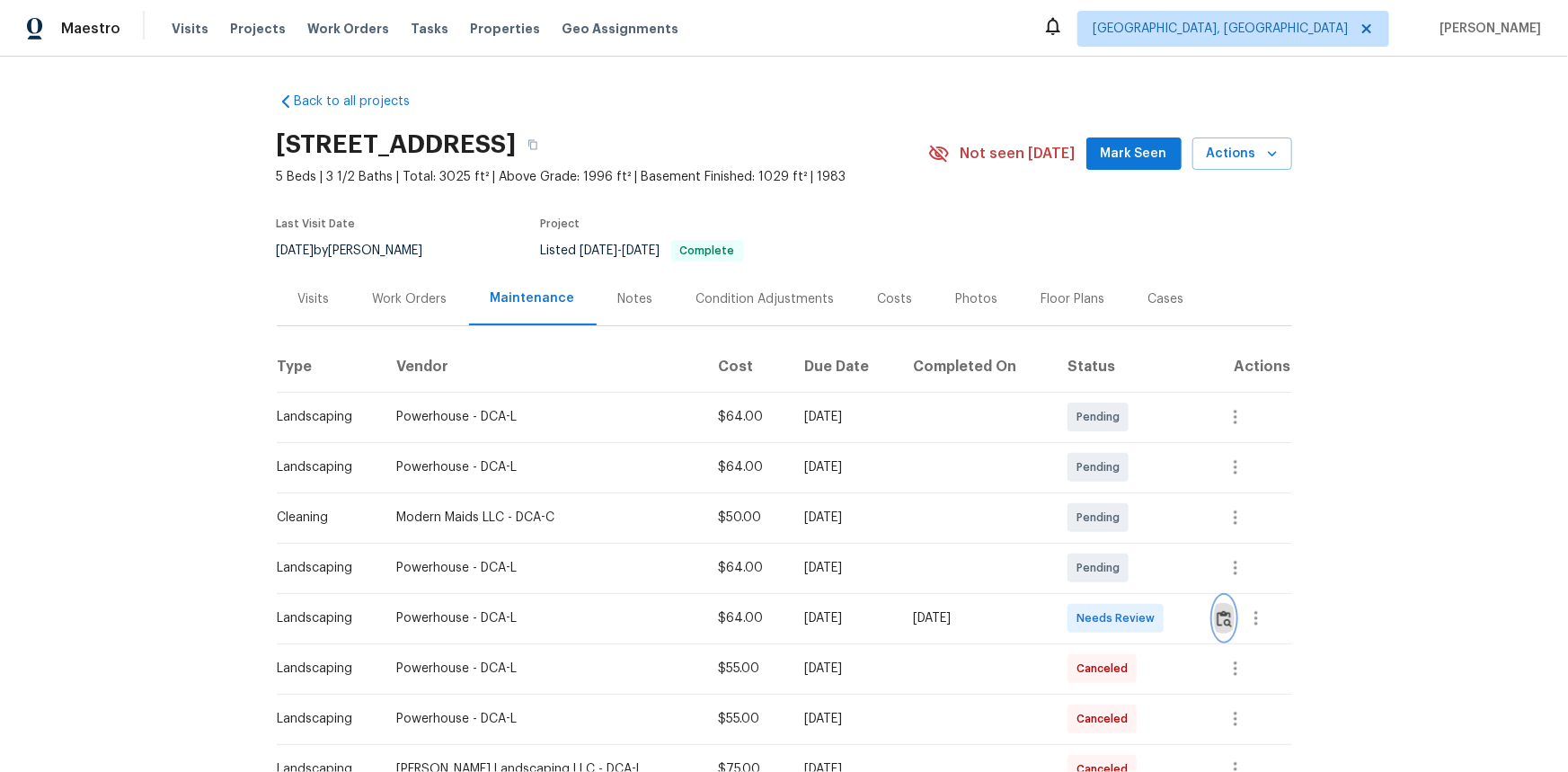
click at [1115, 516] on img "button" at bounding box center [1224, 618] width 15 height 17
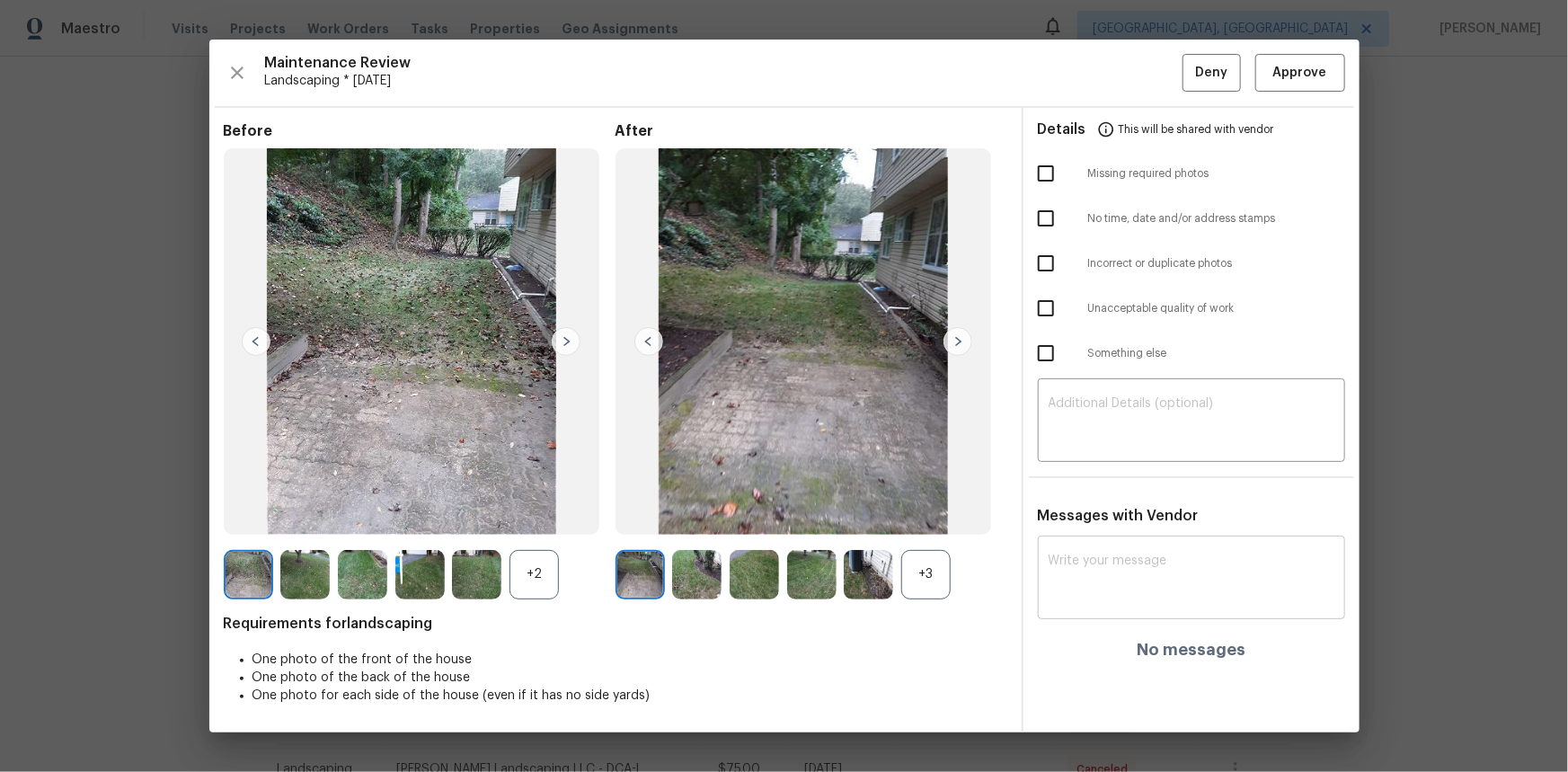
click at [1074, 516] on textarea at bounding box center [1191, 580] width 286 height 50
paste textarea "Maintenance Audit Team: Hello! Unfortunately this cleaning visit completed on 1…"
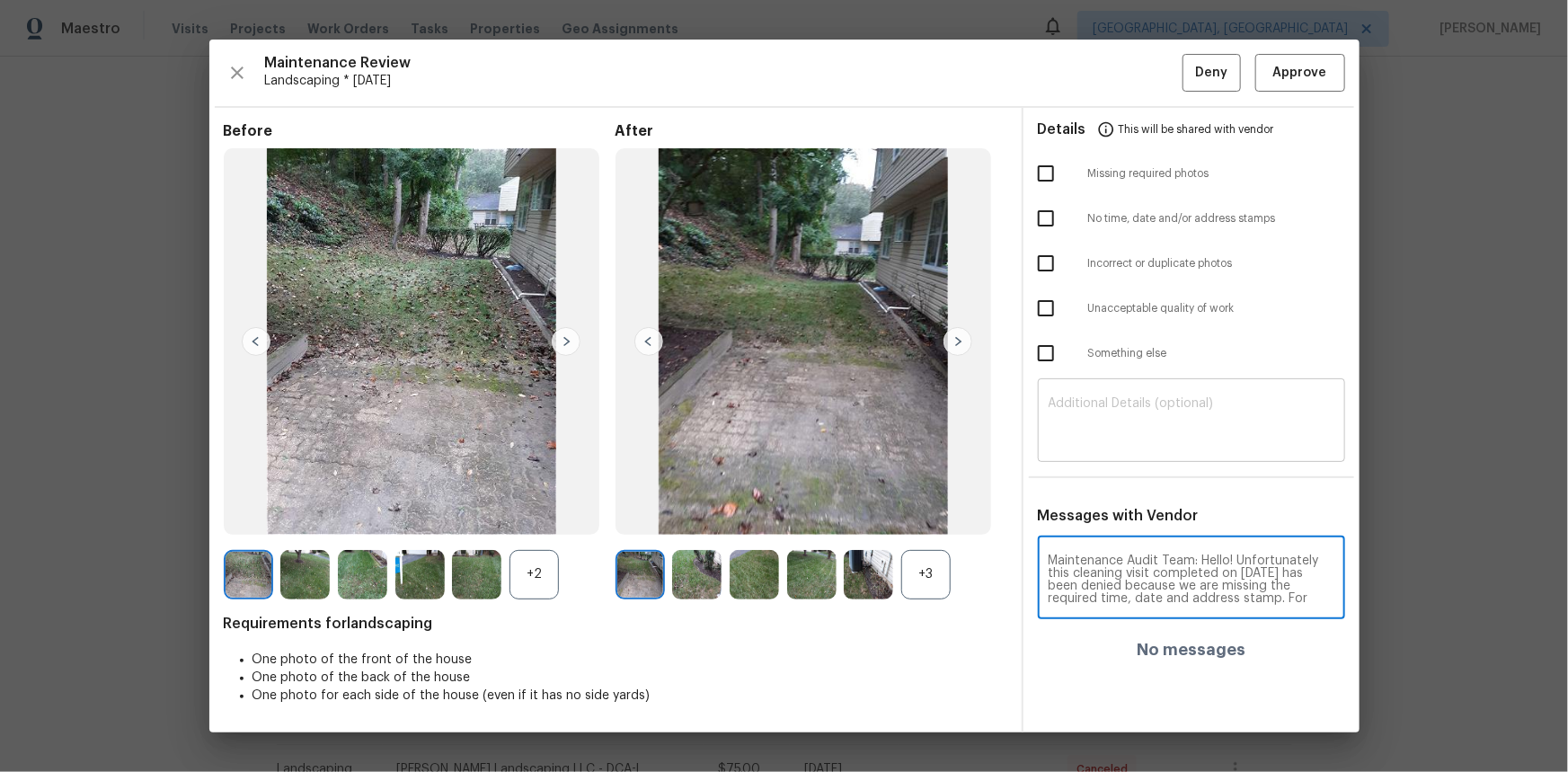
scroll to position [112, 0]
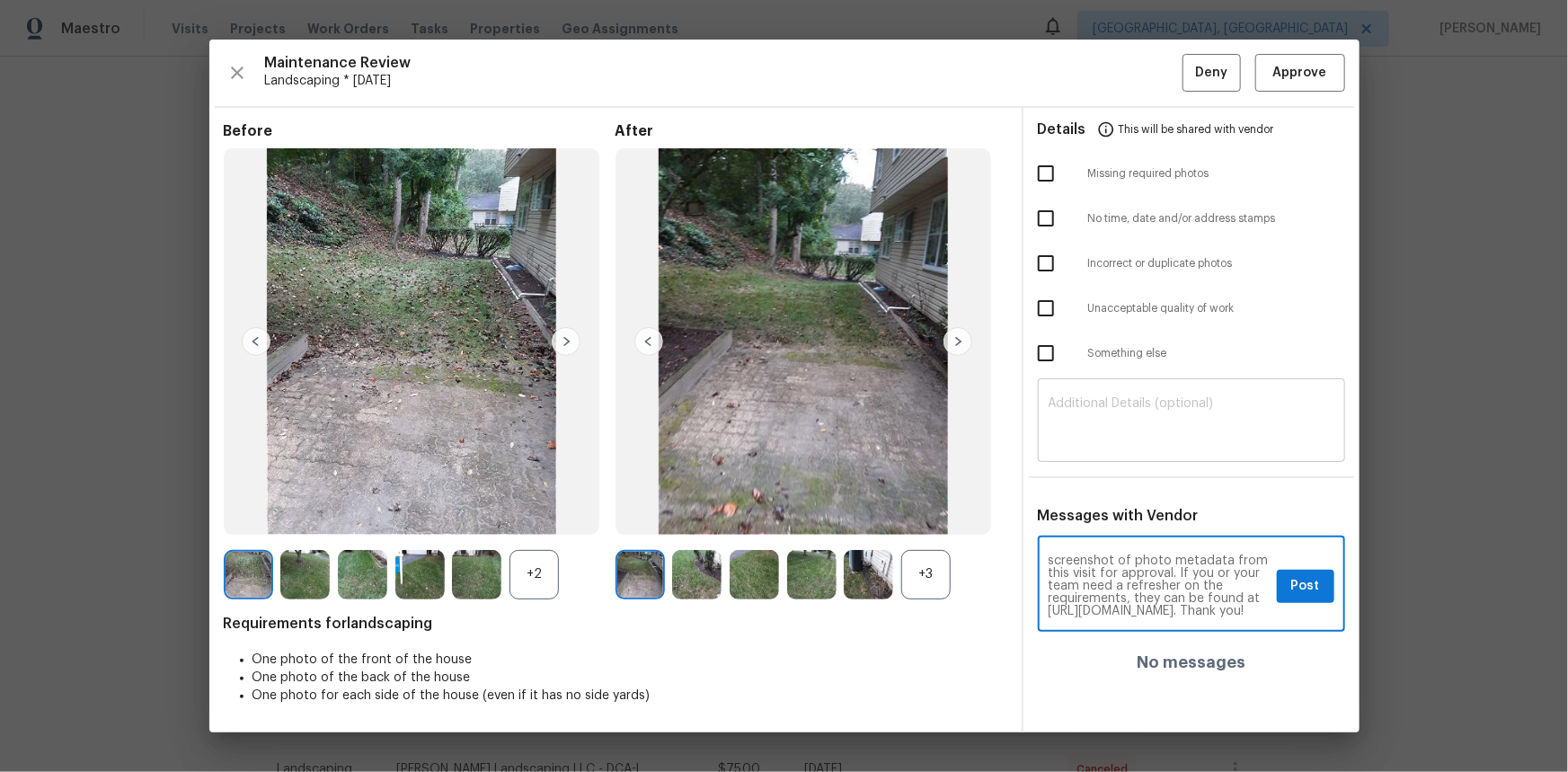
type textarea "Maintenance Audit Team: Hello! Unfortunately this cleaning visit completed on 1…"
click at [1106, 402] on textarea at bounding box center [1191, 422] width 286 height 50
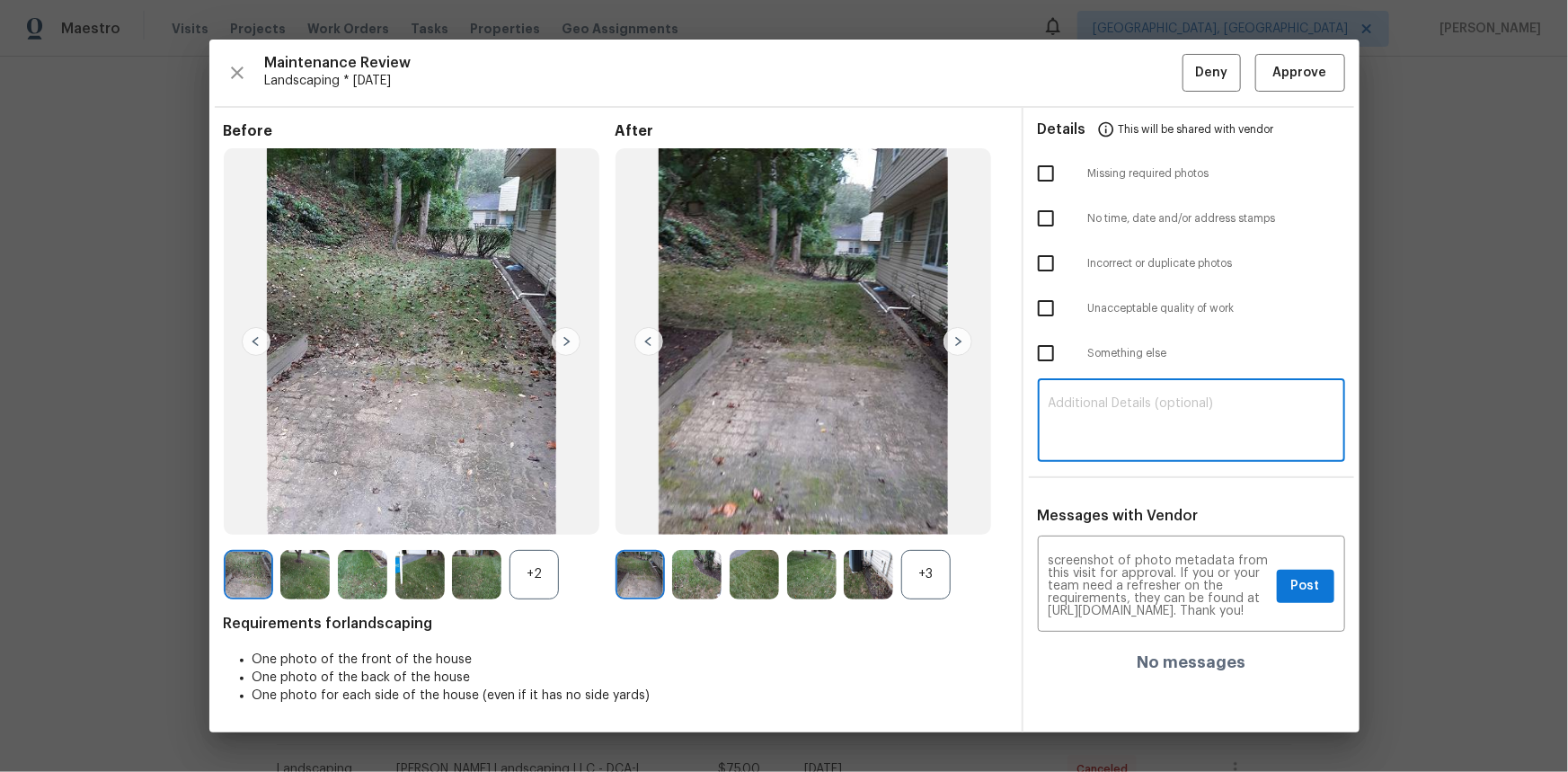
paste textarea "Maintenance Audit Team: Hello! Unfortunately this cleaning visit completed on 1…"
type textarea "Maintenance Audit Team: Hello! Unfortunately this cleaning visit completed on 1…"
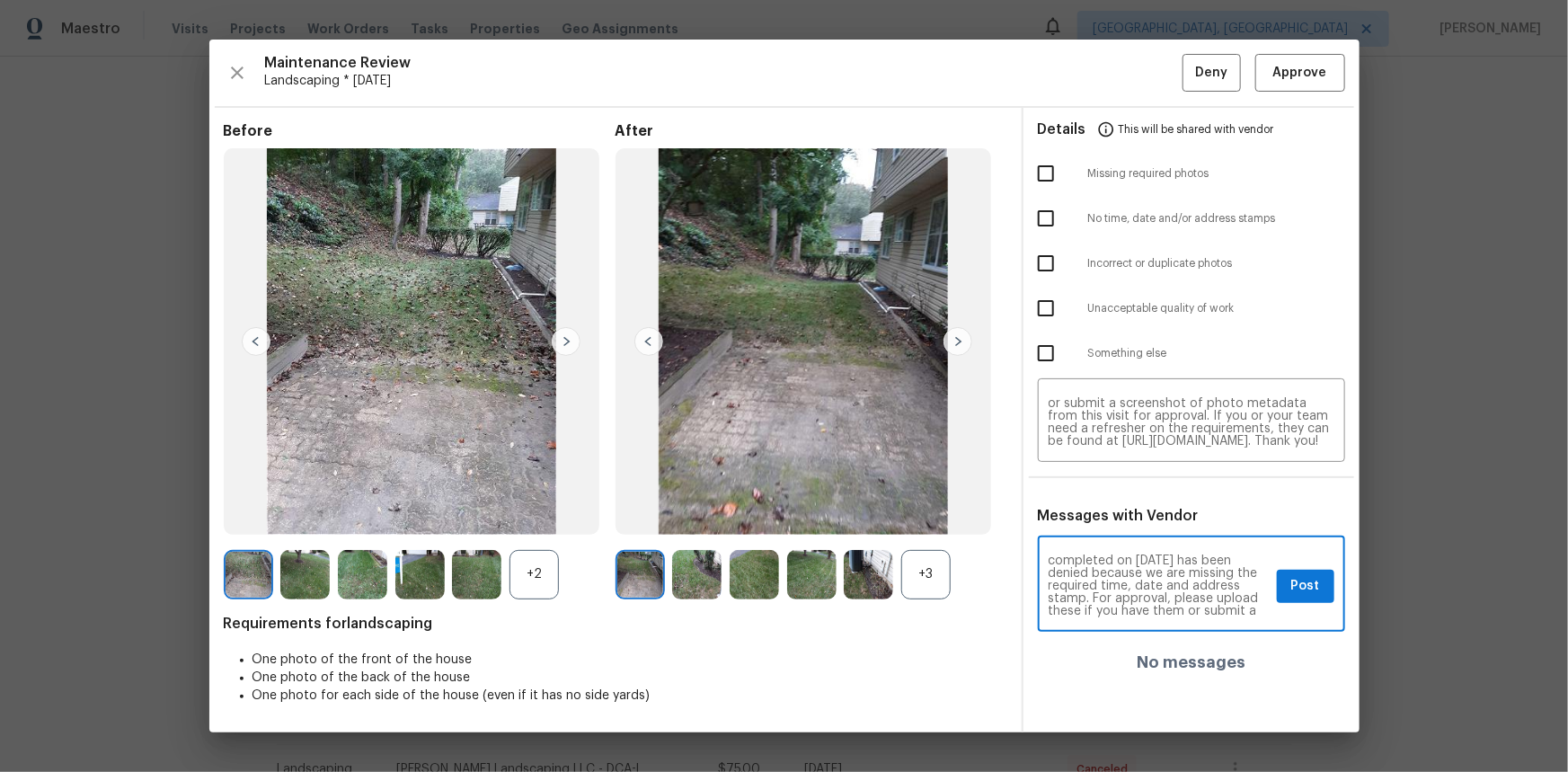
scroll to position [32, 0]
click at [1115, 516] on span "Post" at bounding box center [1305, 586] width 29 height 22
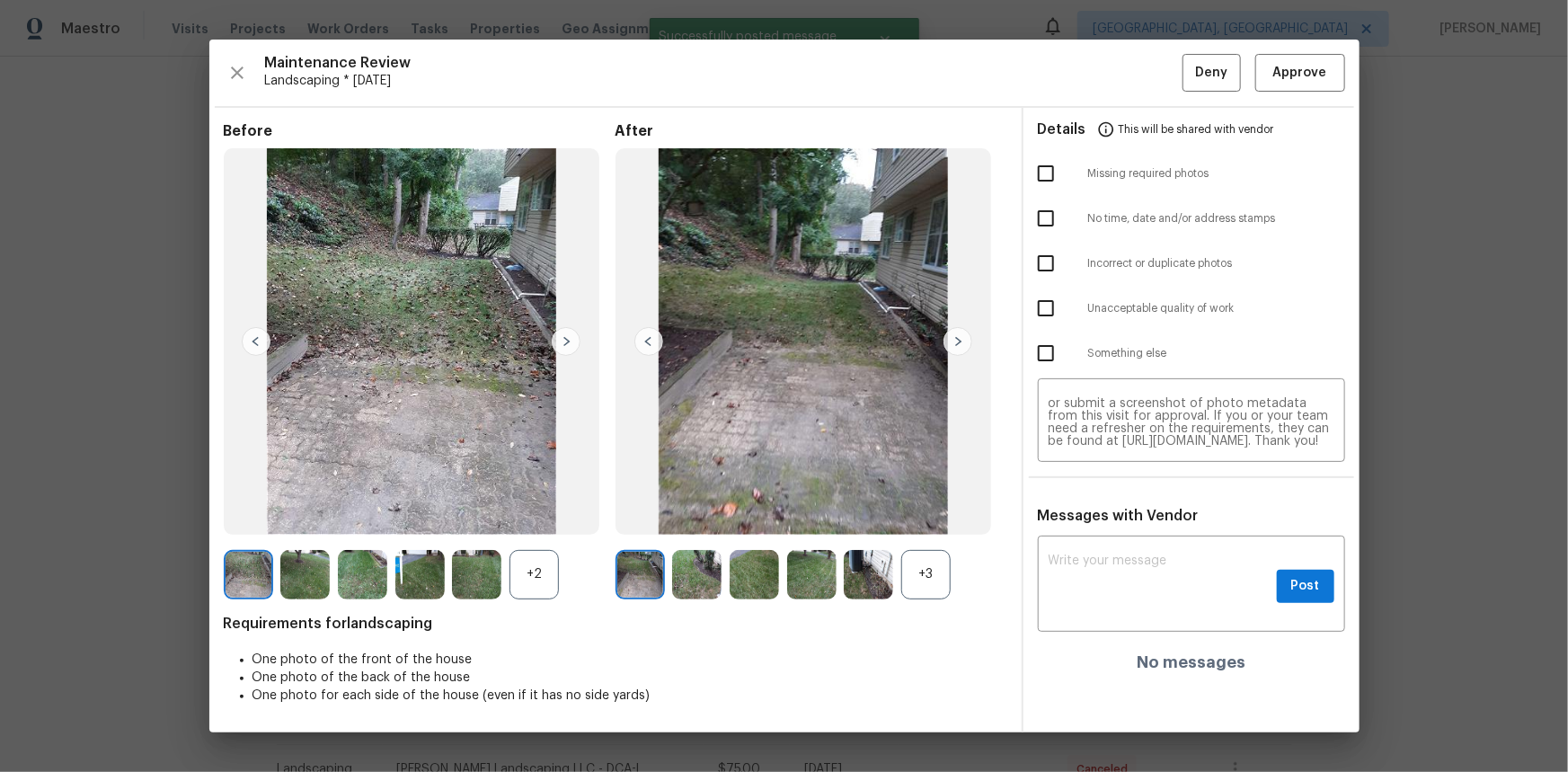
scroll to position [0, 0]
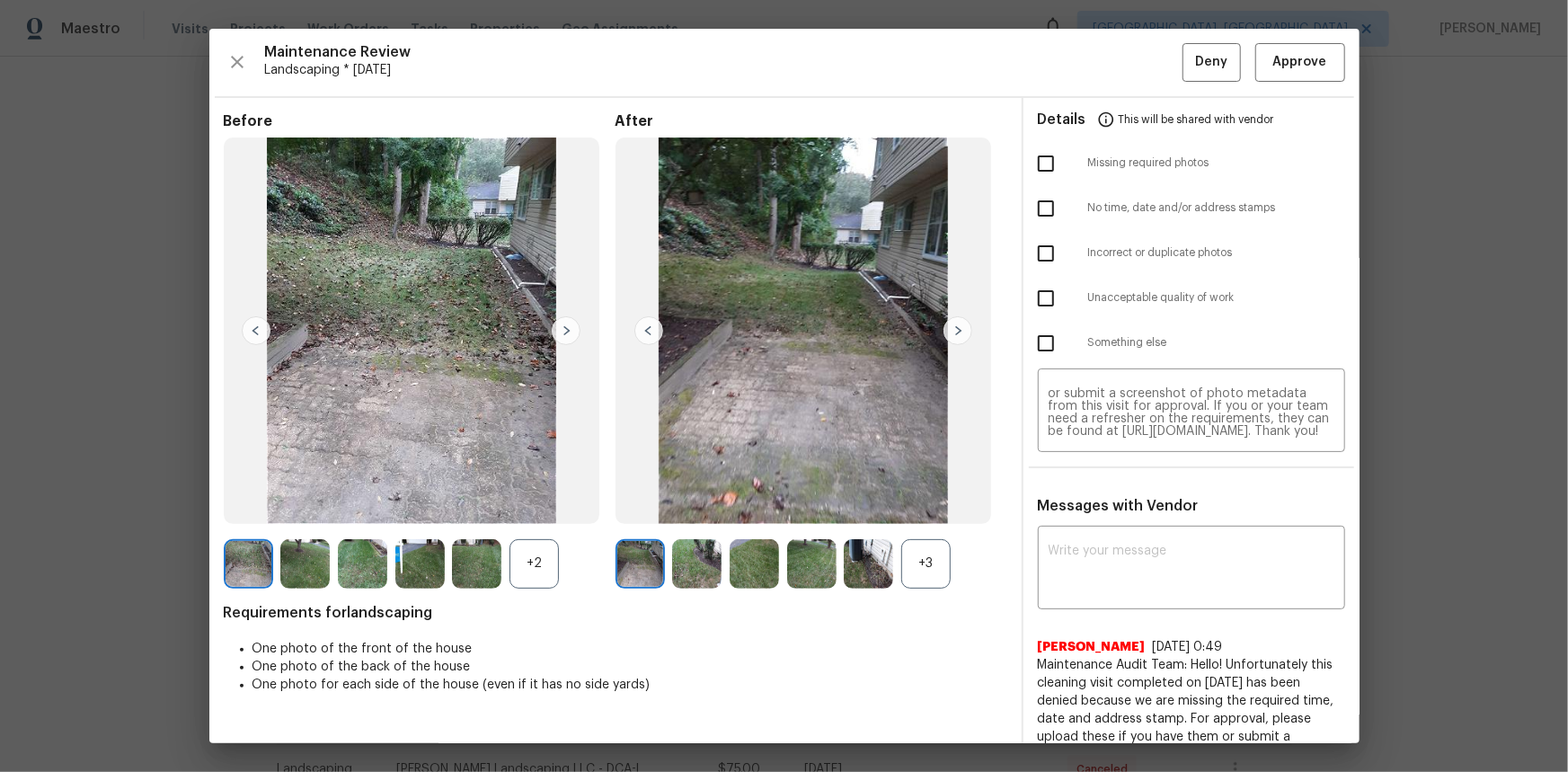
click at [1042, 148] on input "checkbox" at bounding box center [1046, 164] width 38 height 38
click at [1035, 158] on input "checkbox" at bounding box center [1046, 164] width 38 height 38
checkbox input "false"
click at [1033, 261] on input "checkbox" at bounding box center [1046, 253] width 38 height 38
click at [1031, 262] on input "checkbox" at bounding box center [1046, 253] width 38 height 38
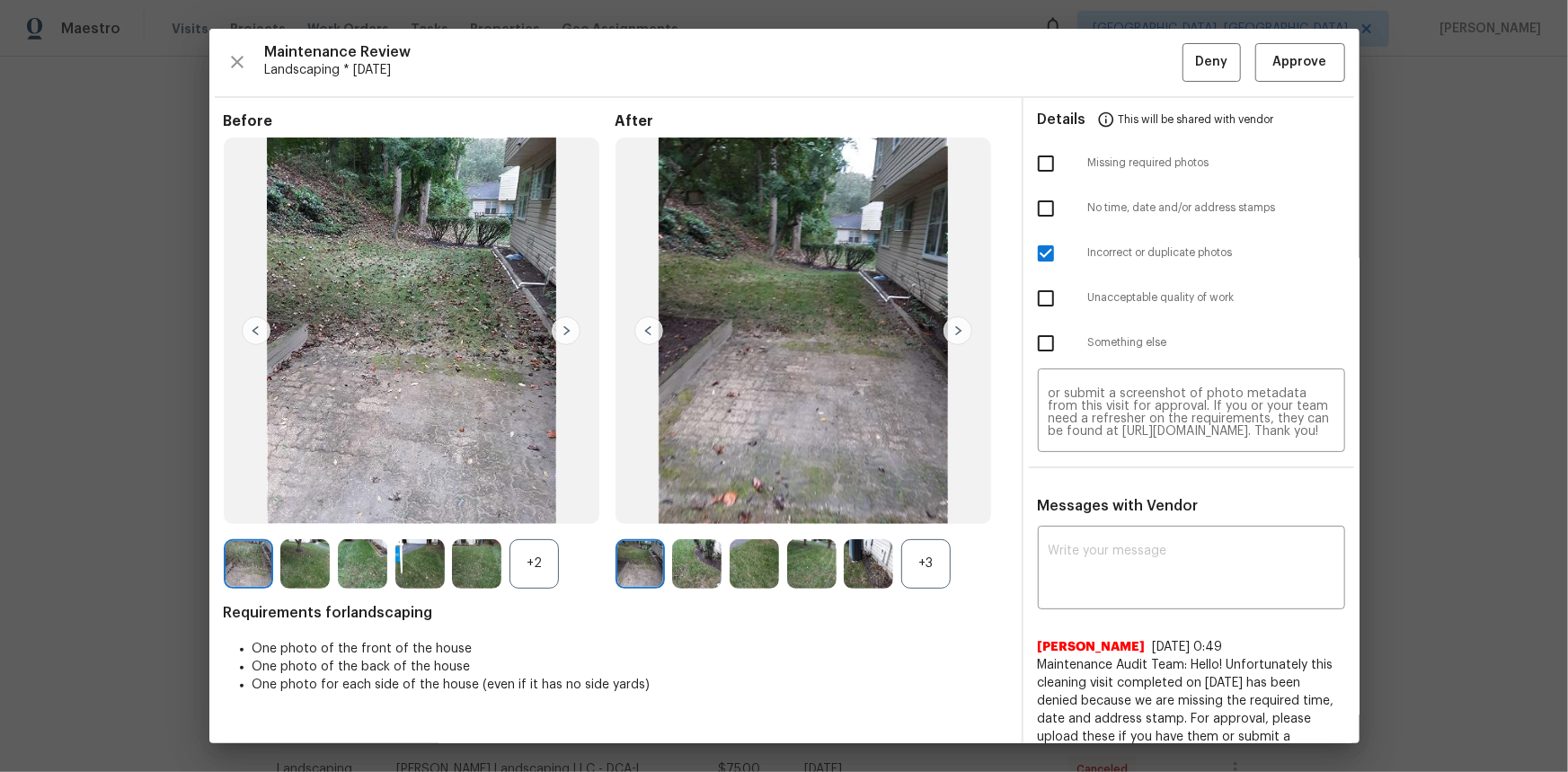
checkbox input "false"
click at [1042, 209] on input "checkbox" at bounding box center [1046, 209] width 38 height 38
checkbox input "true"
click at [1115, 53] on span "Deny" at bounding box center [1211, 62] width 32 height 22
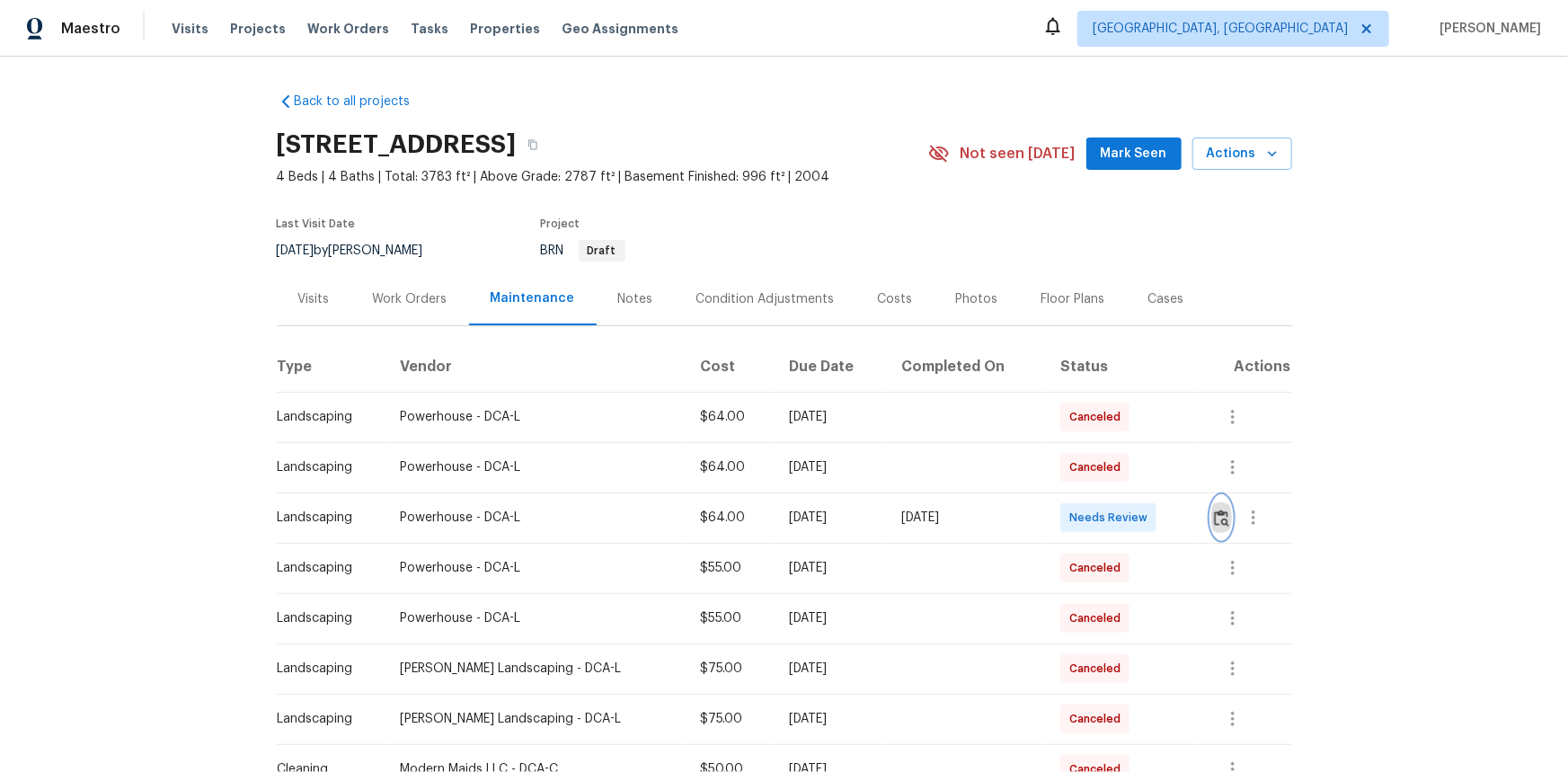
click at [1115, 510] on img "button" at bounding box center [1221, 518] width 15 height 17
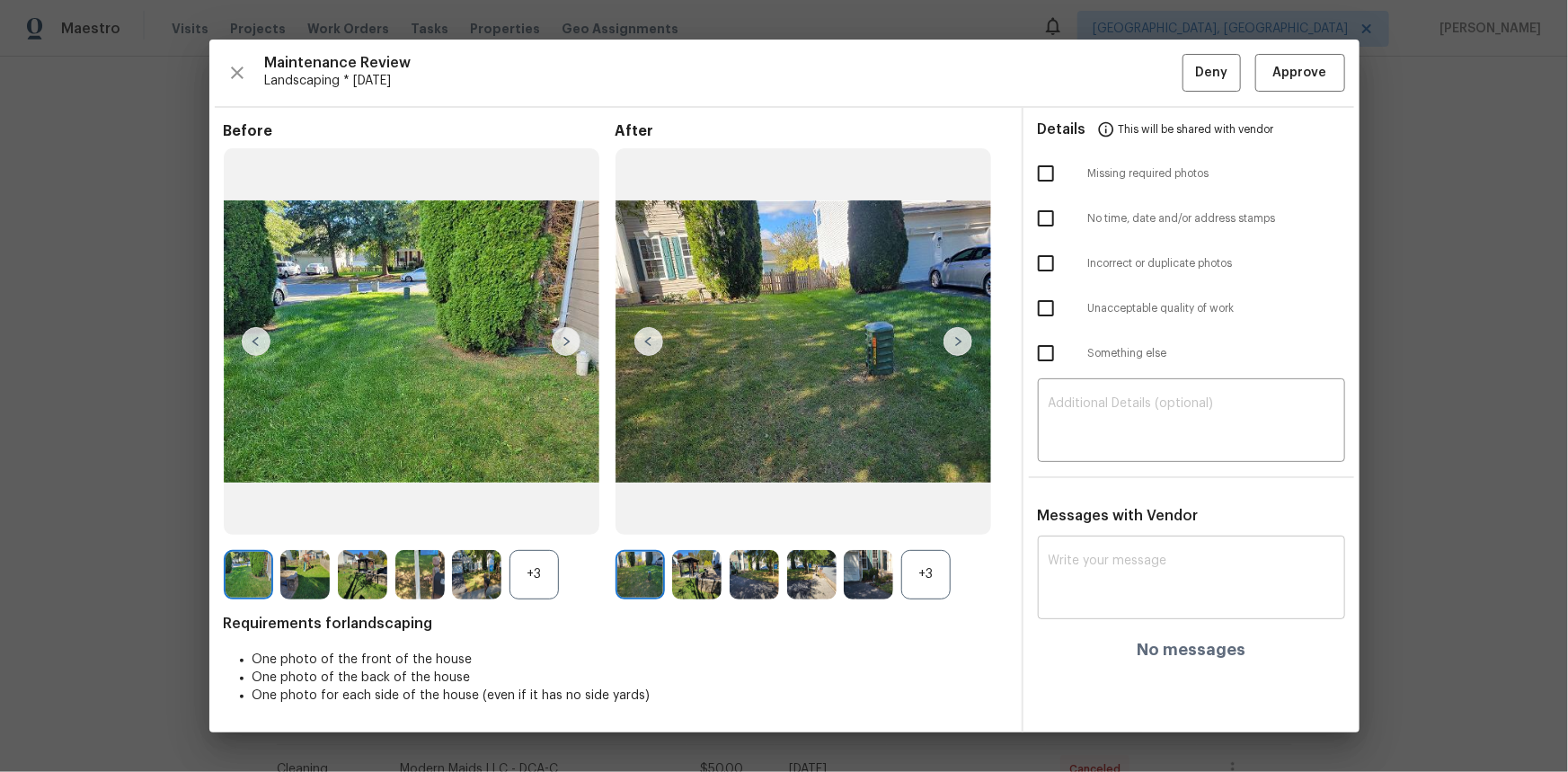
click at [1060, 516] on textarea at bounding box center [1191, 580] width 286 height 50
paste textarea "Maintenance Audit Team: Hello! Unfortunately this cleaning visit completed on […"
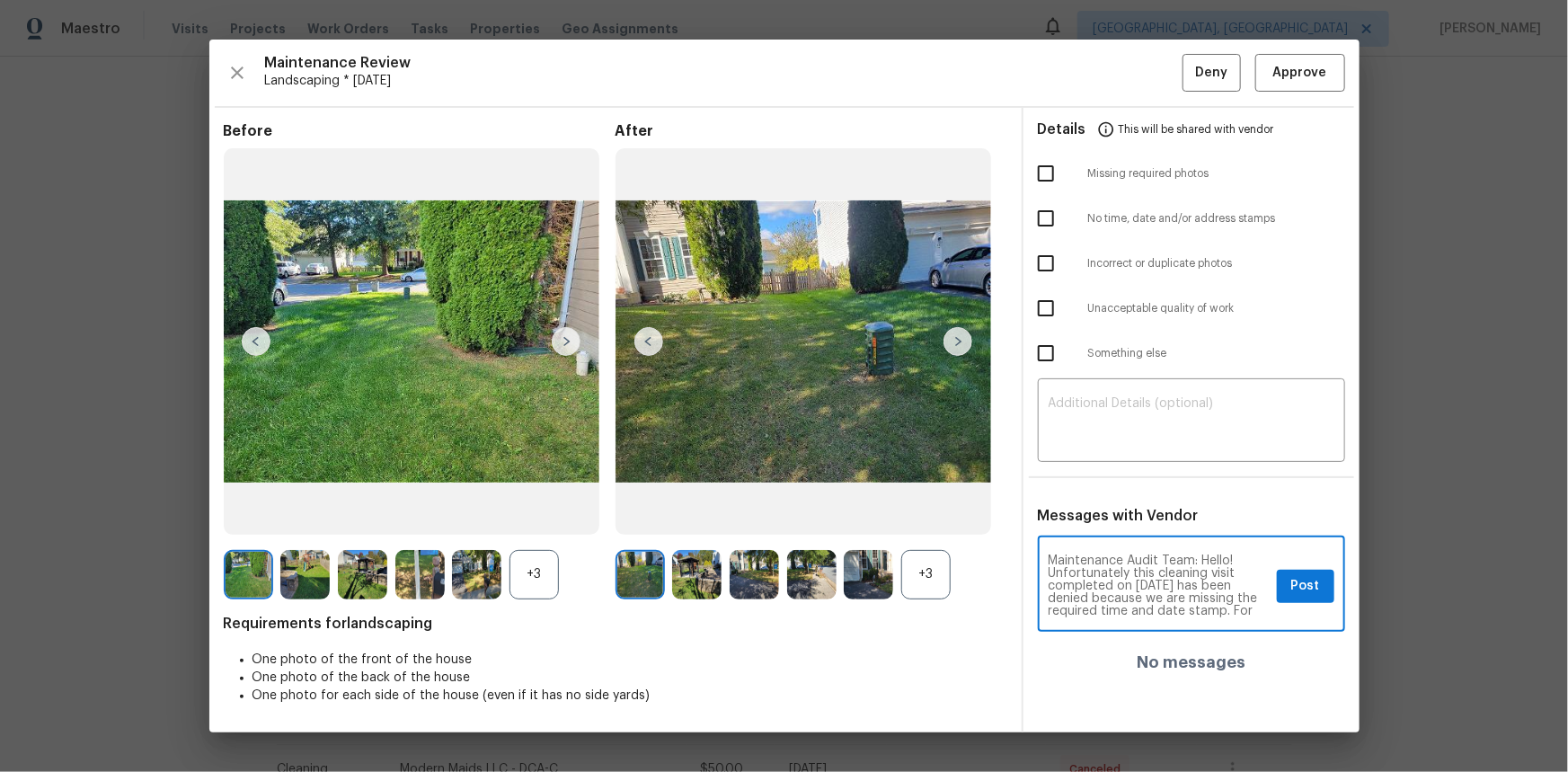
scroll to position [112, 0]
type textarea "Maintenance Audit Team: Hello! Unfortunately this cleaning visit completed on […"
click at [1114, 417] on textarea at bounding box center [1191, 422] width 286 height 50
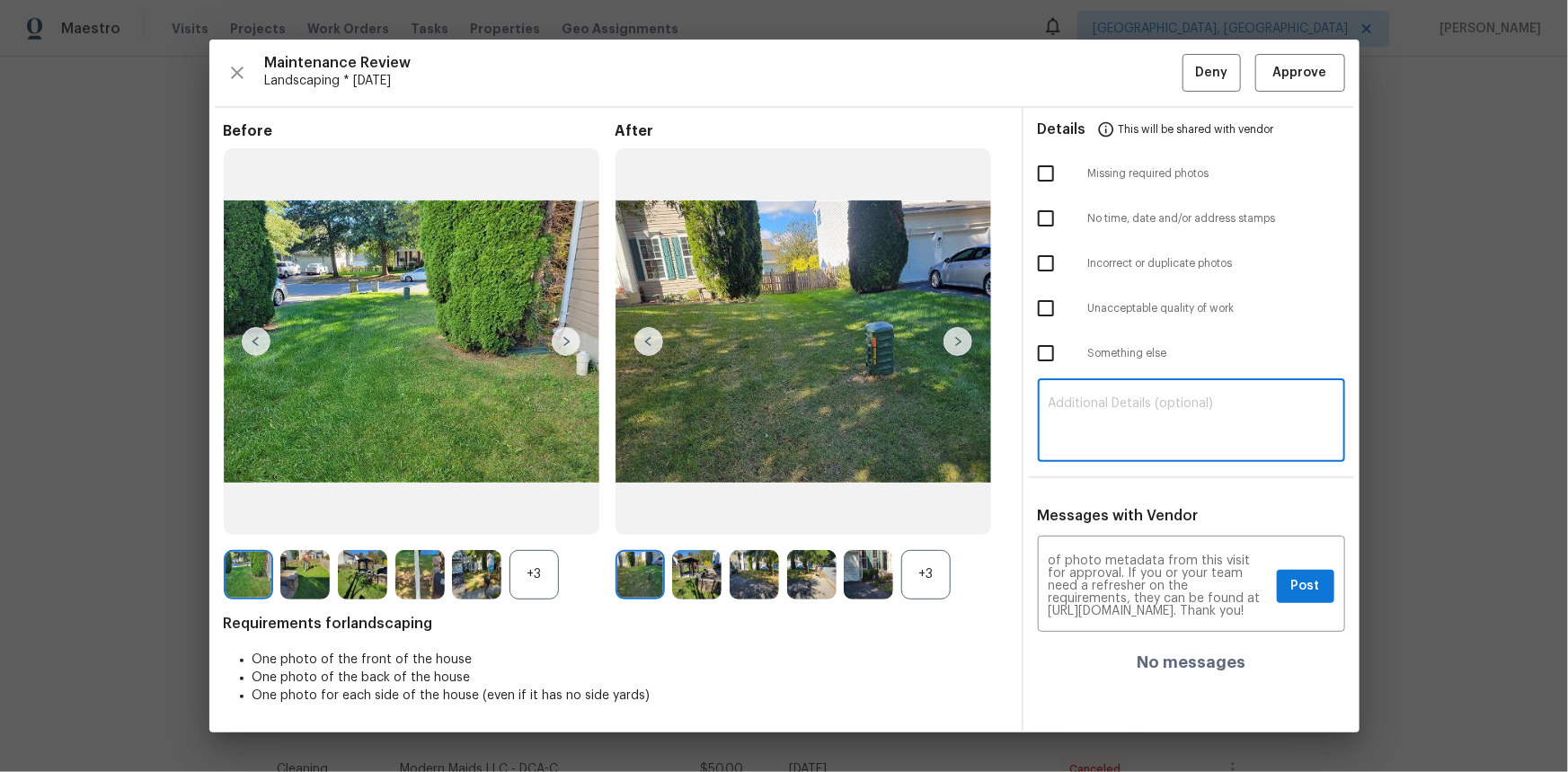
paste textarea "Maintenance Audit Team: Hello! Unfortunately this cleaning visit completed on […"
type textarea "Maintenance Audit Team: Hello! Unfortunately this cleaning visit completed on 1…"
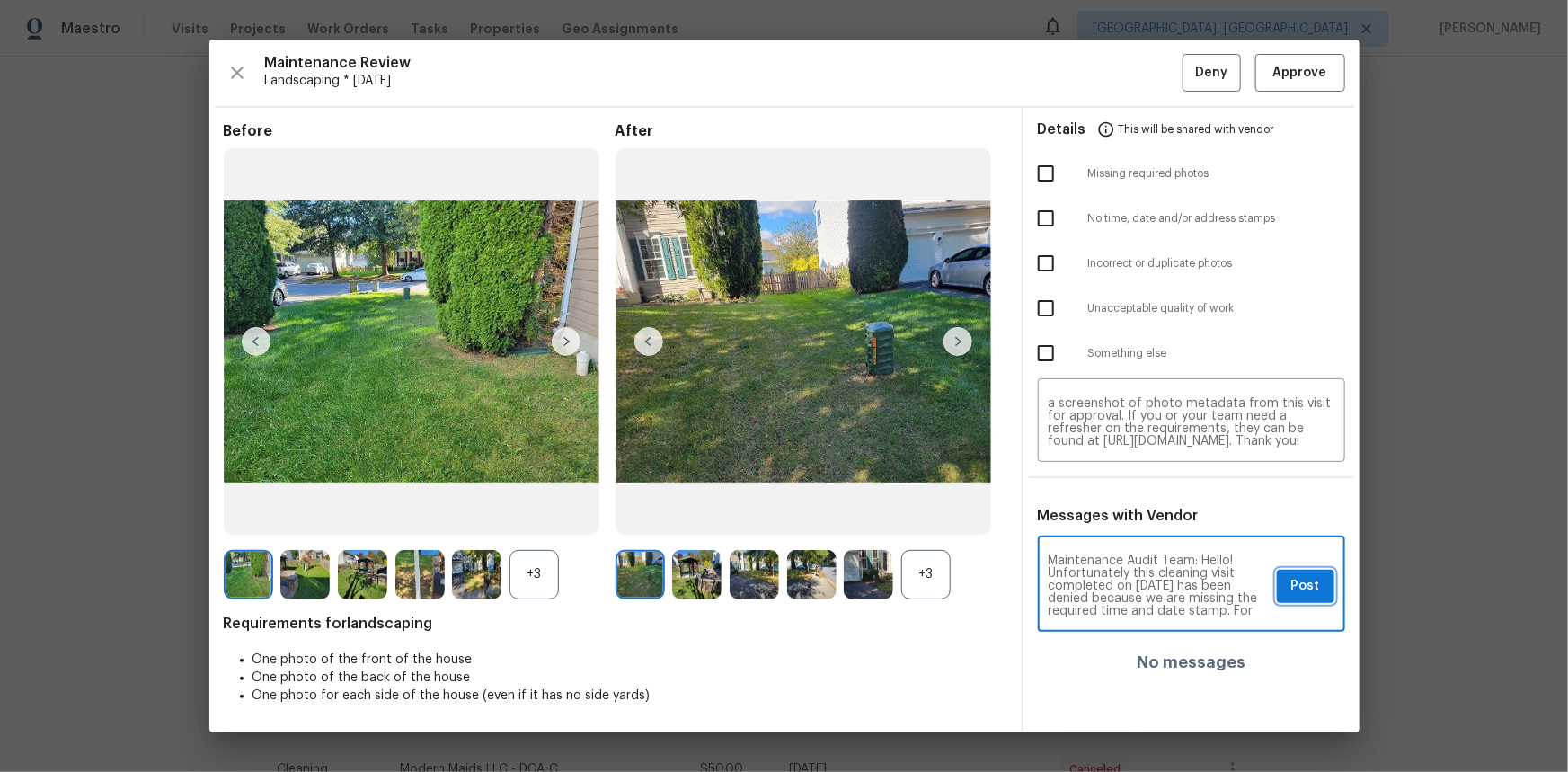
click at [1115, 516] on span "Post" at bounding box center [1305, 586] width 29 height 22
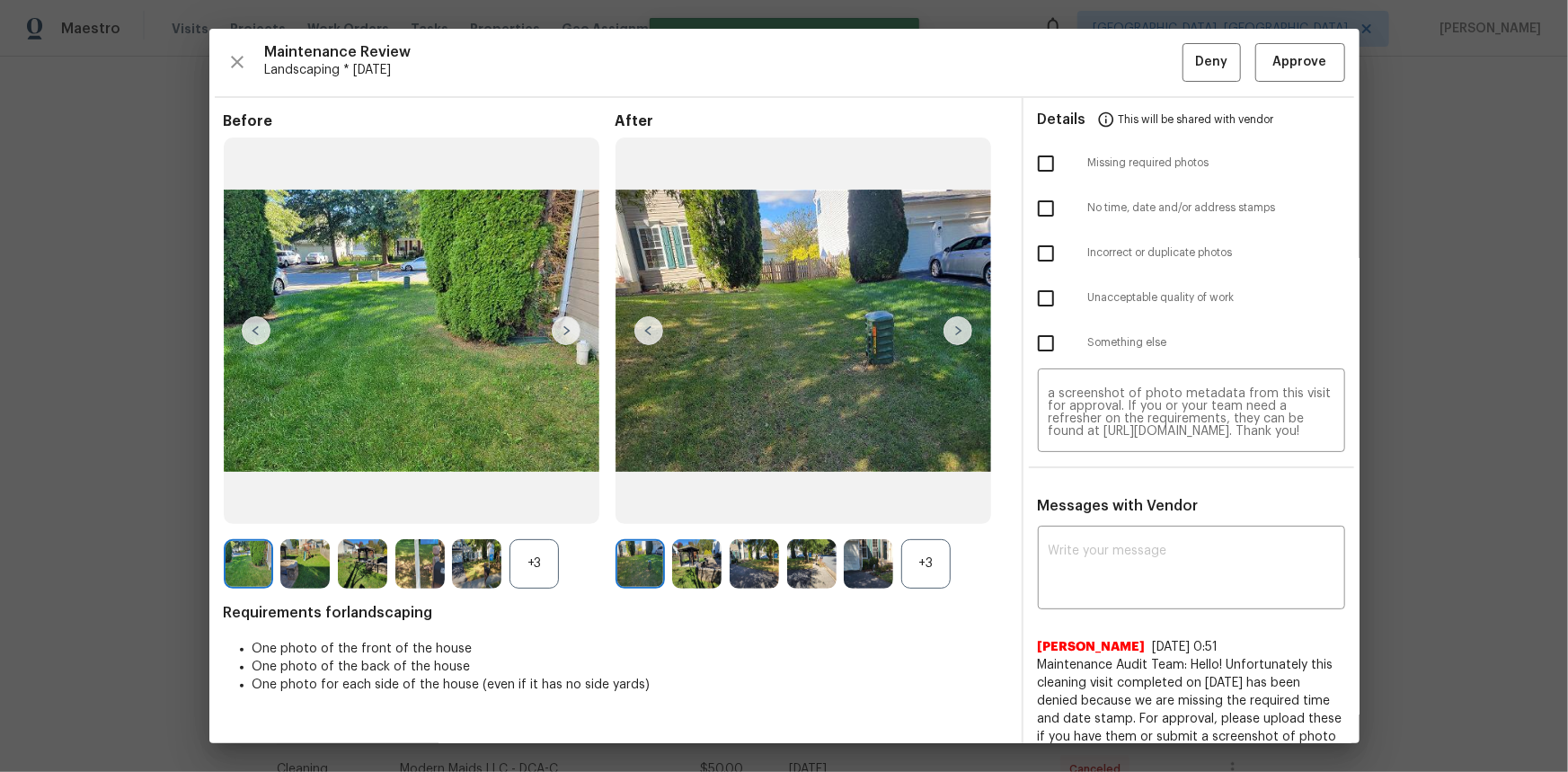
click at [1033, 211] on input "checkbox" at bounding box center [1046, 209] width 38 height 38
checkbox input "true"
click at [1115, 67] on span "Deny" at bounding box center [1211, 62] width 32 height 22
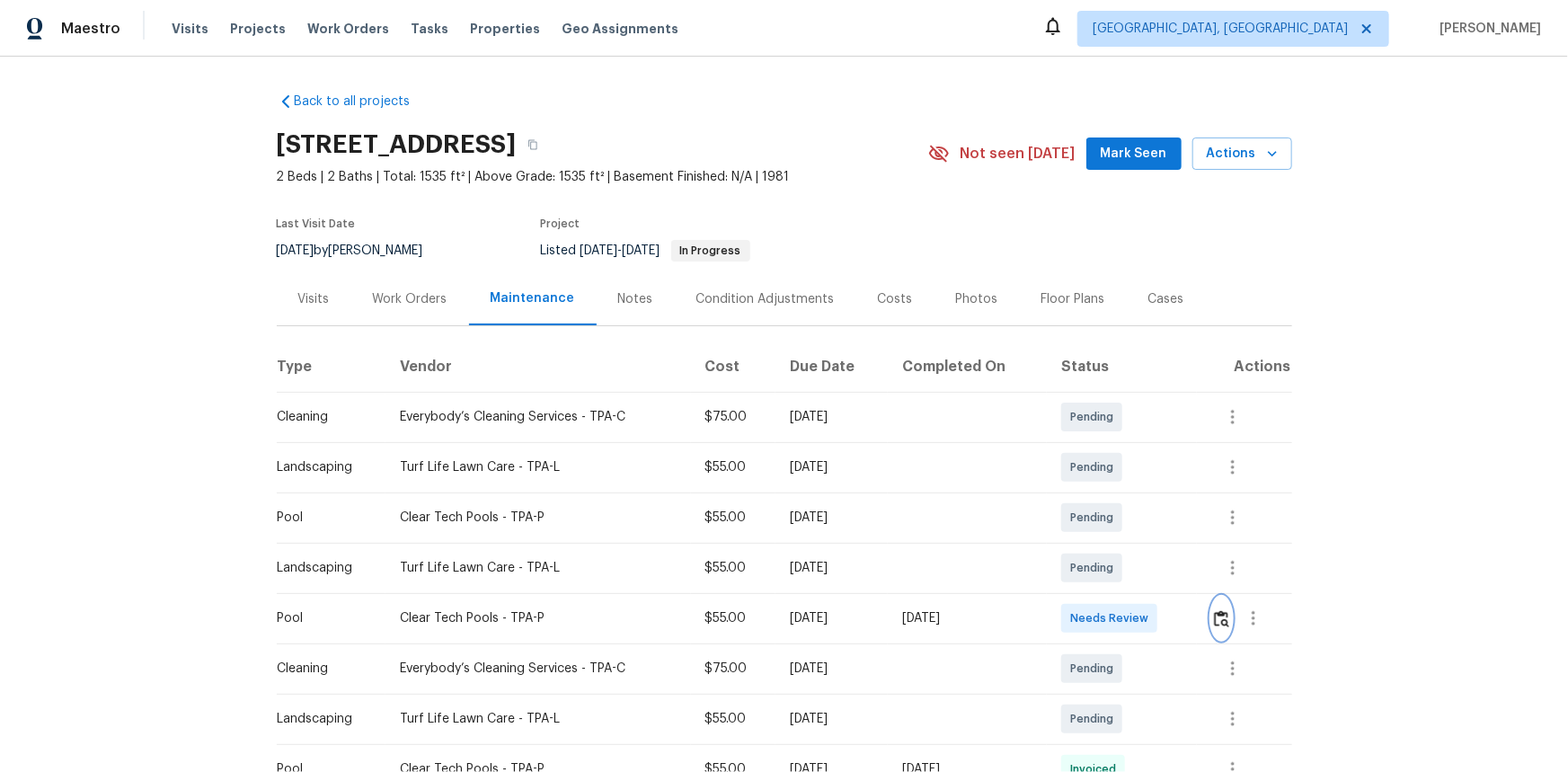
click at [1219, 617] on img "button" at bounding box center [1221, 618] width 15 height 17
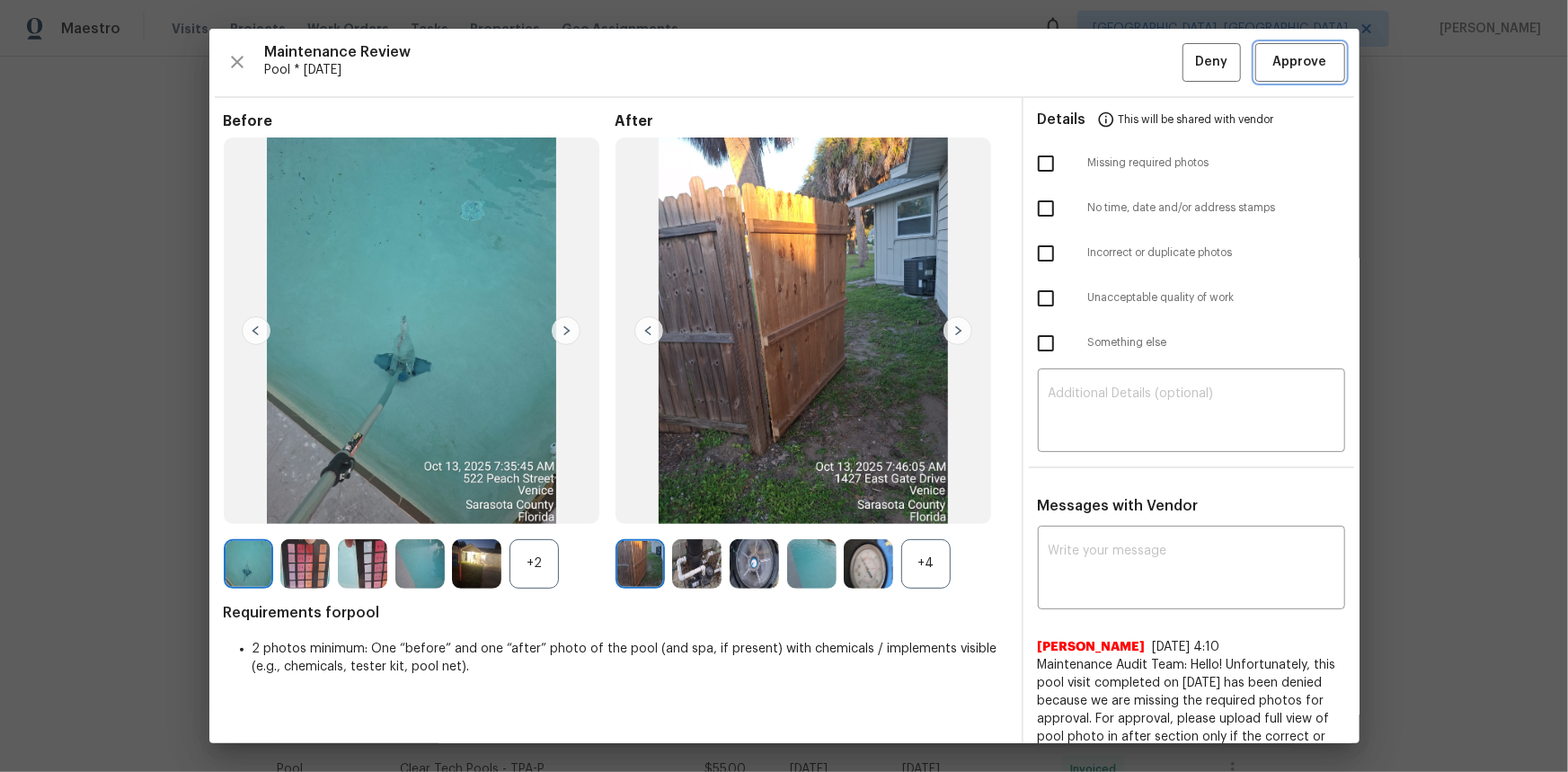
click at [1284, 75] on button "Approve" at bounding box center [1300, 62] width 90 height 39
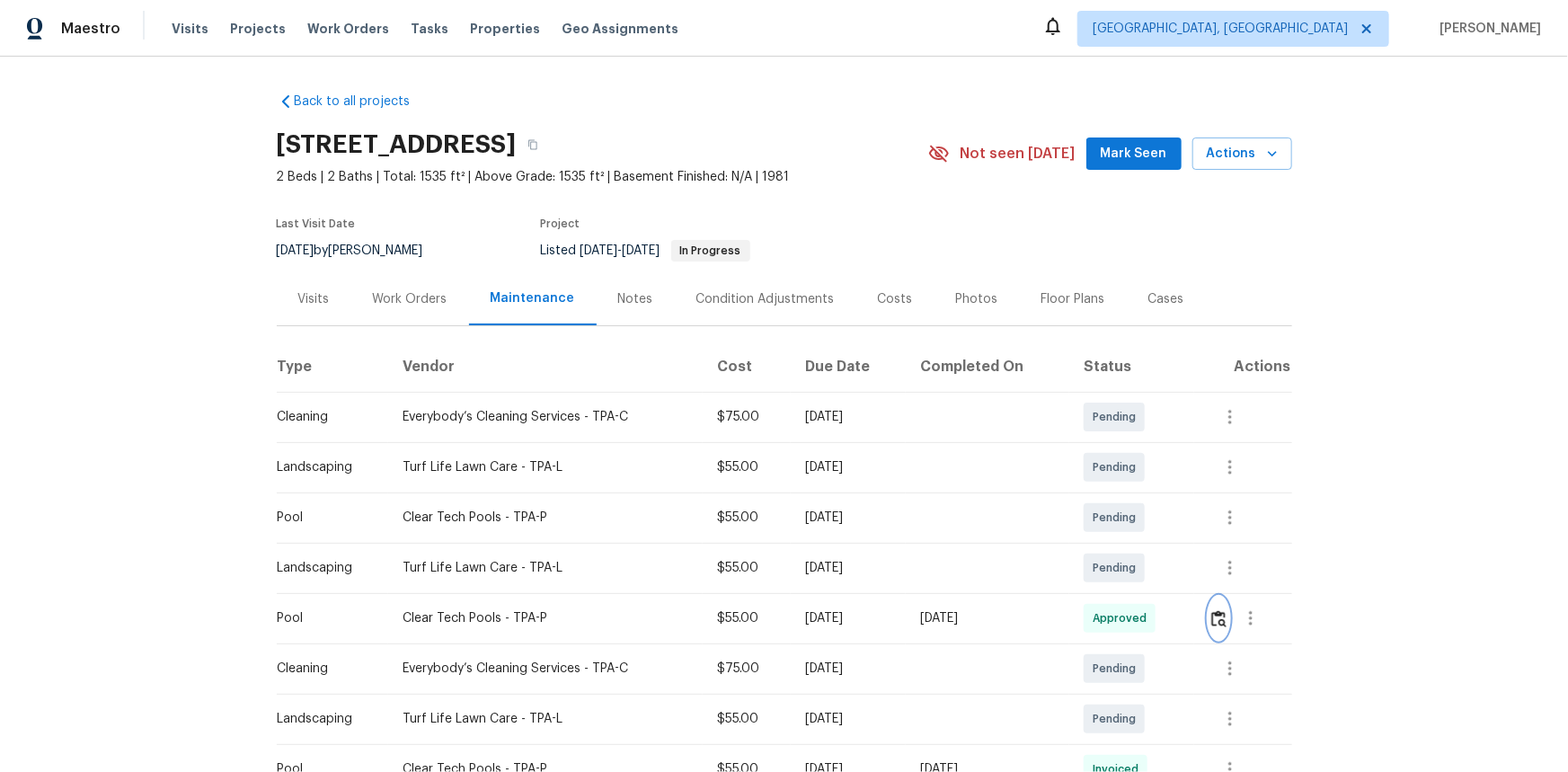
click at [1216, 617] on img "button" at bounding box center [1218, 618] width 15 height 17
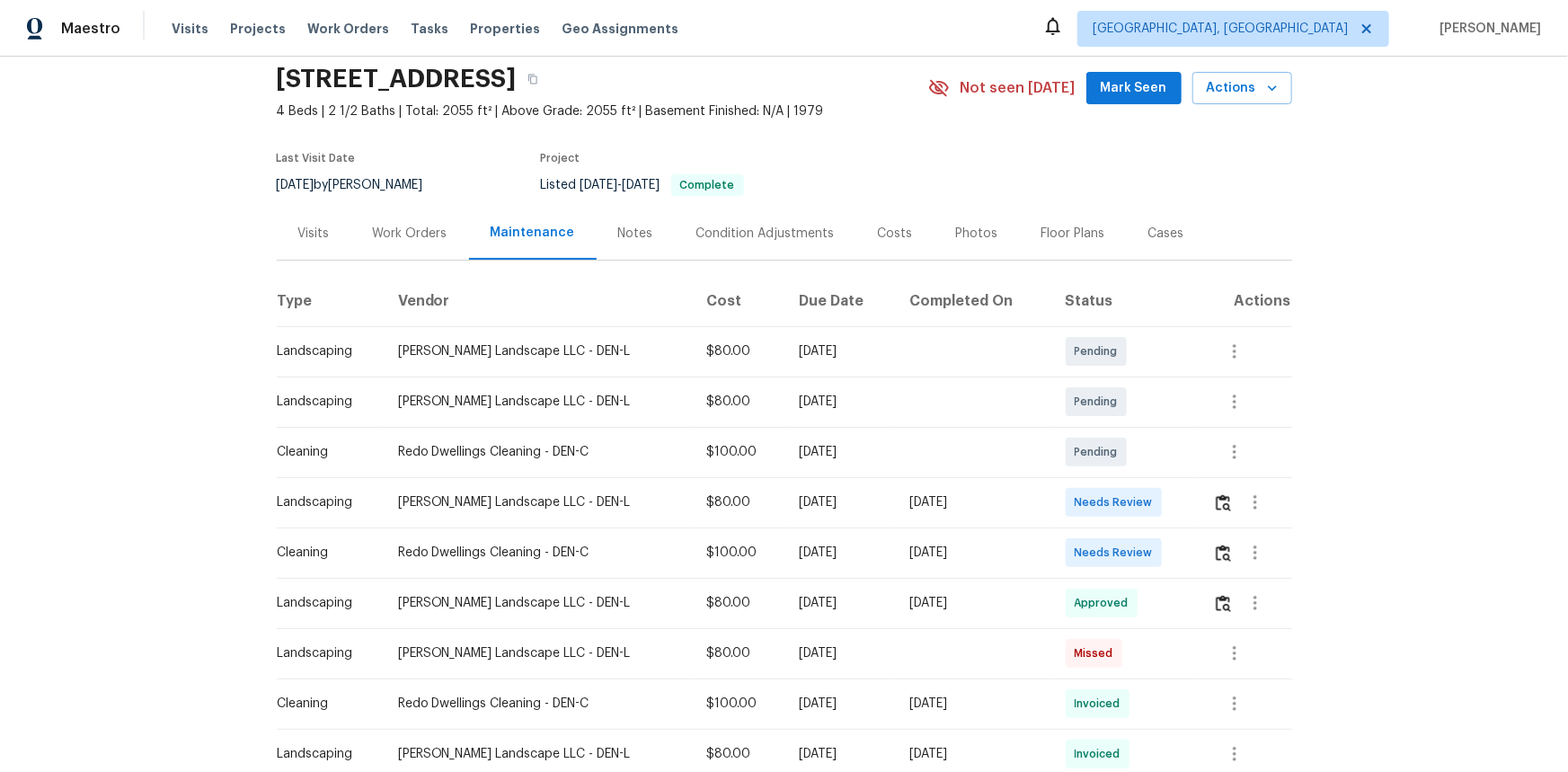
scroll to position [163, 0]
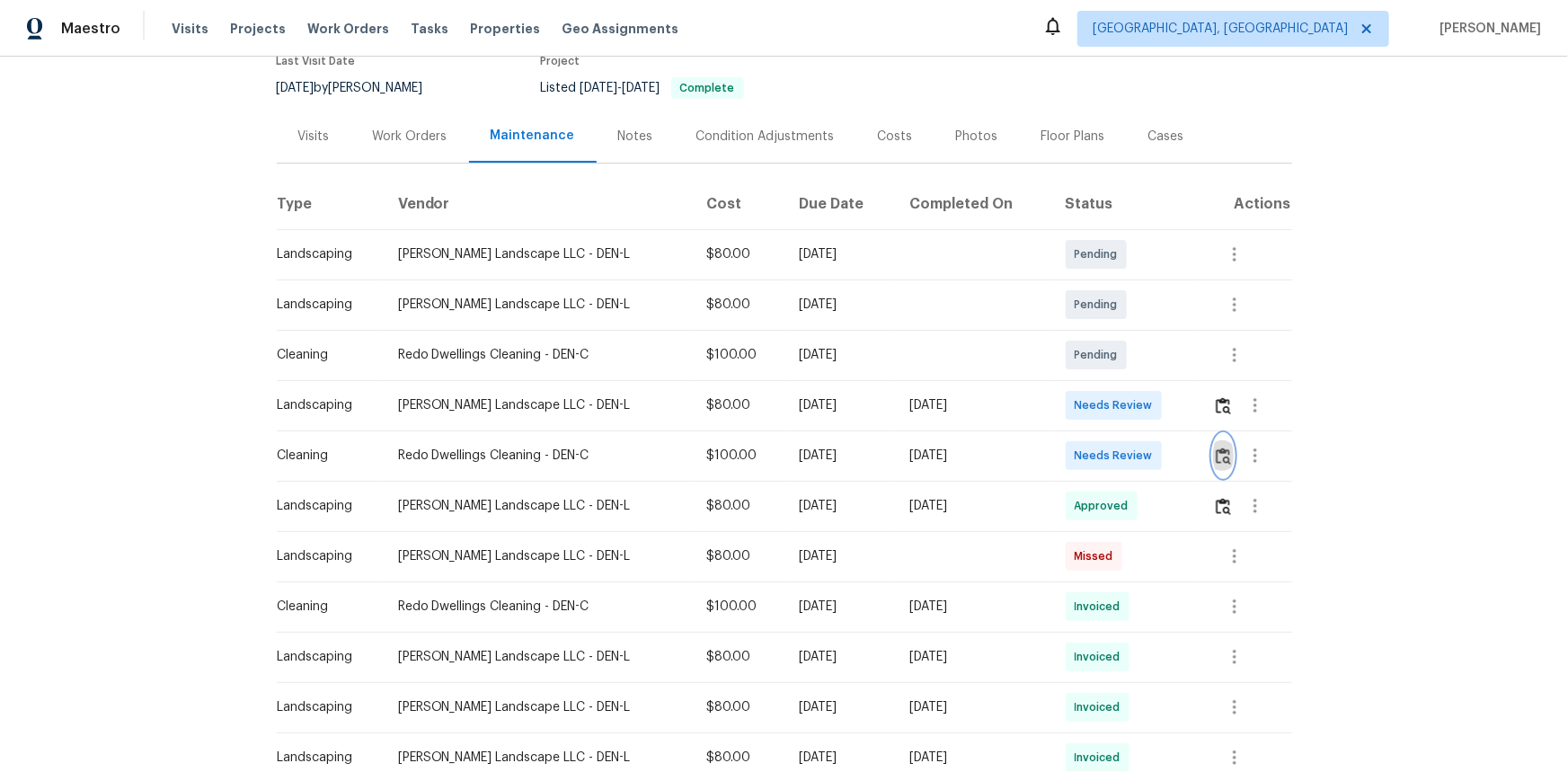
click at [1225, 455] on img "button" at bounding box center [1223, 456] width 15 height 17
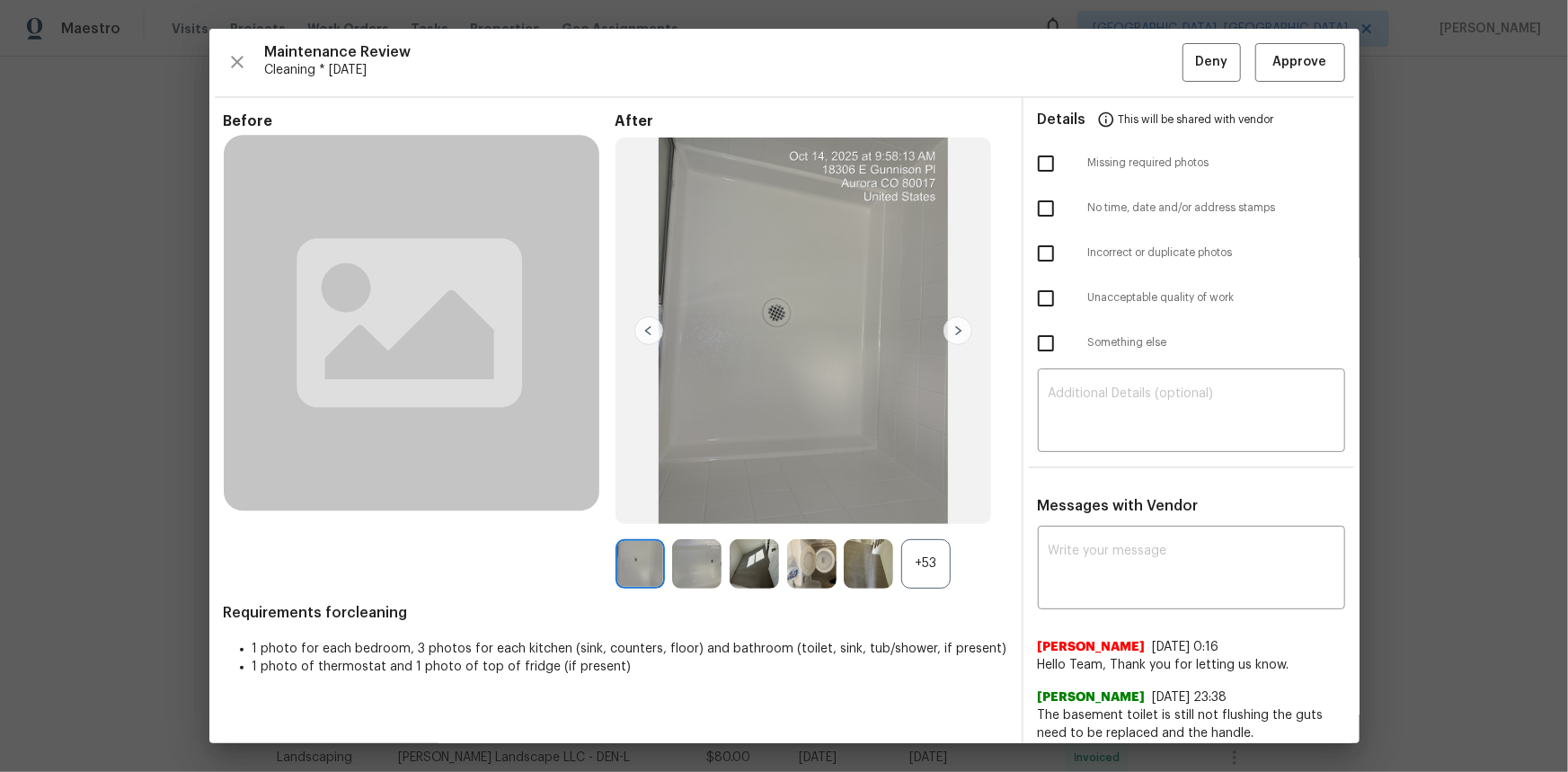
click at [921, 566] on div "+53" at bounding box center [925, 563] width 49 height 49
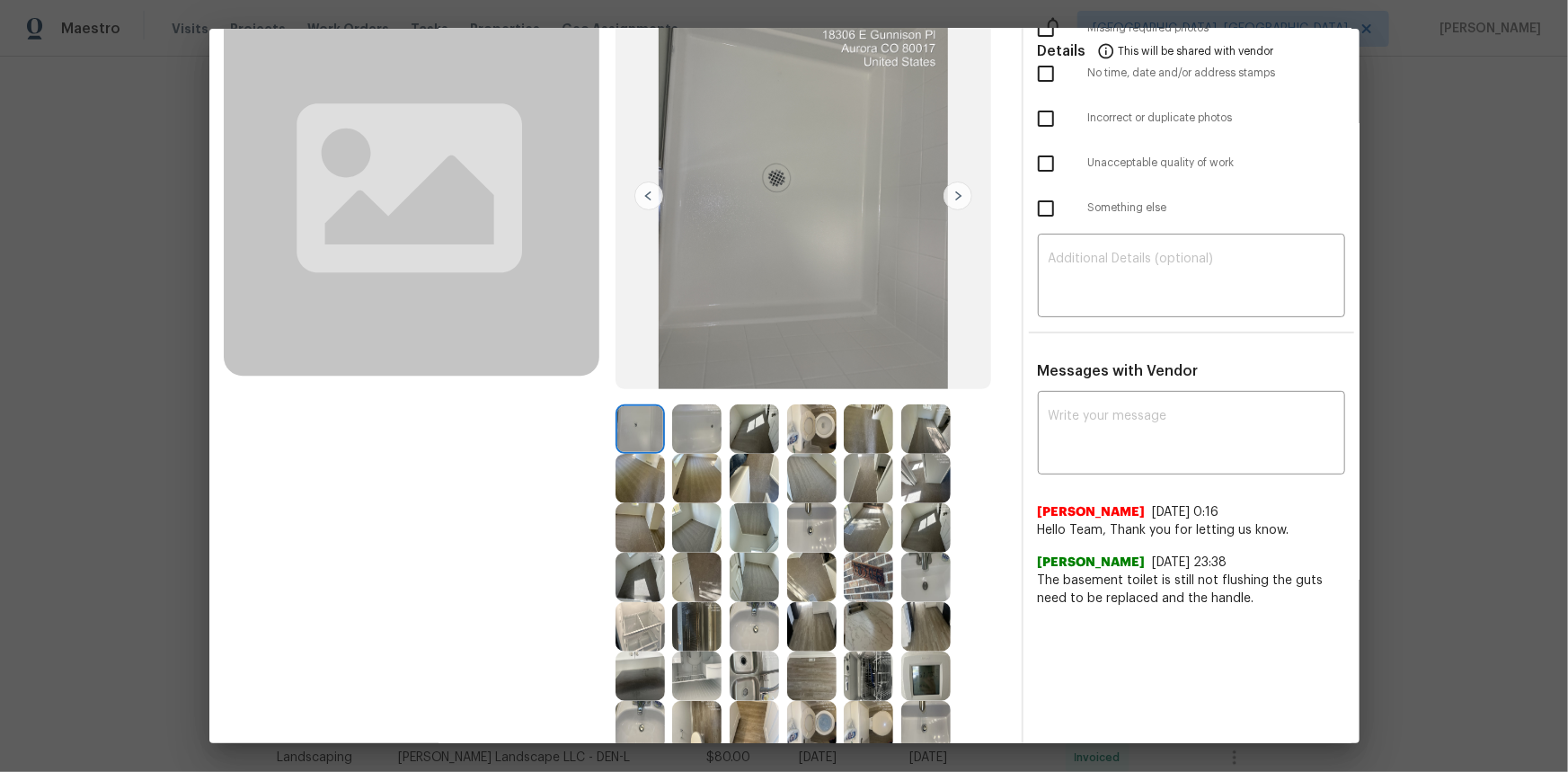
scroll to position [326, 0]
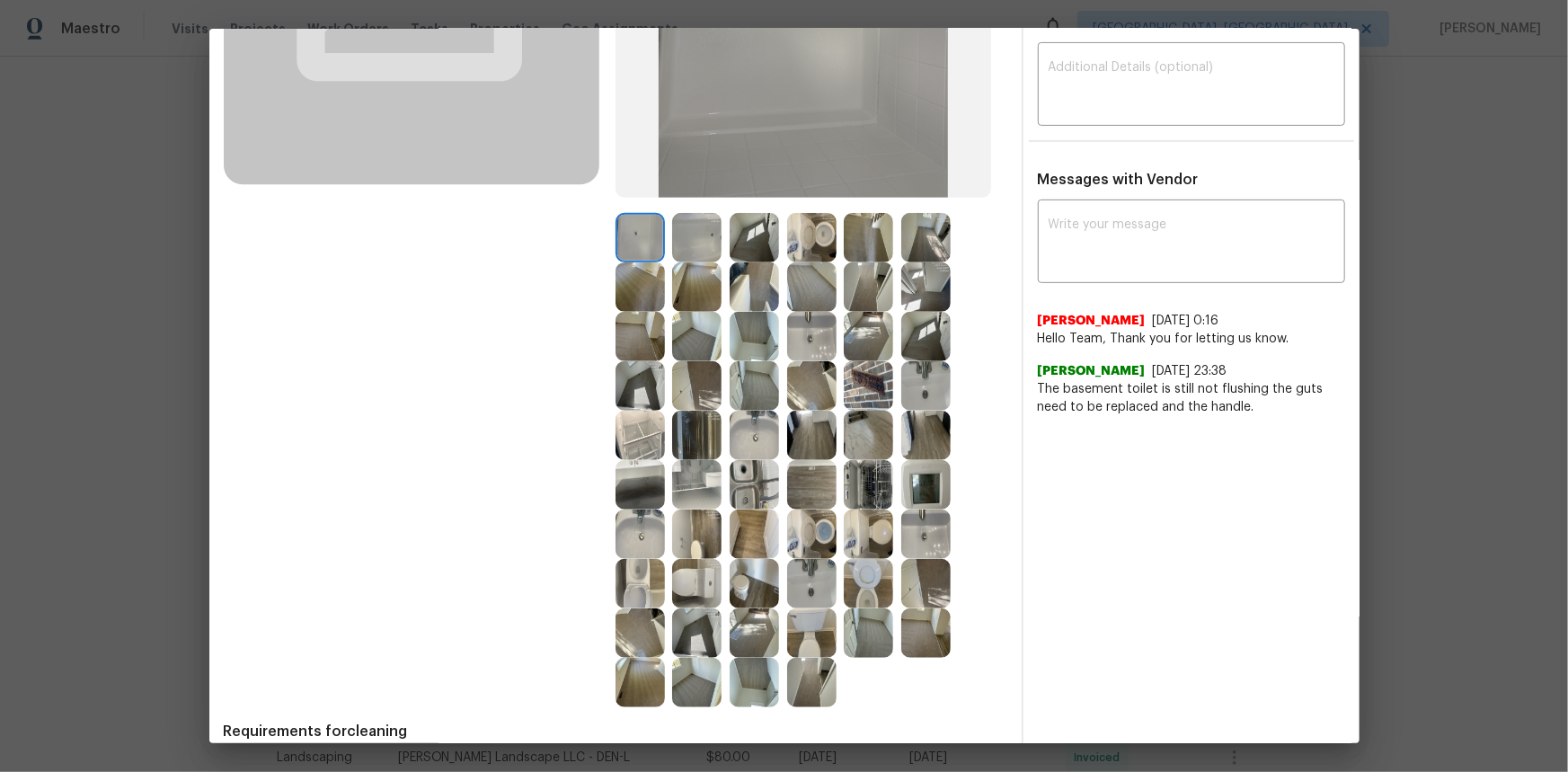
click at [912, 477] on img at bounding box center [925, 484] width 49 height 49
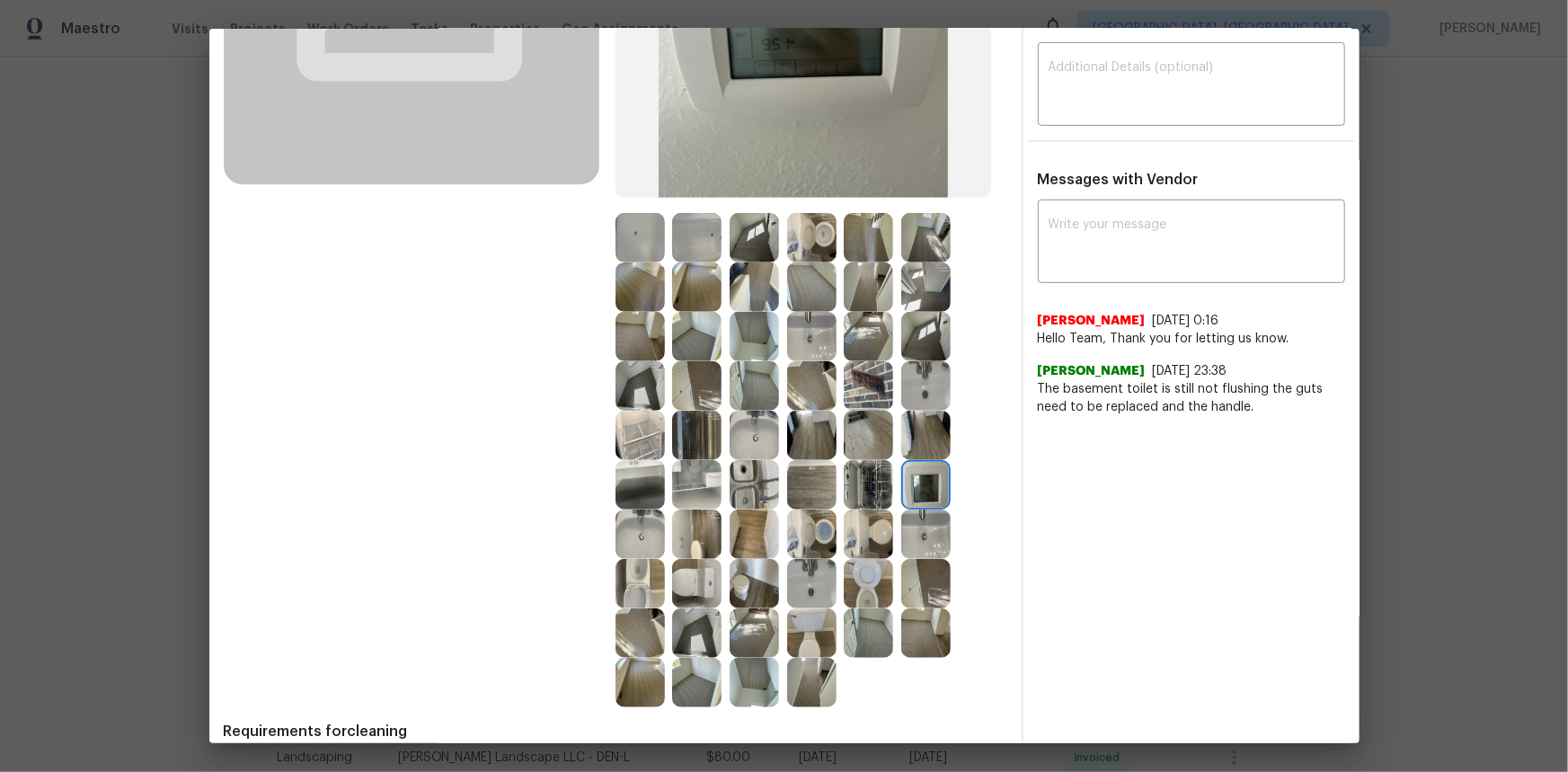
click at [912, 477] on img at bounding box center [925, 484] width 49 height 49
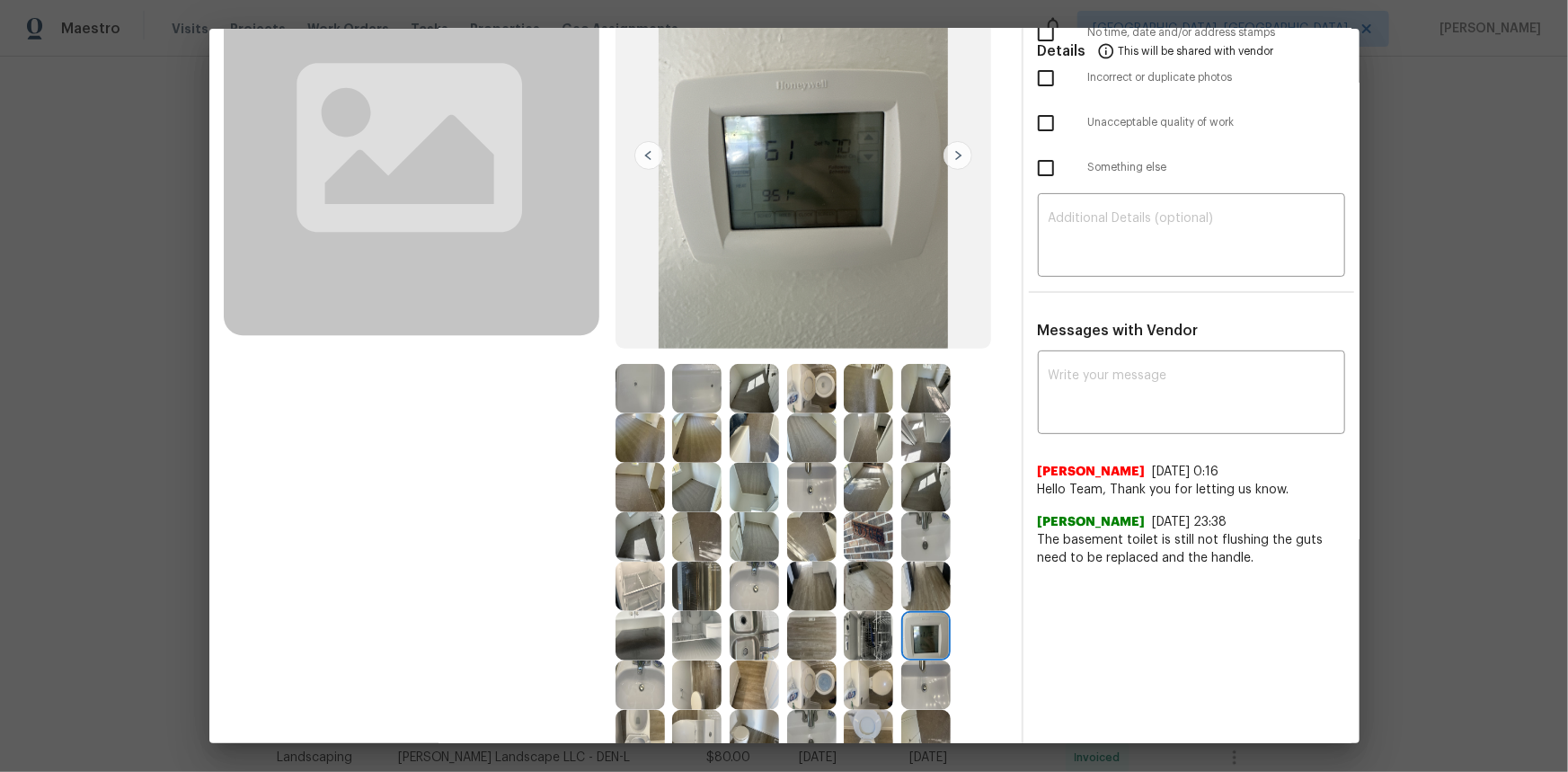
scroll to position [0, 0]
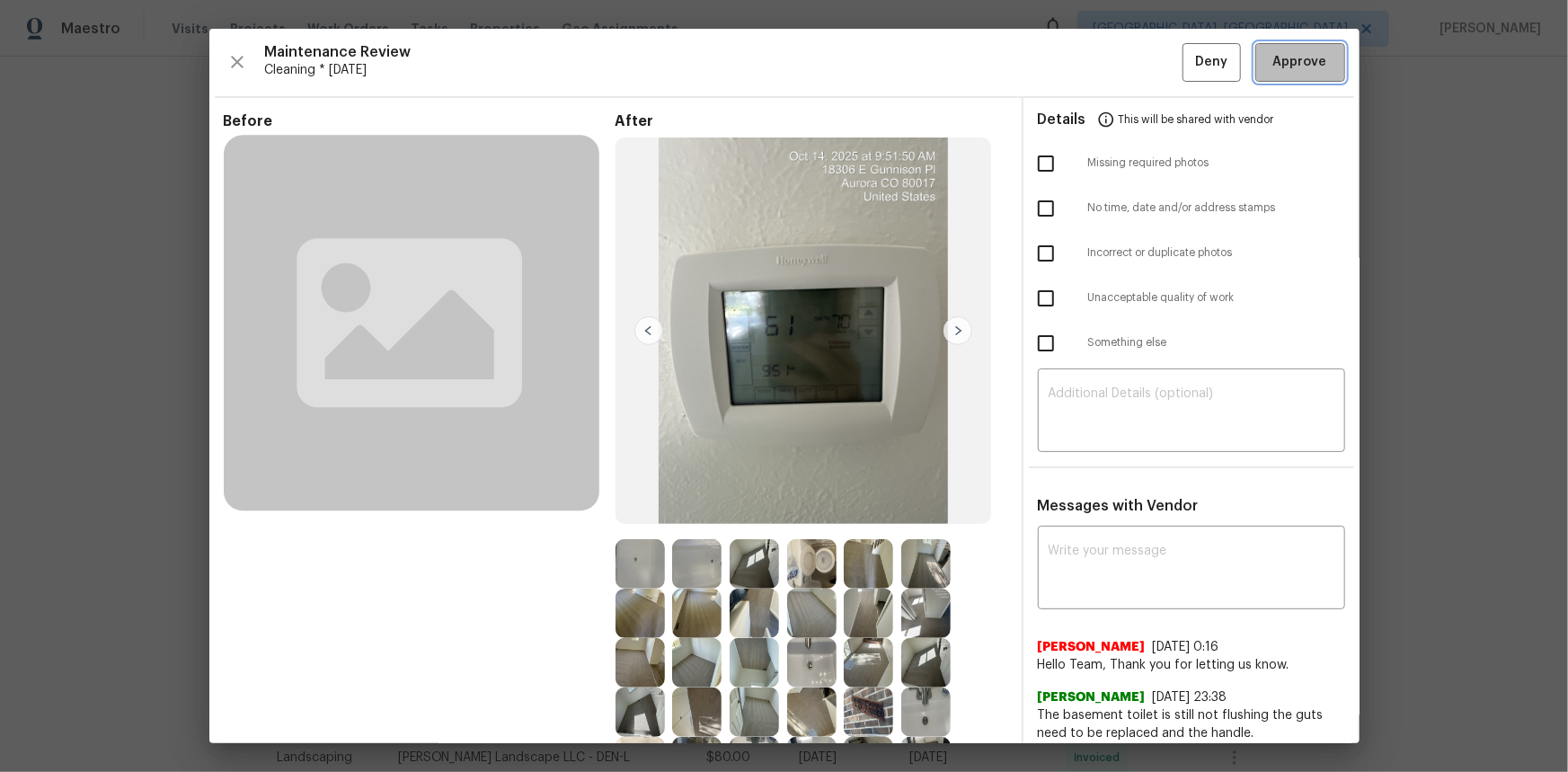
click at [1284, 68] on span "Approve" at bounding box center [1300, 62] width 54 height 22
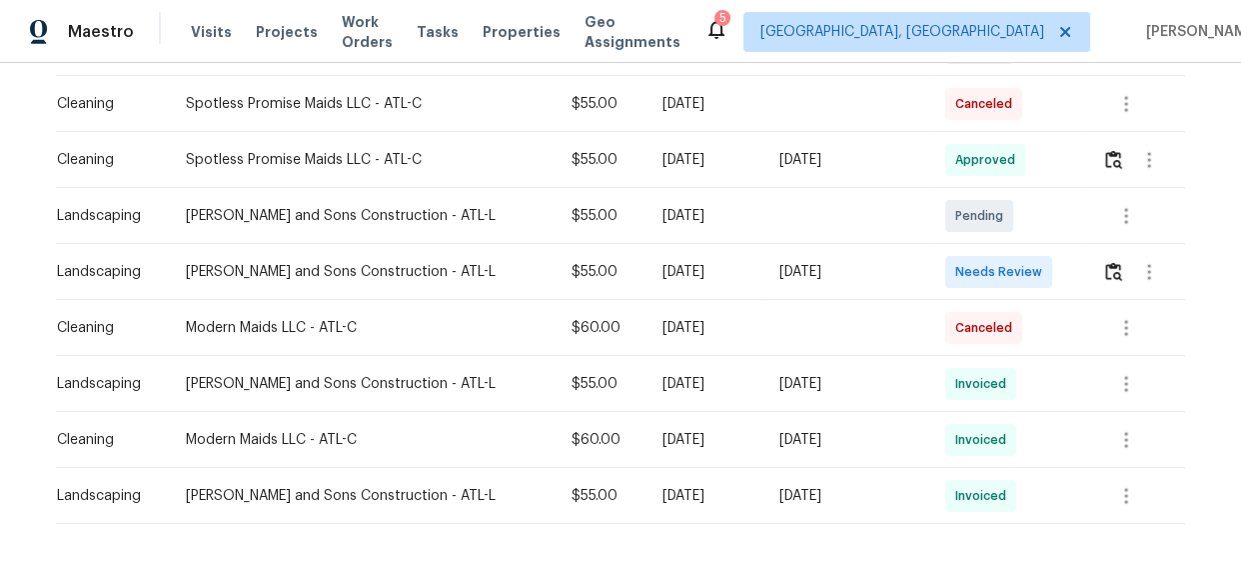
scroll to position [367, 0]
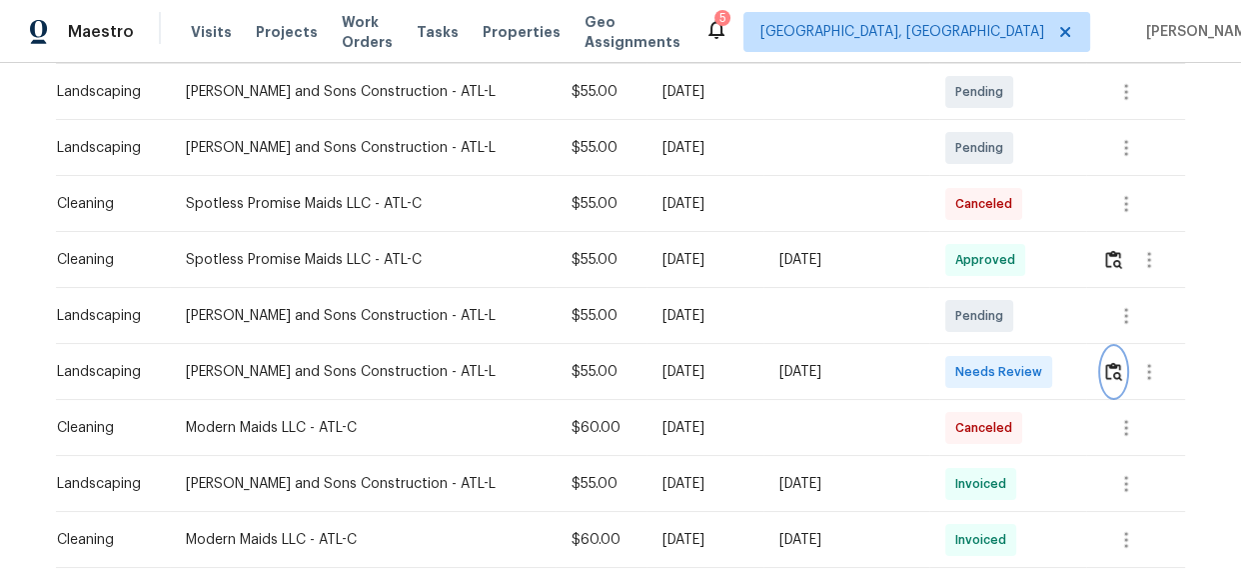
click at [1107, 374] on img "button" at bounding box center [1113, 371] width 17 height 19
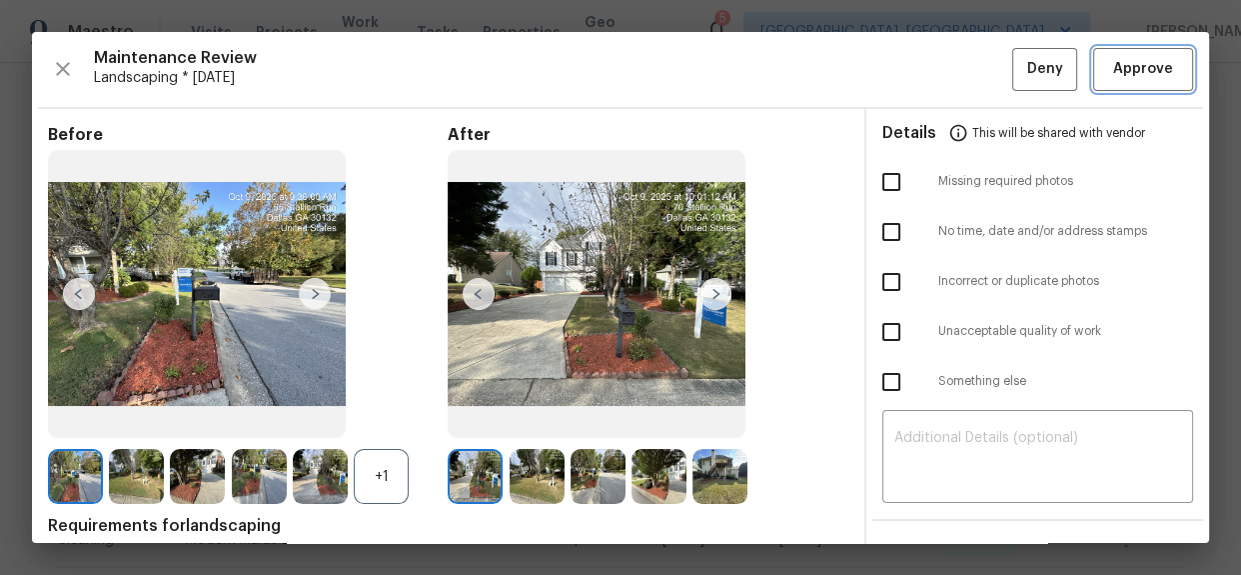
drag, startPoint x: 1132, startPoint y: 70, endPoint x: 1122, endPoint y: 108, distance: 39.3
click at [1129, 70] on span "Approve" at bounding box center [1143, 69] width 60 height 25
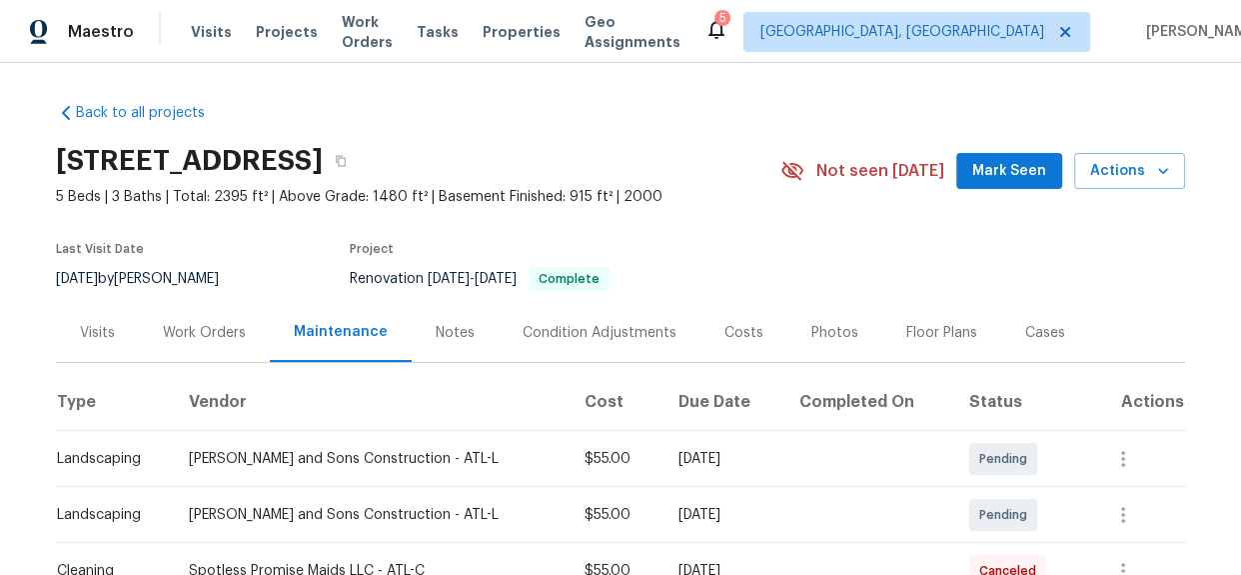
scroll to position [0, 0]
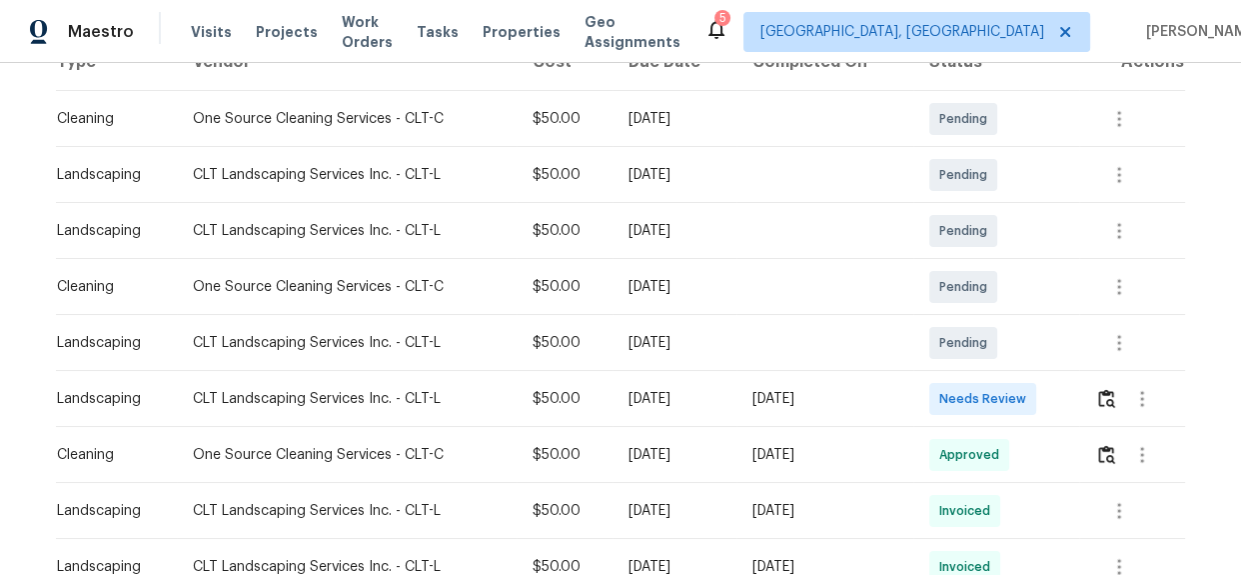
scroll to position [363, 0]
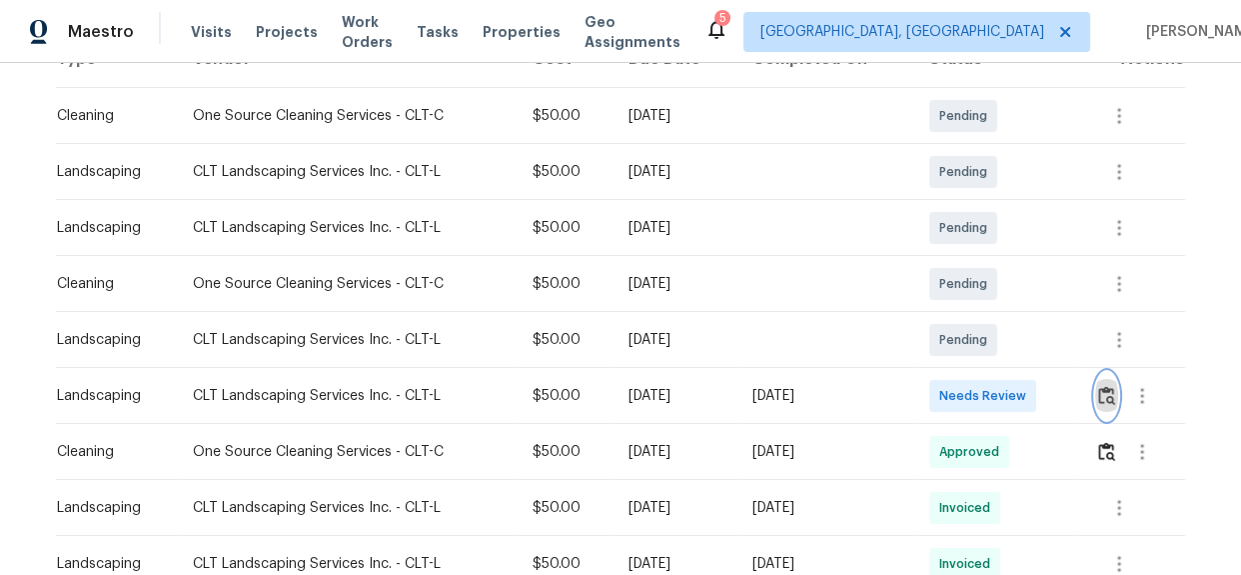
click at [1106, 386] on img "button" at bounding box center [1106, 395] width 17 height 19
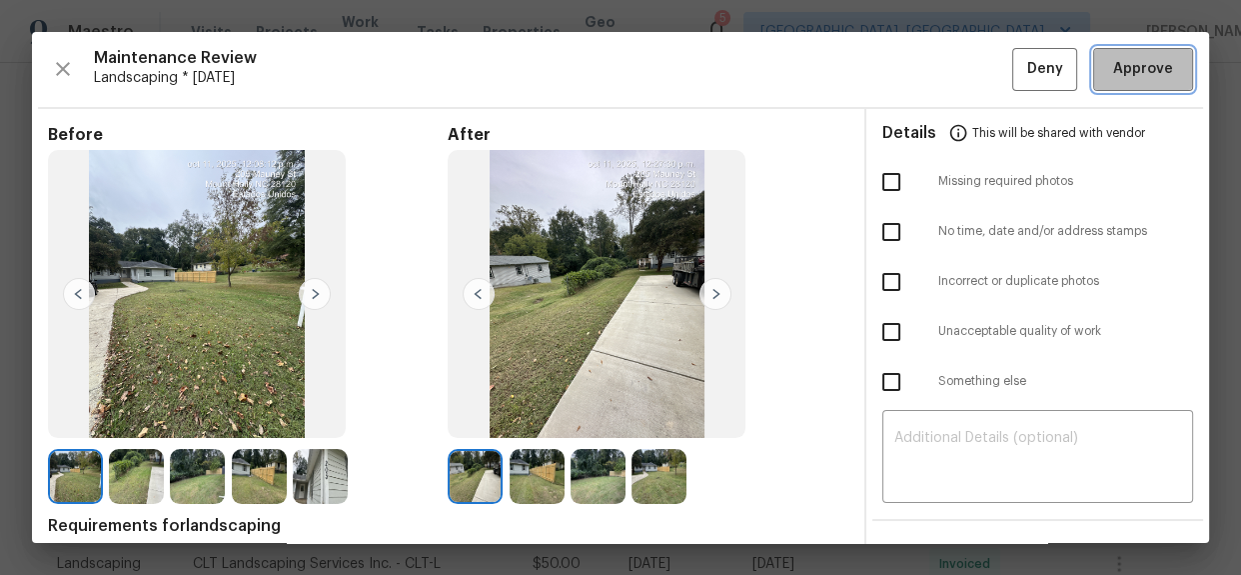
drag, startPoint x: 1149, startPoint y: 59, endPoint x: 982, endPoint y: 31, distance: 169.2
click at [1149, 59] on span "Approve" at bounding box center [1143, 69] width 60 height 25
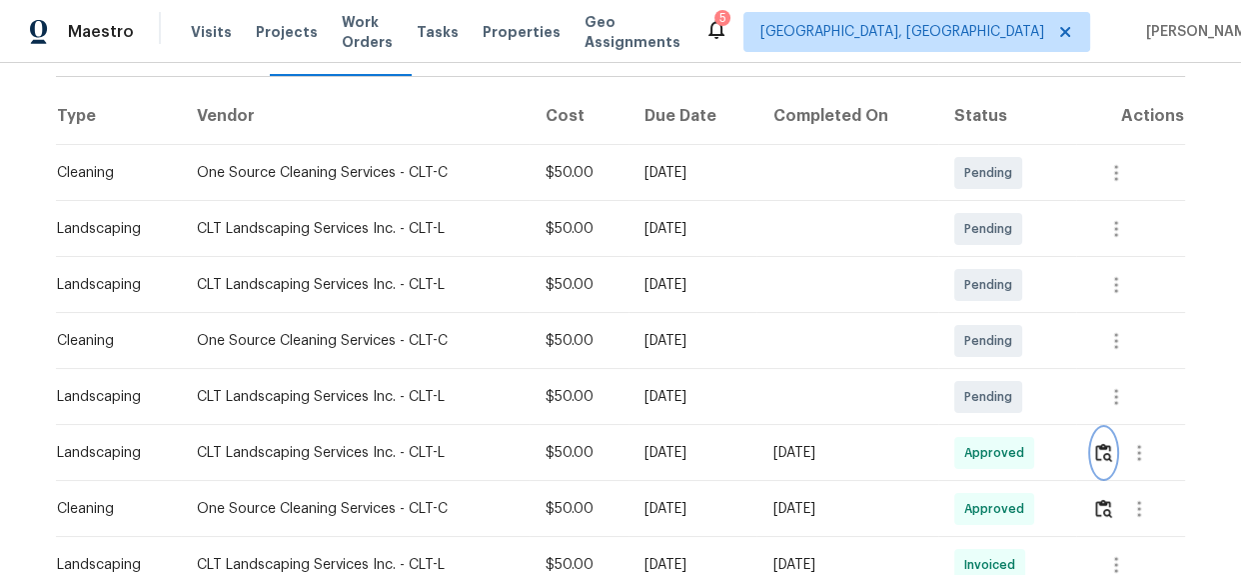
scroll to position [0, 0]
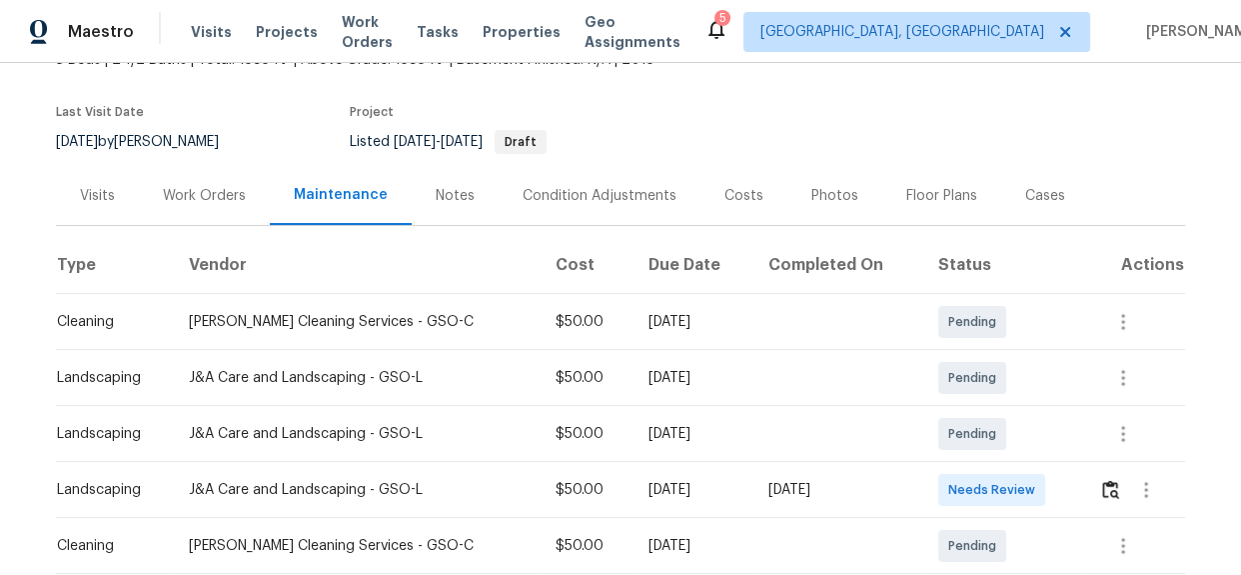
scroll to position [436, 0]
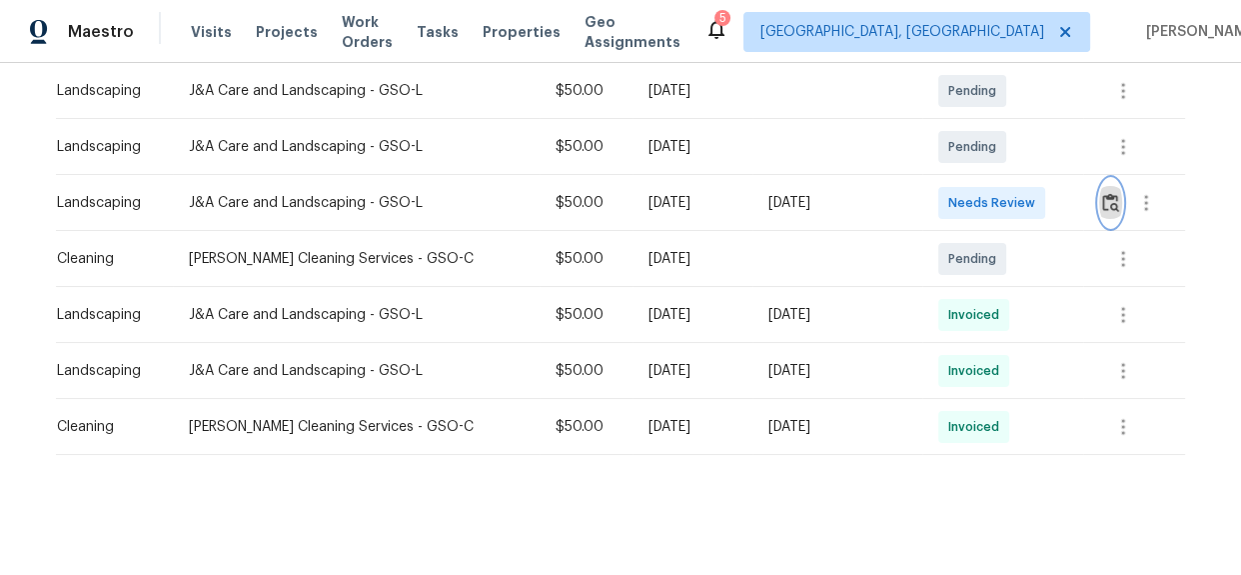
click at [1099, 200] on button "button" at bounding box center [1110, 203] width 23 height 48
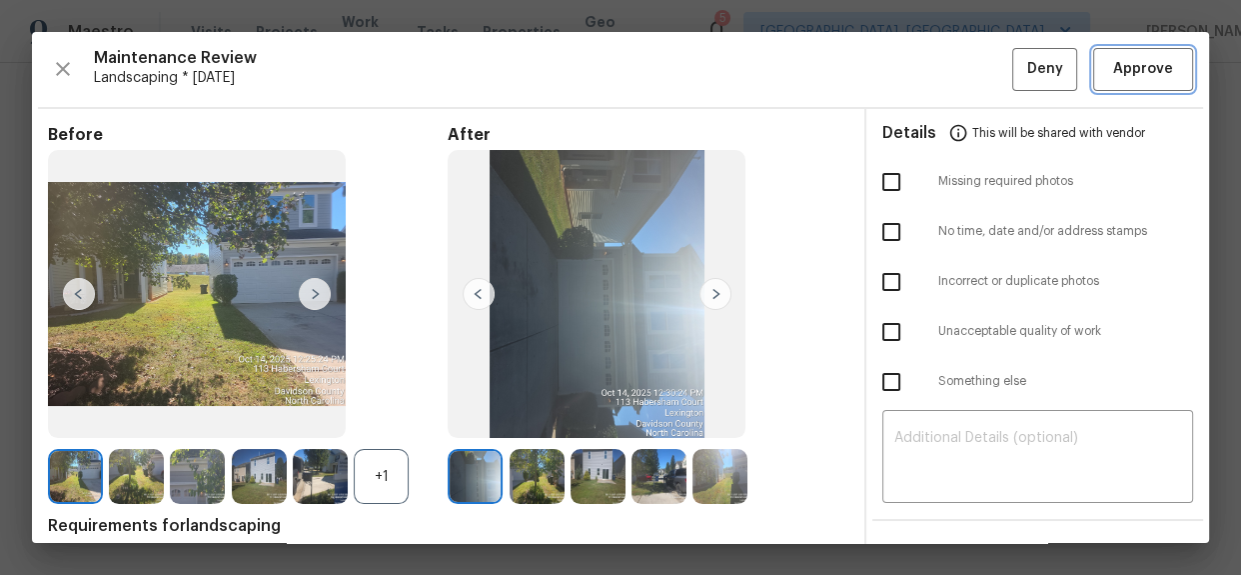
click at [1109, 61] on span "Approve" at bounding box center [1143, 69] width 68 height 25
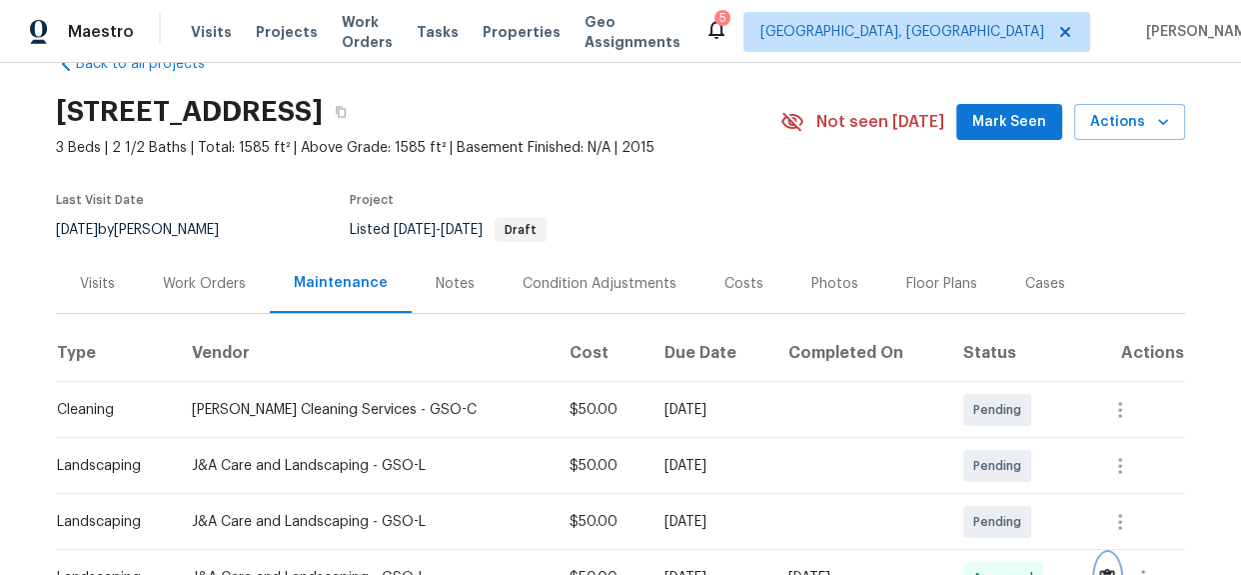
scroll to position [0, 0]
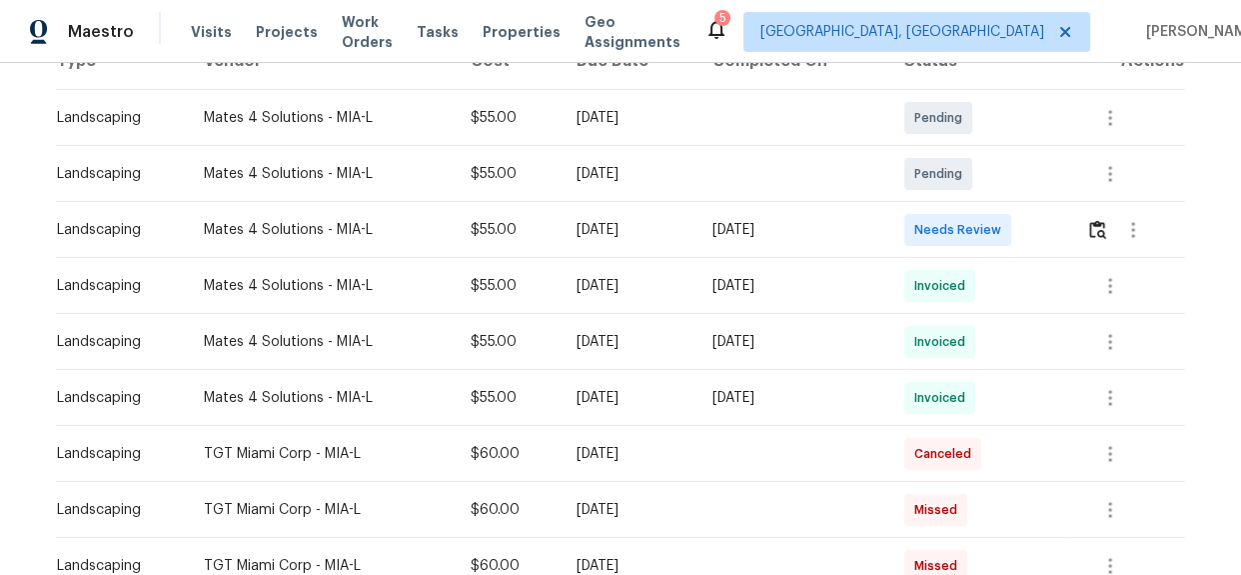
scroll to position [363, 0]
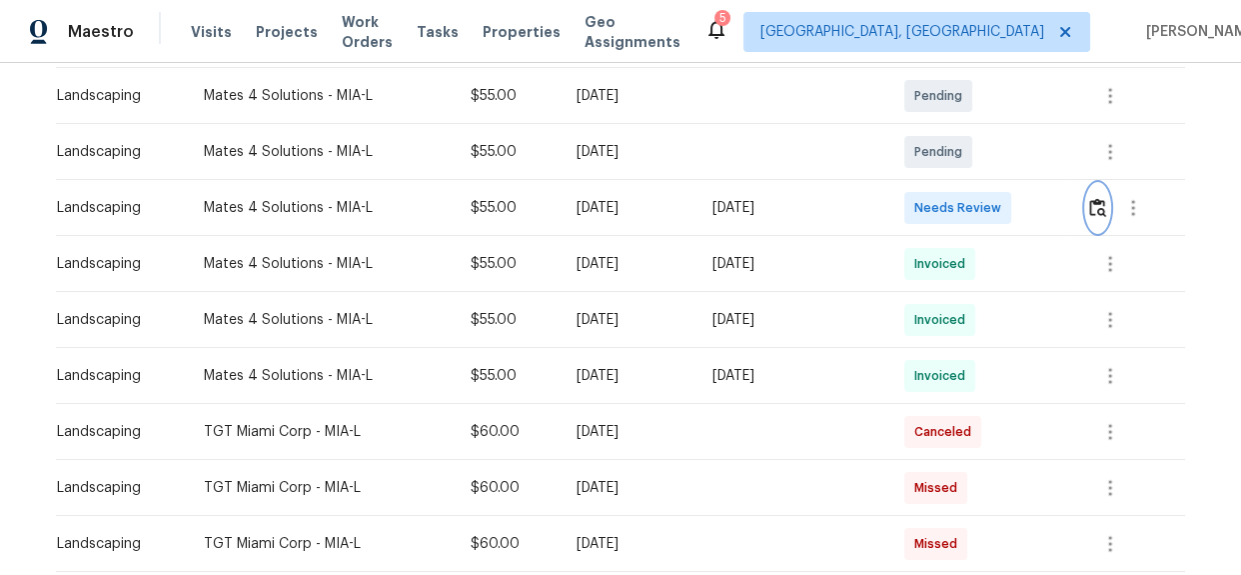
click at [1095, 209] on img "button" at bounding box center [1097, 207] width 17 height 19
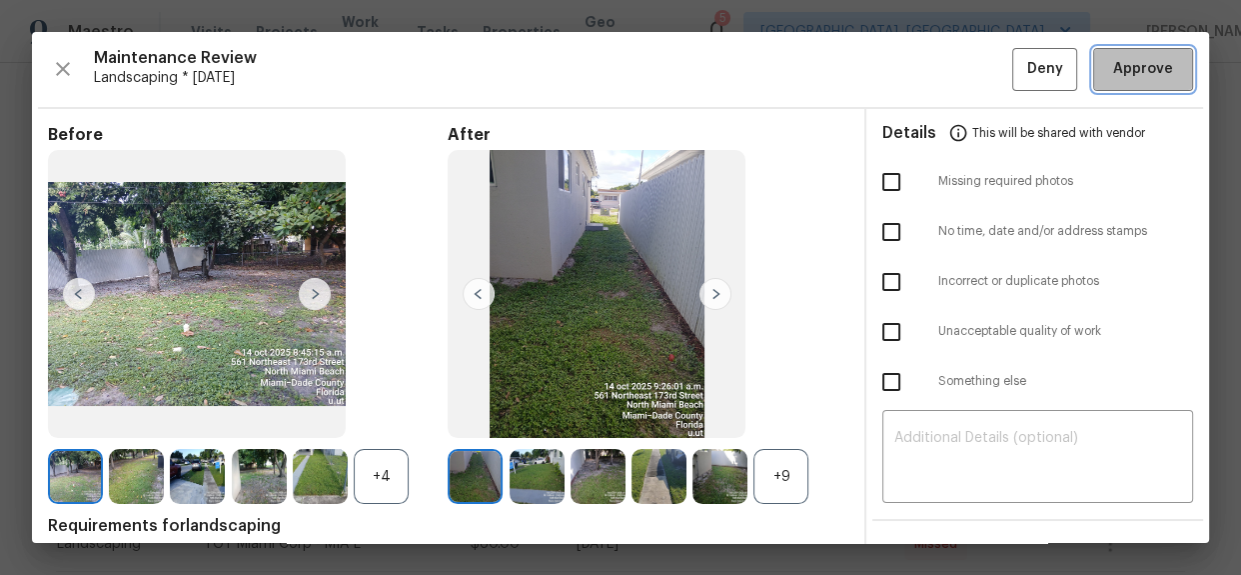
click at [1139, 59] on span "Approve" at bounding box center [1143, 69] width 60 height 25
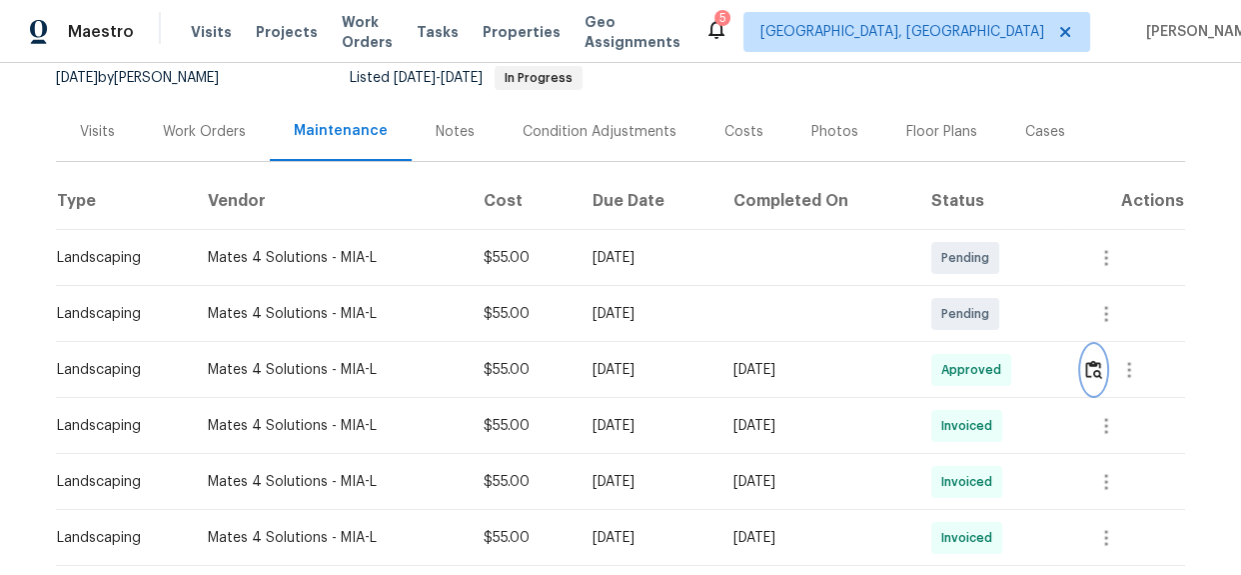
scroll to position [0, 0]
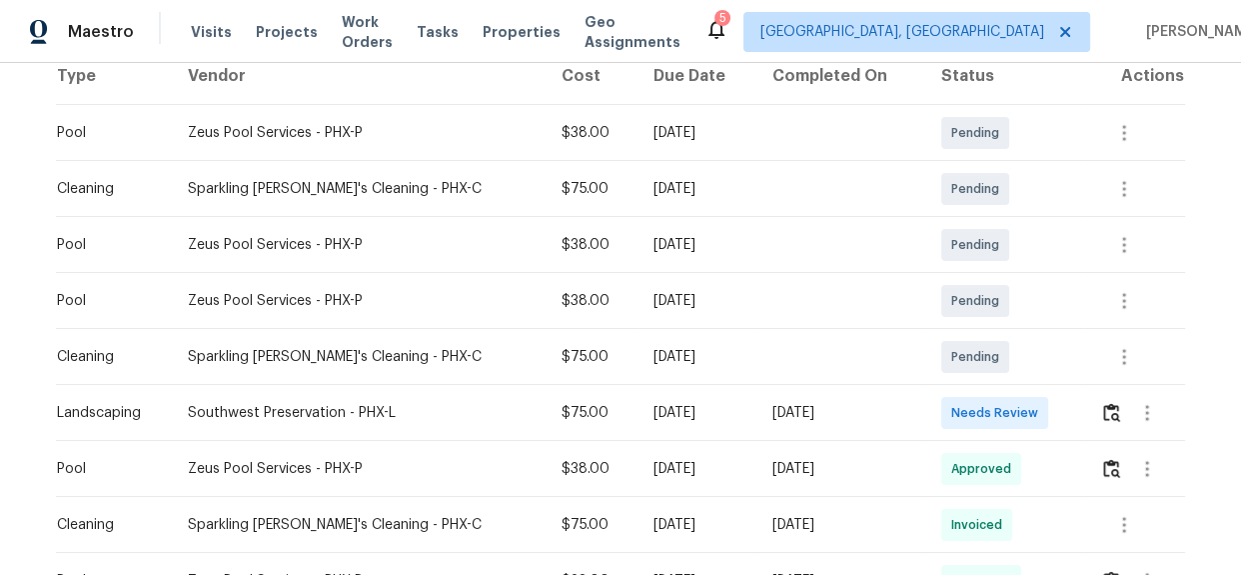
scroll to position [363, 0]
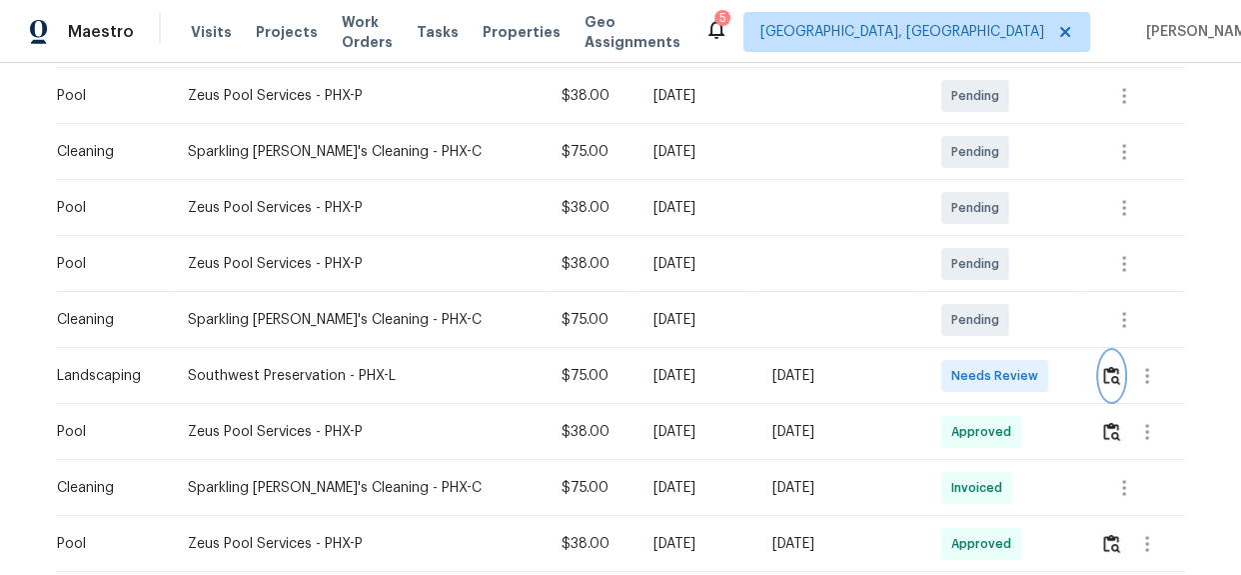
click at [1109, 382] on img "button" at bounding box center [1111, 375] width 17 height 19
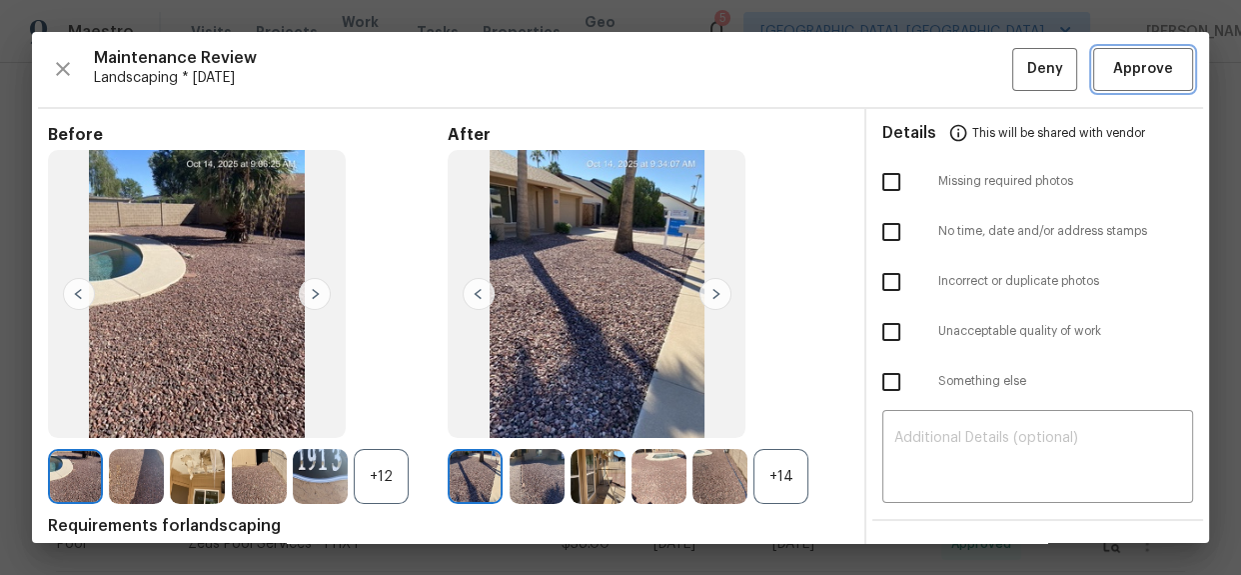
click at [1126, 71] on span "Approve" at bounding box center [1143, 69] width 60 height 25
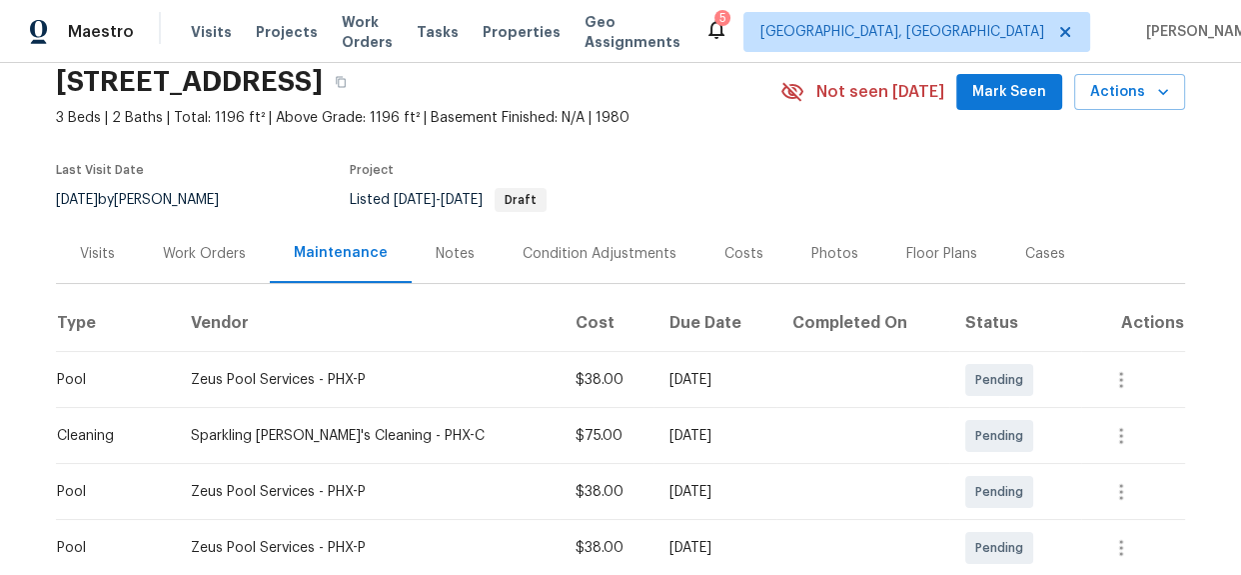
scroll to position [181, 0]
